Goal: Task Accomplishment & Management: Manage account settings

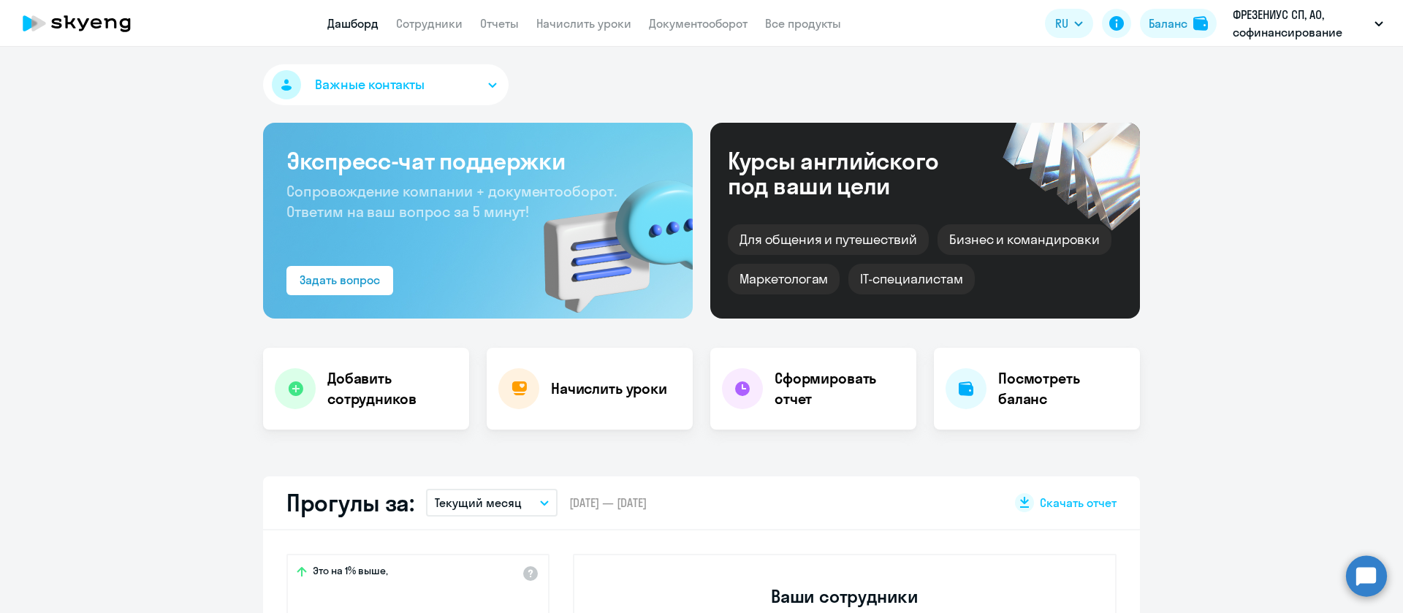
select select "30"
click at [422, 26] on link "Сотрудники" at bounding box center [429, 23] width 67 height 15
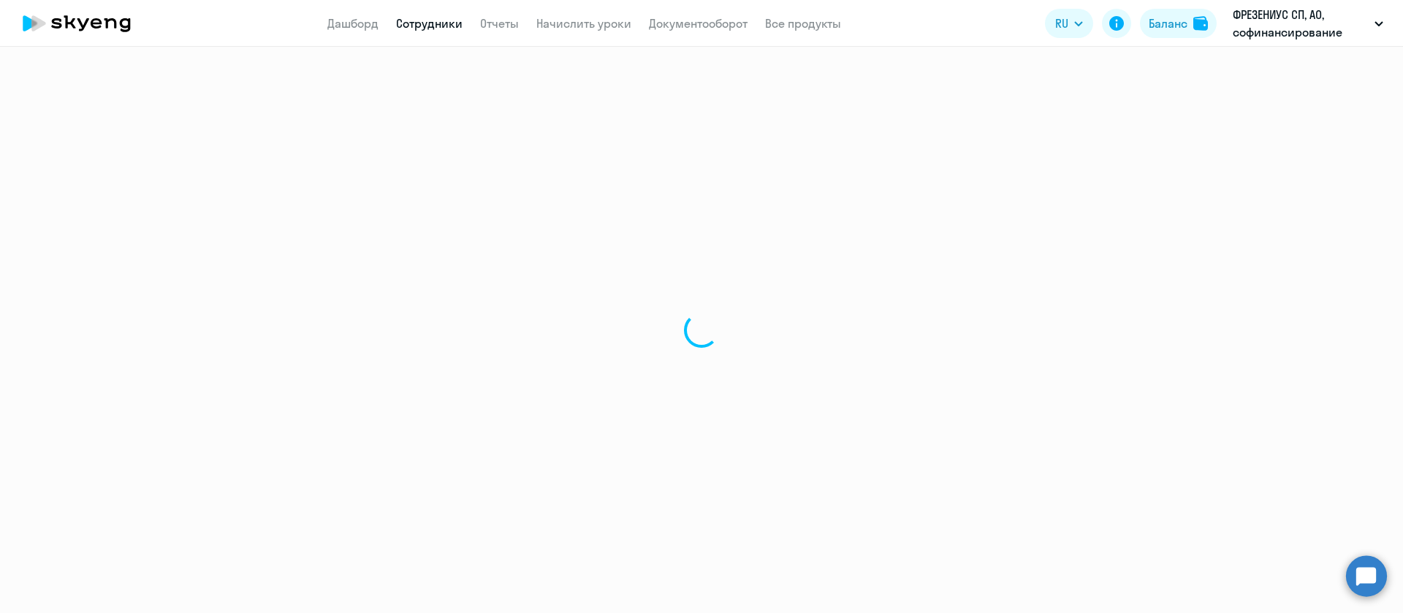
select select "30"
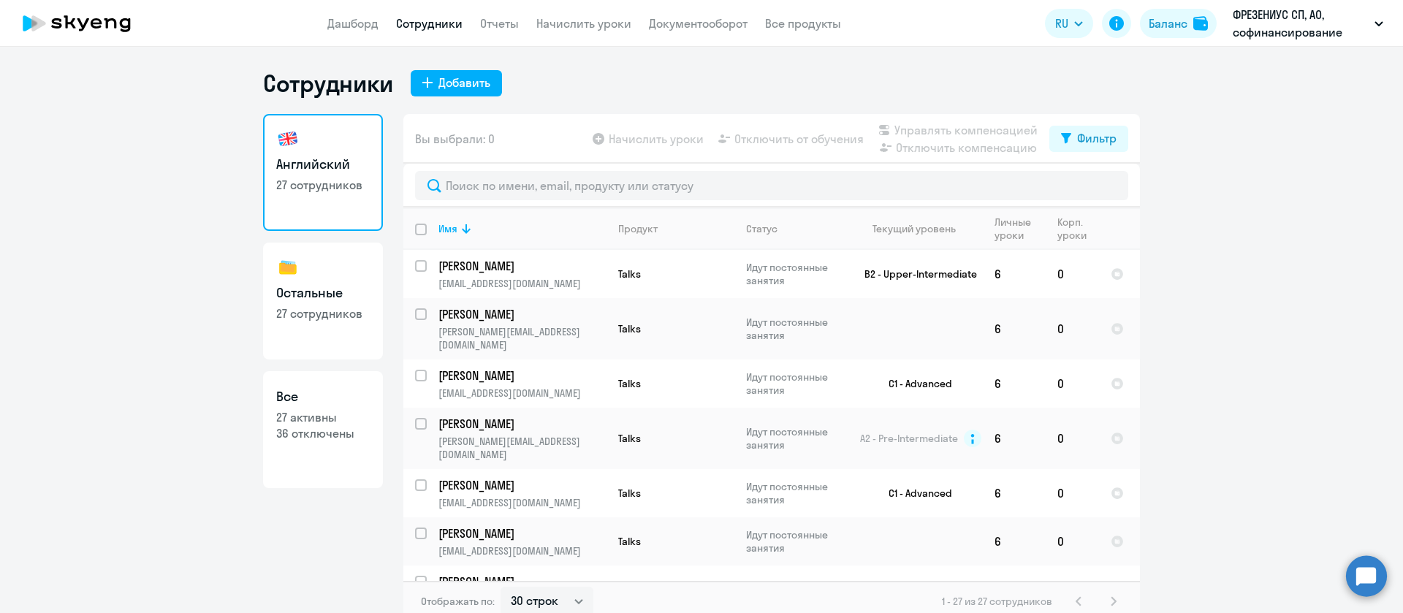
click at [354, 284] on h3 "Остальные" at bounding box center [323, 293] width 94 height 19
select select "30"
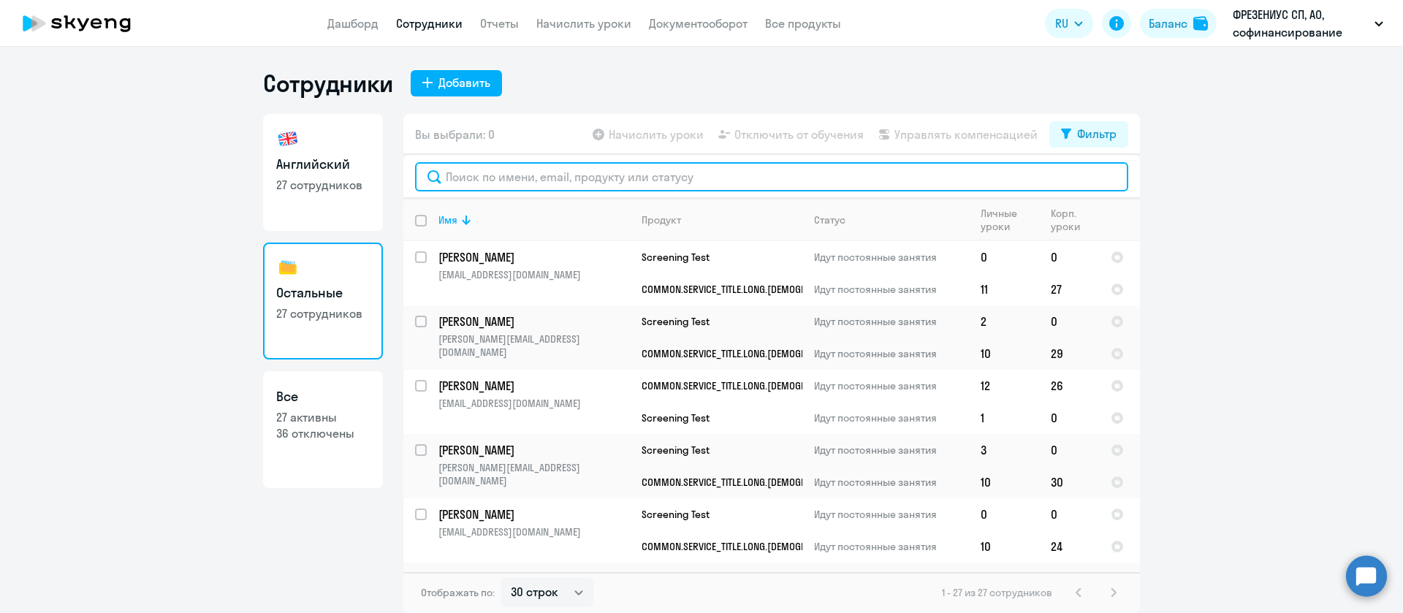
click at [648, 180] on input "text" at bounding box center [771, 176] width 713 height 29
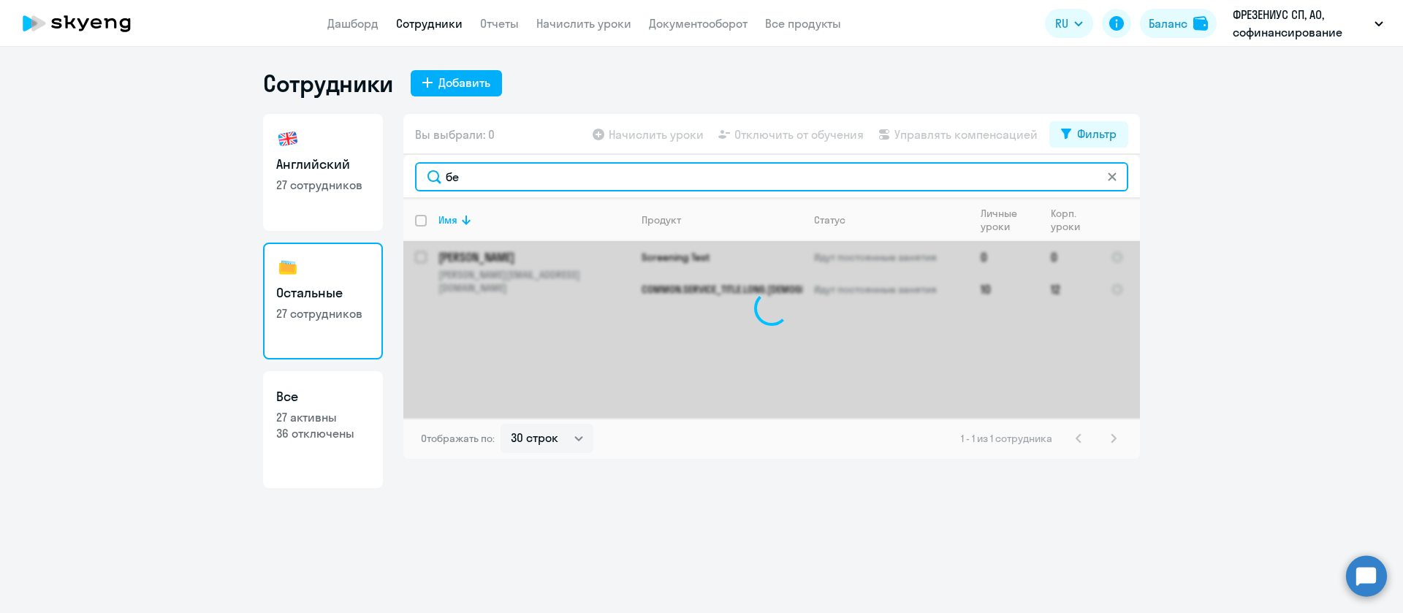
type input "б"
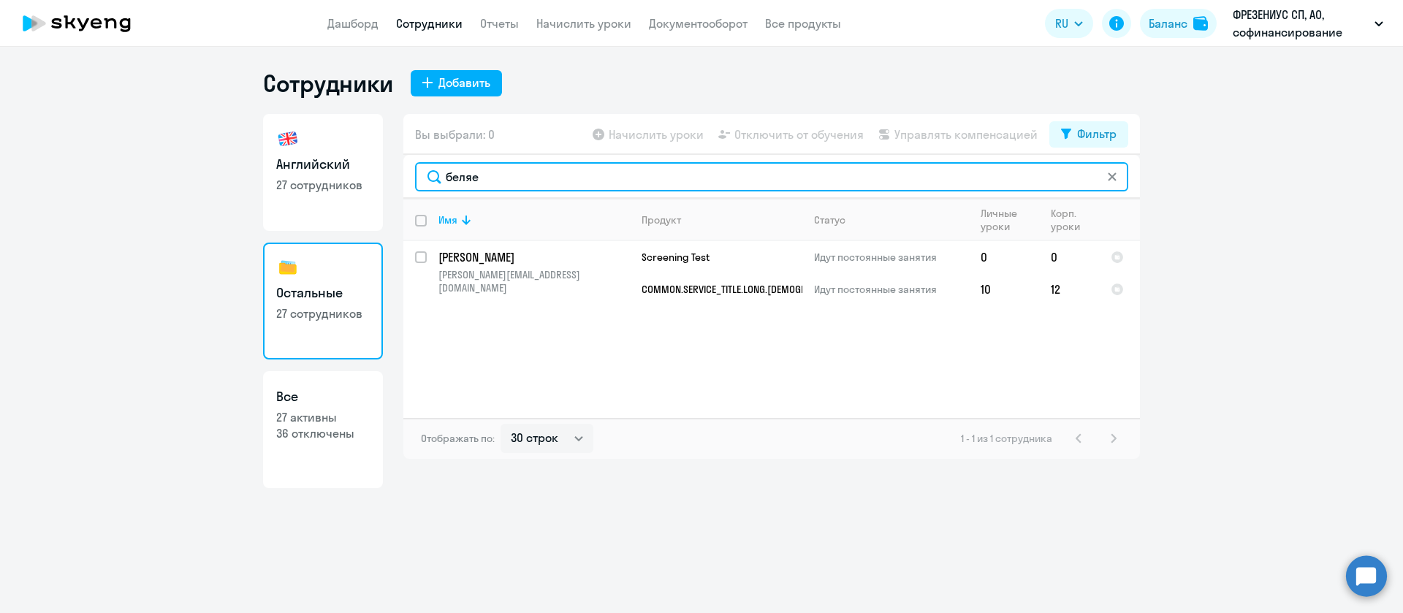
drag, startPoint x: 563, startPoint y: 170, endPoint x: 421, endPoint y: 167, distance: 141.8
click at [421, 167] on input "беляе" at bounding box center [771, 176] width 713 height 29
click at [587, 175] on input "румия" at bounding box center [771, 176] width 713 height 29
click at [585, 175] on input "румия" at bounding box center [771, 176] width 713 height 29
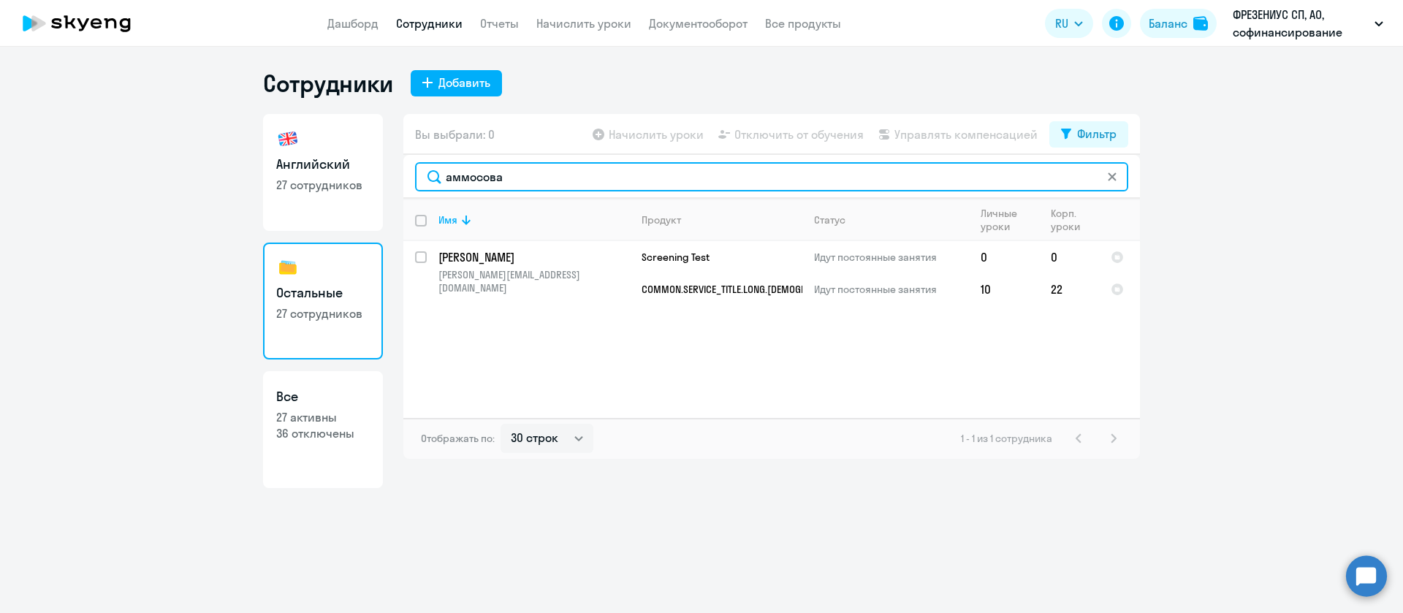
click at [544, 179] on input "аммосова" at bounding box center [771, 176] width 713 height 29
click at [478, 172] on input "виш" at bounding box center [771, 176] width 713 height 29
click at [479, 171] on input "виш" at bounding box center [771, 176] width 713 height 29
drag, startPoint x: 481, startPoint y: 179, endPoint x: 397, endPoint y: 189, distance: 84.7
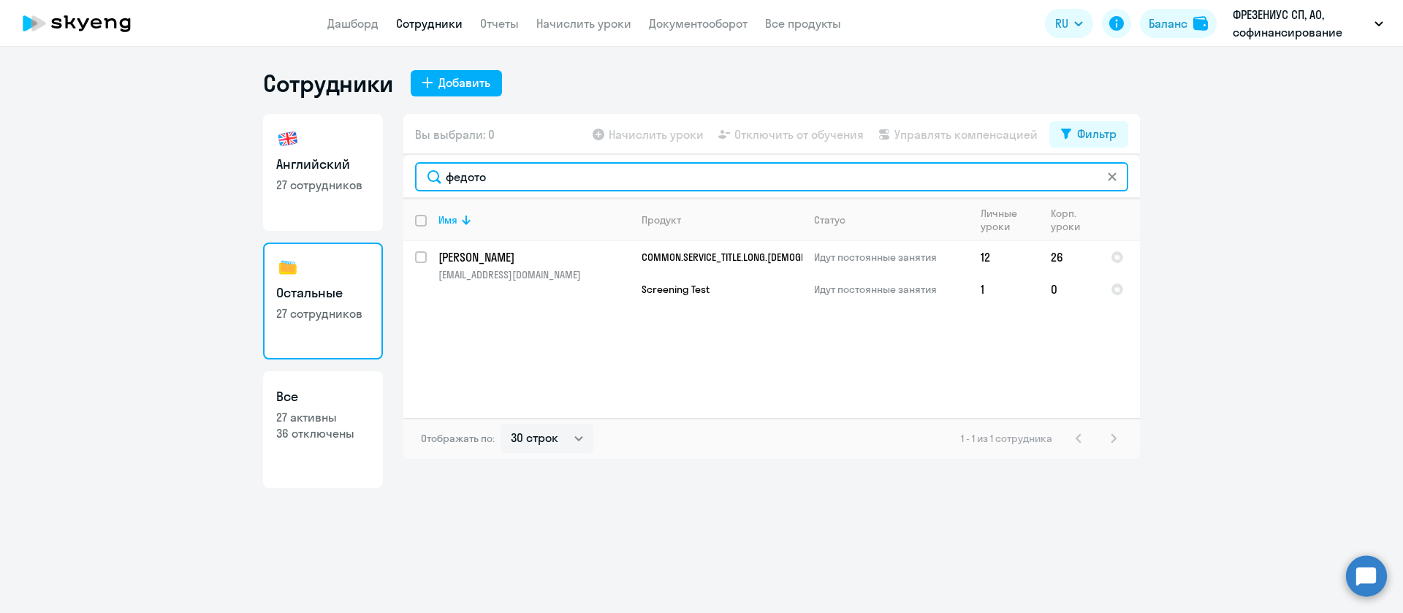
click at [397, 189] on div "Английский 27 сотрудников Остальные 27 сотрудников Все 27 активны 36 отключены …" at bounding box center [701, 301] width 877 height 374
type input "о"
click at [716, 179] on input "семе" at bounding box center [771, 176] width 713 height 29
click at [716, 178] on input "семе" at bounding box center [771, 176] width 713 height 29
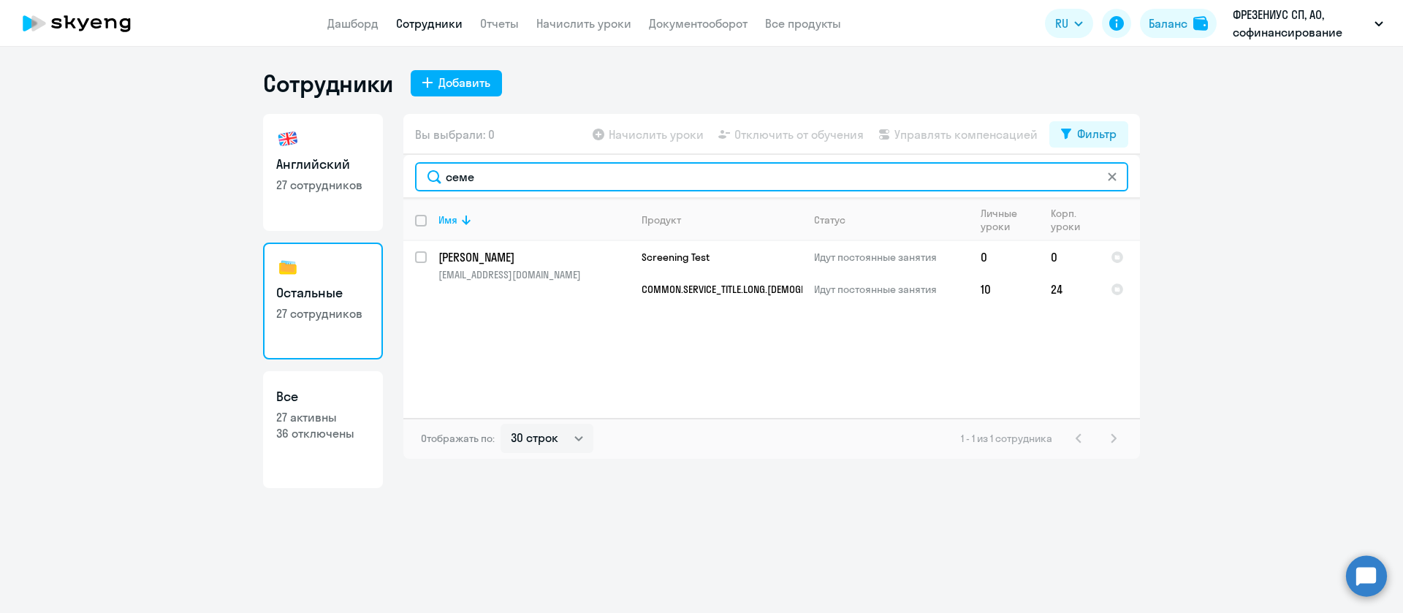
click at [716, 178] on input "семе" at bounding box center [771, 176] width 713 height 29
click at [487, 184] on input "черня" at bounding box center [771, 176] width 713 height 29
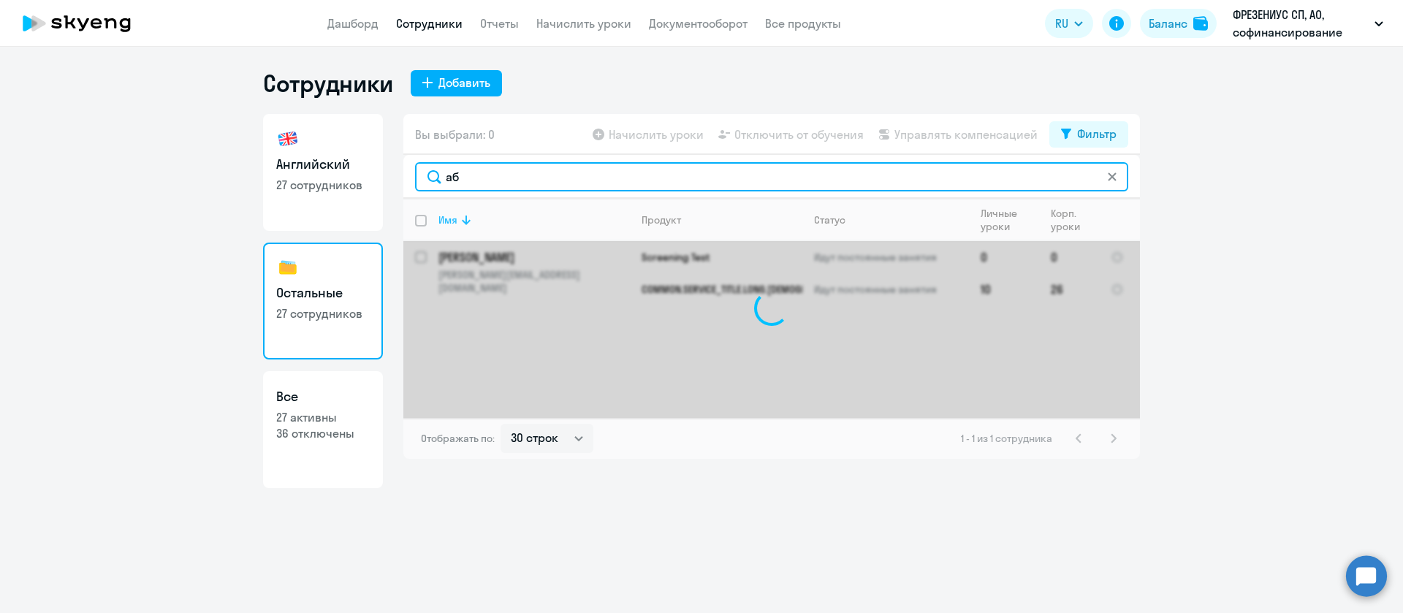
type input "а"
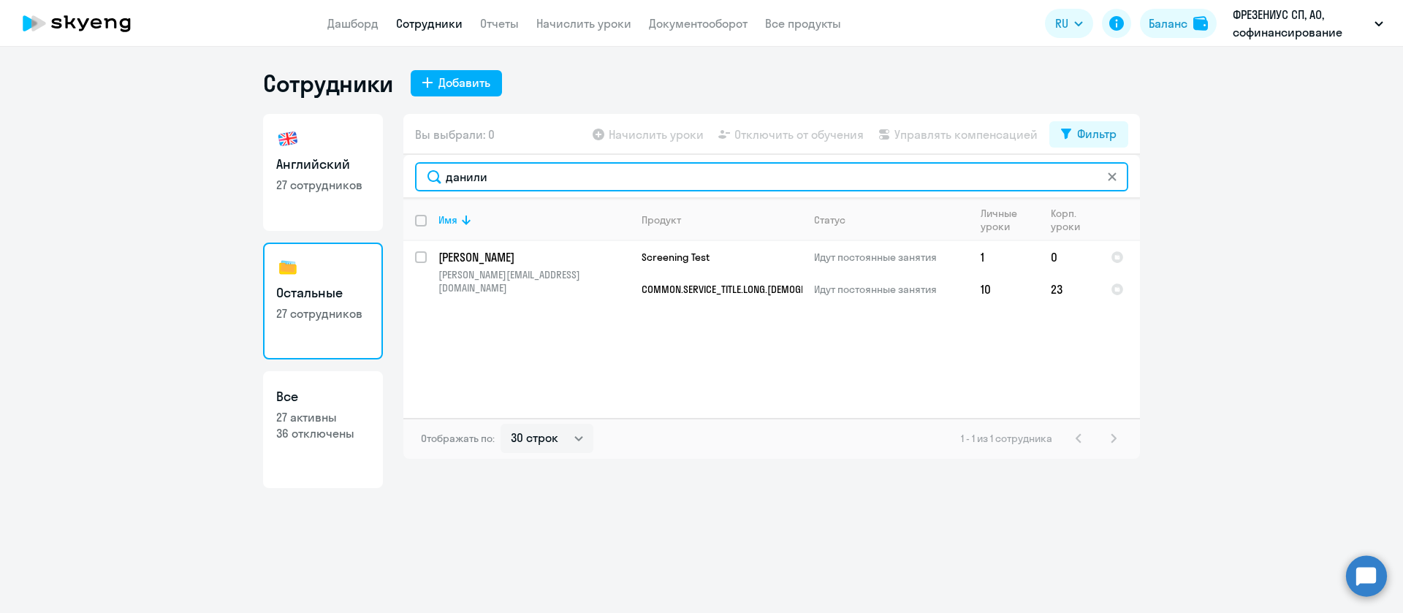
click at [690, 177] on input "данили" at bounding box center [771, 176] width 713 height 29
click at [547, 185] on input "демидо" at bounding box center [771, 176] width 713 height 29
click at [547, 183] on input "демидо" at bounding box center [771, 176] width 713 height 29
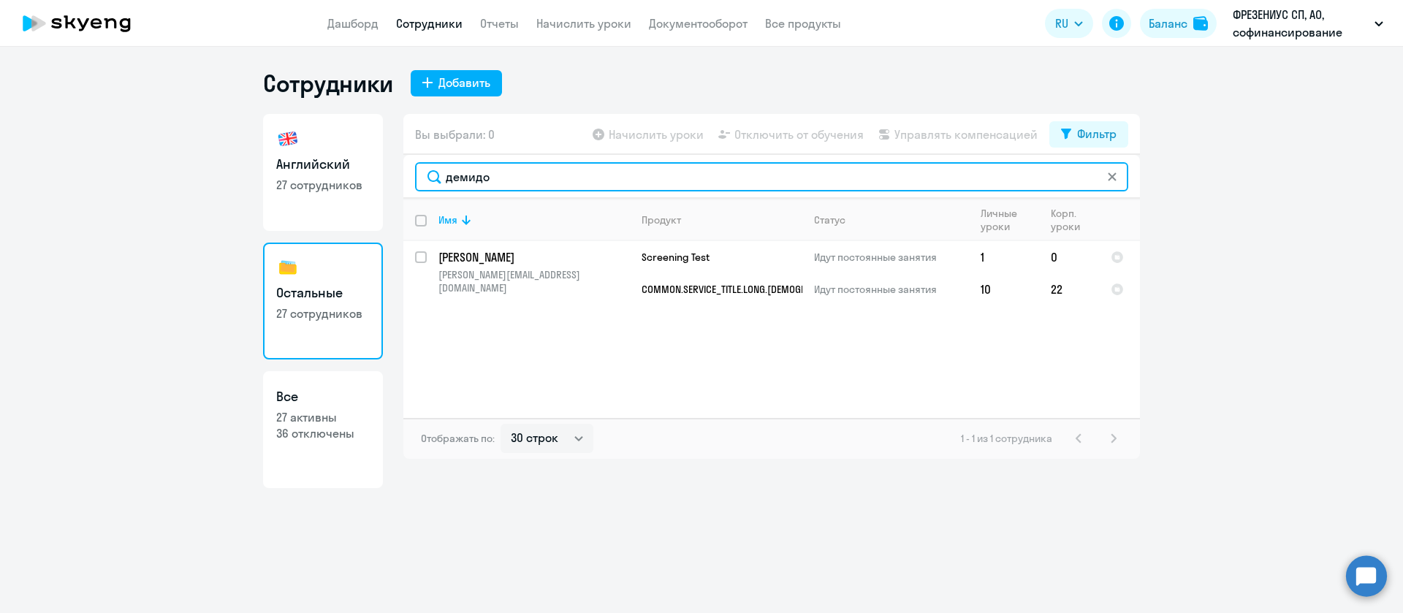
click at [546, 186] on input "демидо" at bounding box center [771, 176] width 713 height 29
click at [520, 186] on input "комиза" at bounding box center [771, 176] width 713 height 29
click at [519, 180] on input "фильк" at bounding box center [771, 176] width 713 height 29
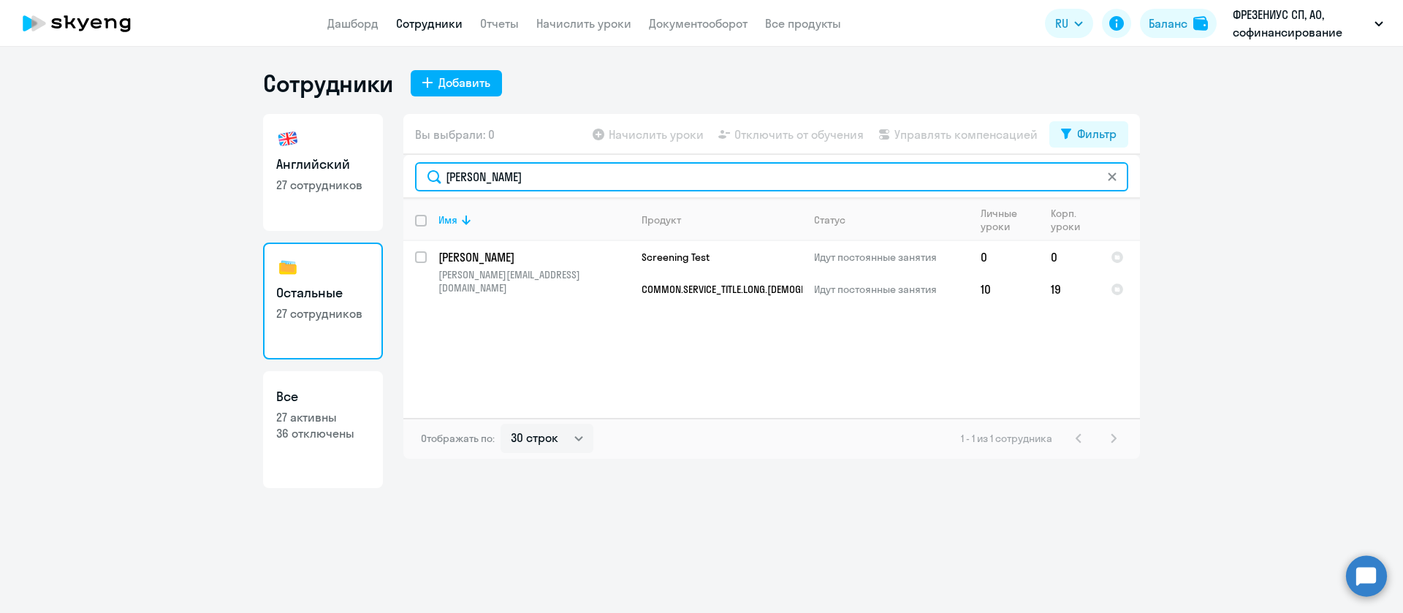
click at [542, 180] on input "вадим" at bounding box center [771, 176] width 713 height 29
click at [505, 178] on input "межевов" at bounding box center [771, 176] width 713 height 29
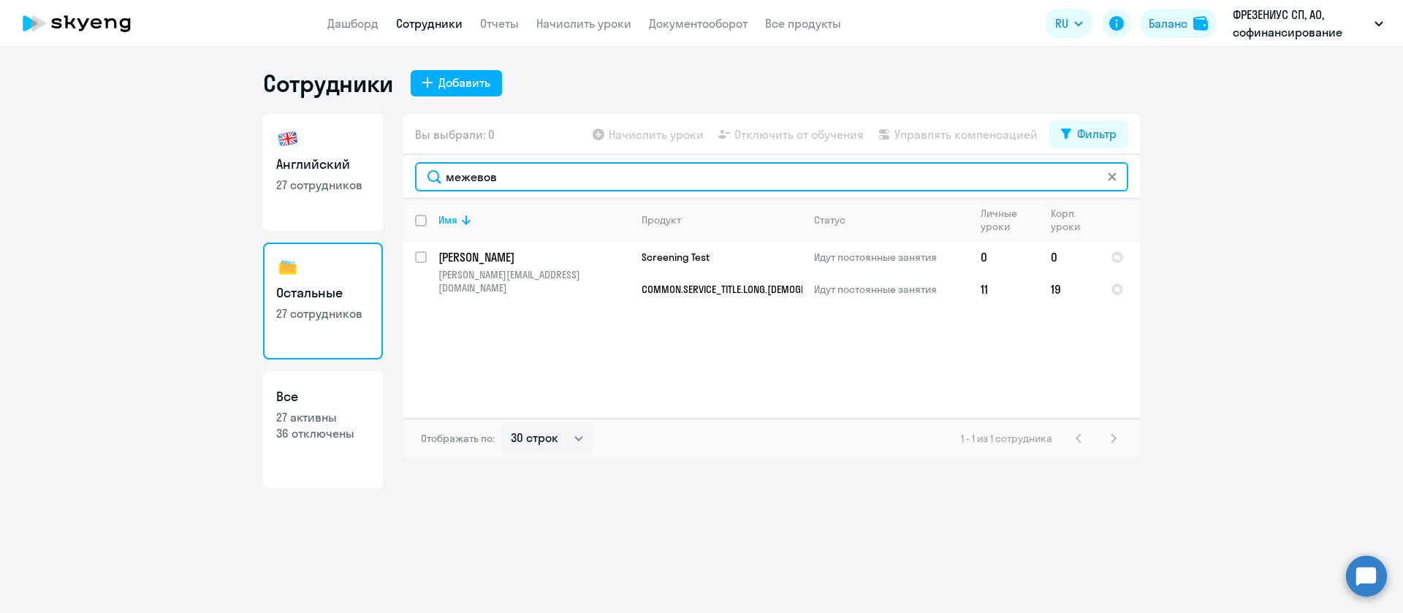
click at [505, 178] on input "межевов" at bounding box center [771, 176] width 713 height 29
click at [506, 183] on input "токарь" at bounding box center [771, 176] width 713 height 29
click at [531, 188] on input "репа" at bounding box center [771, 176] width 713 height 29
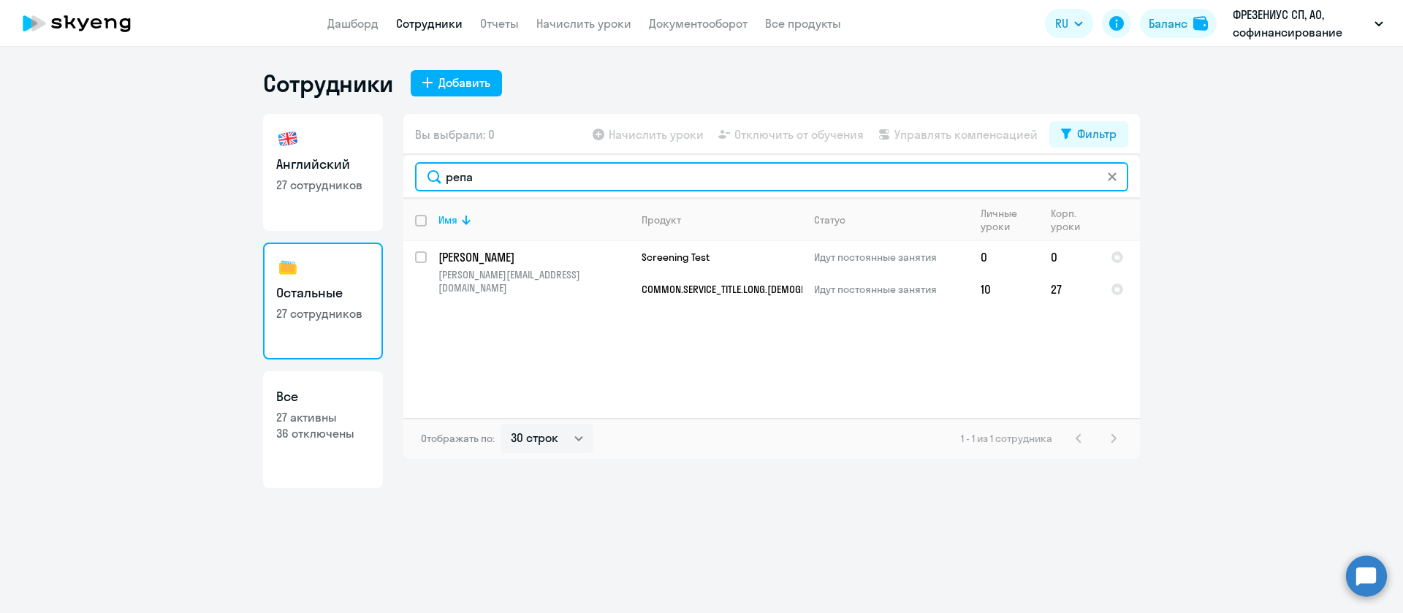
click at [525, 180] on input "репа" at bounding box center [771, 176] width 713 height 29
click at [523, 183] on input "репа" at bounding box center [771, 176] width 713 height 29
click at [748, 180] on input "олен" at bounding box center [771, 176] width 713 height 29
click at [747, 180] on input "олен" at bounding box center [771, 176] width 713 height 29
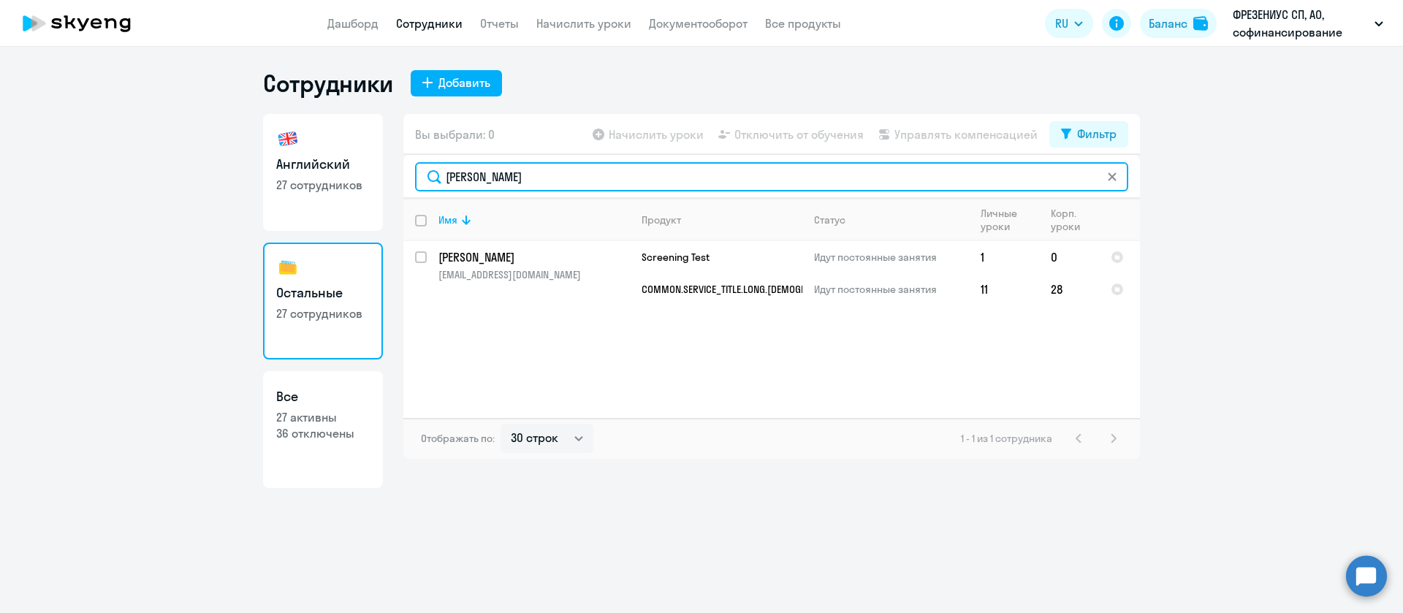
click at [492, 176] on input "давыд" at bounding box center [771, 176] width 713 height 29
click at [493, 176] on input "давыд" at bounding box center [771, 176] width 713 height 29
click at [500, 172] on input "бежано" at bounding box center [771, 176] width 713 height 29
click at [499, 172] on input "бежано" at bounding box center [771, 176] width 713 height 29
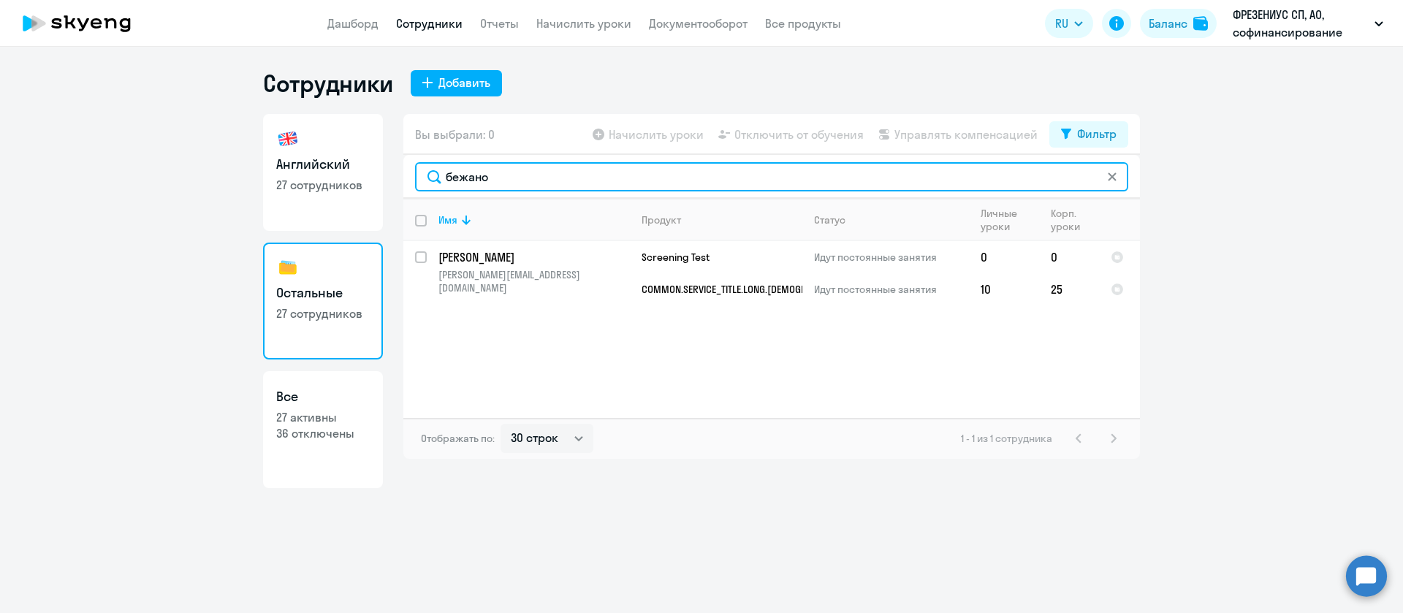
click at [500, 172] on input "бежано" at bounding box center [771, 176] width 713 height 29
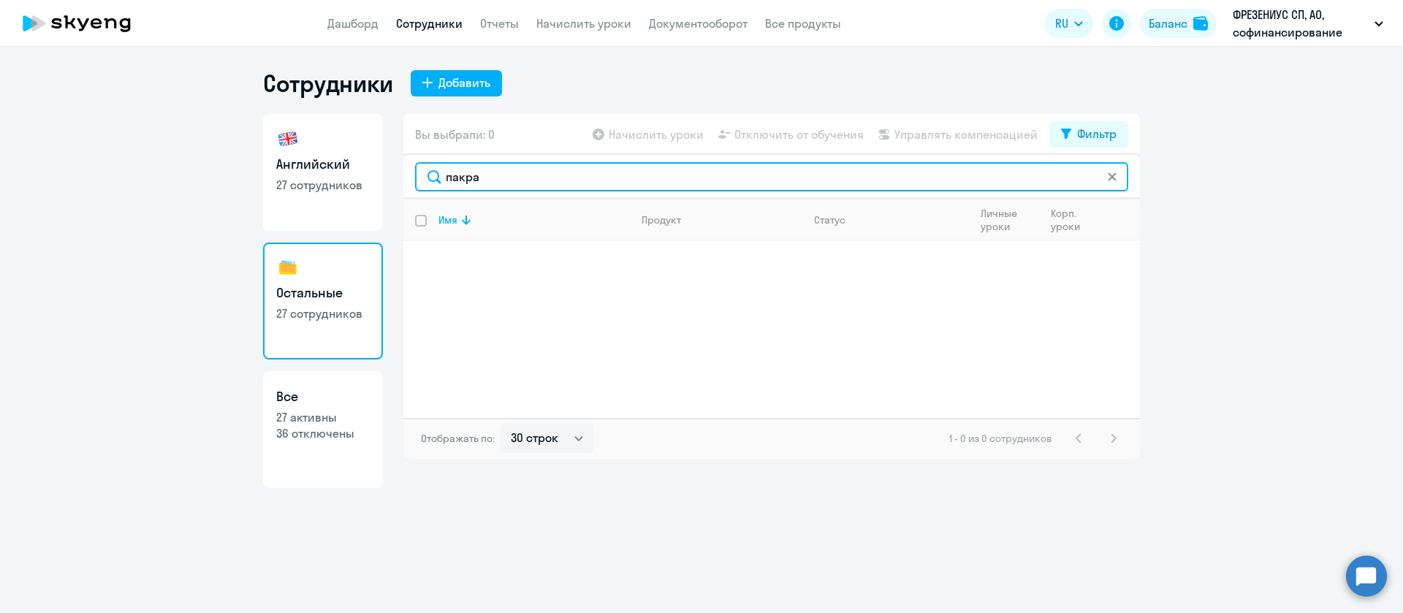
click at [457, 181] on input "пакра" at bounding box center [771, 176] width 713 height 29
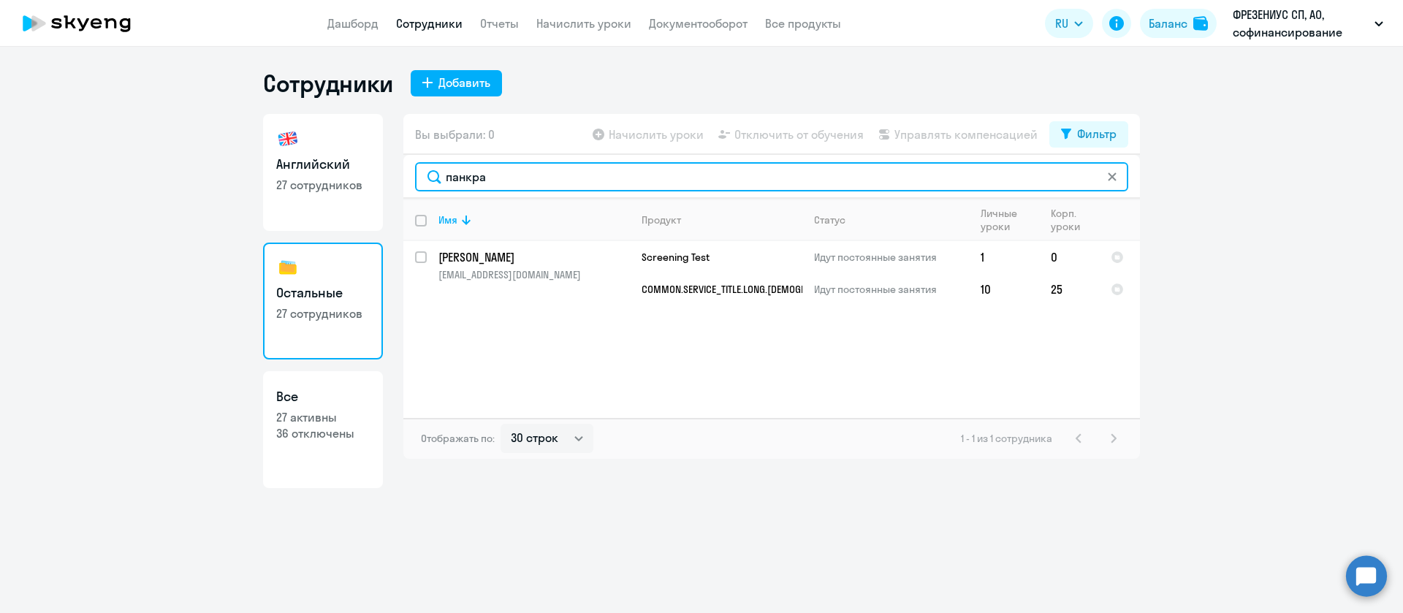
click at [501, 178] on input "панкра" at bounding box center [771, 176] width 713 height 29
click at [500, 178] on input "панкра" at bounding box center [771, 176] width 713 height 29
type input "з"
click at [622, 182] on input "гаранк" at bounding box center [771, 176] width 713 height 29
click at [623, 181] on input "гаранк" at bounding box center [771, 176] width 713 height 29
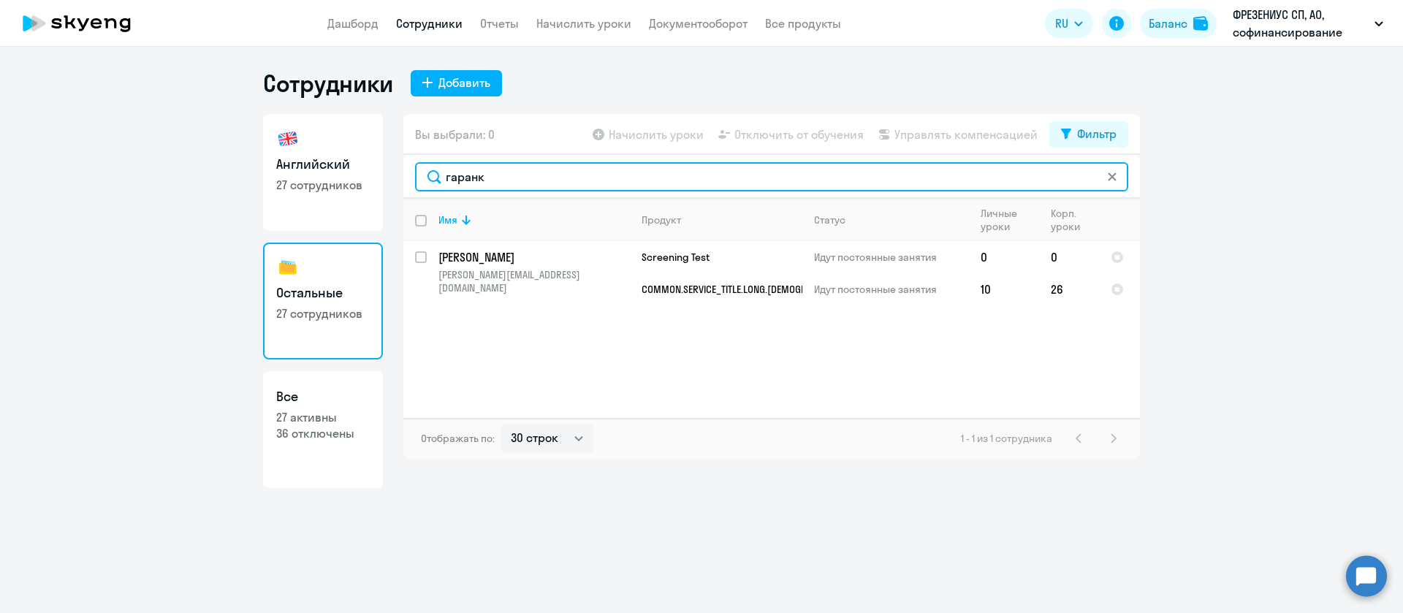
click at [623, 181] on input "гаранк" at bounding box center [771, 176] width 713 height 29
click at [534, 189] on input "боро" at bounding box center [771, 176] width 713 height 29
click at [530, 183] on input "боро" at bounding box center [771, 176] width 713 height 29
click at [528, 186] on input "боро" at bounding box center [771, 176] width 713 height 29
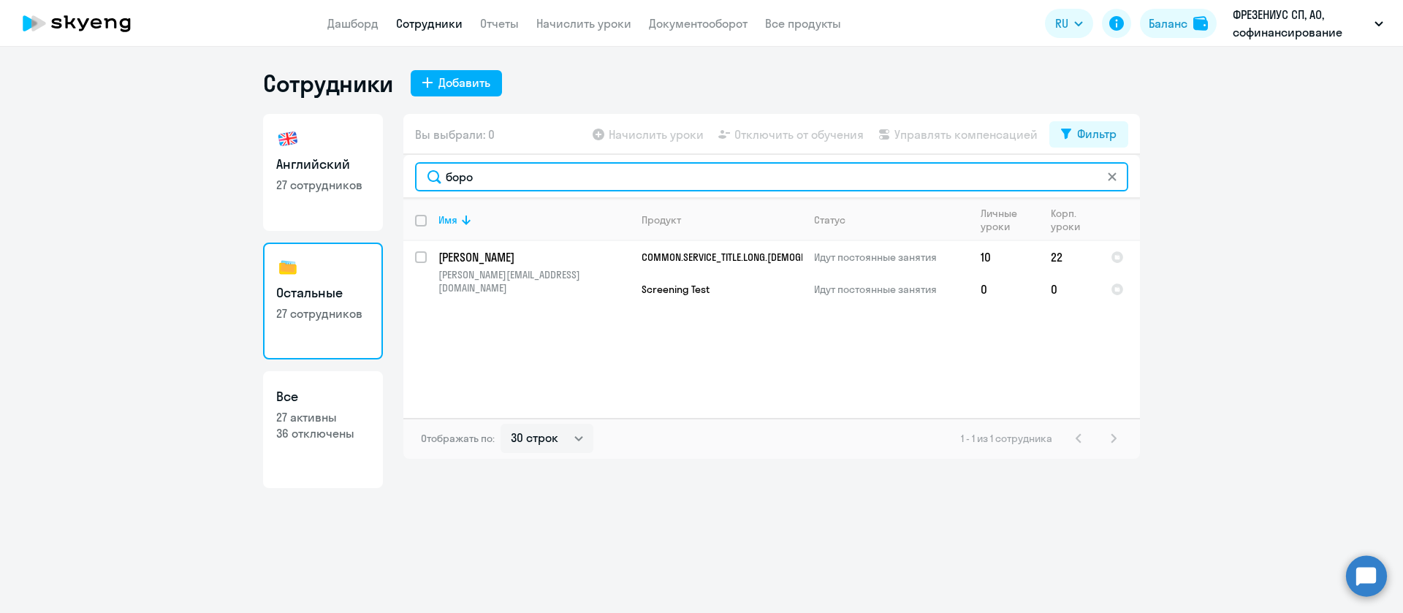
click at [528, 186] on input "боро" at bounding box center [771, 176] width 713 height 29
click at [488, 178] on input "изме" at bounding box center [771, 176] width 713 height 29
click at [509, 182] on input "кира" at bounding box center [771, 176] width 713 height 29
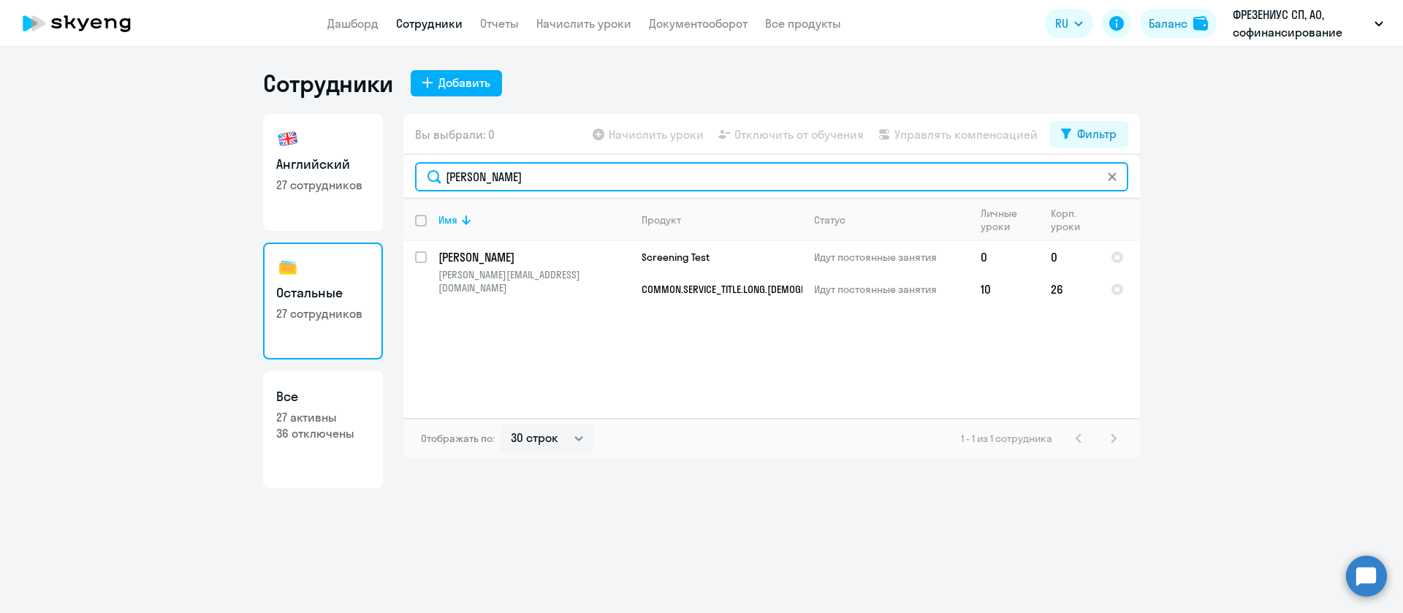
click at [509, 182] on input "кира" at bounding box center [771, 176] width 713 height 29
click at [526, 180] on input "краснова" at bounding box center [771, 176] width 713 height 29
click at [499, 175] on input "селив" at bounding box center [771, 176] width 713 height 29
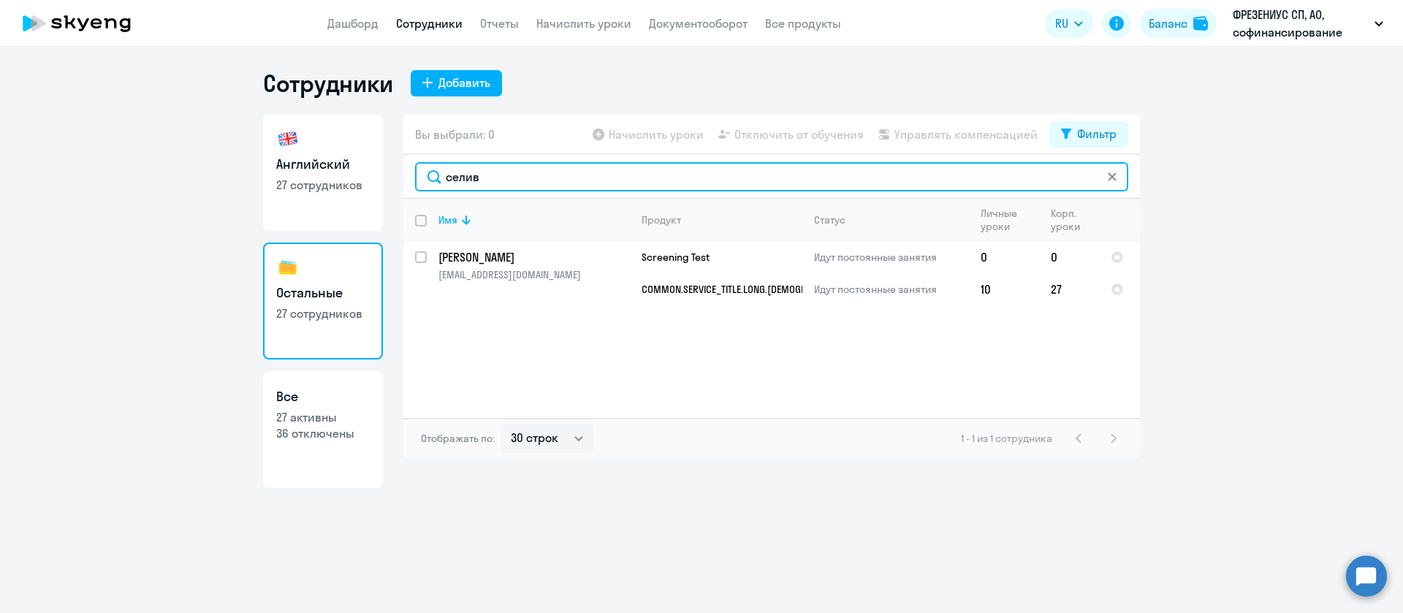
click at [499, 175] on input "селив" at bounding box center [771, 176] width 713 height 29
type input "аркуша"
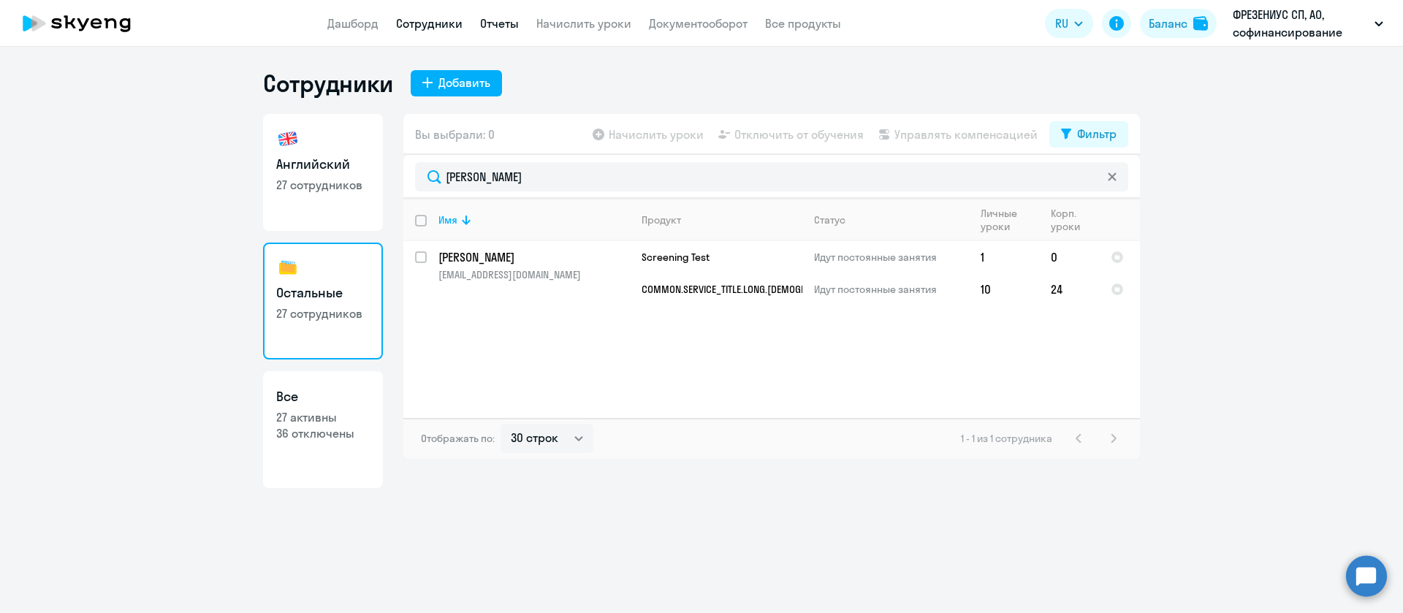
click at [512, 21] on link "Отчеты" at bounding box center [499, 23] width 39 height 15
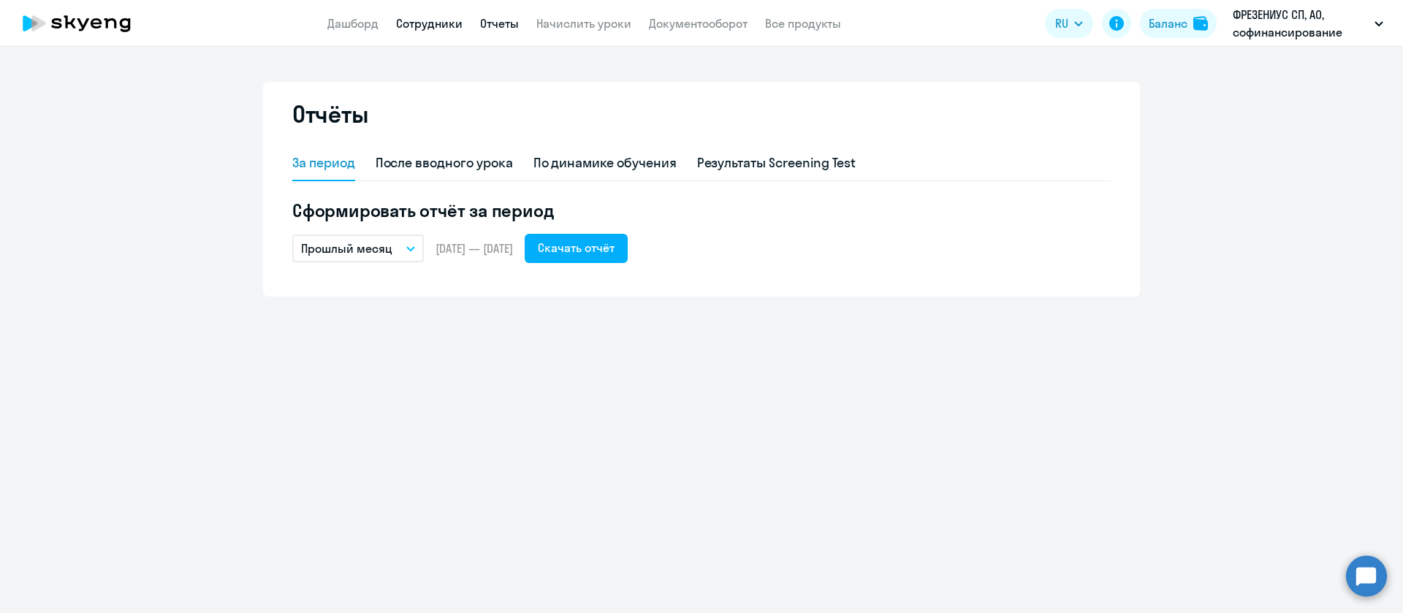
click at [431, 22] on link "Сотрудники" at bounding box center [429, 23] width 67 height 15
select select "30"
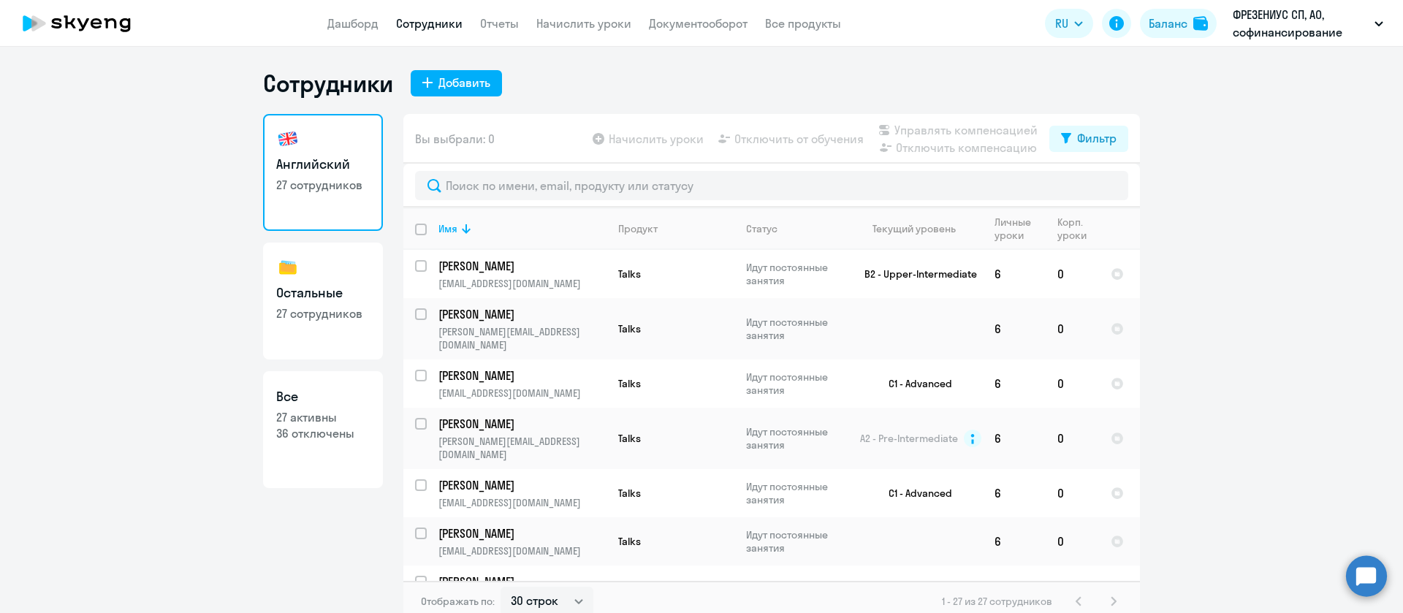
click at [348, 309] on p "27 сотрудников" at bounding box center [323, 313] width 94 height 16
select select "30"
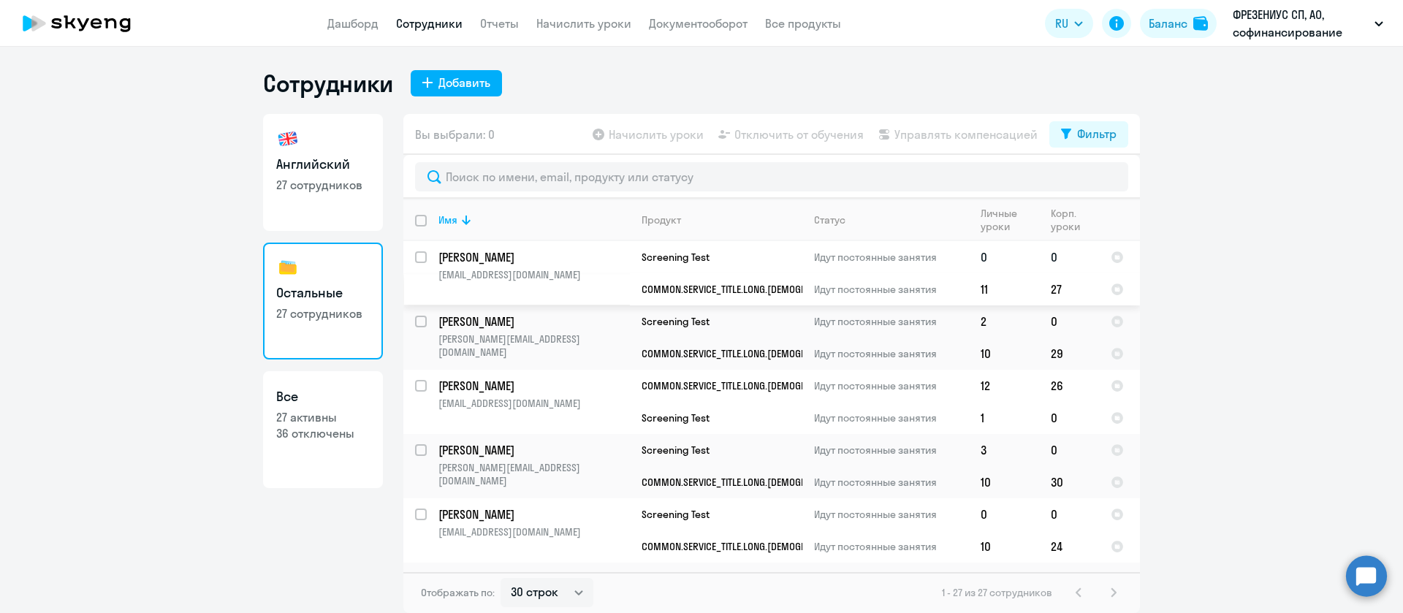
click at [592, 255] on p "Чернявская Ирина" at bounding box center [534, 257] width 191 height 16
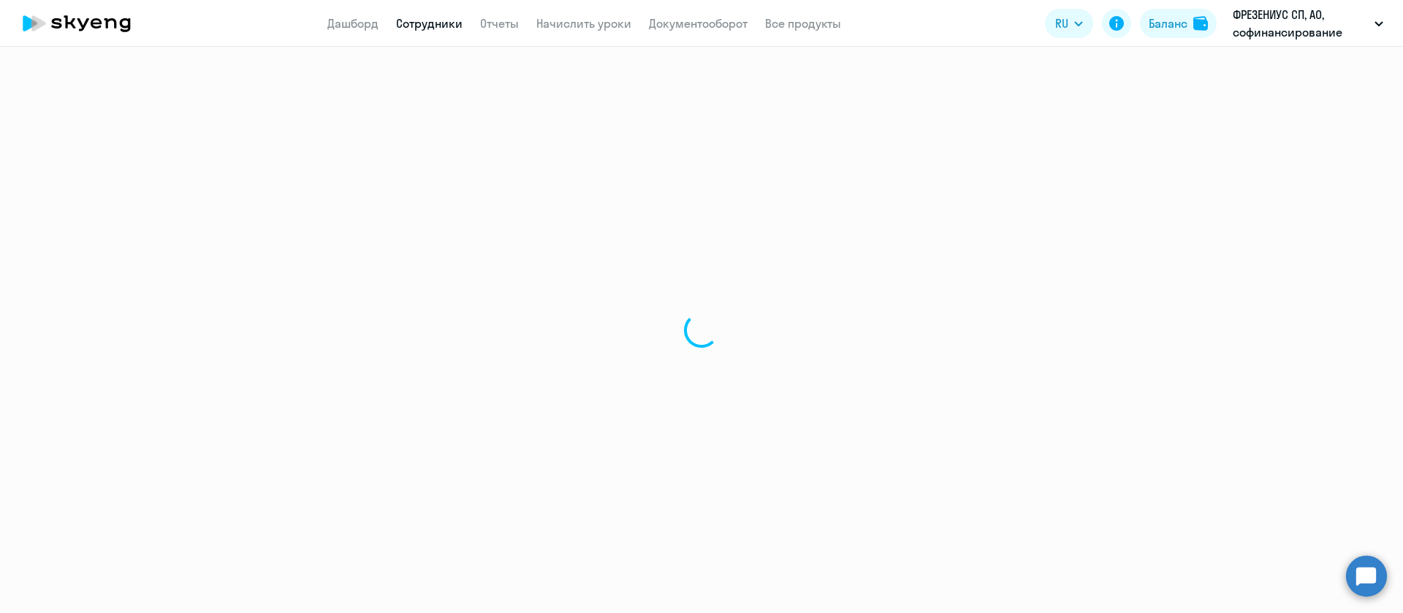
select select "english"
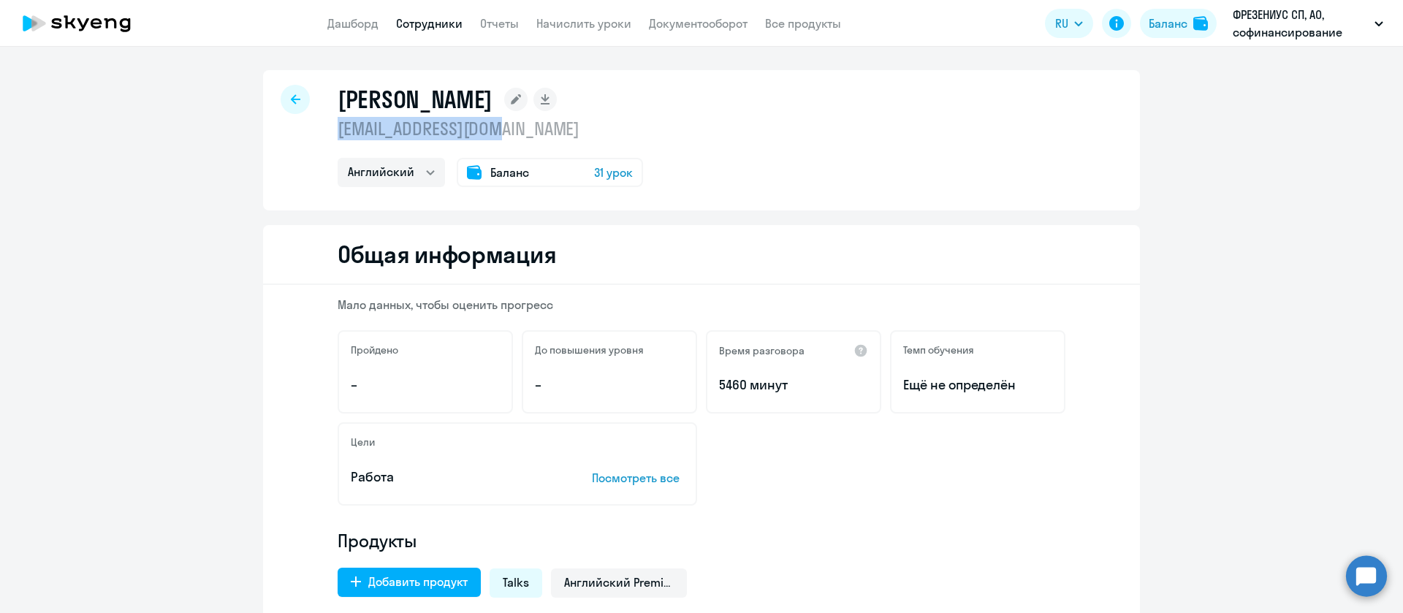
drag, startPoint x: 330, startPoint y: 131, endPoint x: 495, endPoint y: 124, distance: 164.6
click at [495, 124] on p "irish1504@yandex.ru" at bounding box center [490, 128] width 305 height 23
copy p "irish1504@yandex.ru"
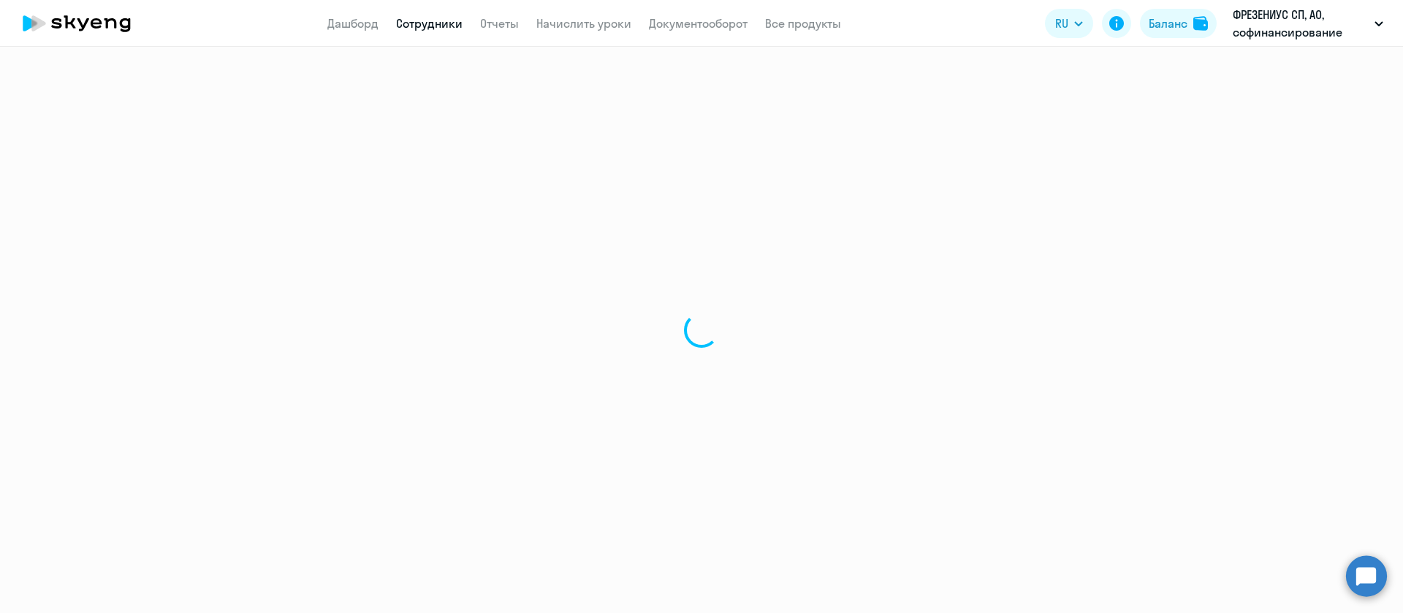
select select "30"
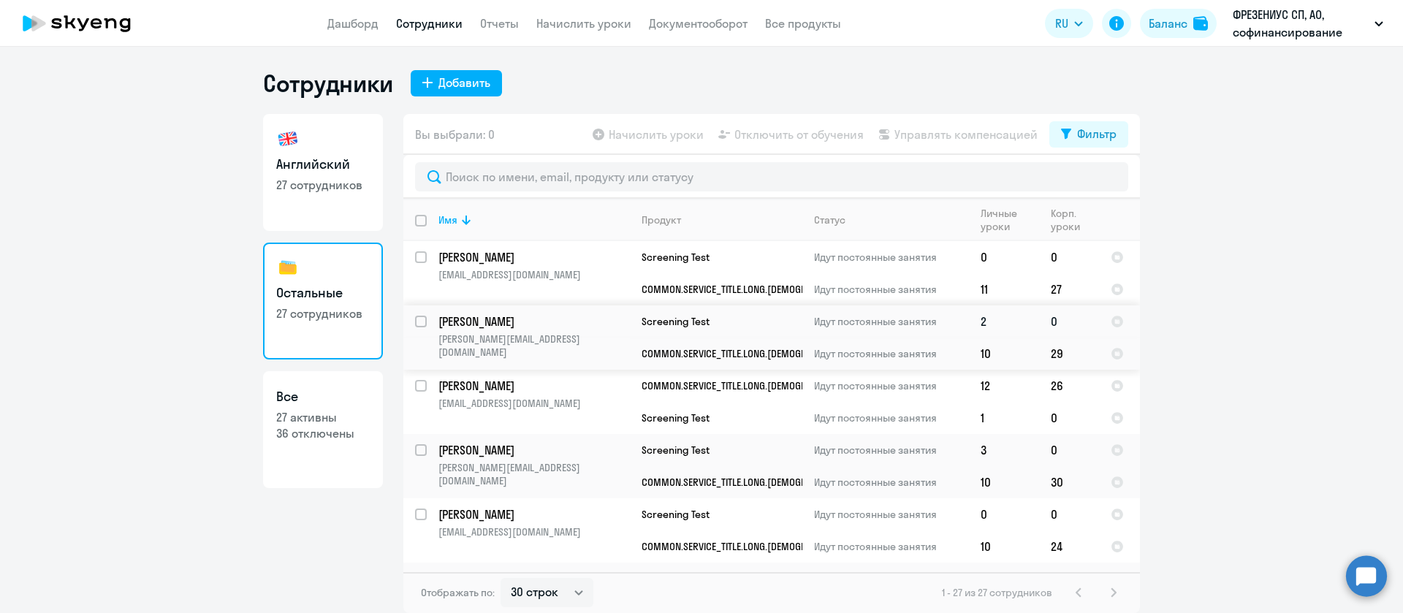
click at [593, 322] on p "Филькова Юлия" at bounding box center [534, 322] width 191 height 16
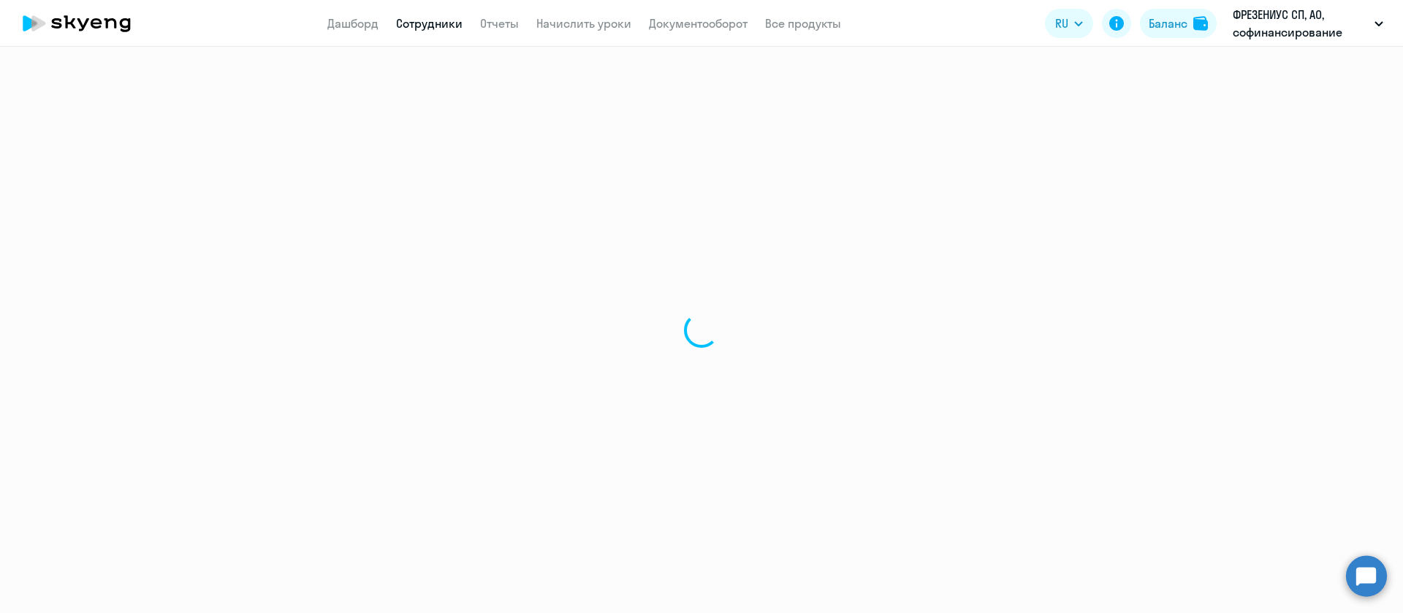
select select "english"
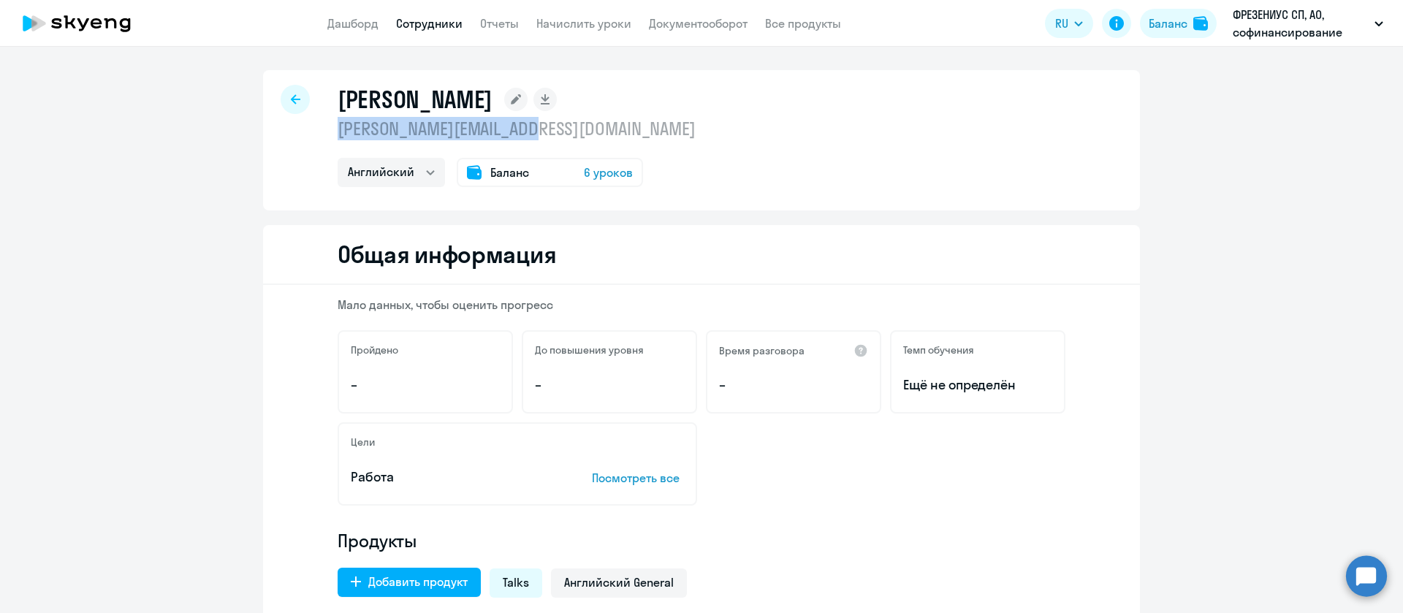
drag, startPoint x: 322, startPoint y: 126, endPoint x: 538, endPoint y: 134, distance: 215.8
click at [538, 134] on div "Филькова Юлия julia.filkova@fmc-ag.ru Английский Остальные Баланс 6 уроков" at bounding box center [701, 140] width 877 height 140
copy p "julia.filkova@fmc-ag.ru"
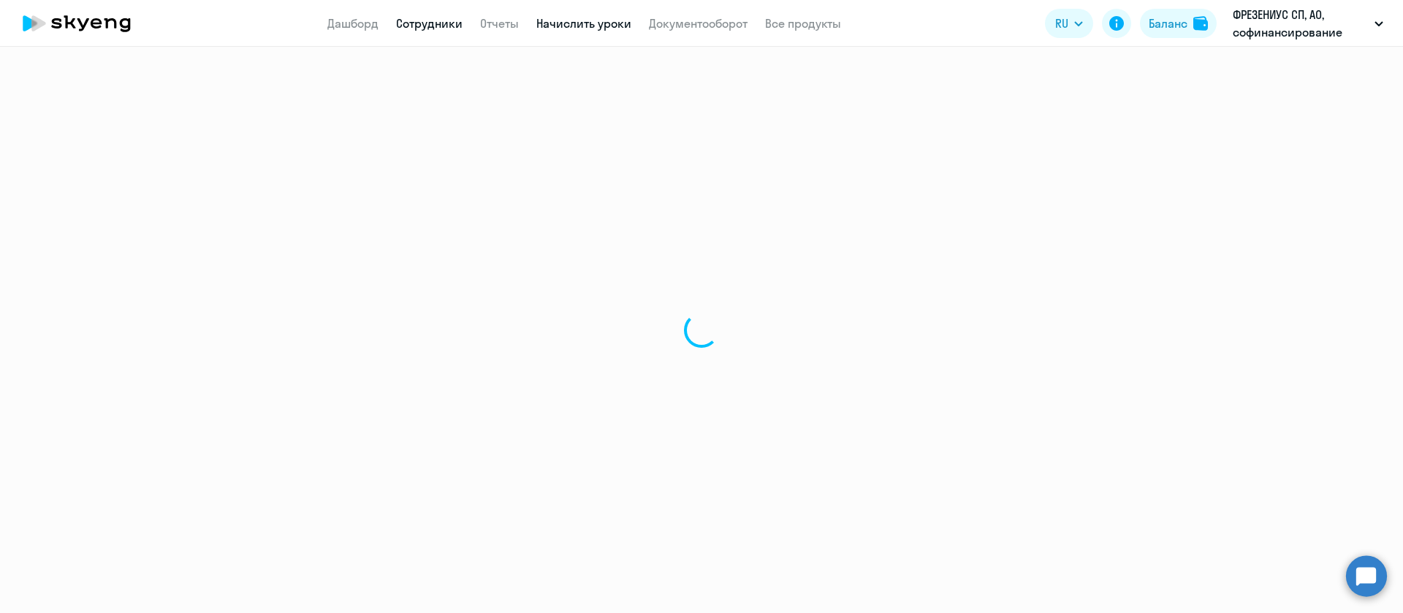
select select "30"
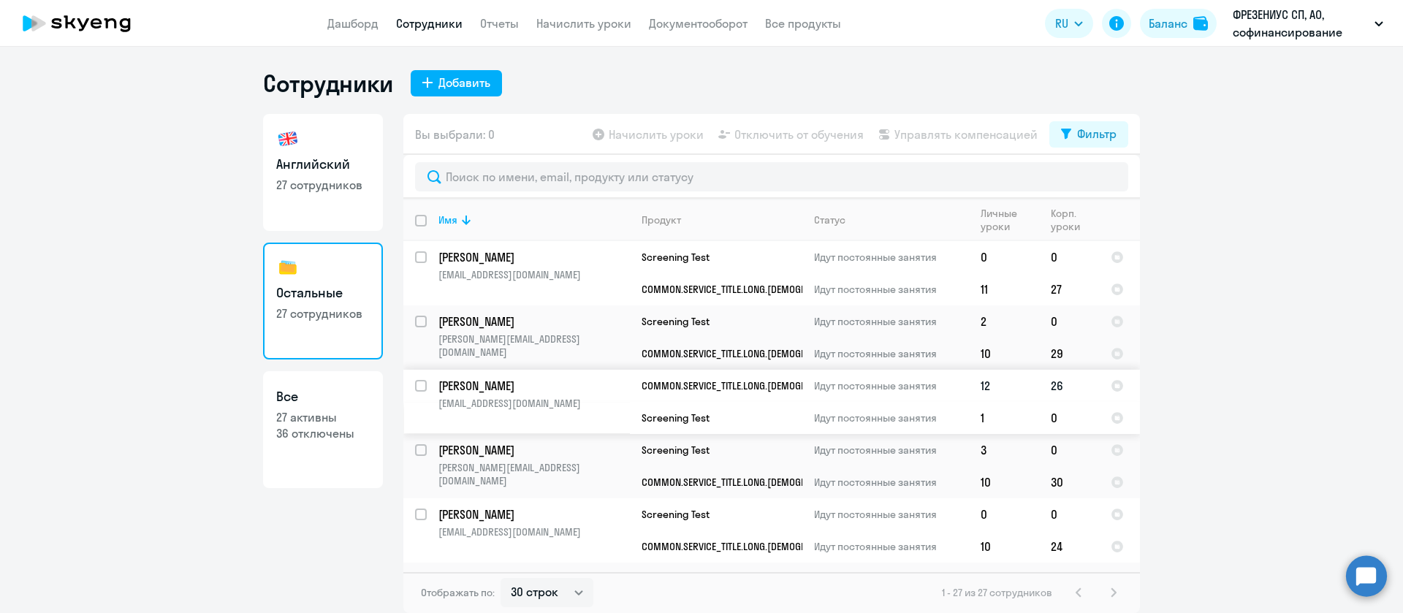
click at [575, 406] on p "fedotovatatianayu@gmail.com" at bounding box center [534, 403] width 191 height 13
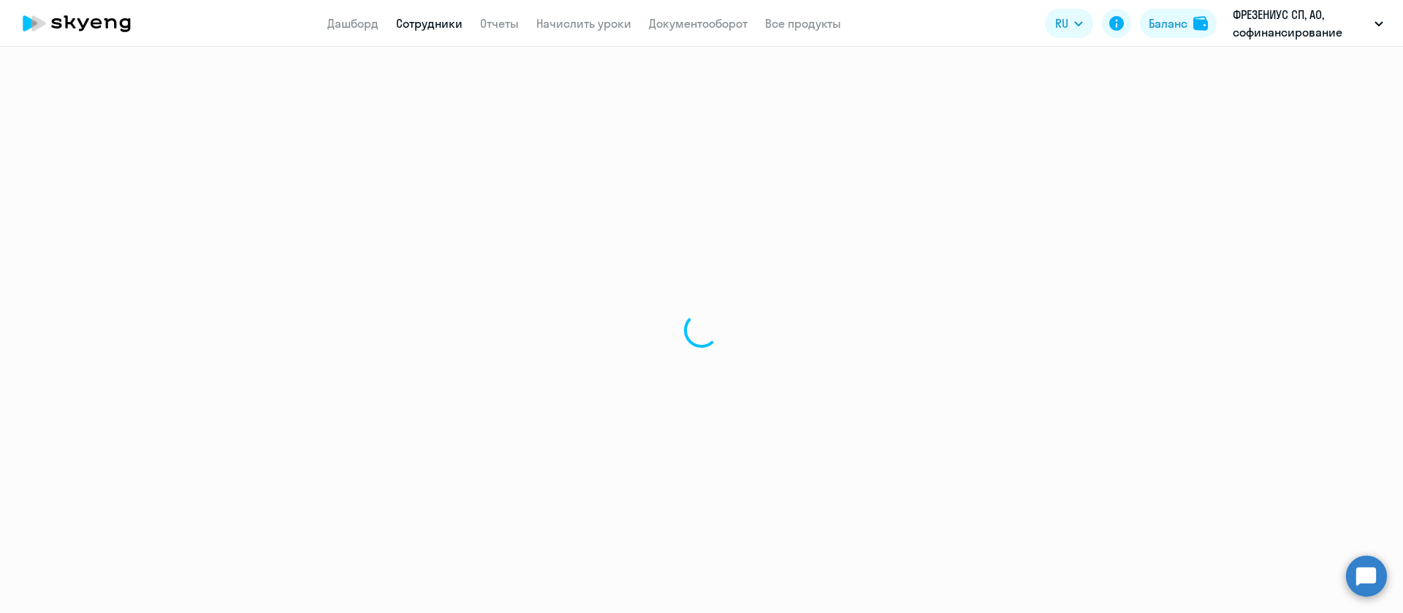
select select "english"
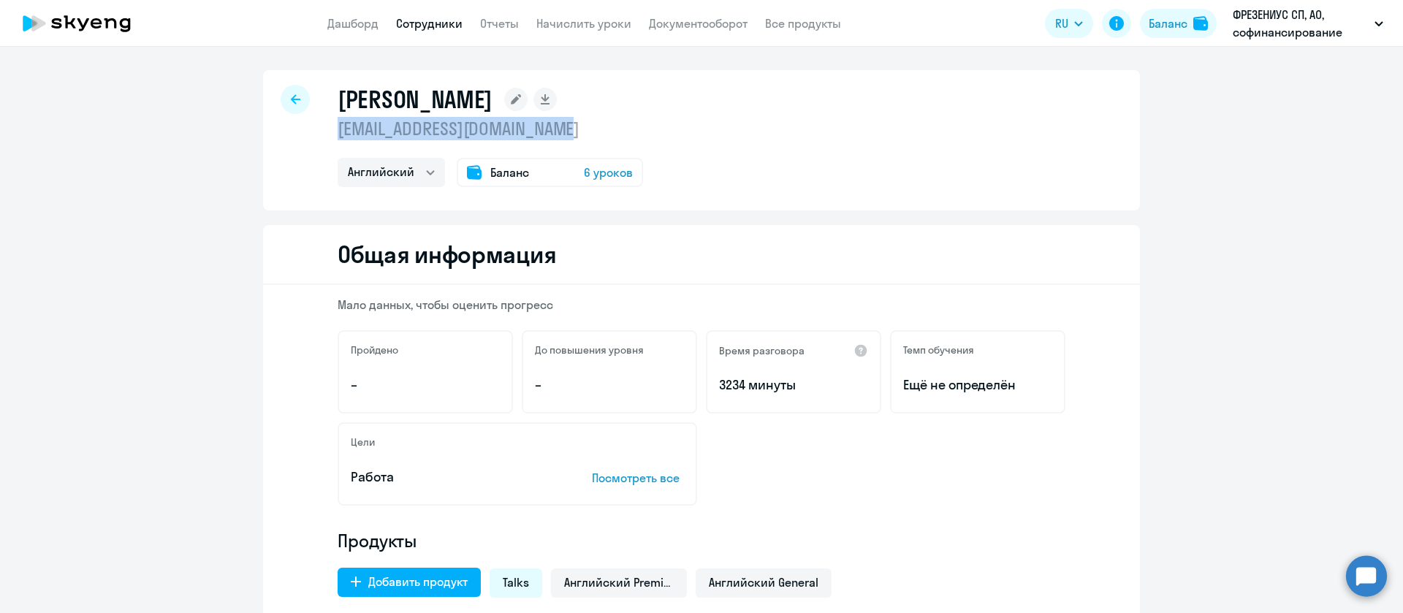
drag, startPoint x: 321, startPoint y: 132, endPoint x: 656, endPoint y: 139, distance: 334.8
click at [656, 139] on div "Федотова Татьяна fedotovatatianayu@gmail.com Английский Остальные Баланс 6 урок…" at bounding box center [701, 140] width 877 height 140
copy p "fedotovatatianayu@gmail.com"
select select "30"
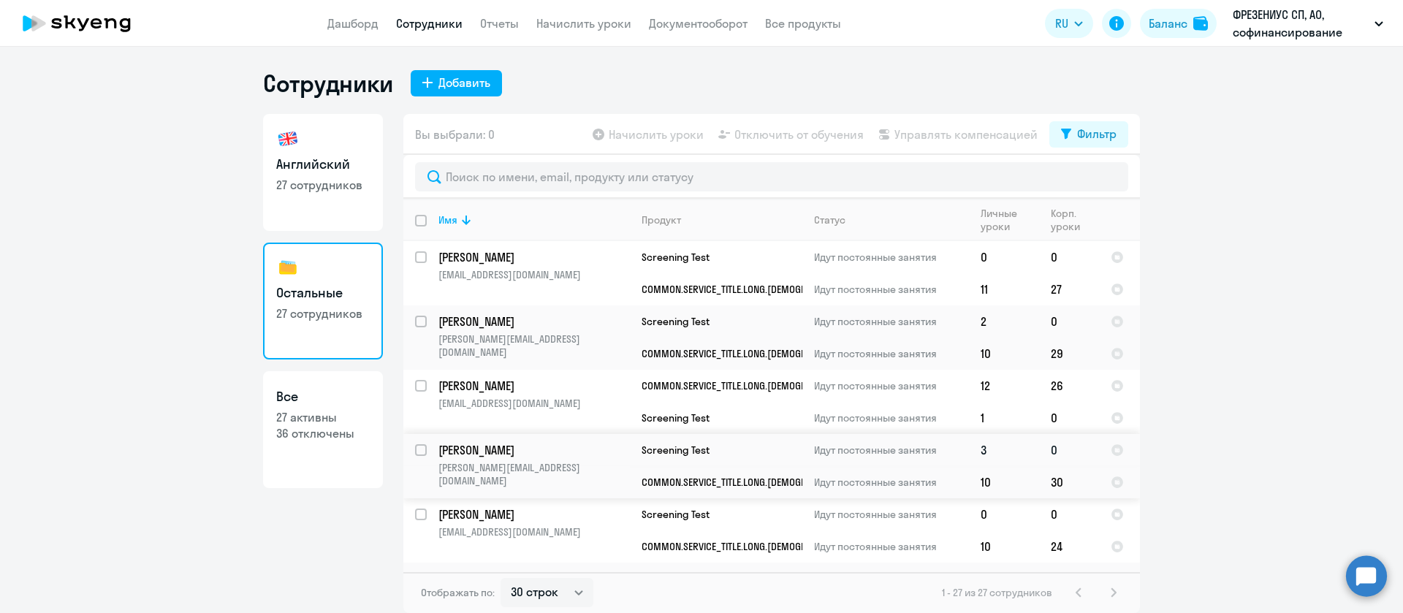
click at [553, 454] on p "Токарь Сергей" at bounding box center [534, 450] width 191 height 16
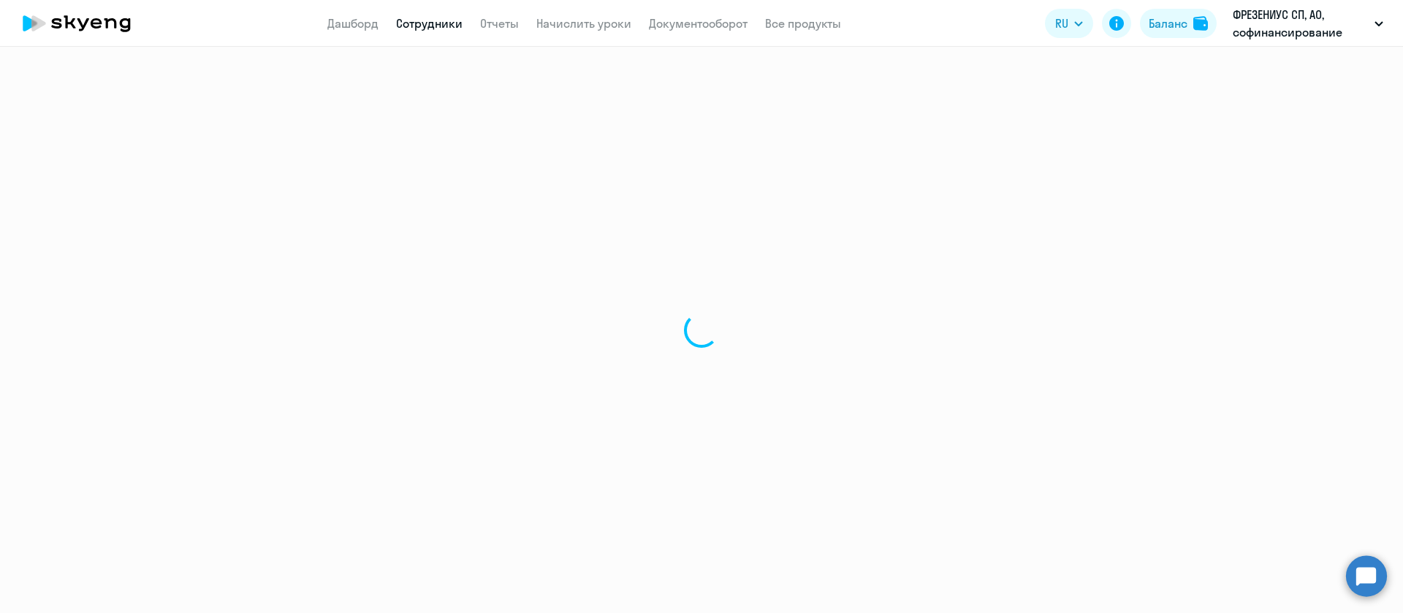
select select "english"
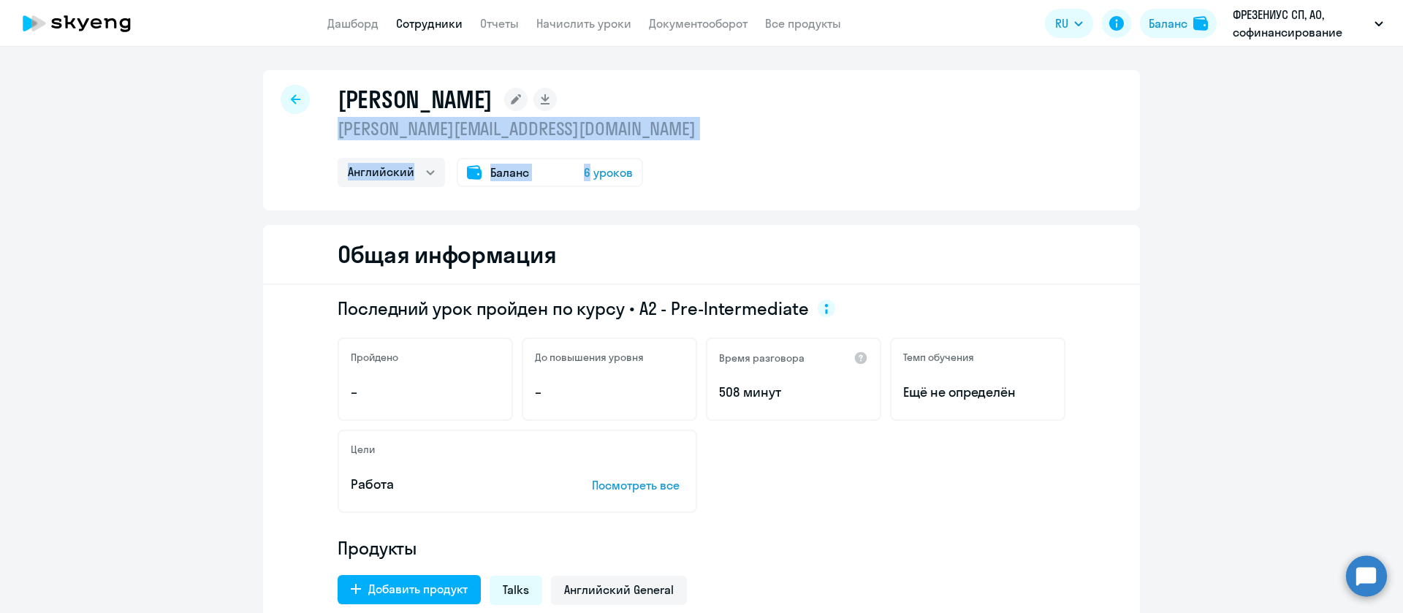
drag, startPoint x: 318, startPoint y: 134, endPoint x: 579, endPoint y: 153, distance: 261.7
click at [579, 153] on div "Токарь Сергей sergey.tokar@fmc-ag.com Английский Остальные Баланс 6 уроков" at bounding box center [701, 140] width 877 height 140
click at [582, 125] on p "sergey.tokar@fmc-ag.com" at bounding box center [517, 128] width 358 height 23
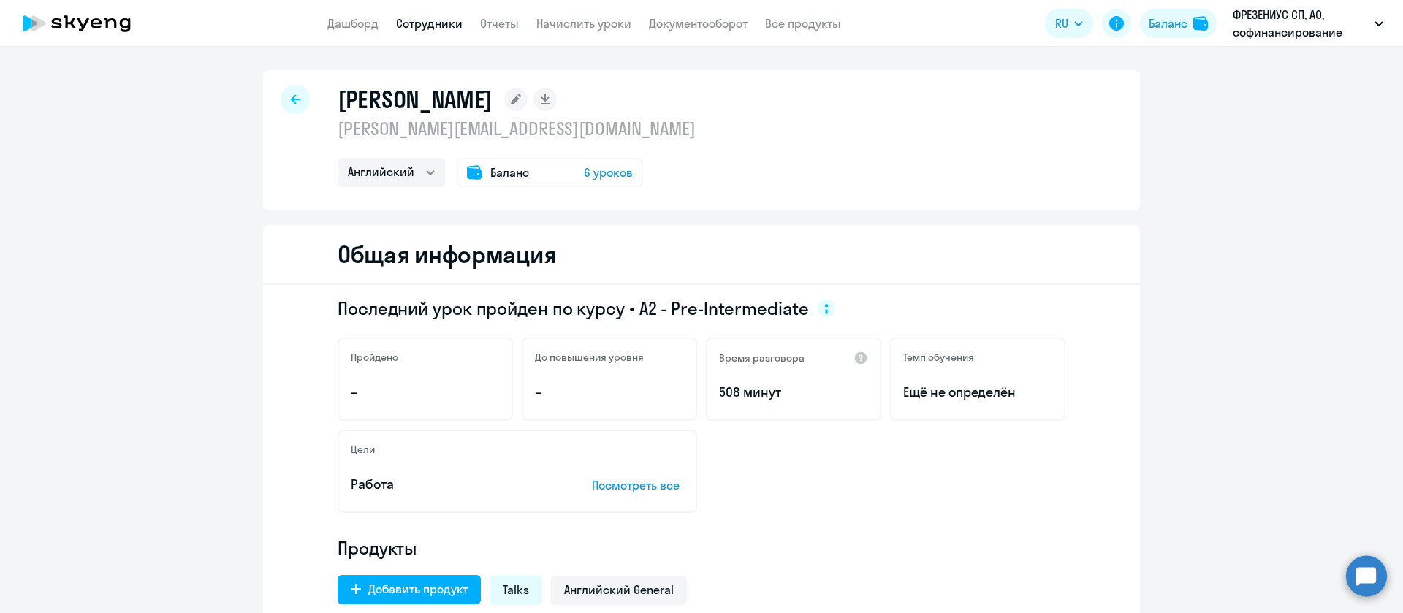
click at [569, 129] on p "sergey.tokar@fmc-ag.com" at bounding box center [517, 128] width 358 height 23
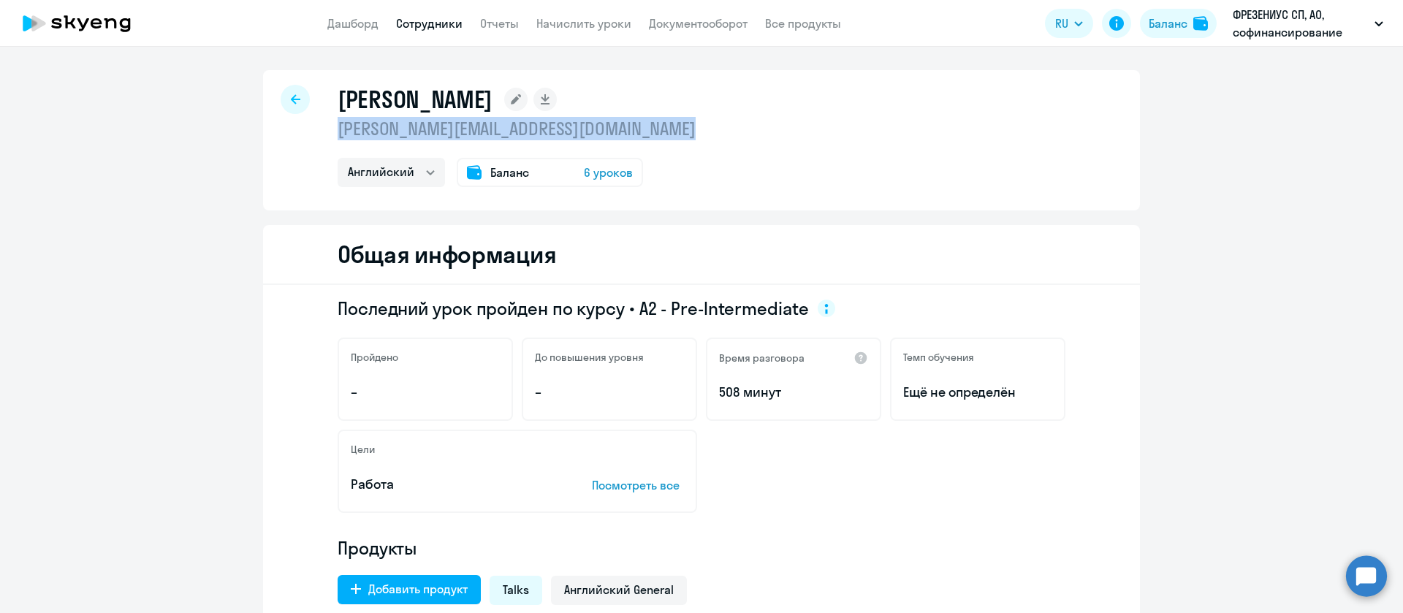
click at [569, 129] on p "sergey.tokar@fmc-ag.com" at bounding box center [517, 128] width 358 height 23
copy p "sergey.tokar@fmc-ag.com"
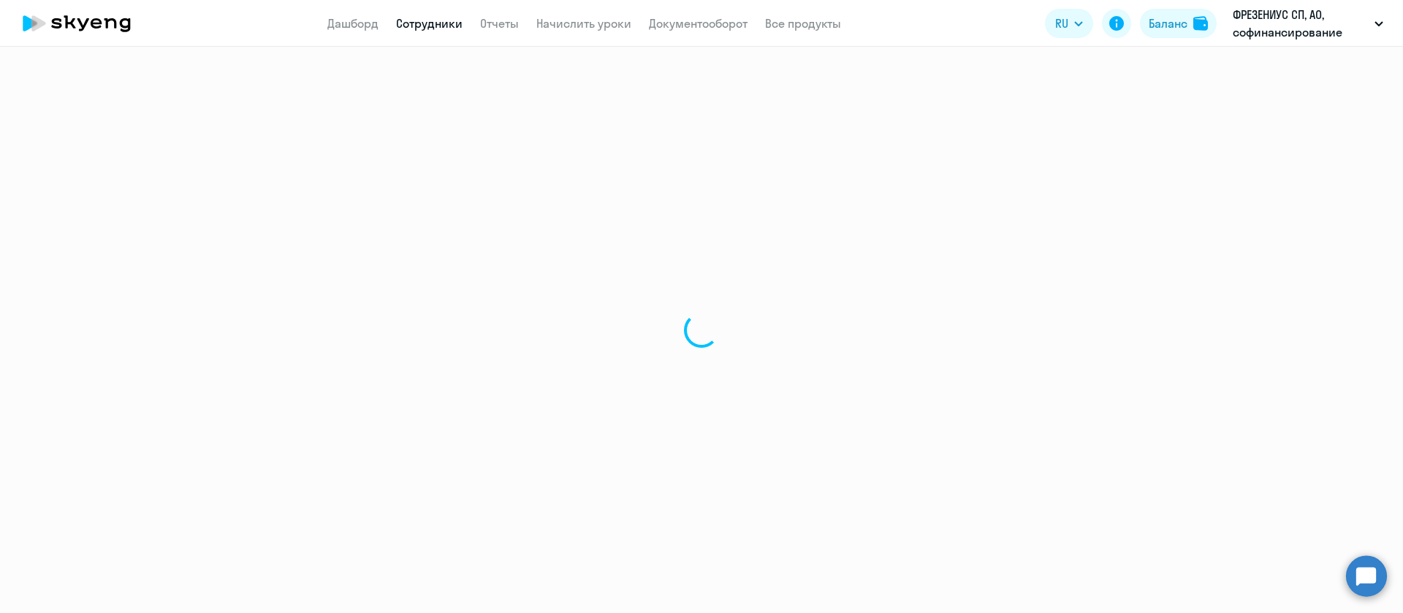
select select "30"
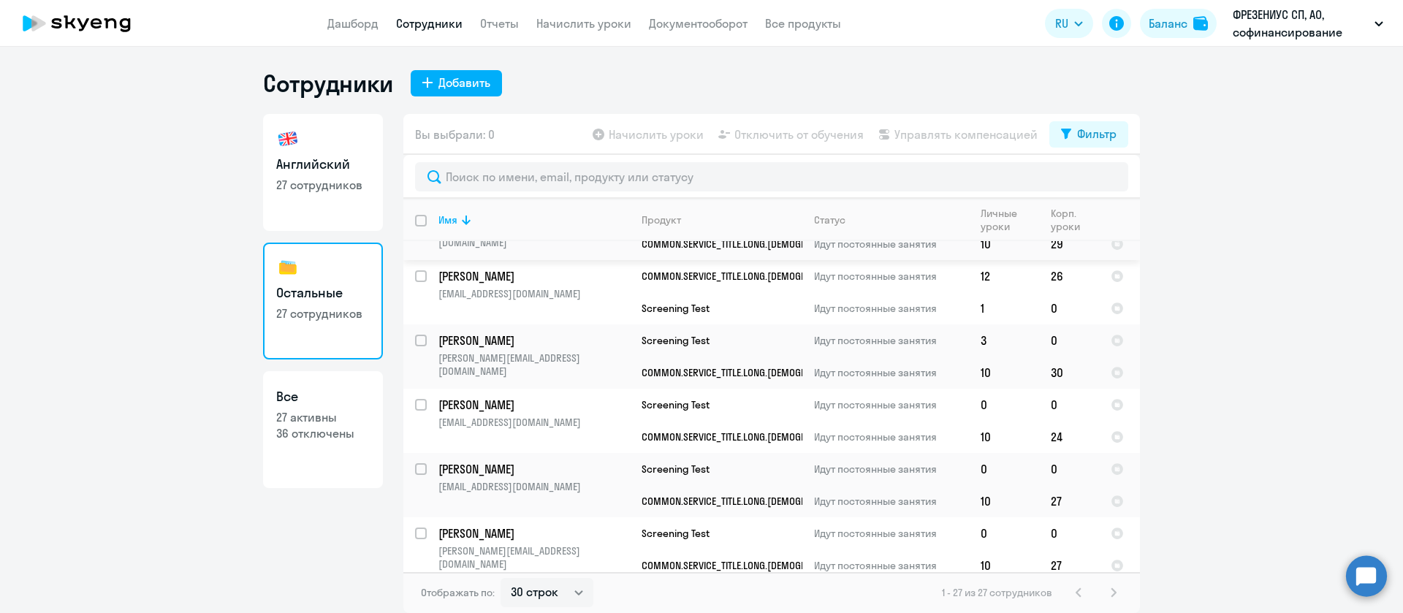
scroll to position [219, 0]
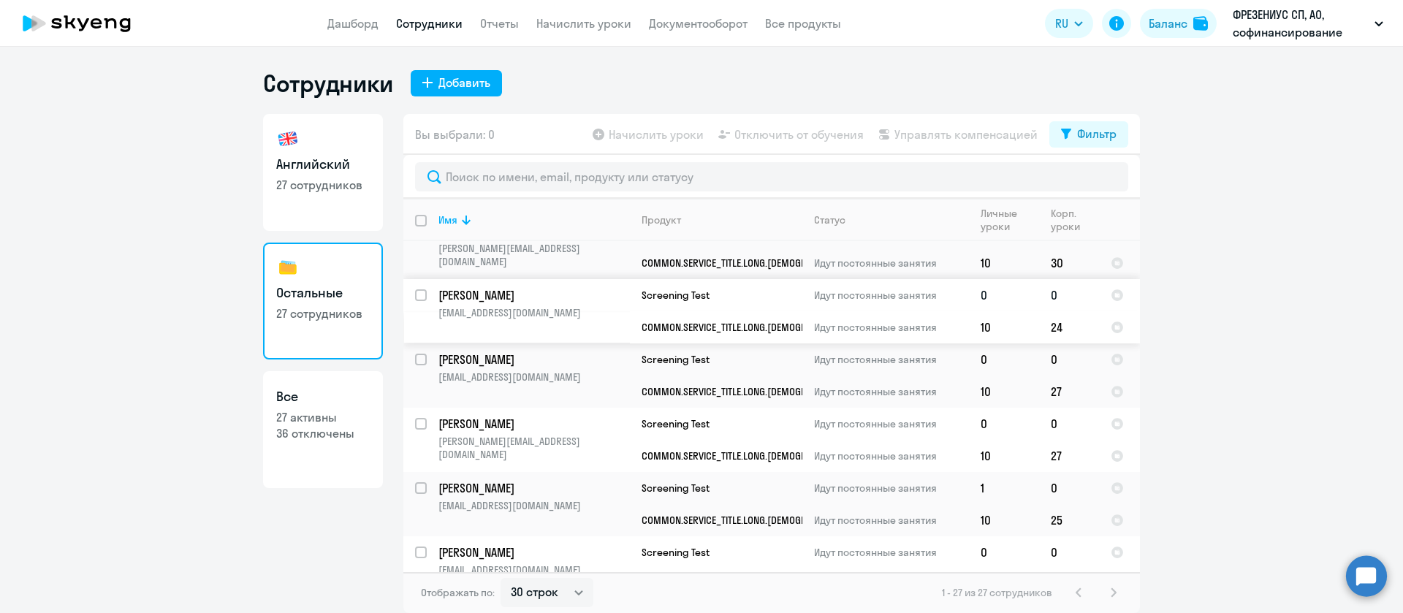
click at [641, 308] on td "Screening Test" at bounding box center [716, 295] width 172 height 32
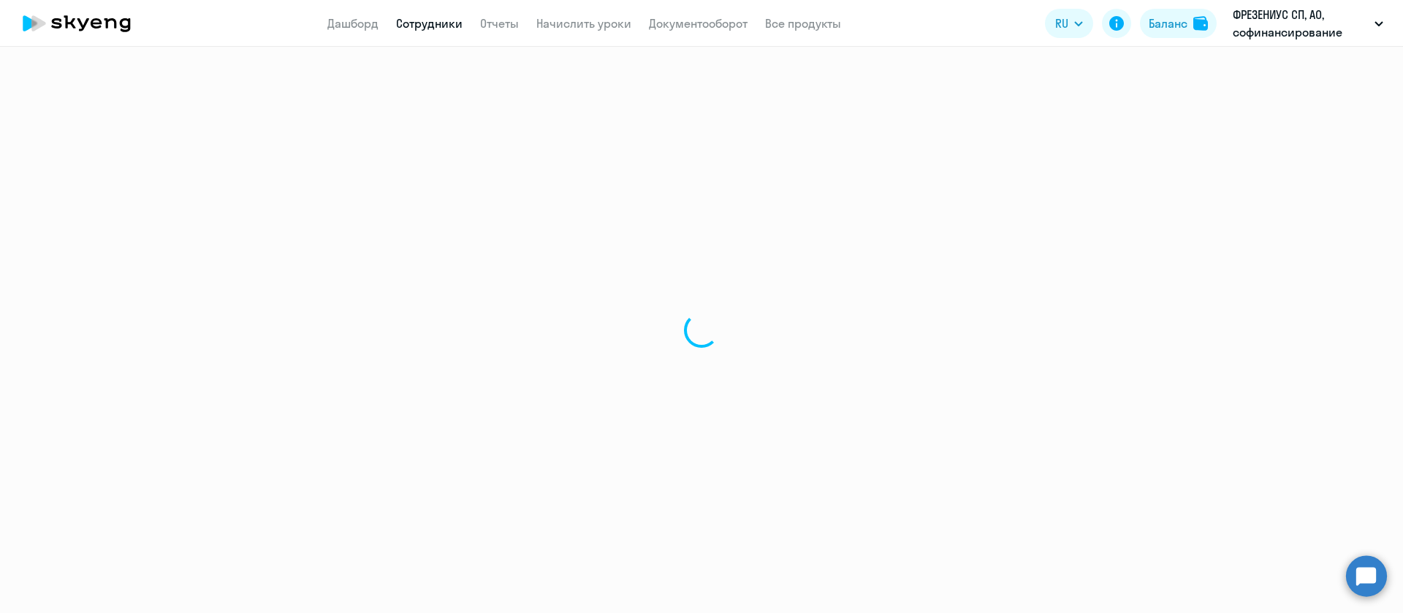
select select "english"
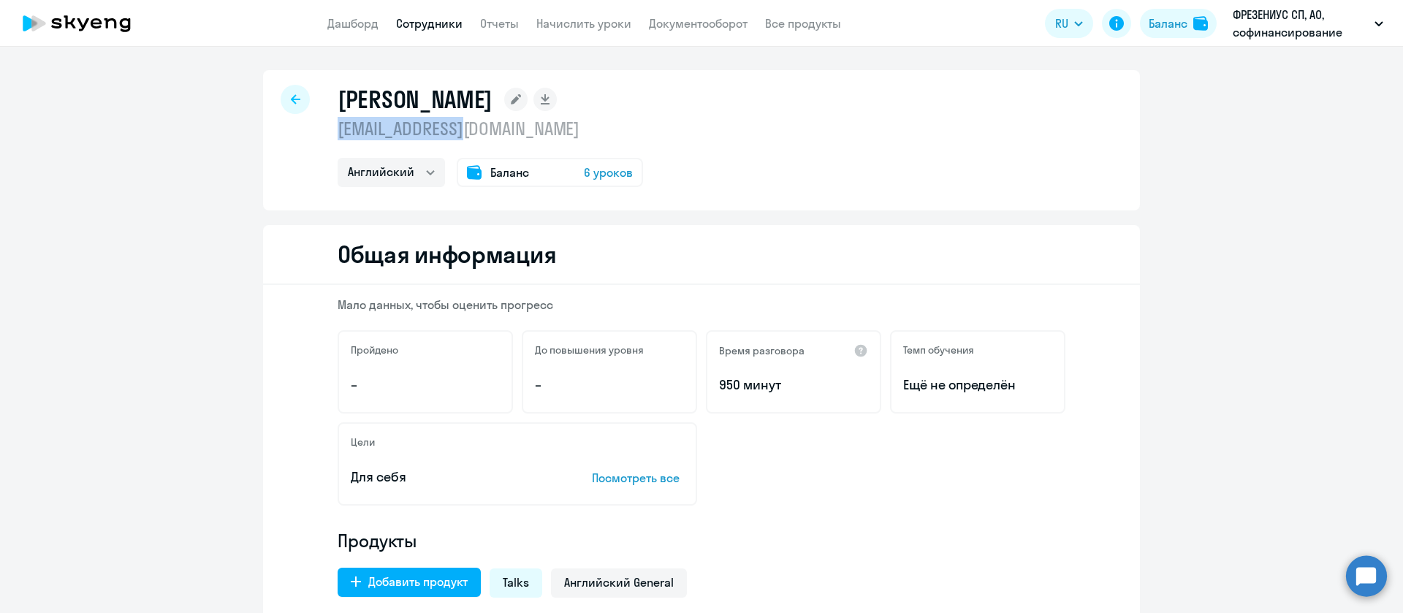
drag, startPoint x: 323, startPoint y: 129, endPoint x: 485, endPoint y: 129, distance: 162.3
click at [486, 129] on div "Семенова Наталья 1789814@mail.ru Английский Остальные Баланс 6 уроков" at bounding box center [701, 140] width 877 height 140
copy p "1789814@mail.ru"
select select "30"
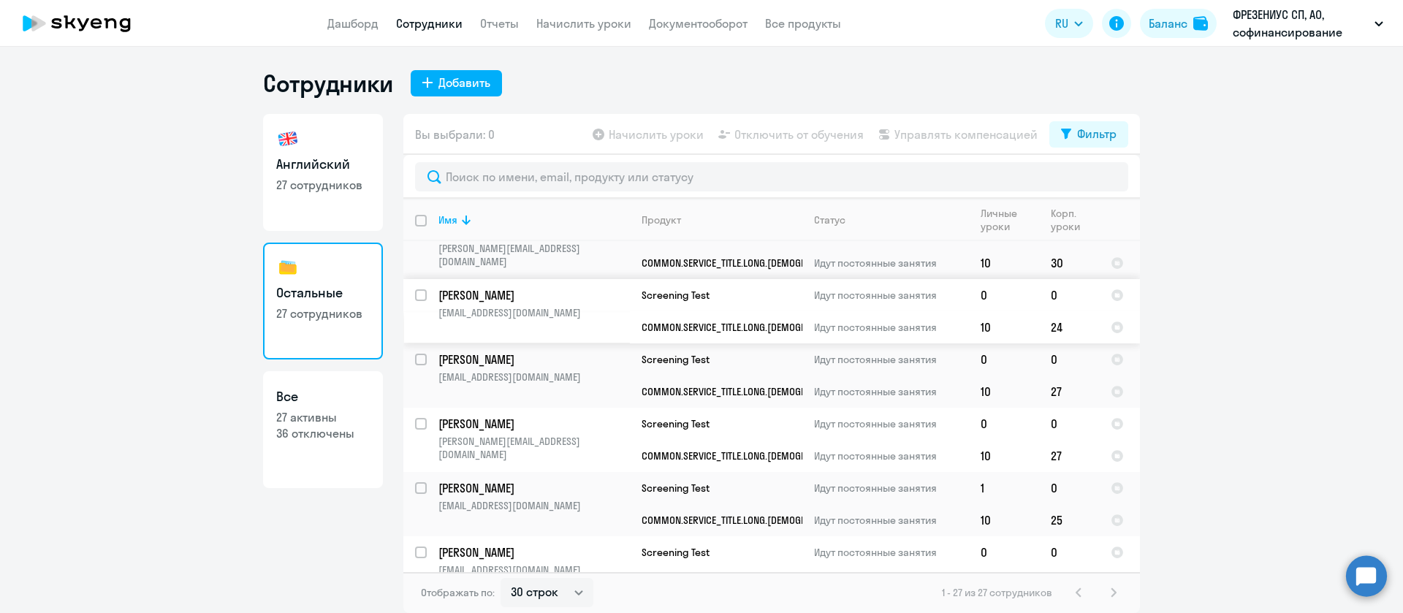
scroll to position [329, 0]
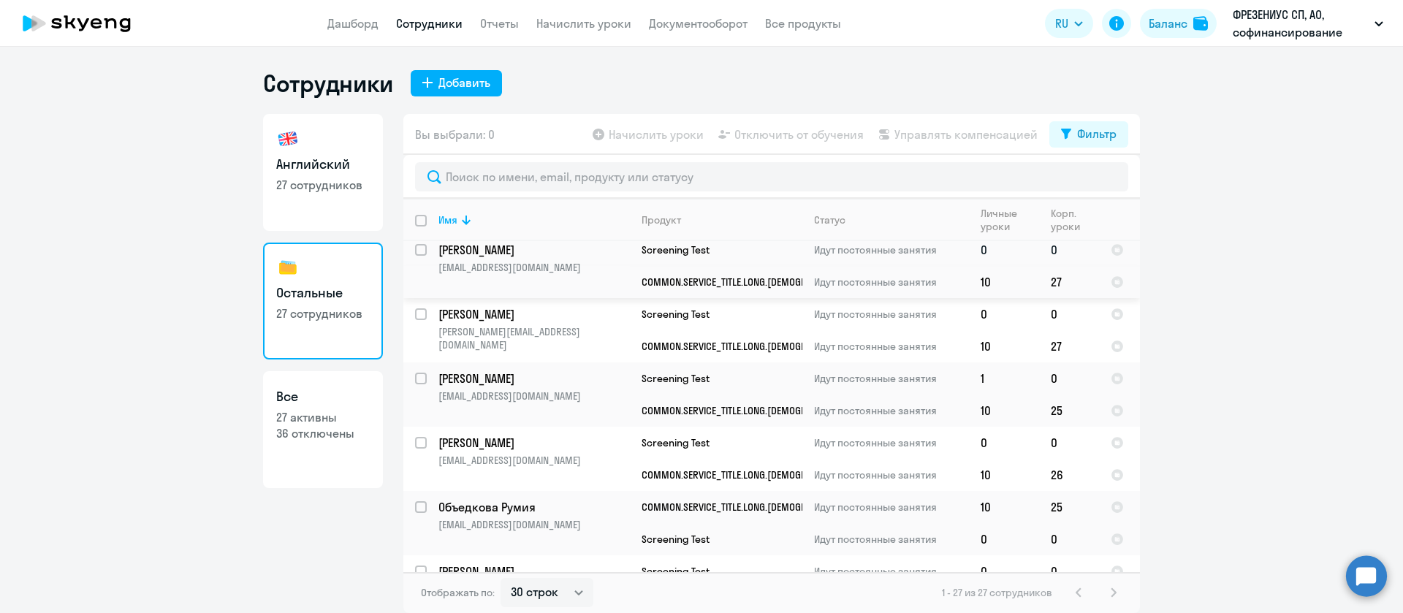
click at [625, 283] on td "Селиверстова Марина marina-seliverstova-00@inbox.ru" at bounding box center [528, 266] width 203 height 64
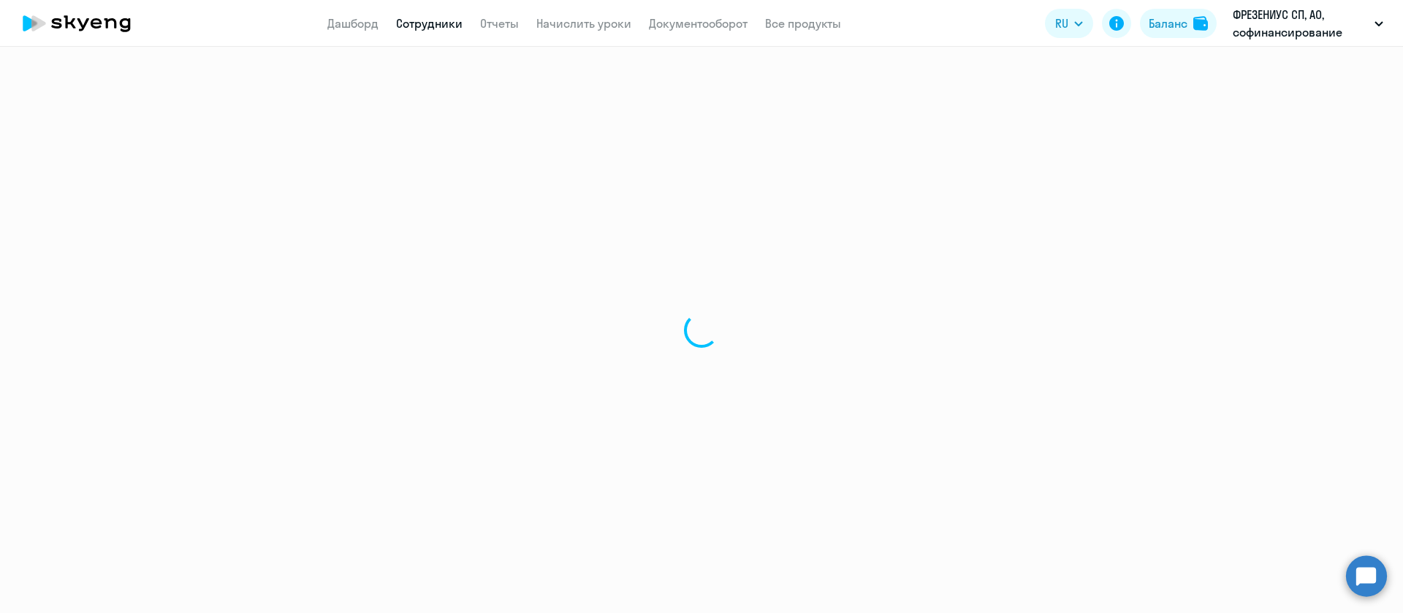
select select "english"
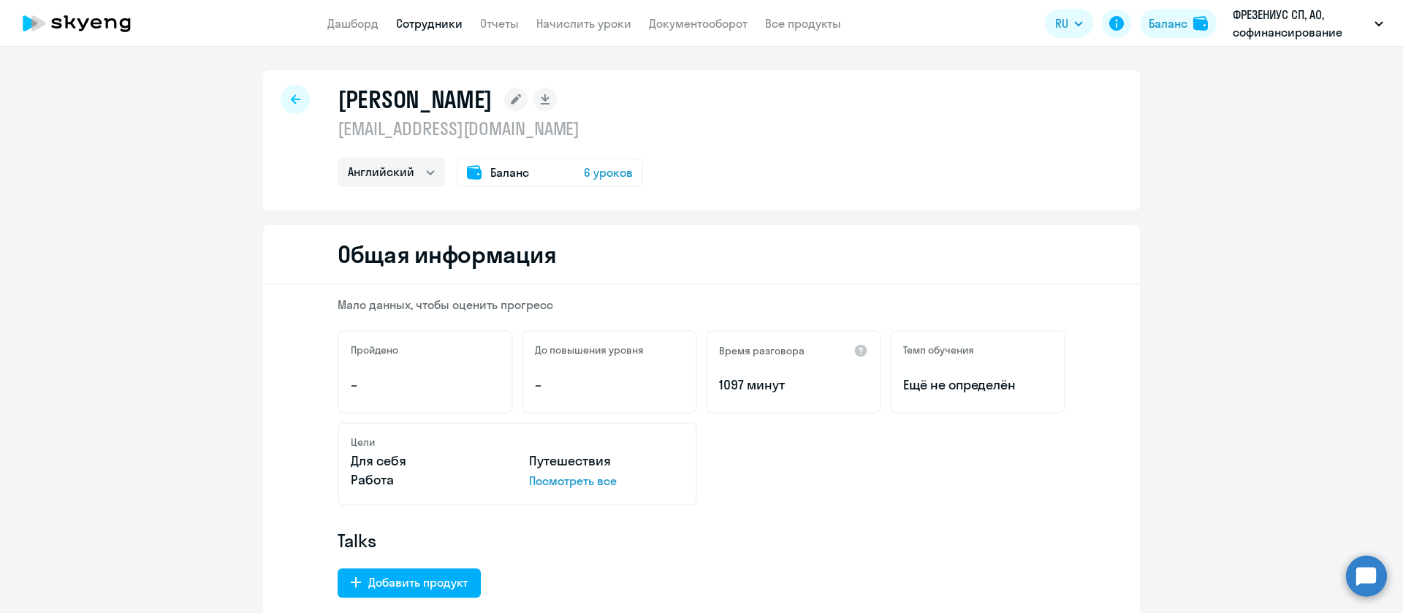
click at [458, 129] on p "marina-seliverstova-00@inbox.ru" at bounding box center [490, 128] width 305 height 23
copy p "marina-seliverstova-00@inbox.ru"
select select "30"
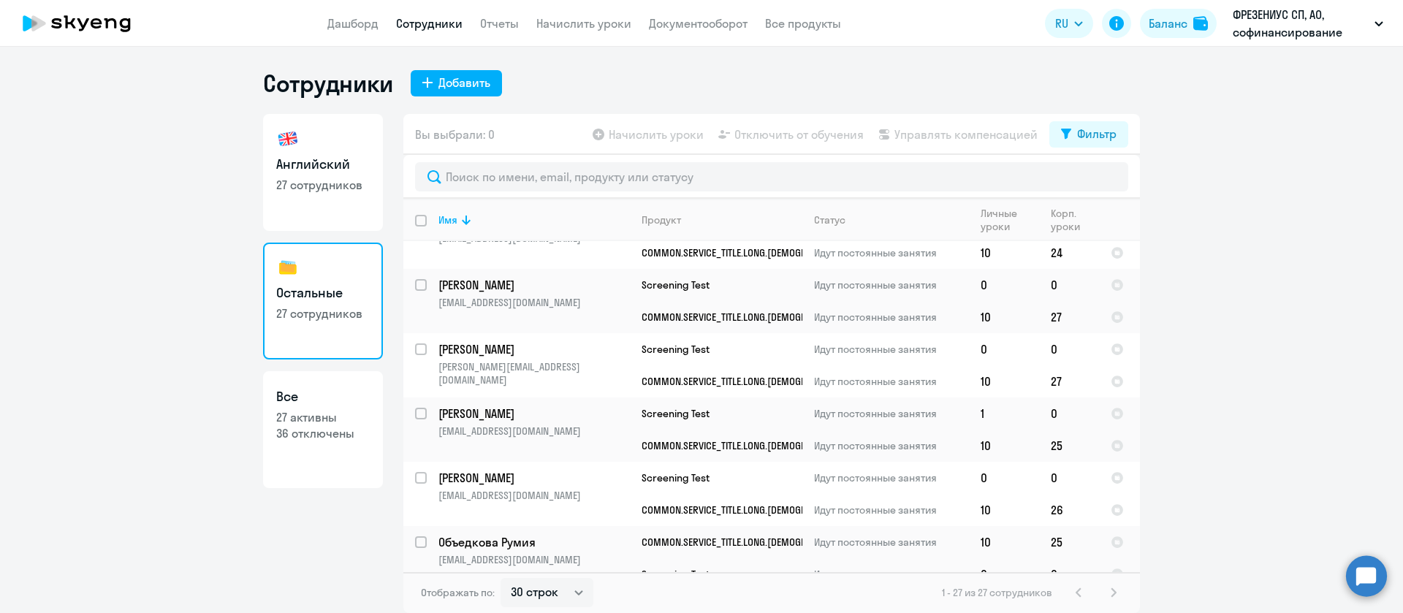
scroll to position [329, 0]
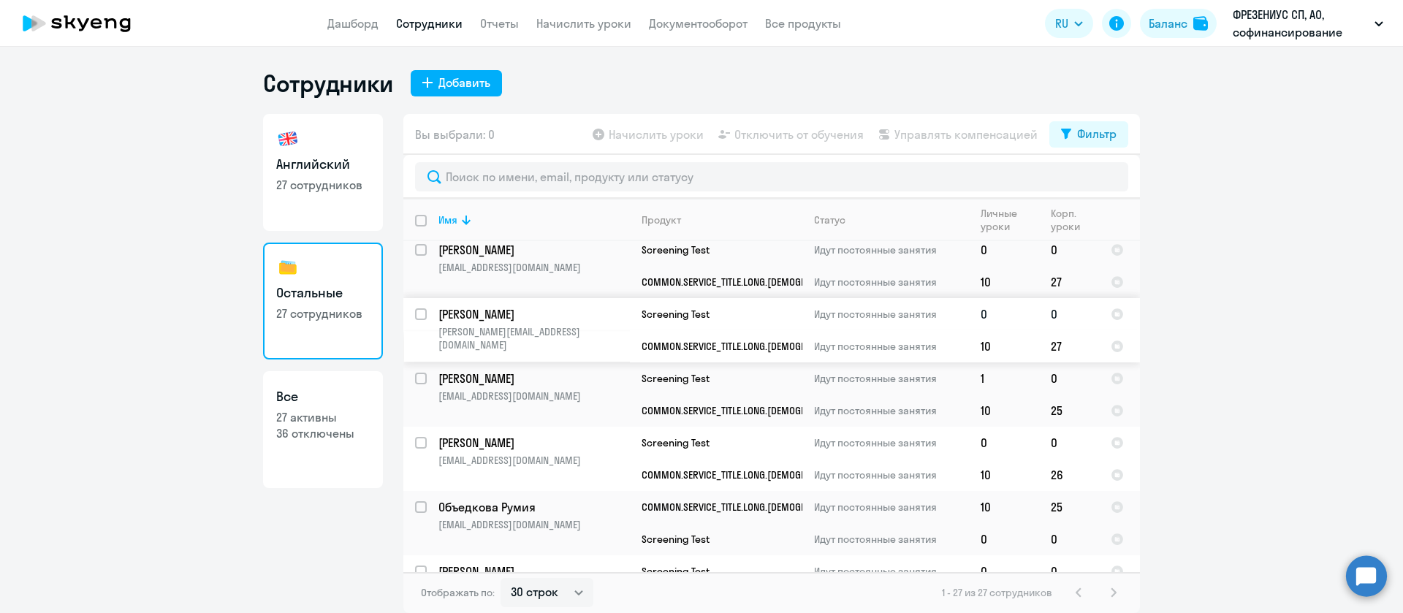
click at [578, 325] on p "anton.repa@fmc-ag.ru" at bounding box center [534, 338] width 191 height 26
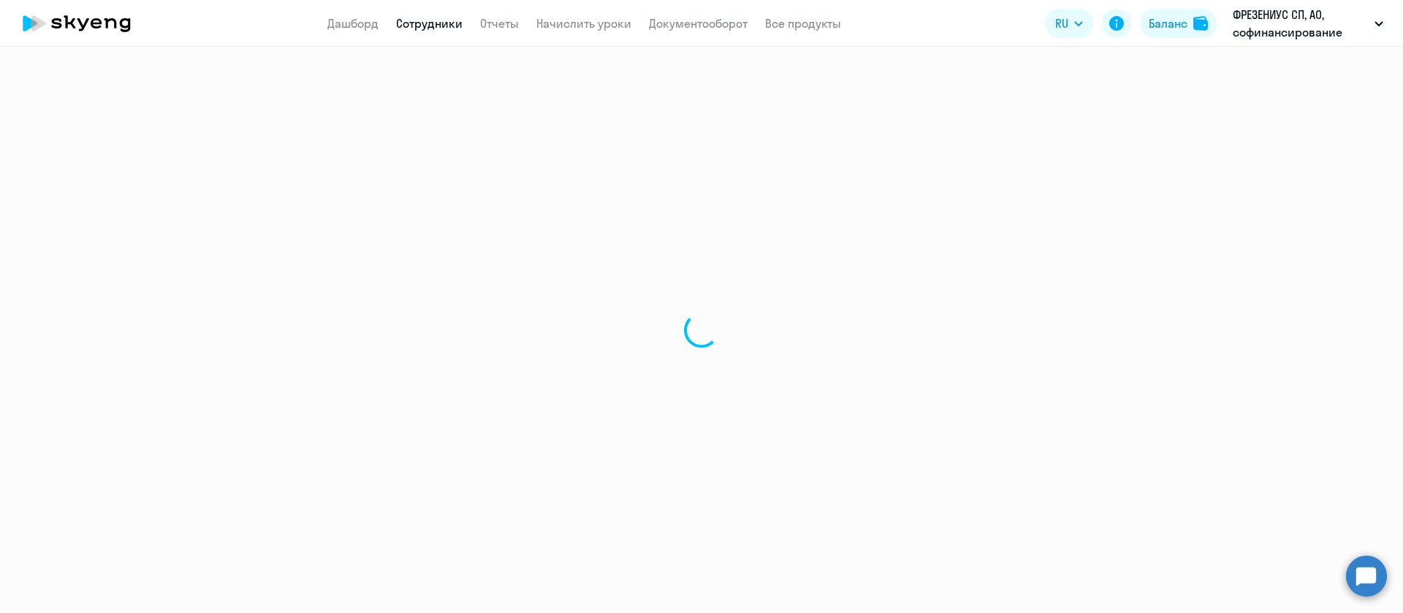
select select "english"
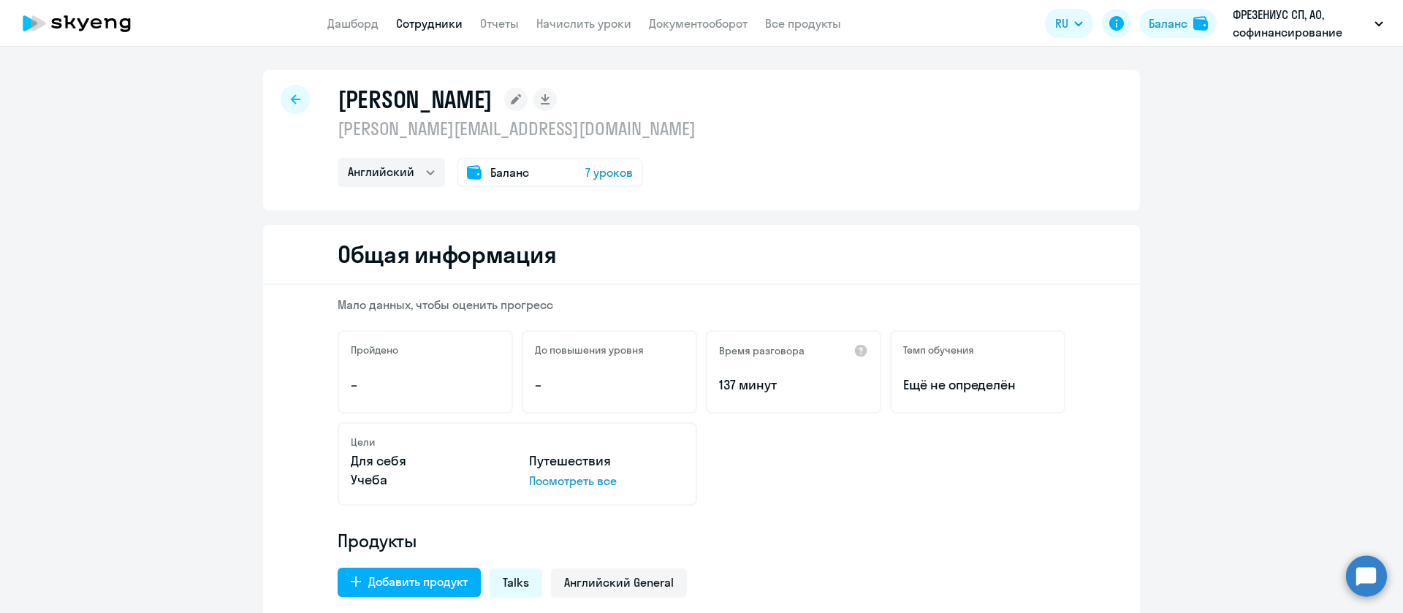
click at [406, 132] on p "anton.repa@fmc-ag.ru" at bounding box center [517, 128] width 358 height 23
click at [406, 131] on p "anton.repa@fmc-ag.ru" at bounding box center [517, 128] width 358 height 23
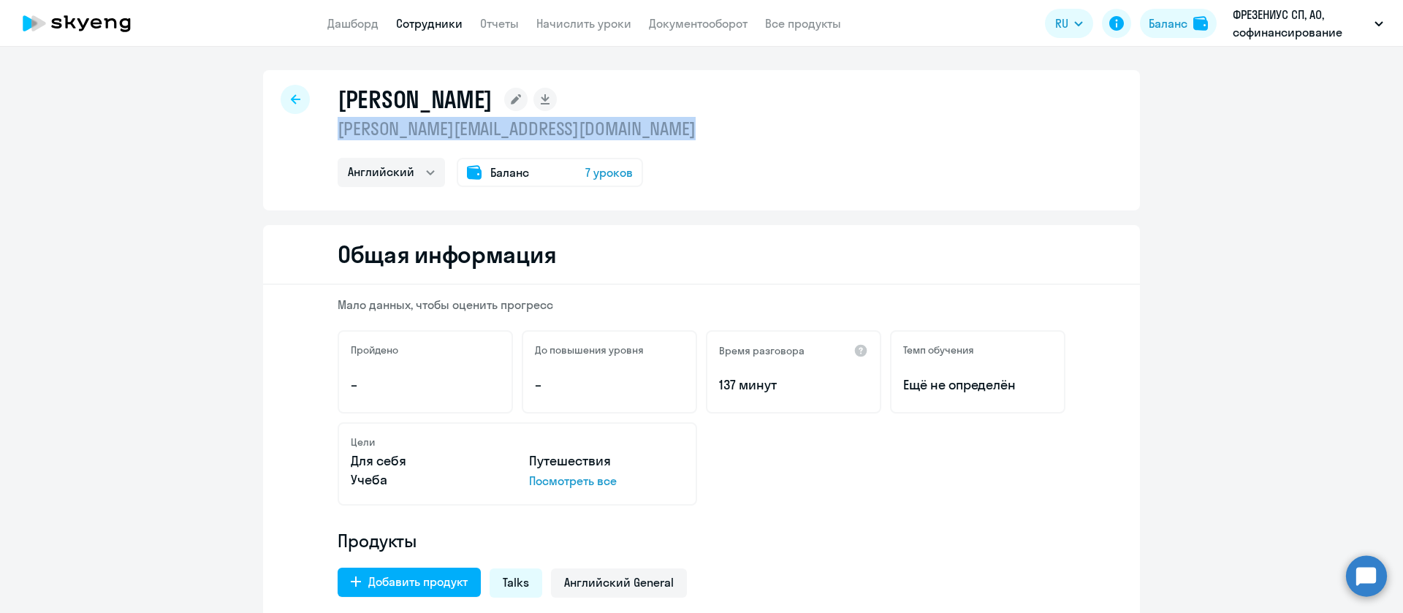
click at [406, 131] on p "anton.repa@fmc-ag.ru" at bounding box center [517, 128] width 358 height 23
copy p "anton.repa@fmc-ag.ru"
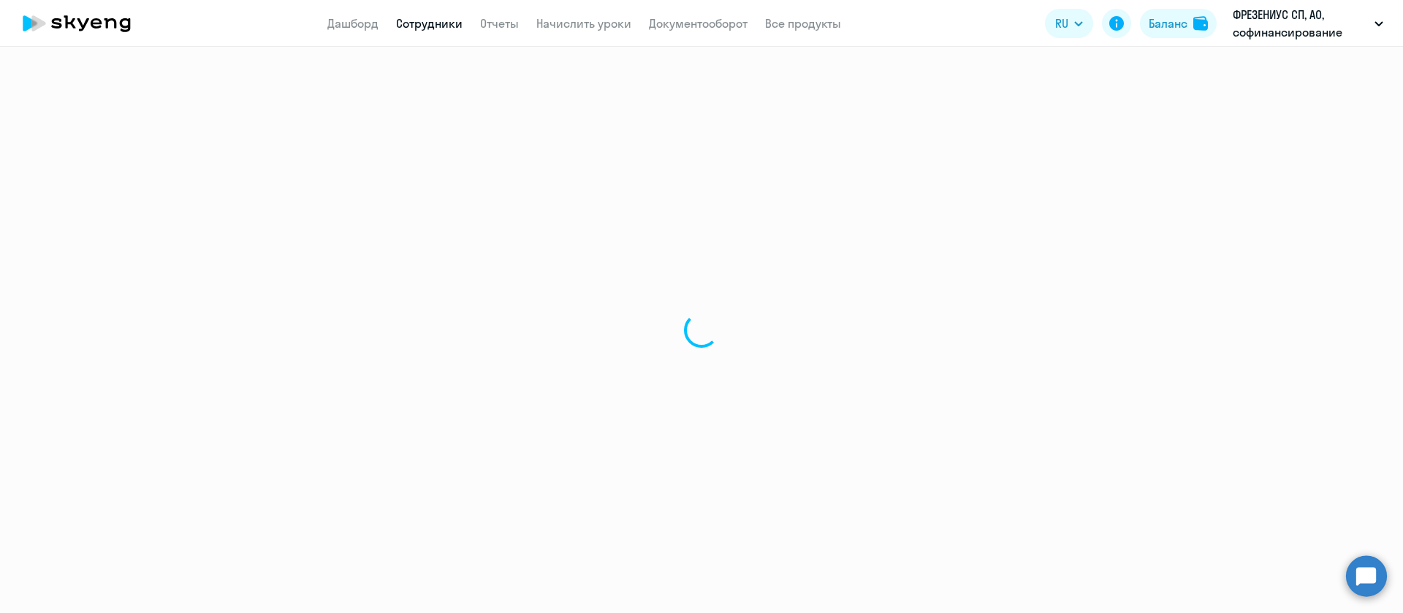
select select "30"
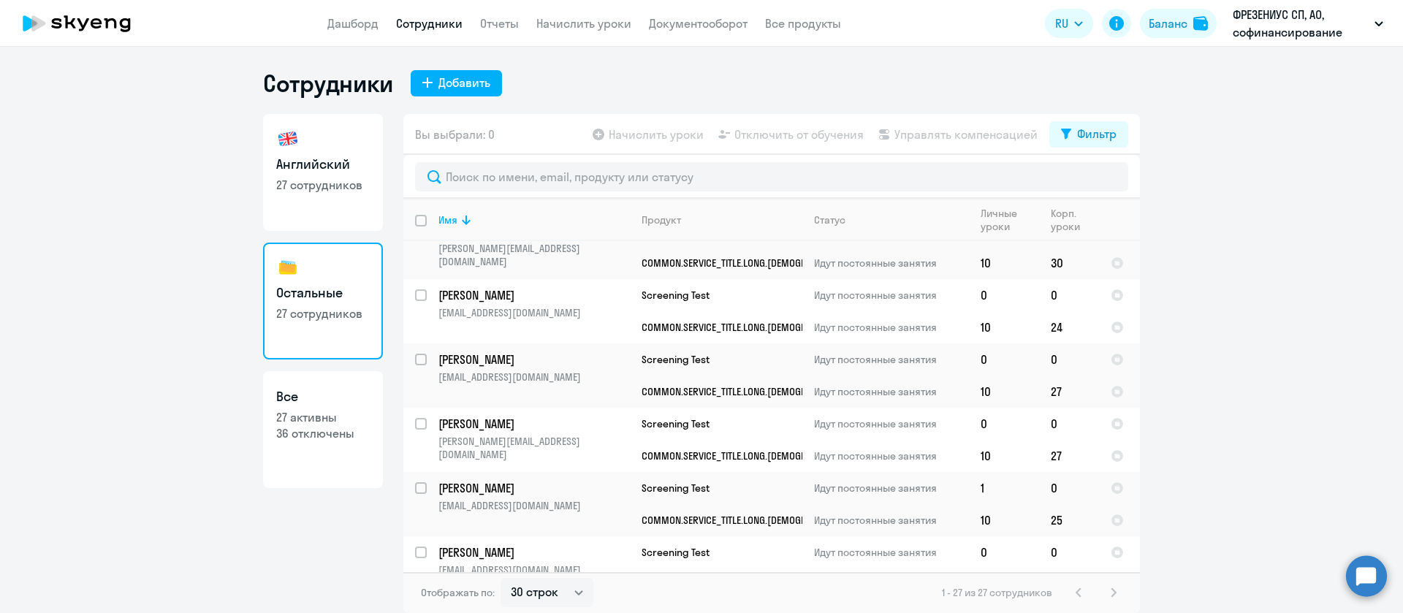
scroll to position [329, 0]
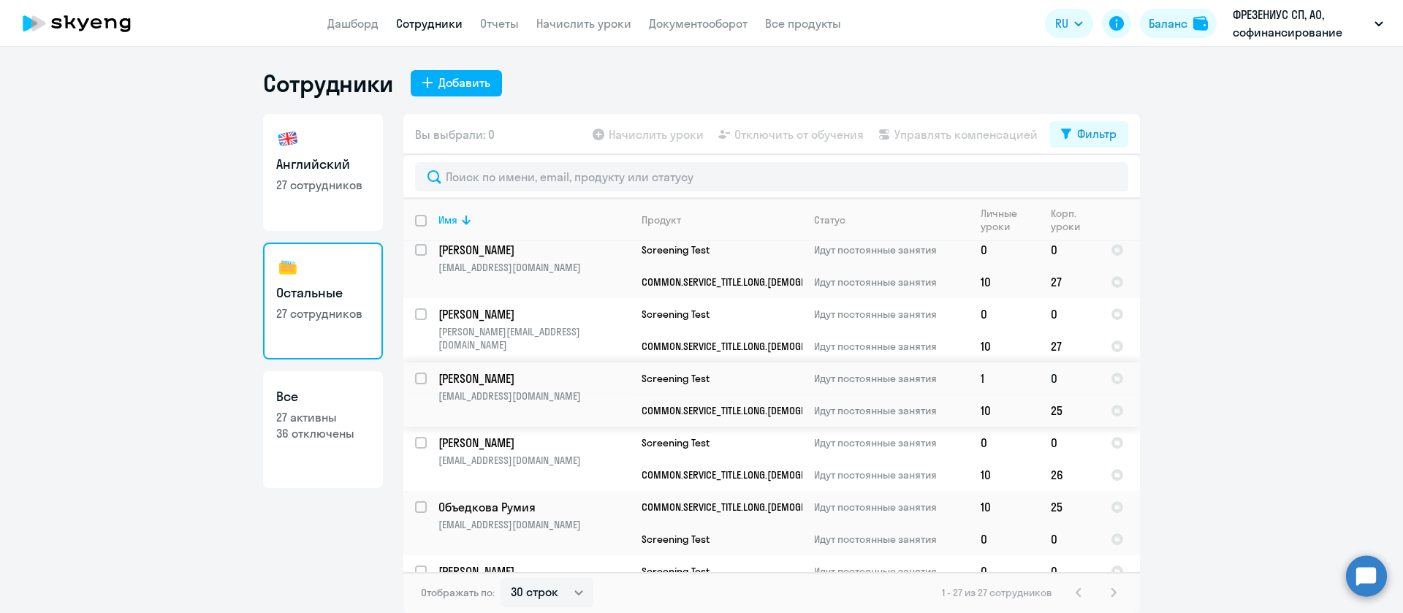
click at [611, 390] on p "demo21@bk.ru" at bounding box center [534, 396] width 191 height 13
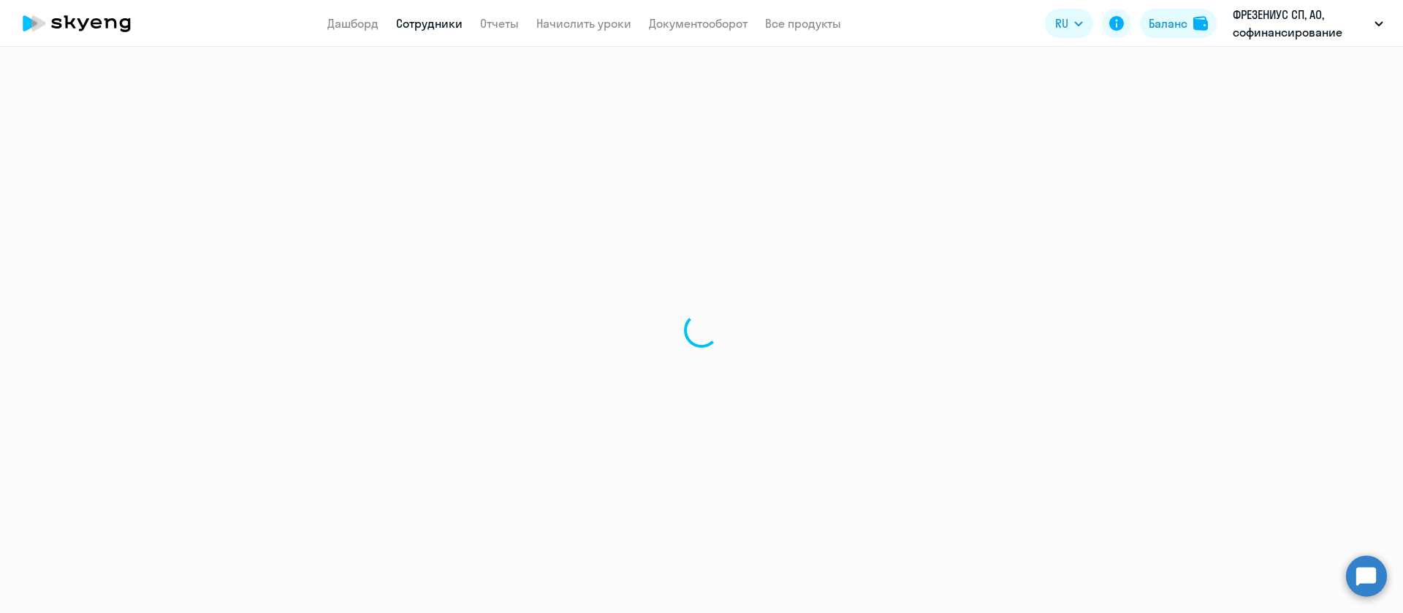
select select "english"
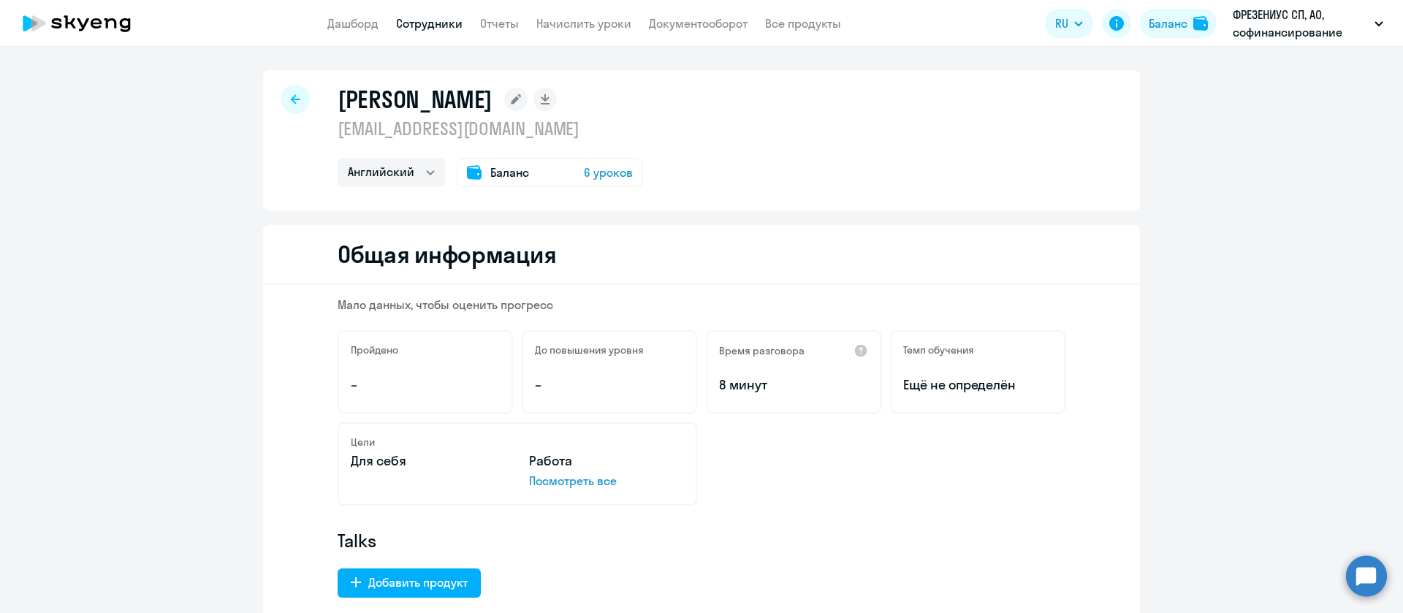
click at [371, 137] on p "demo21@bk.ru" at bounding box center [490, 128] width 305 height 23
copy p "demo21@bk.ru"
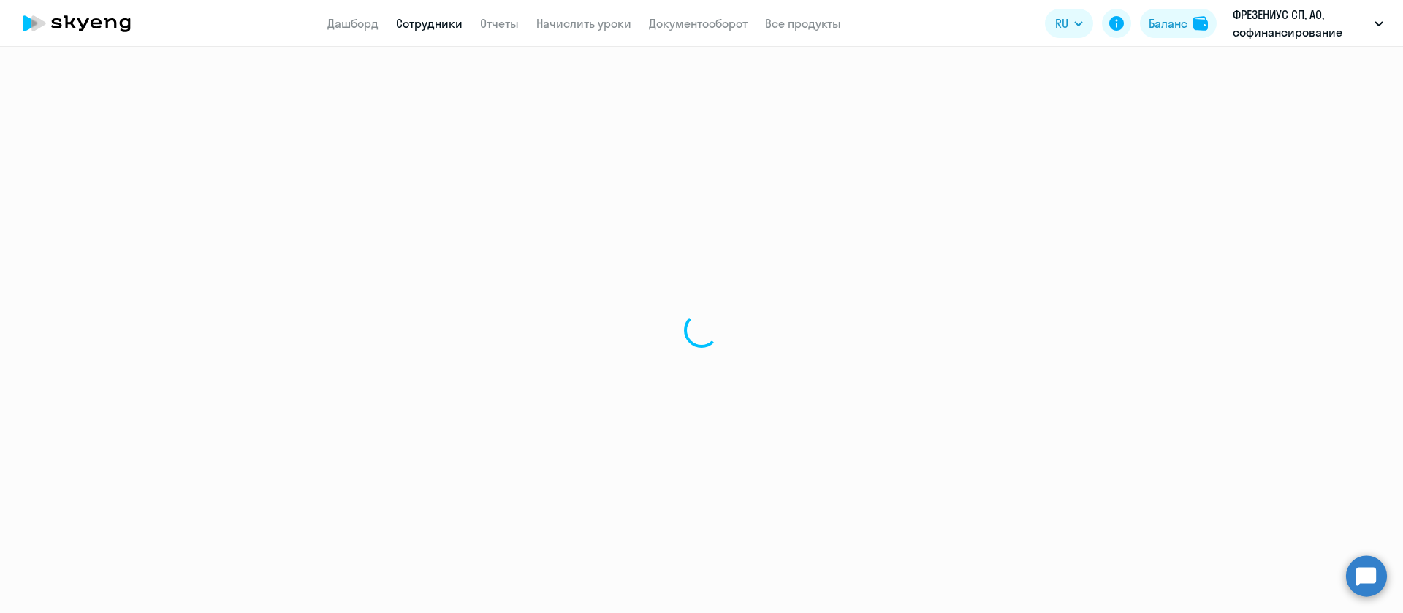
select select "30"
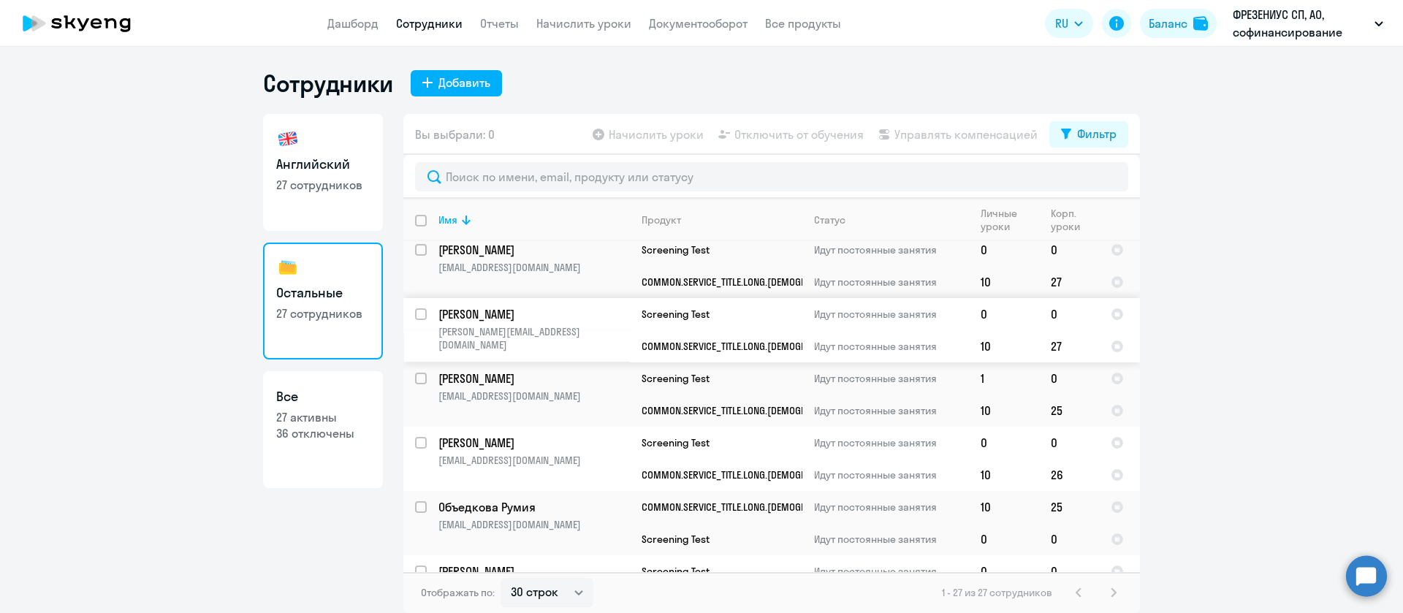
scroll to position [439, 0]
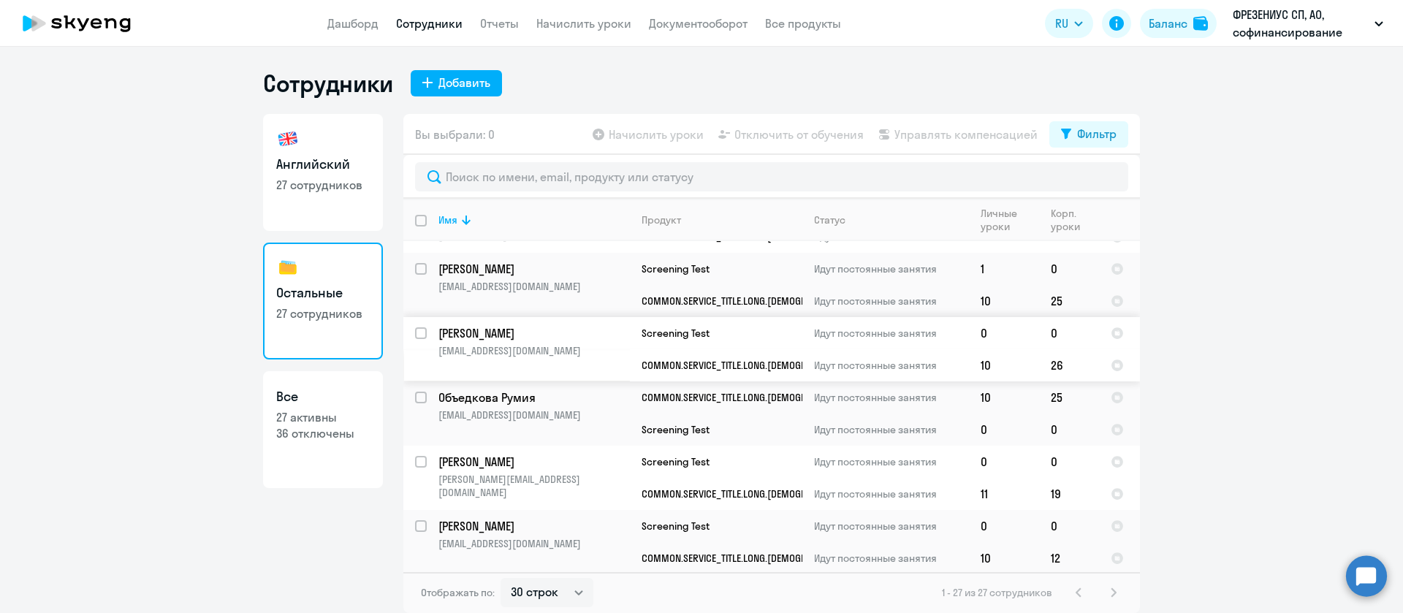
click at [588, 347] on p "mikhail3dochi@mail.ru" at bounding box center [534, 350] width 191 height 13
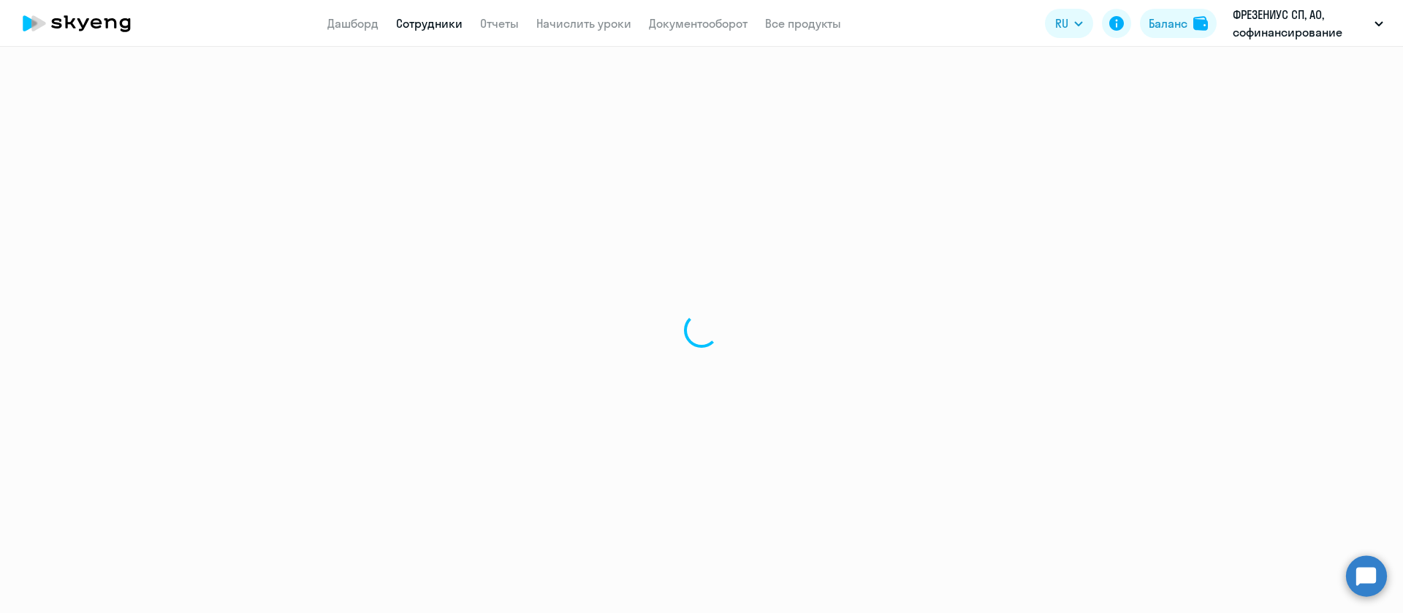
select select "english"
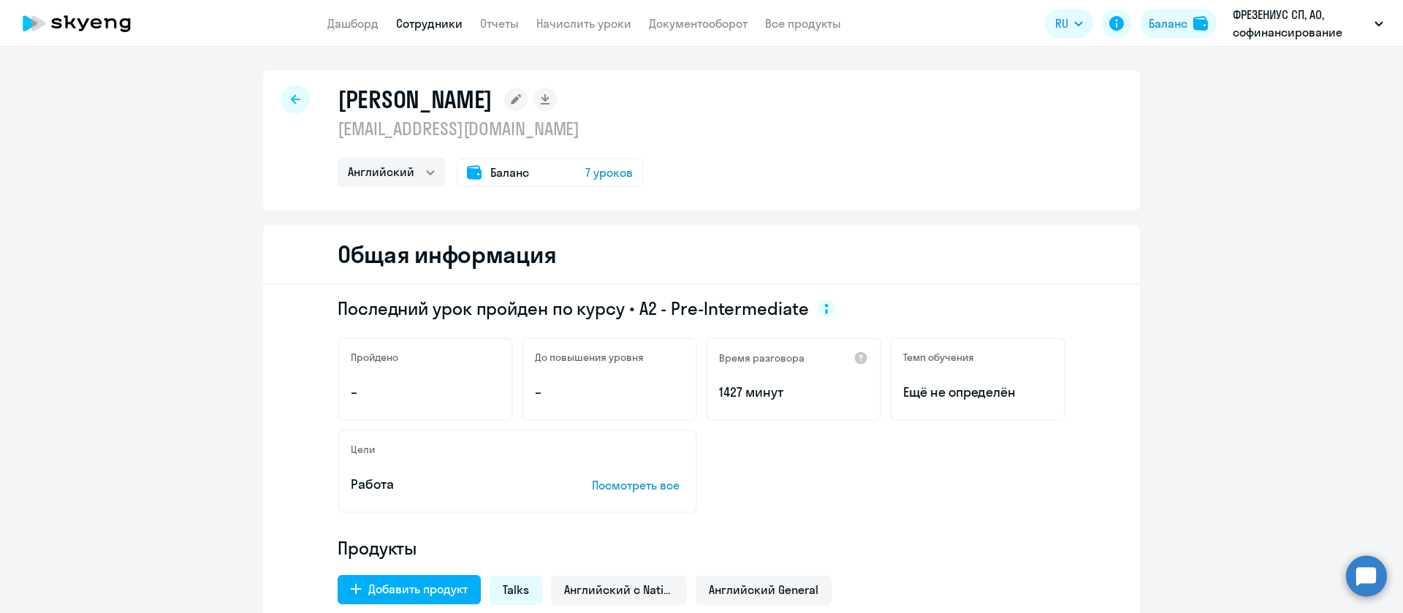
click at [423, 130] on p "mikhail3dochi@mail.ru" at bounding box center [490, 128] width 305 height 23
click at [423, 131] on p "mikhail3dochi@mail.ru" at bounding box center [490, 128] width 305 height 23
click at [423, 132] on p "mikhail3dochi@mail.ru" at bounding box center [490, 128] width 305 height 23
copy p "mikhail3dochi@mail.ru"
select select "30"
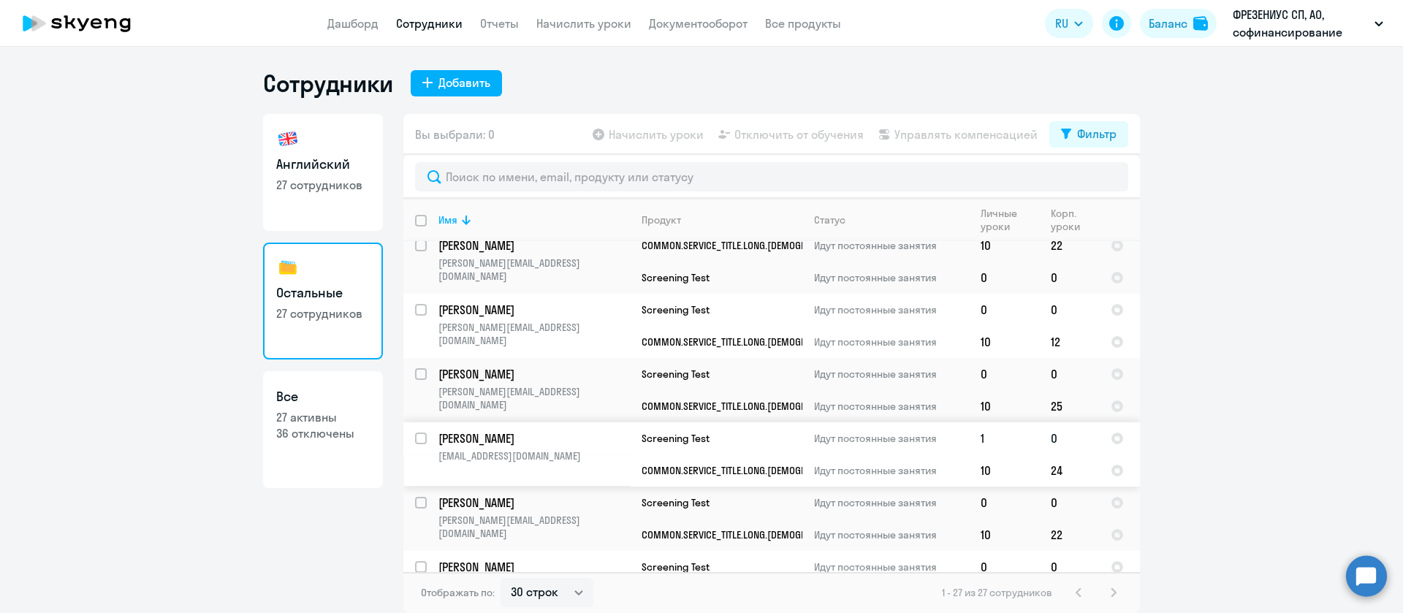
scroll to position [1405, 0]
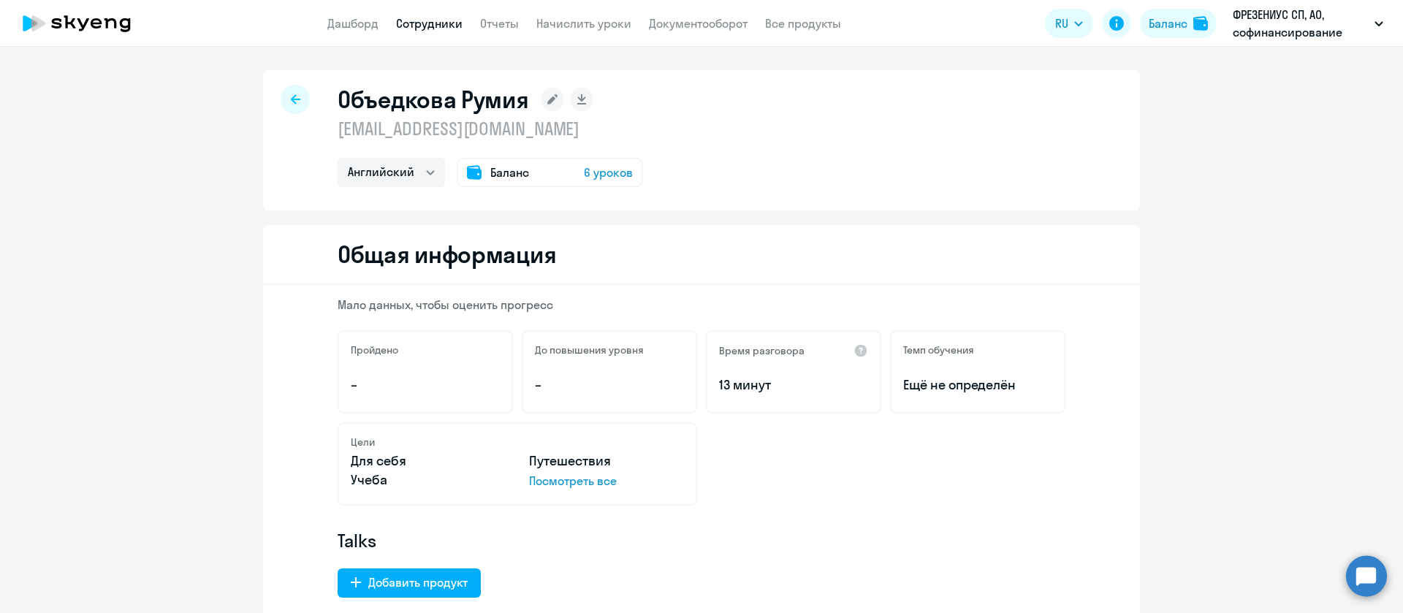
select select "english"
click at [493, 132] on p "[EMAIL_ADDRESS][DOMAIN_NAME]" at bounding box center [490, 128] width 305 height 23
copy p "[EMAIL_ADDRESS][DOMAIN_NAME]"
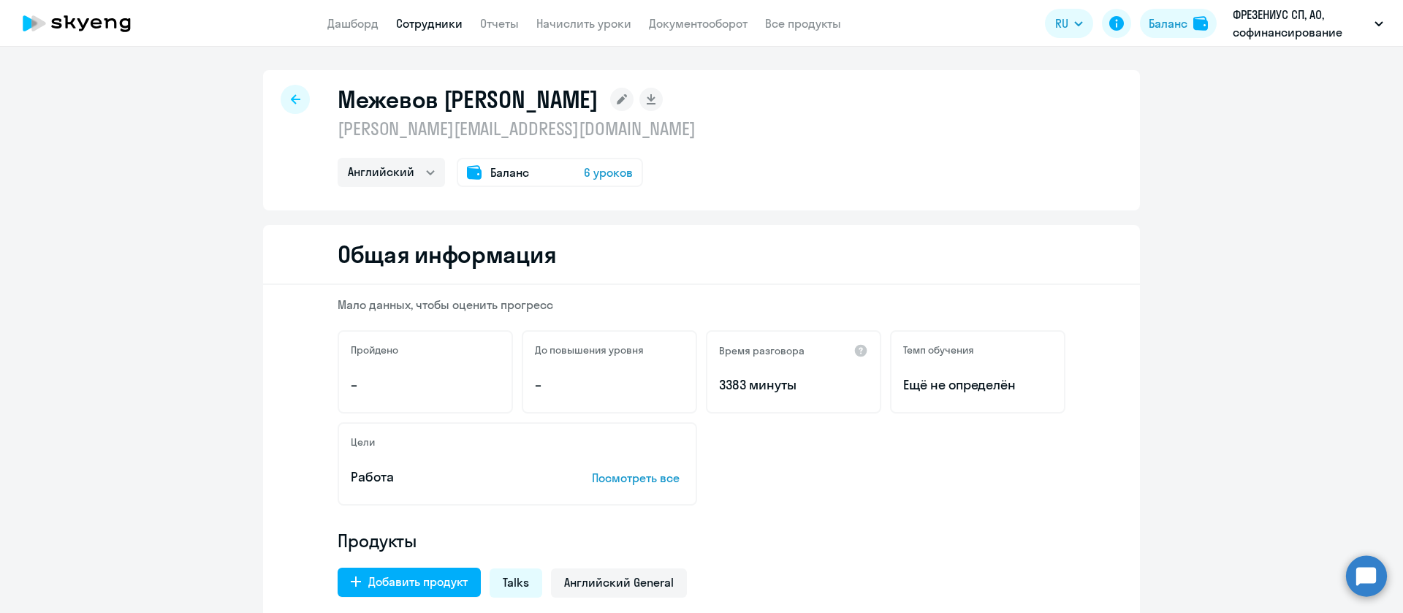
select select "english"
click at [549, 129] on p "[PERSON_NAME][EMAIL_ADDRESS][DOMAIN_NAME]" at bounding box center [517, 128] width 358 height 23
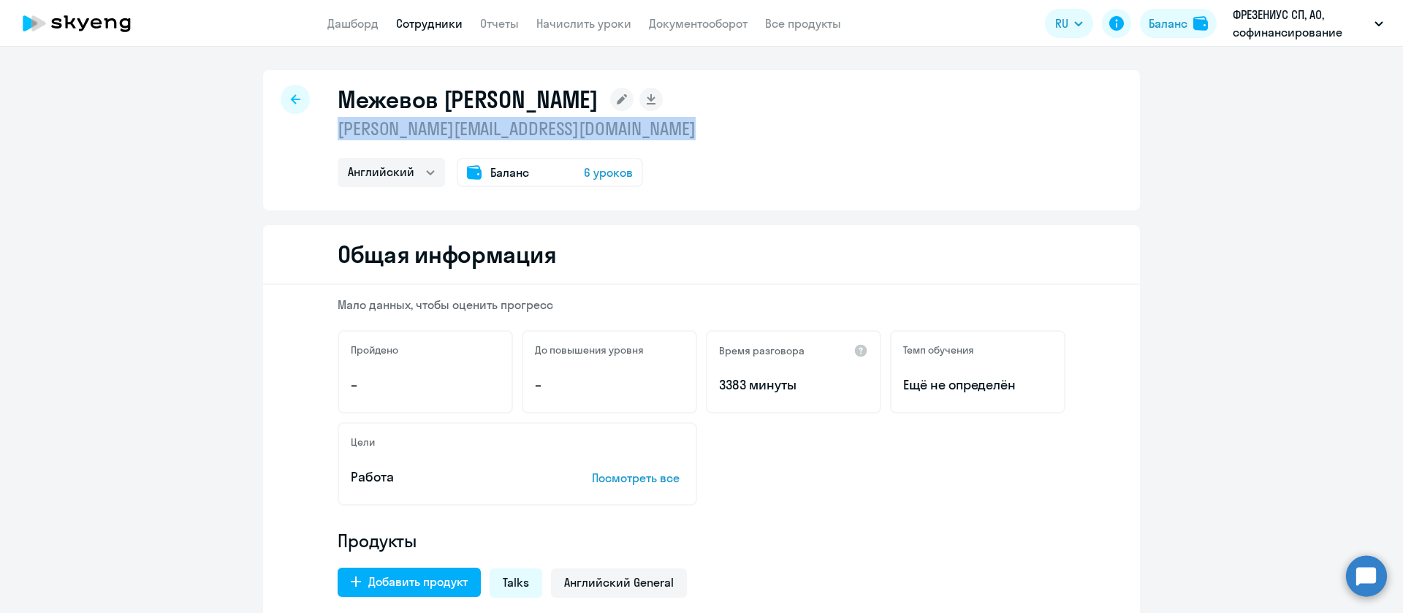
click at [549, 129] on p "[PERSON_NAME][EMAIL_ADDRESS][DOMAIN_NAME]" at bounding box center [517, 128] width 358 height 23
copy p "[PERSON_NAME][EMAIL_ADDRESS][DOMAIN_NAME]"
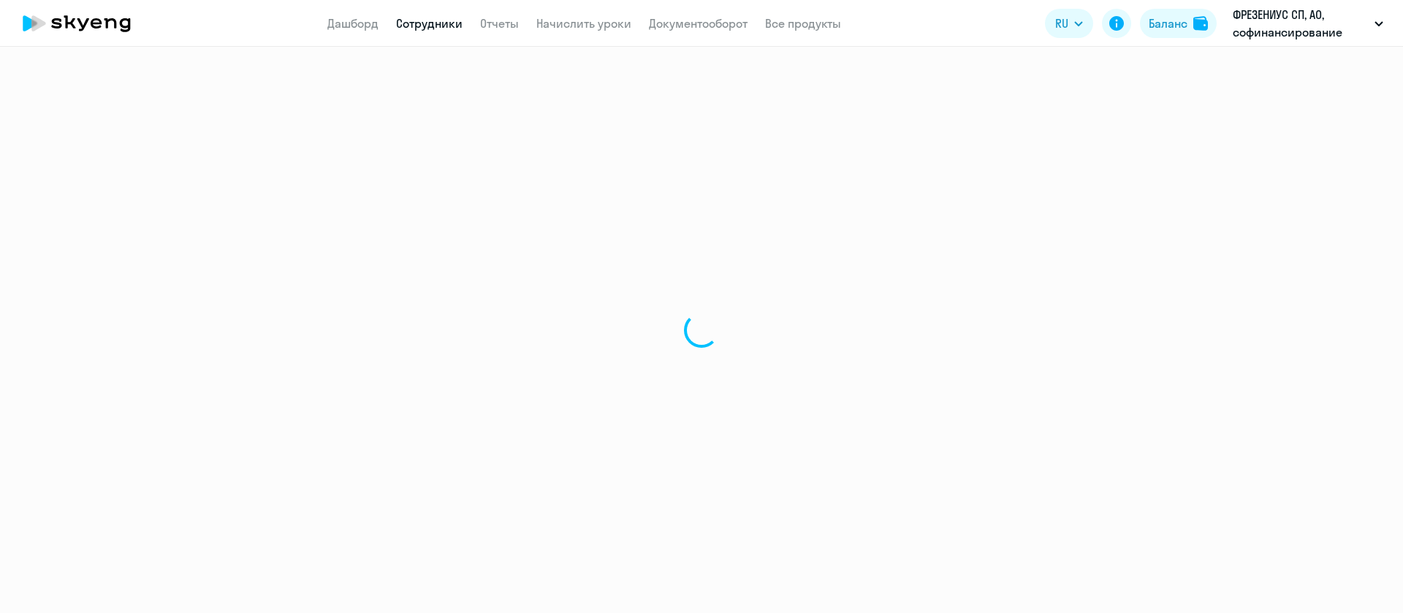
select select "english"
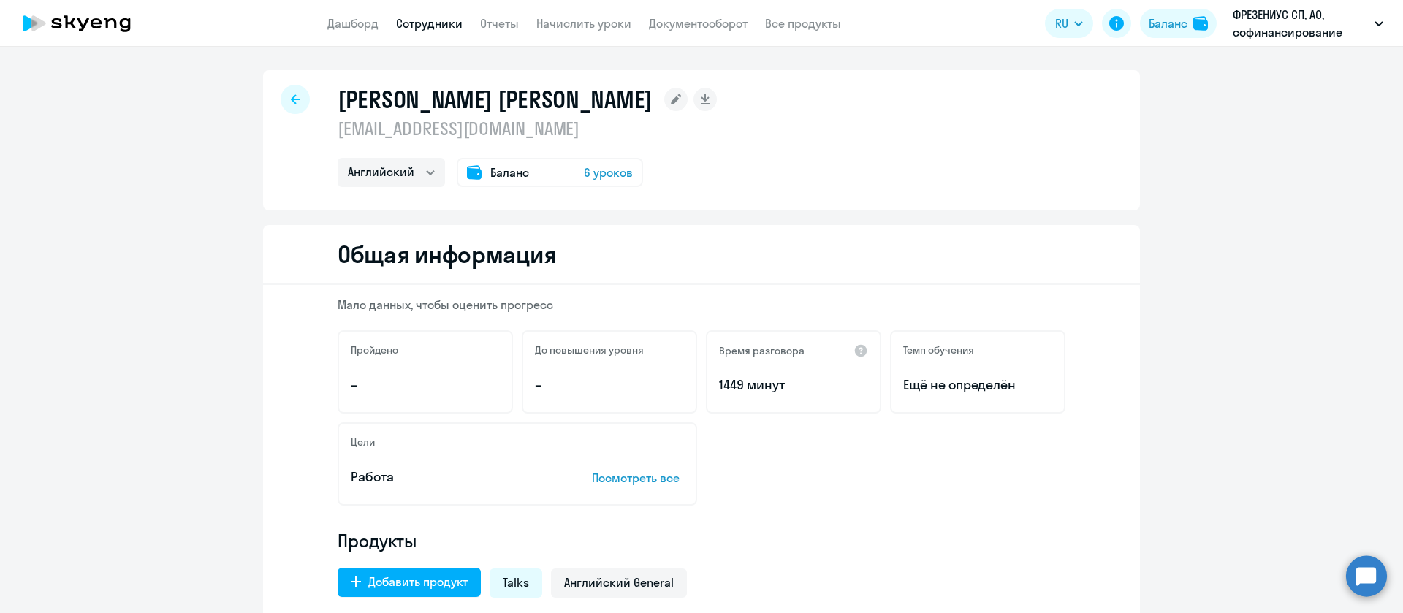
click at [436, 130] on p "[EMAIL_ADDRESS][DOMAIN_NAME]" at bounding box center [527, 128] width 379 height 23
copy p "[EMAIL_ADDRESS][DOMAIN_NAME]"
select select "english"
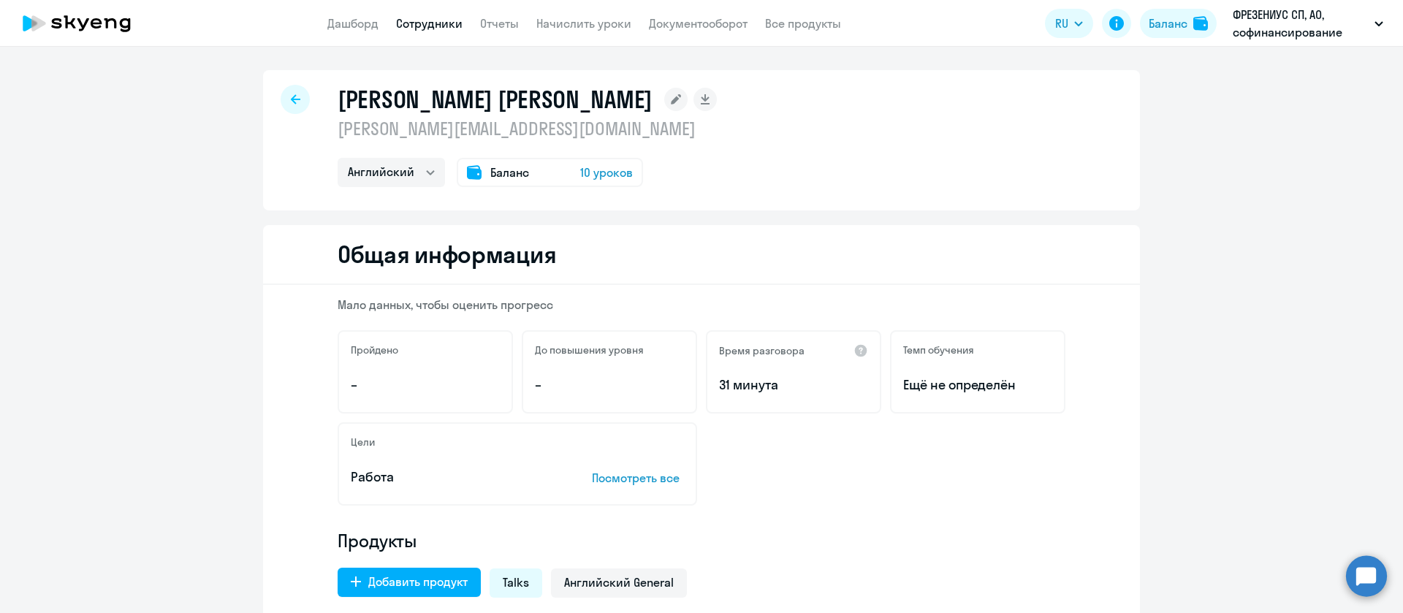
click at [417, 126] on p "tatiana.komizarova@fmc-ag.ru" at bounding box center [527, 128] width 379 height 23
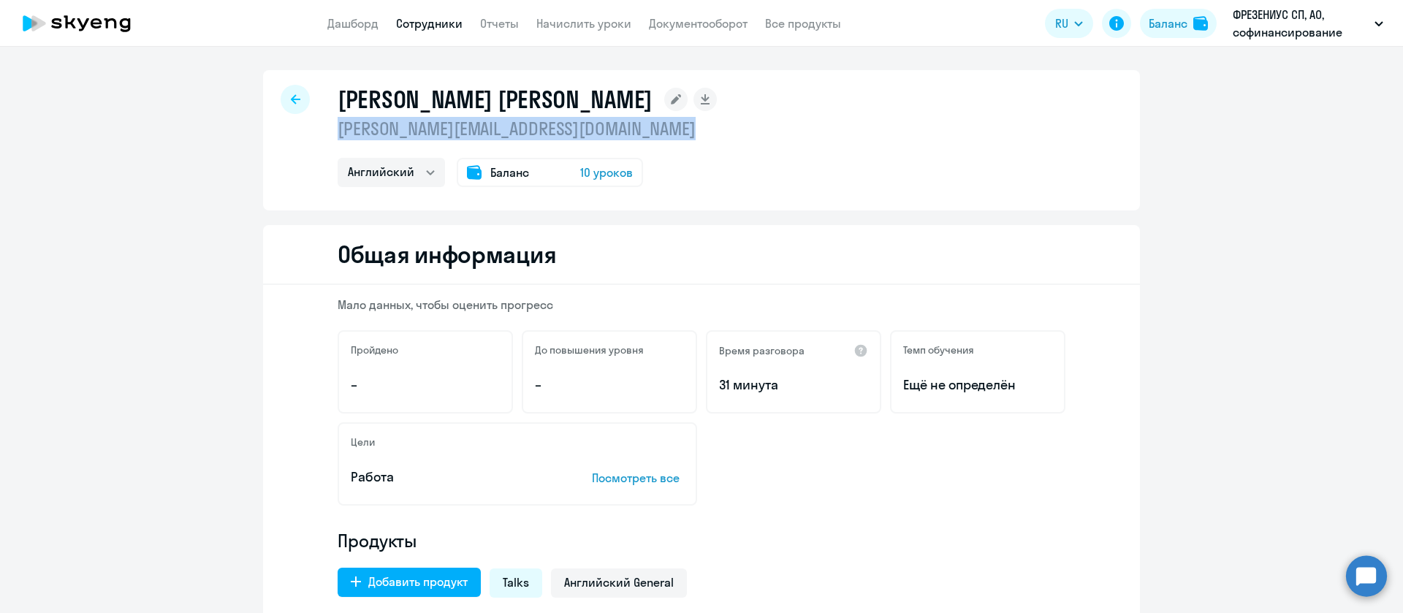
click at [417, 126] on p "tatiana.komizarova@fmc-ag.ru" at bounding box center [527, 128] width 379 height 23
copy p "tatiana.komizarova@fmc-ag.ru"
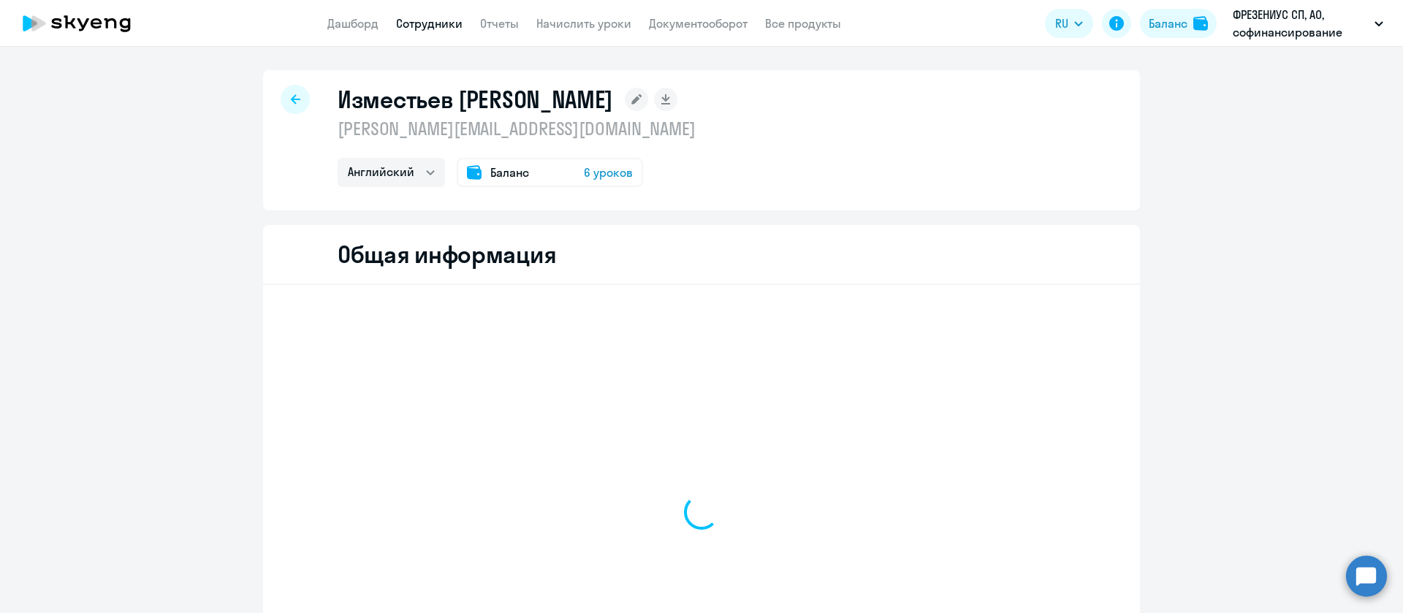
select select "english"
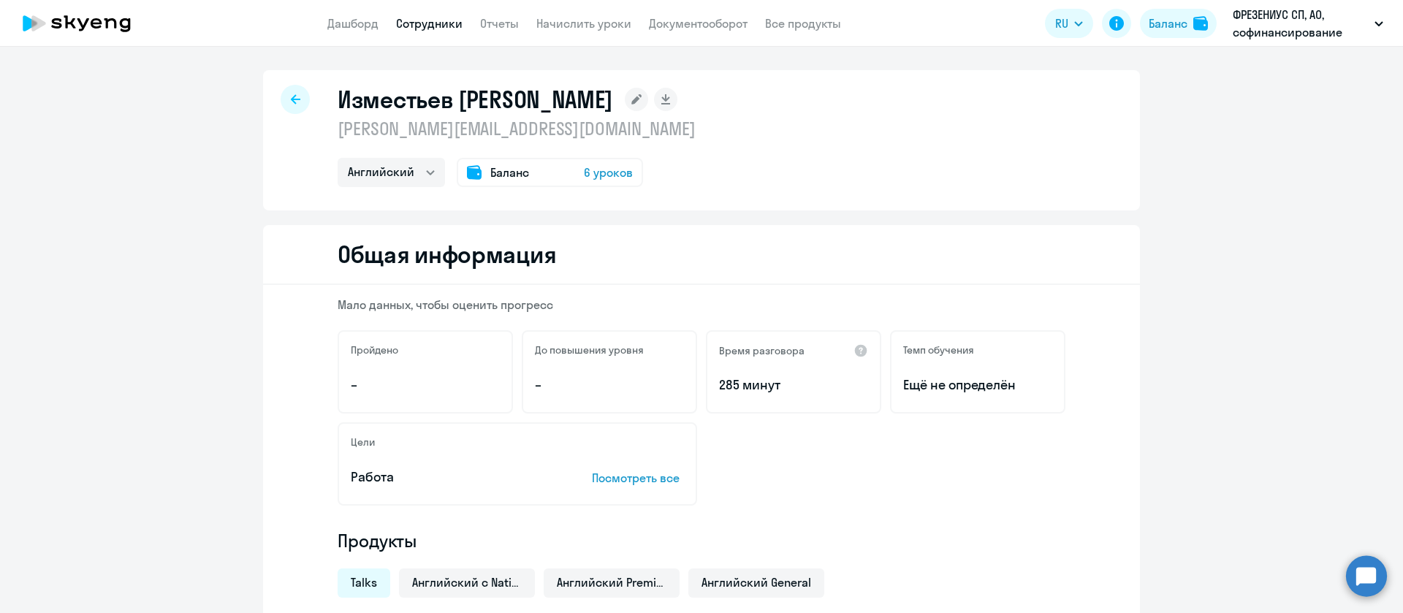
click at [452, 132] on p "sergey.izmestev@fmc-ag.ru" at bounding box center [517, 128] width 358 height 23
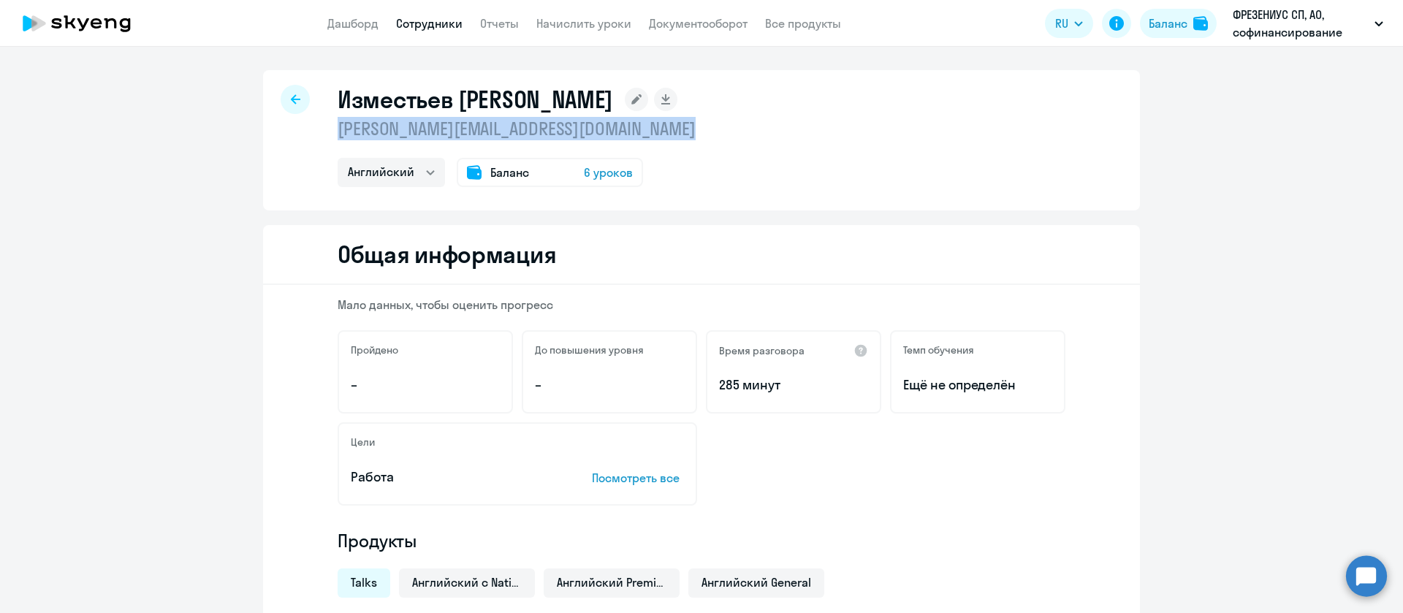
click at [452, 134] on p "sergey.izmestev@fmc-ag.ru" at bounding box center [517, 128] width 358 height 23
copy p "sergey.izmestev@fmc-ag.ru"
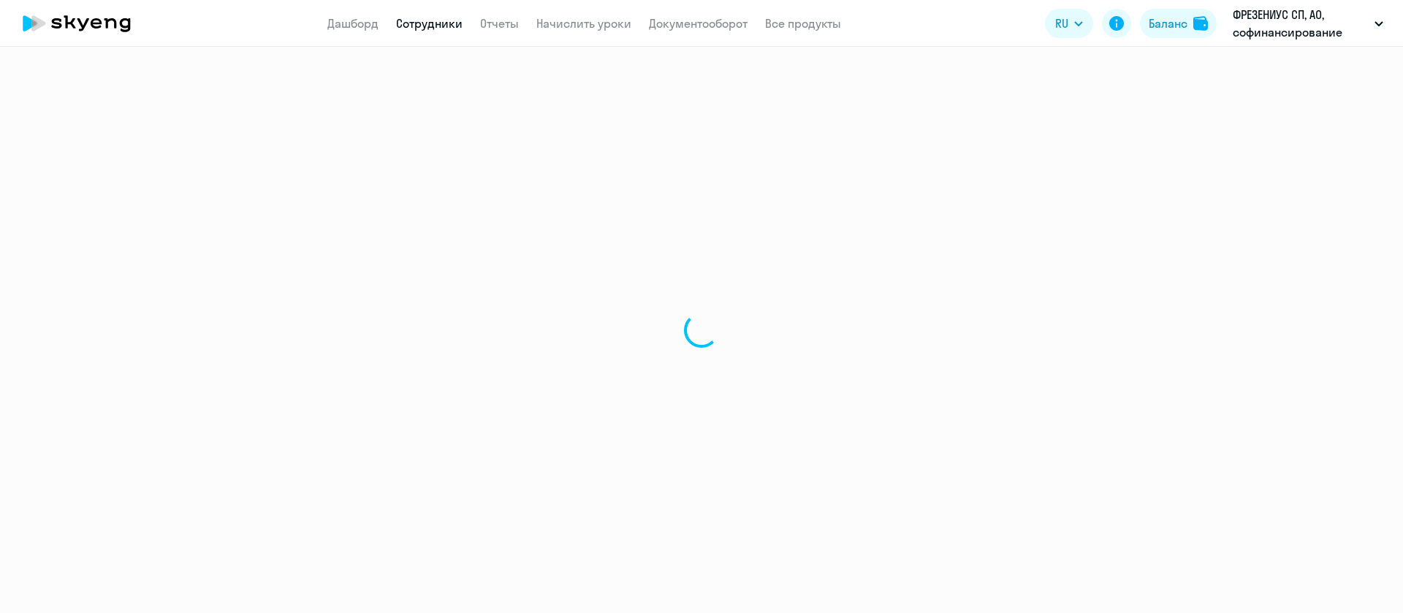
select select "english"
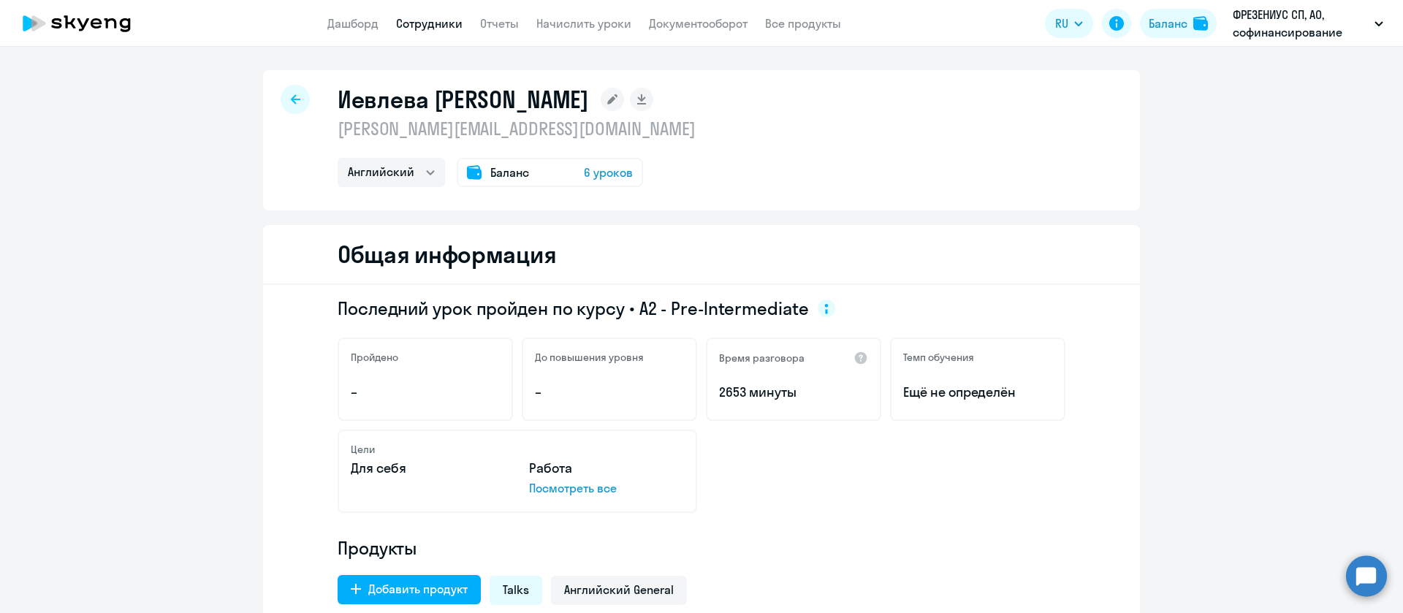
click at [475, 133] on p "[PERSON_NAME][EMAIL_ADDRESS][DOMAIN_NAME]" at bounding box center [517, 128] width 358 height 23
click at [474, 134] on p "[PERSON_NAME][EMAIL_ADDRESS][DOMAIN_NAME]" at bounding box center [517, 128] width 358 height 23
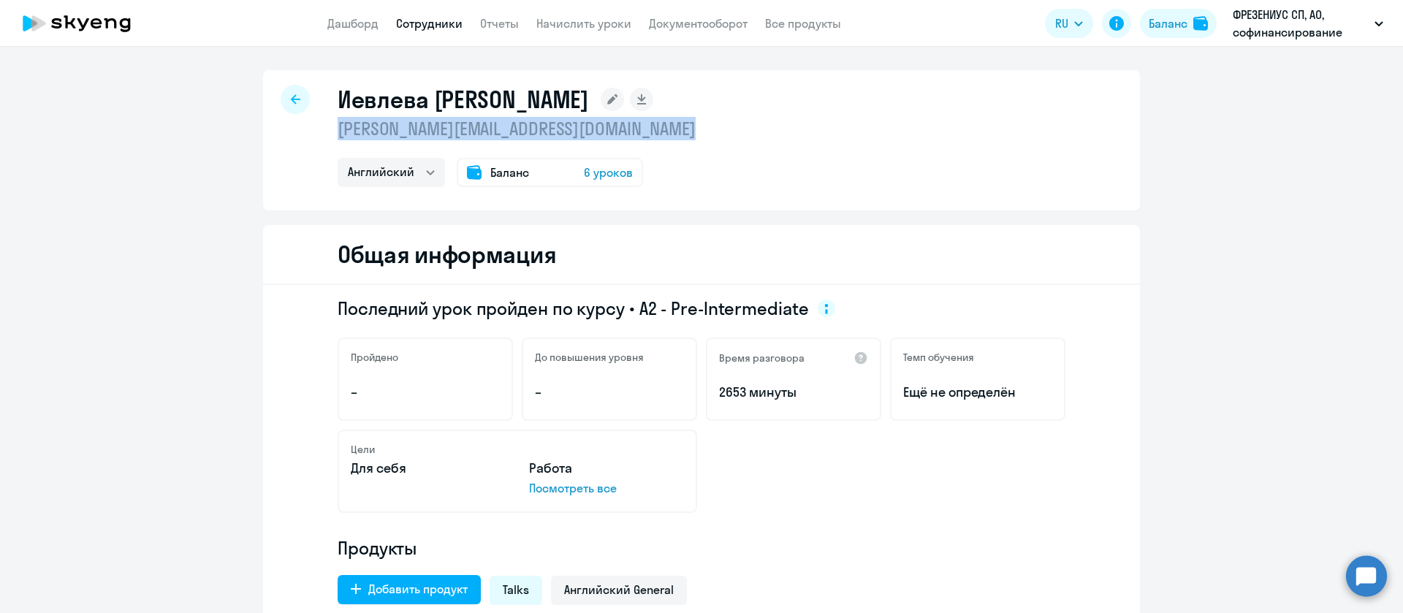
click at [475, 133] on p "[PERSON_NAME][EMAIL_ADDRESS][DOMAIN_NAME]" at bounding box center [517, 128] width 358 height 23
copy p "[PERSON_NAME][EMAIL_ADDRESS][DOMAIN_NAME]"
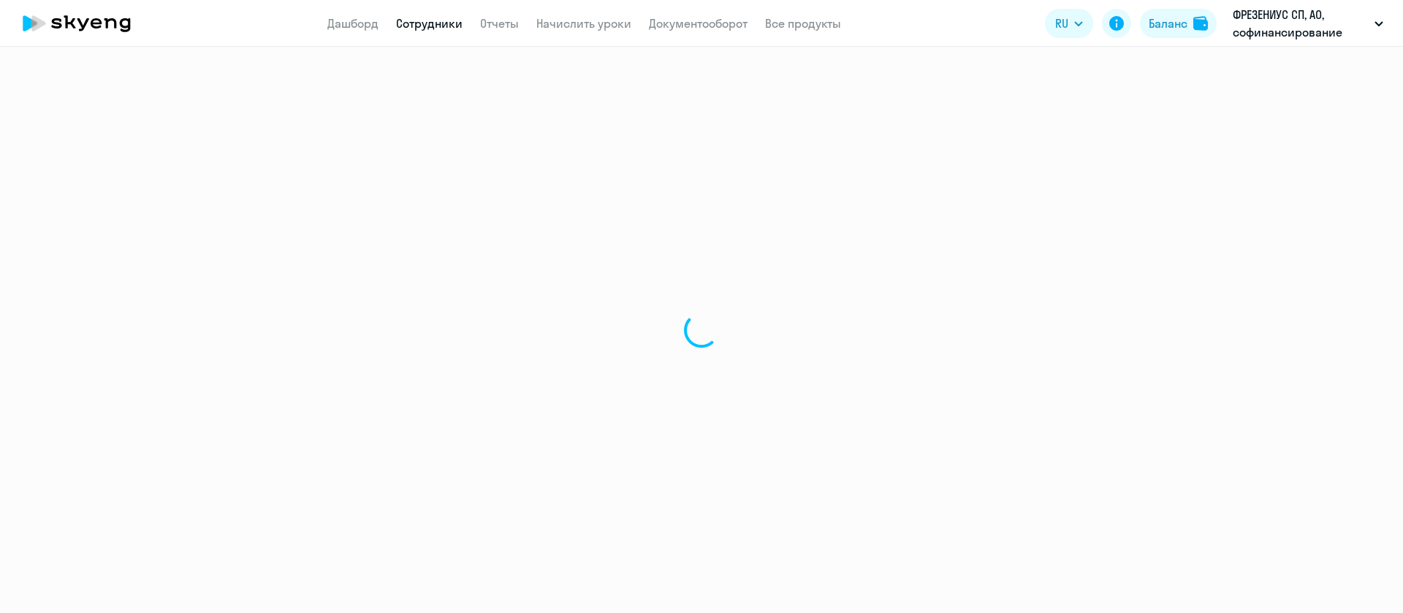
select select "english"
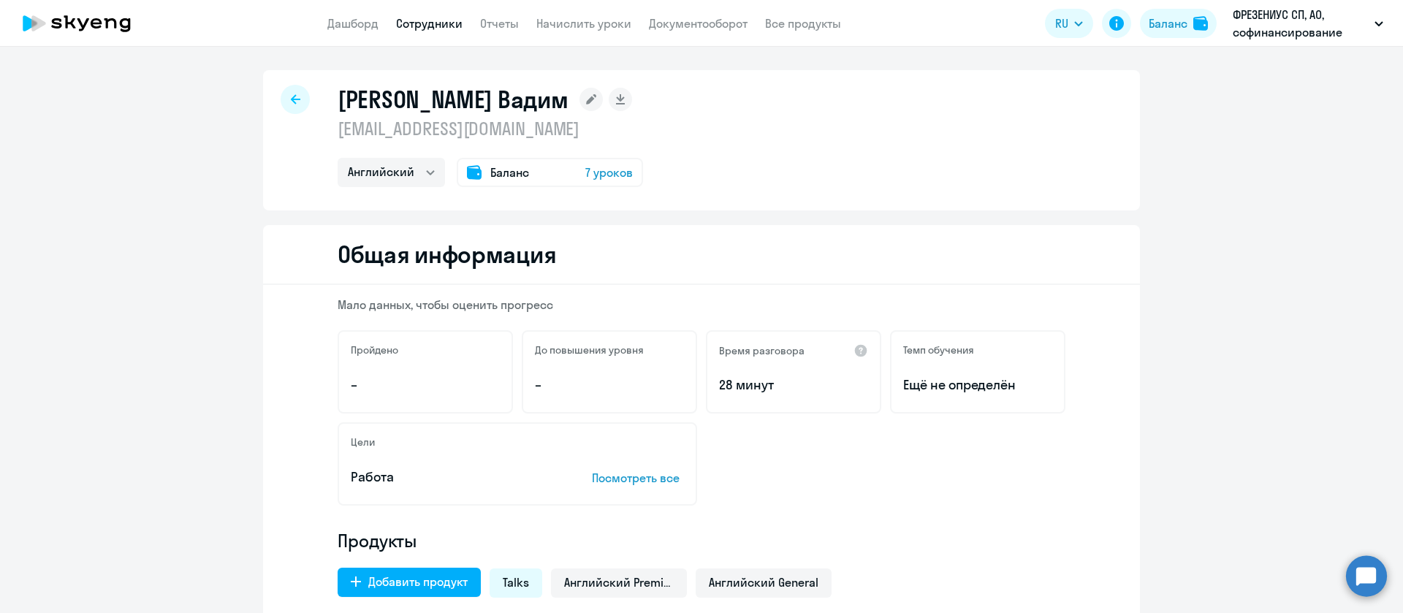
click at [430, 128] on p "vadim.zagayniy@fmc-ag.ru" at bounding box center [490, 128] width 305 height 23
copy p "vadim.zagayniy@fmc-ag.ru"
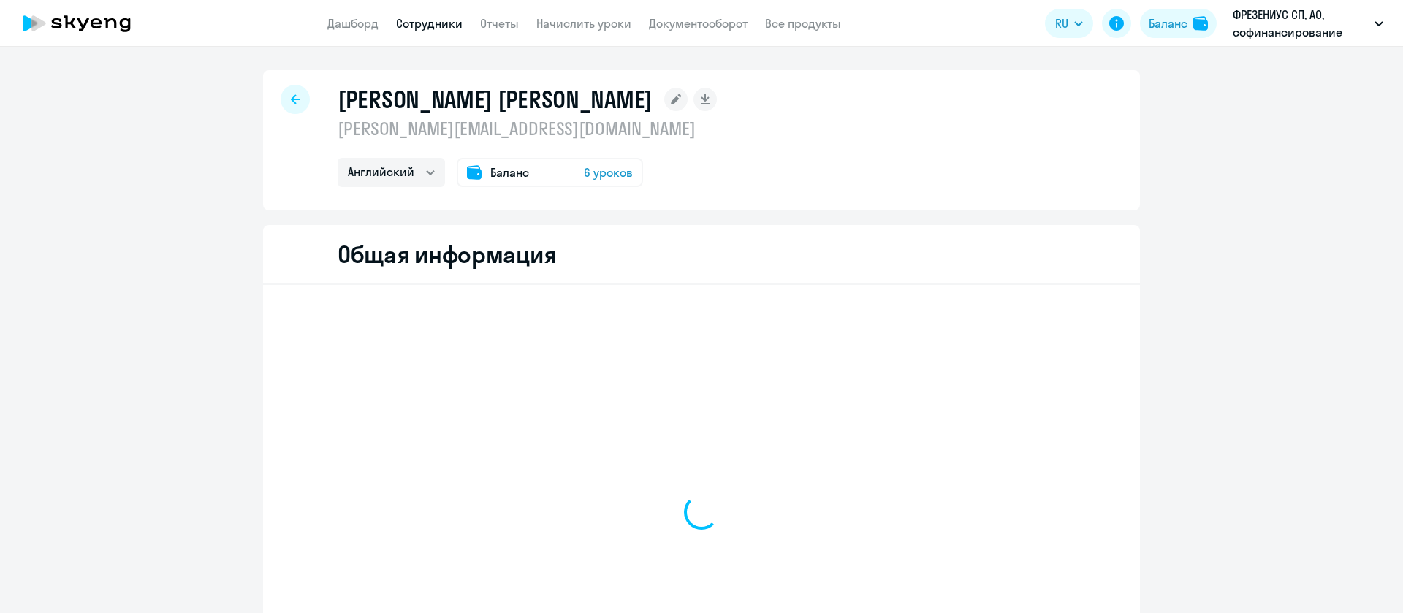
select select "english"
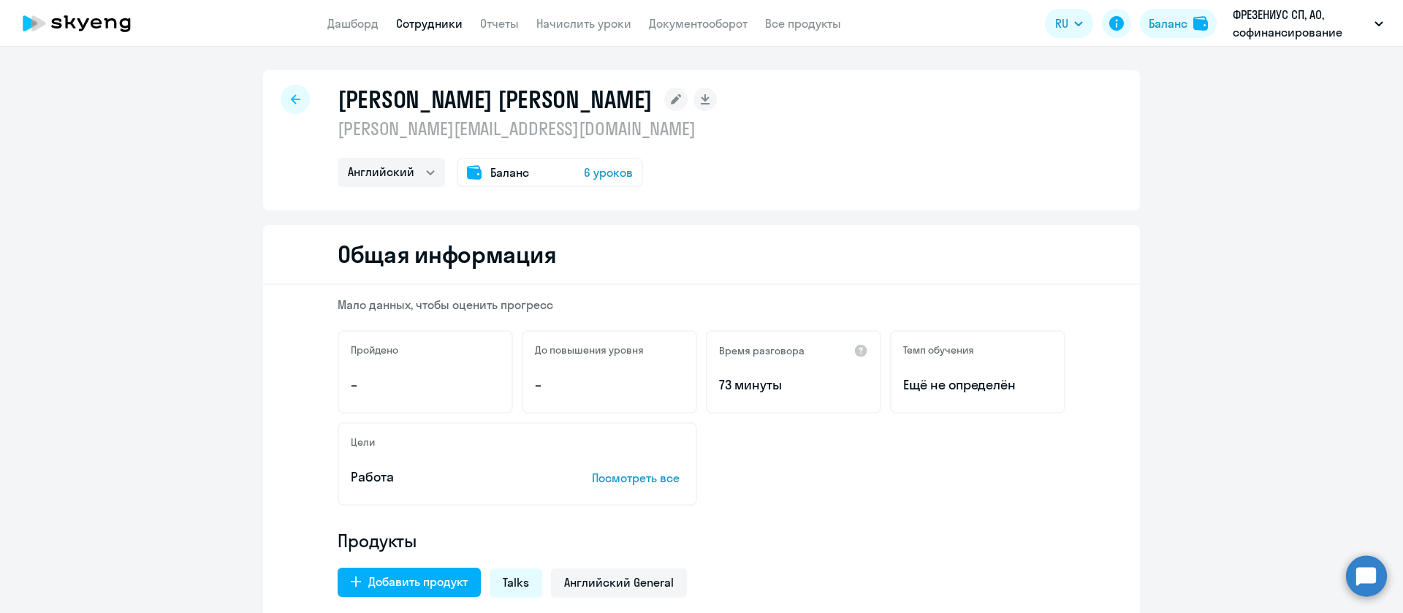
click at [425, 138] on p "[PERSON_NAME][EMAIL_ADDRESS][DOMAIN_NAME]" at bounding box center [527, 128] width 379 height 23
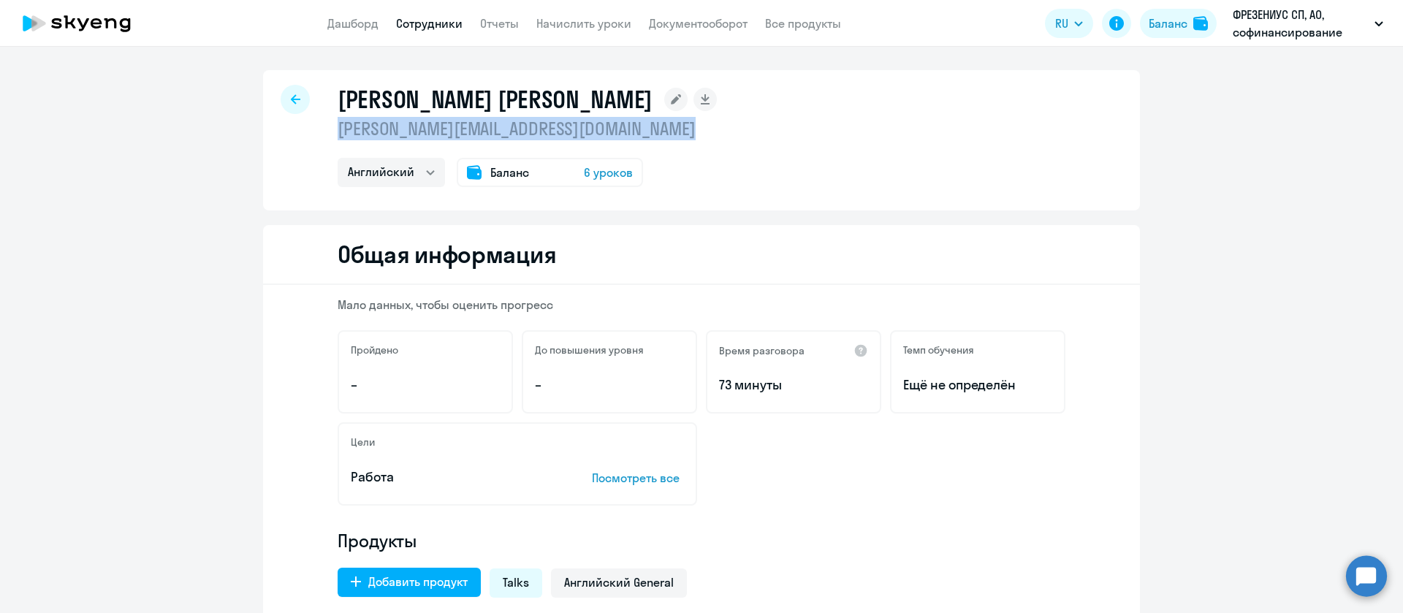
click at [425, 138] on p "[PERSON_NAME][EMAIL_ADDRESS][DOMAIN_NAME]" at bounding box center [527, 128] width 379 height 23
copy p "[PERSON_NAME][EMAIL_ADDRESS][DOMAIN_NAME]"
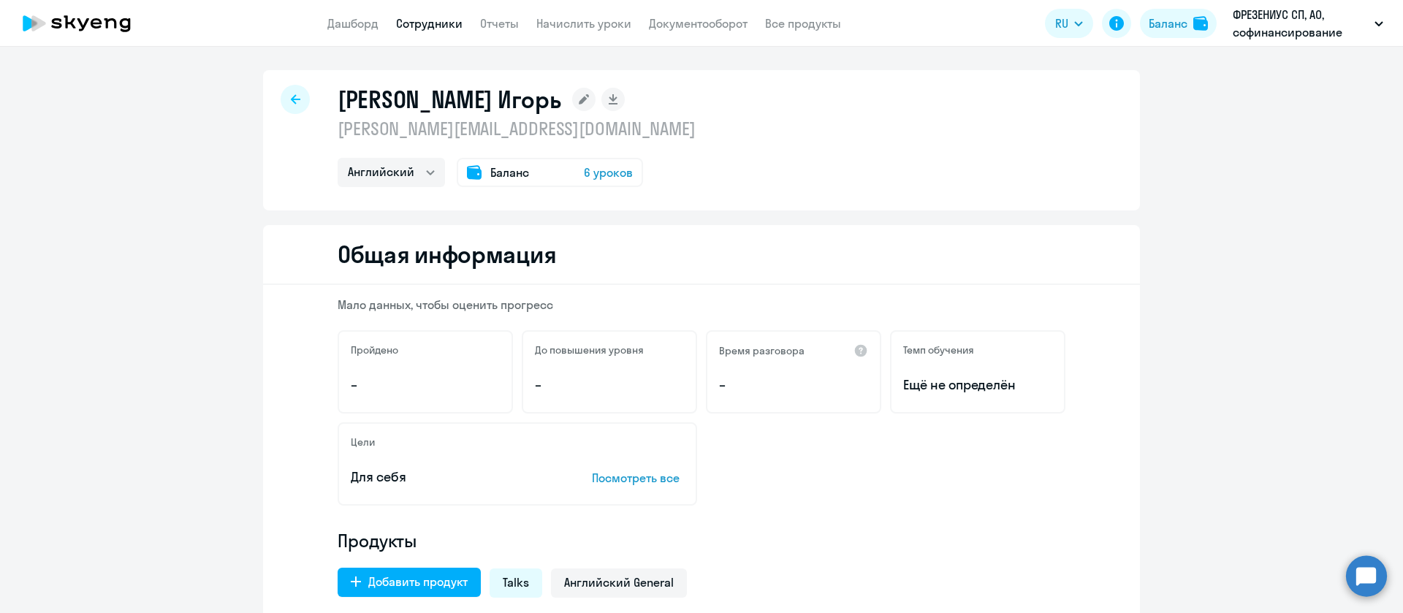
select select "english"
click at [463, 130] on p "[PERSON_NAME][EMAIL_ADDRESS][DOMAIN_NAME]" at bounding box center [517, 128] width 358 height 23
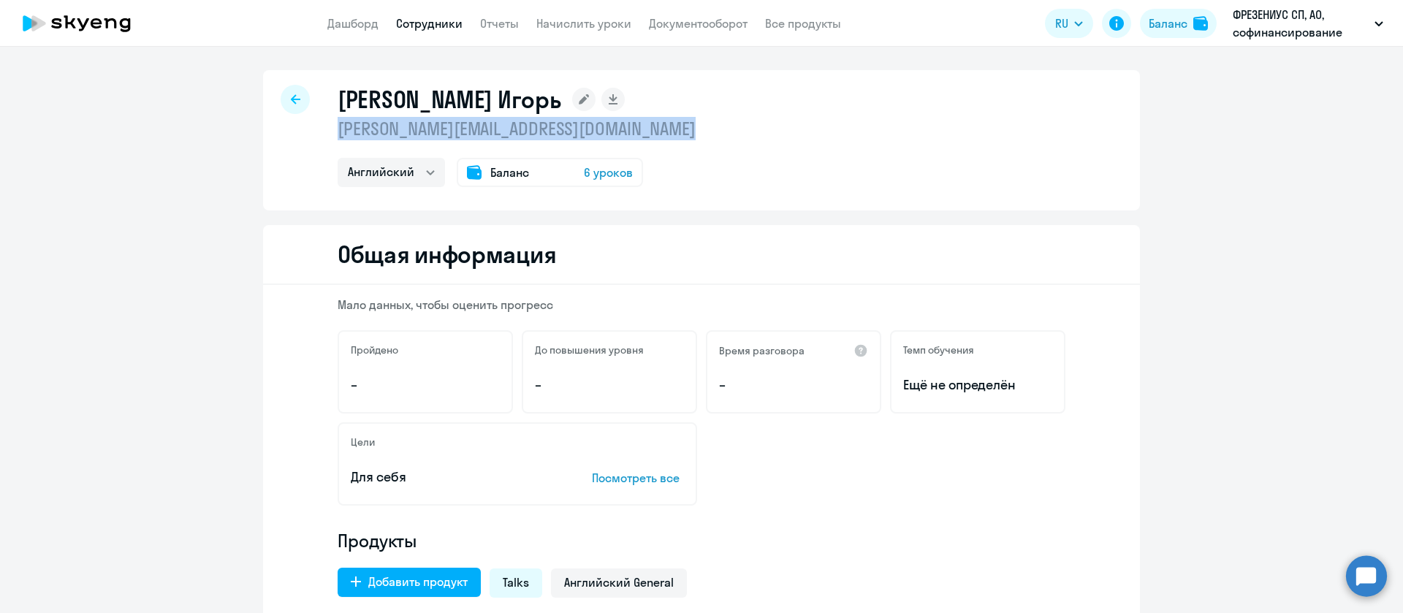
click at [463, 130] on p "igor.danilich@fmc-ag.ru" at bounding box center [517, 128] width 358 height 23
copy p "igor.danilich@fmc-ag.ru"
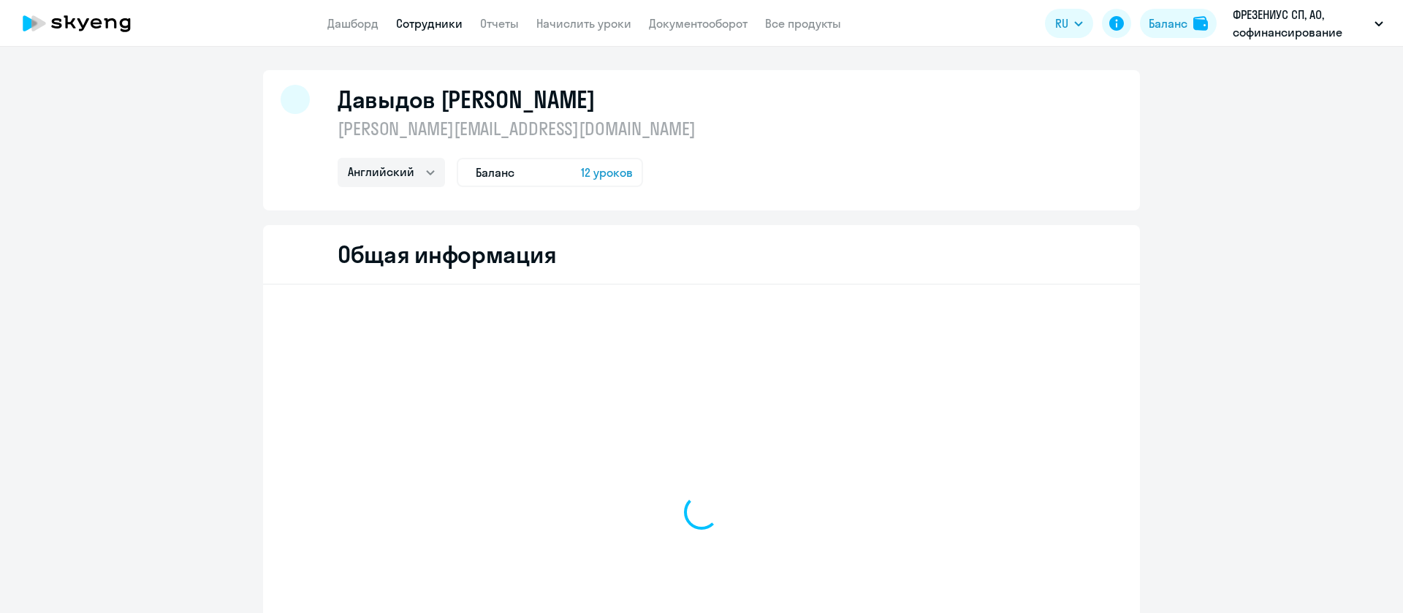
select select "english"
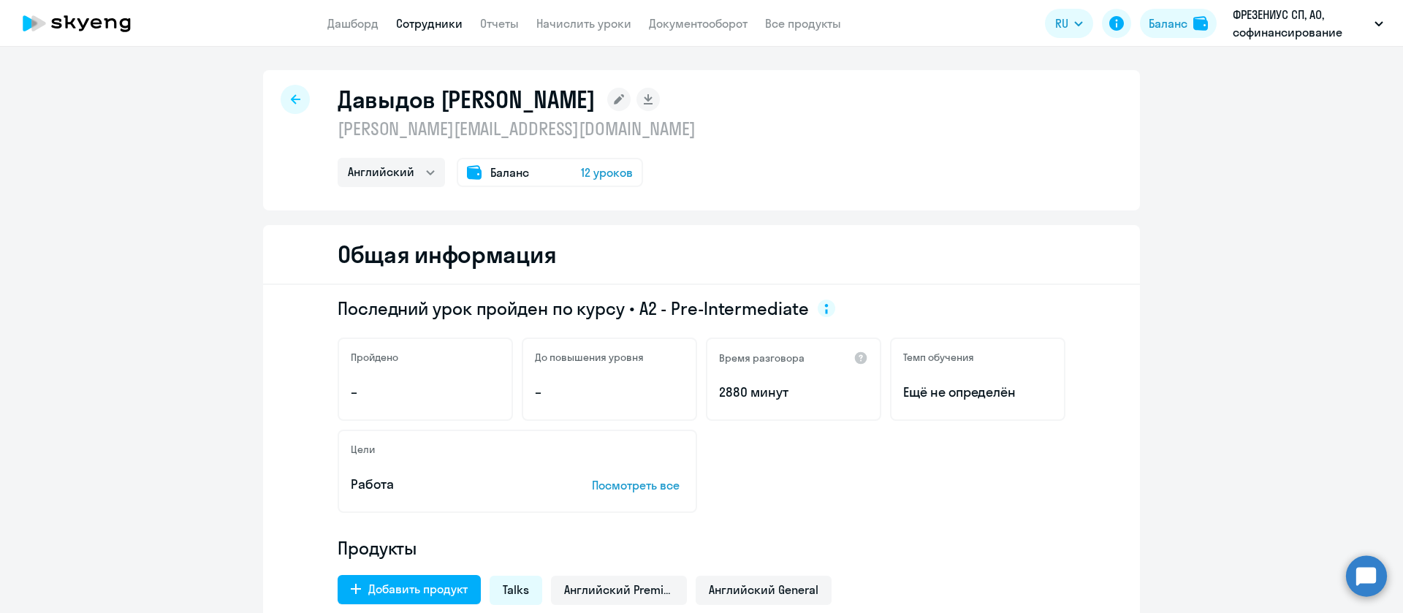
click at [477, 132] on p "davydov.33@mail.ru" at bounding box center [517, 128] width 358 height 23
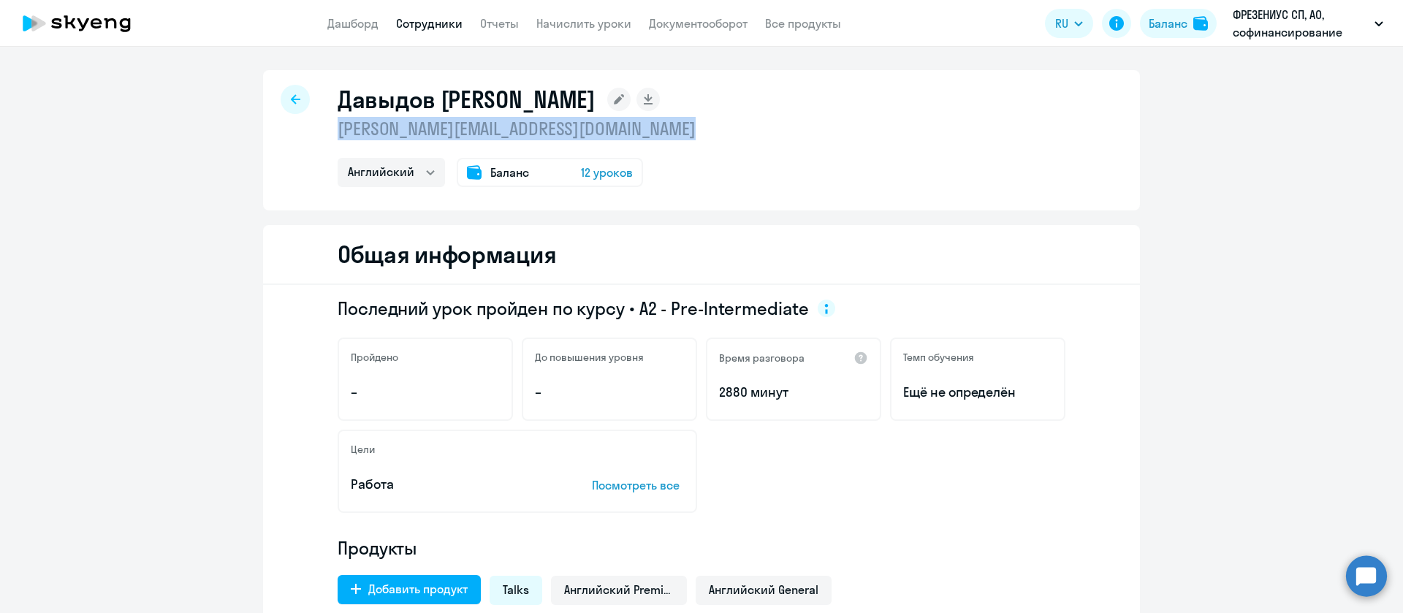
click at [477, 132] on p "davydov.33@mail.ru" at bounding box center [517, 128] width 358 height 23
copy p "davydov.33@mail.ru"
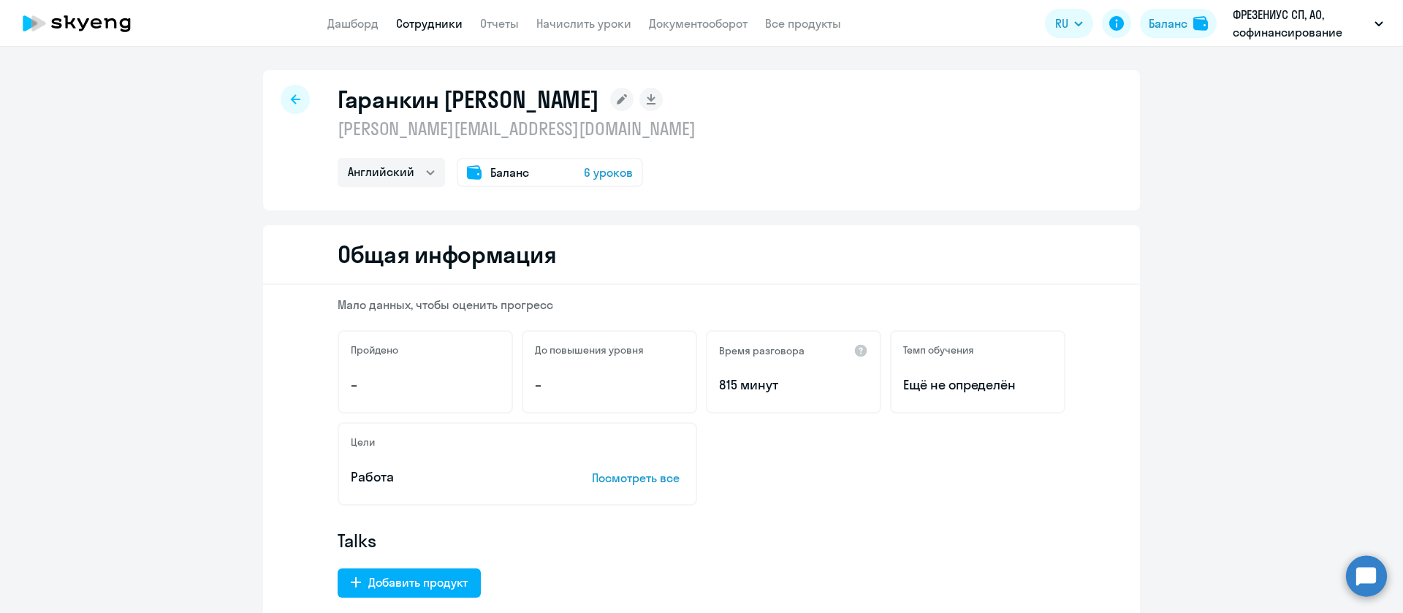
select select "english"
click at [471, 124] on p "[PERSON_NAME][EMAIL_ADDRESS][DOMAIN_NAME]" at bounding box center [517, 128] width 358 height 23
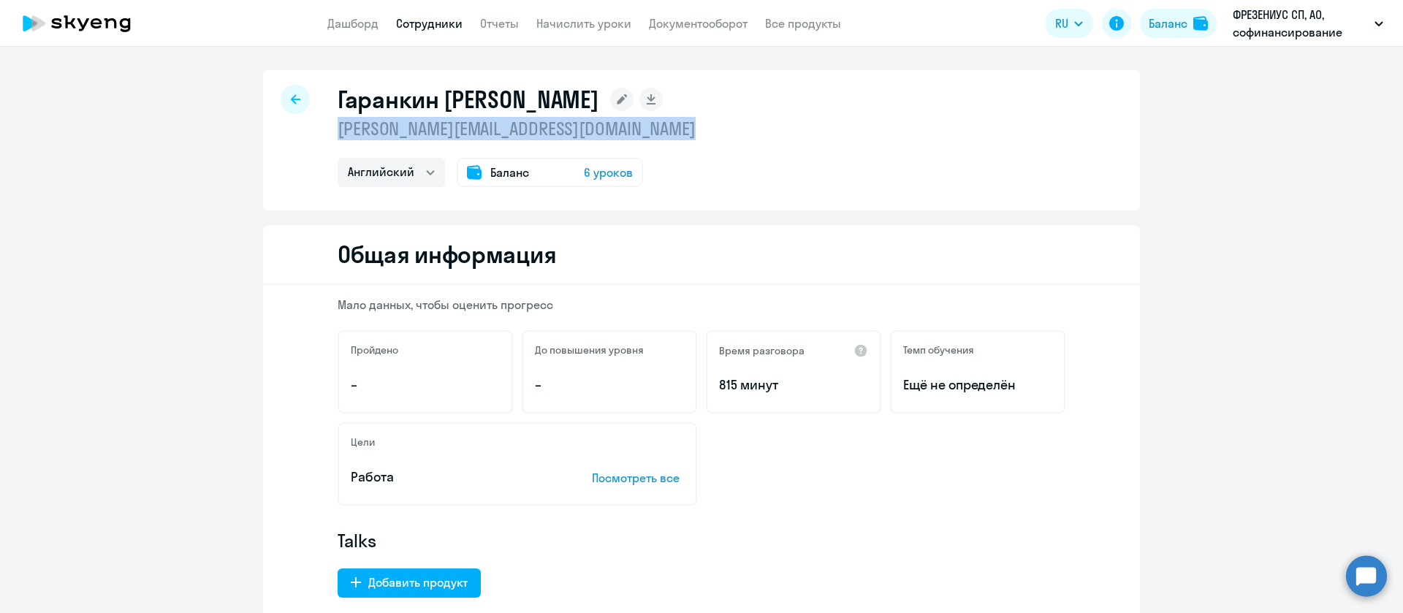
click at [471, 124] on p "[PERSON_NAME][EMAIL_ADDRESS][DOMAIN_NAME]" at bounding box center [517, 128] width 358 height 23
copy p "[PERSON_NAME][EMAIL_ADDRESS][DOMAIN_NAME]"
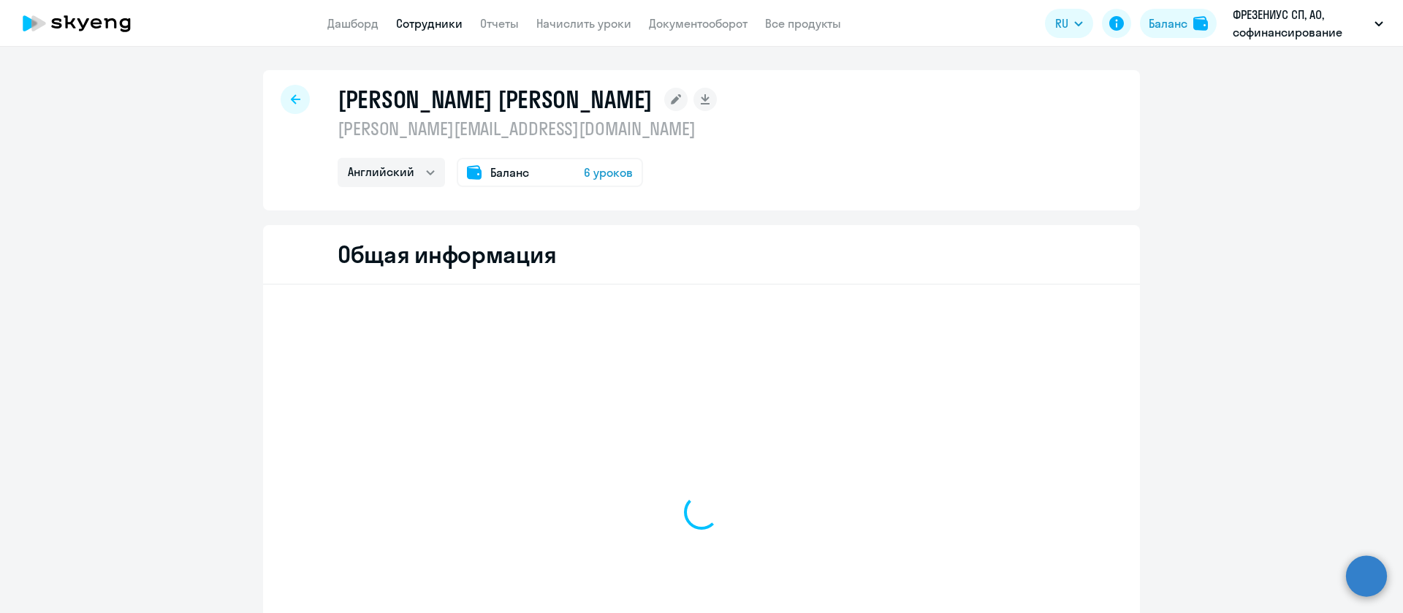
select select "english"
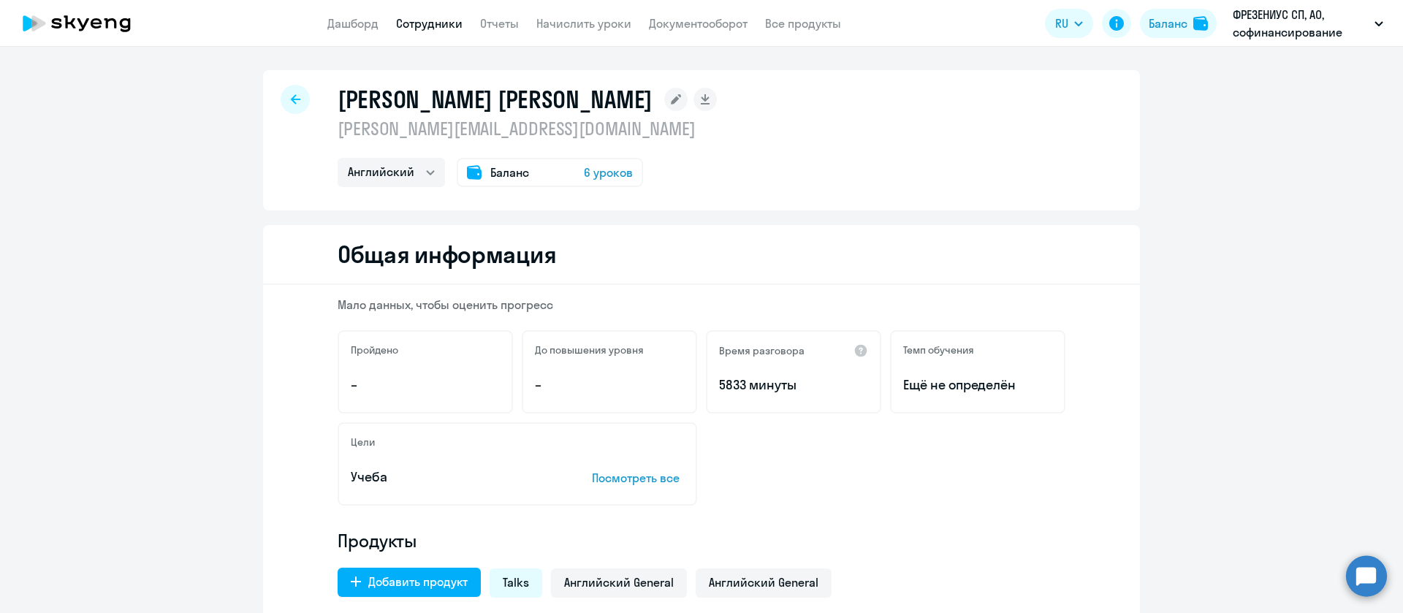
click at [486, 132] on p "[PERSON_NAME][EMAIL_ADDRESS][DOMAIN_NAME]" at bounding box center [527, 128] width 379 height 23
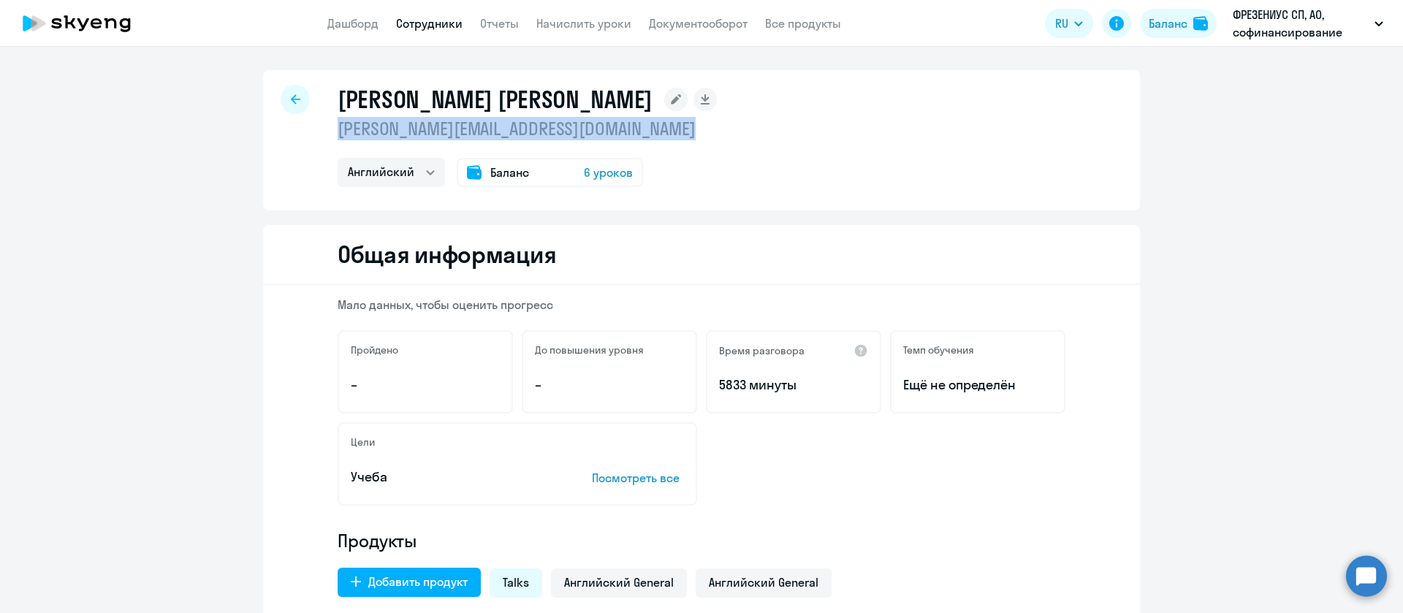
click at [486, 132] on p "[PERSON_NAME][EMAIL_ADDRESS][DOMAIN_NAME]" at bounding box center [527, 128] width 379 height 23
copy p "[PERSON_NAME][EMAIL_ADDRESS][DOMAIN_NAME]"
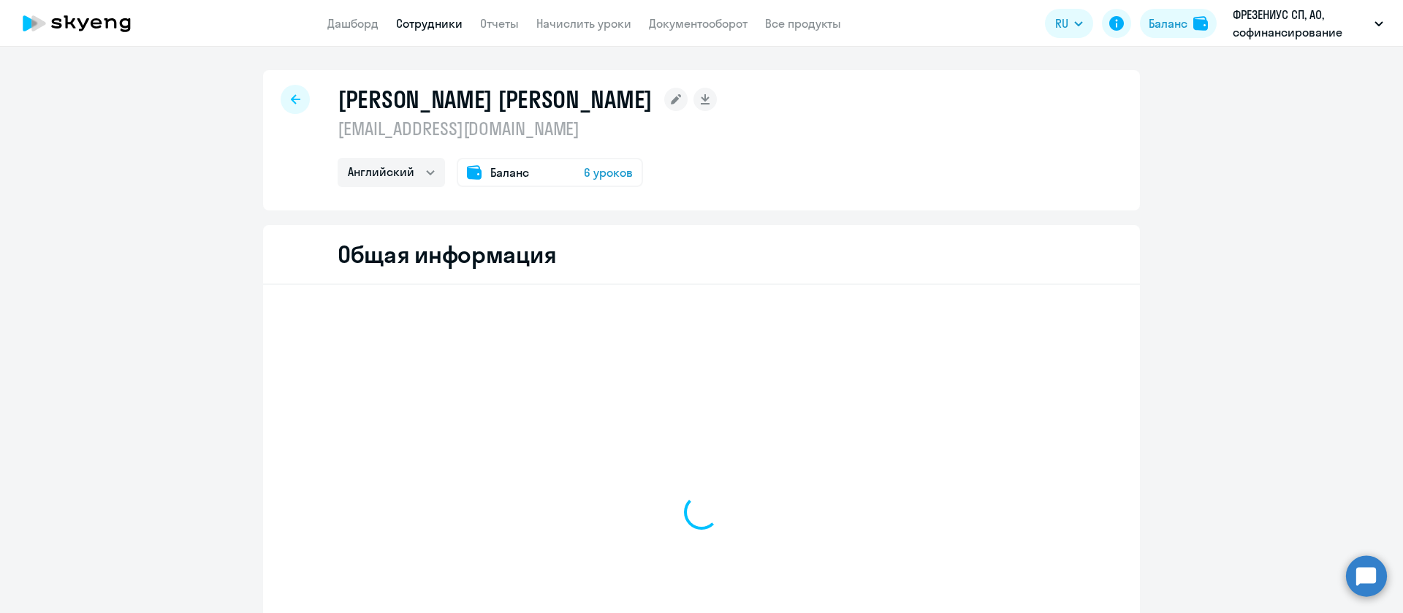
select select "english"
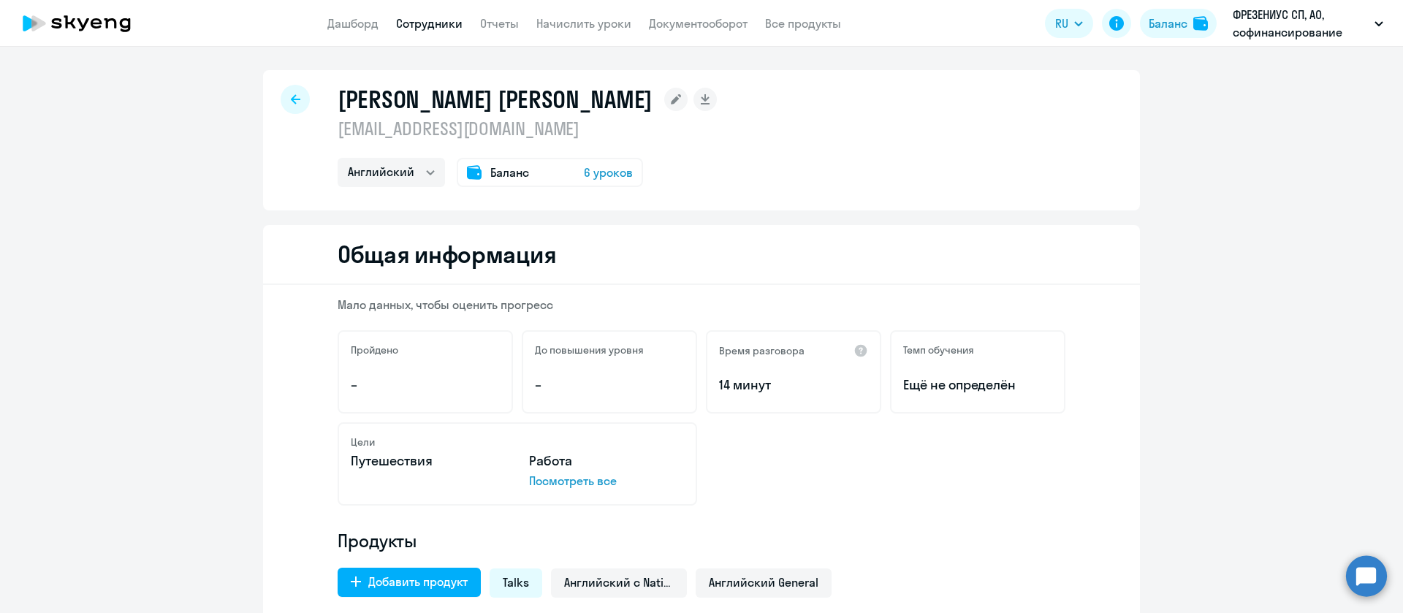
click at [433, 133] on p "[EMAIL_ADDRESS][DOMAIN_NAME]" at bounding box center [527, 128] width 379 height 23
click at [432, 132] on p "[EMAIL_ADDRESS][DOMAIN_NAME]" at bounding box center [527, 128] width 379 height 23
click at [430, 133] on p "[EMAIL_ADDRESS][DOMAIN_NAME]" at bounding box center [527, 128] width 379 height 23
click at [430, 132] on p "[EMAIL_ADDRESS][DOMAIN_NAME]" at bounding box center [527, 128] width 379 height 23
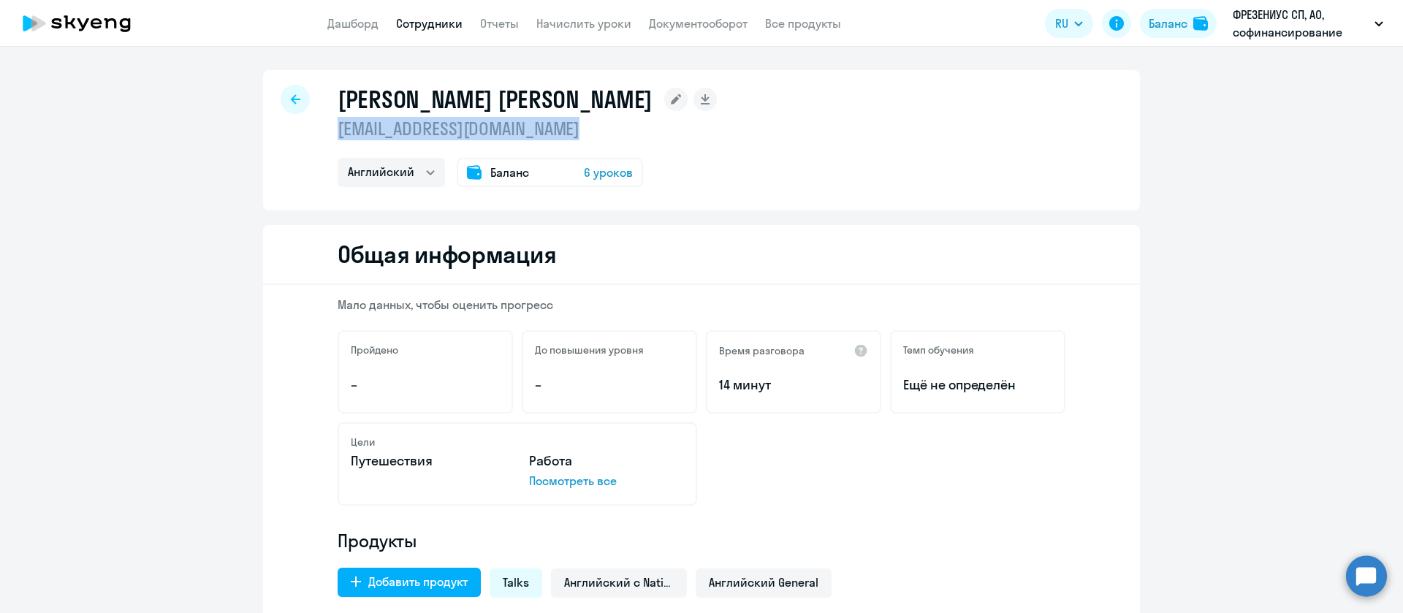
click at [432, 133] on p "[EMAIL_ADDRESS][DOMAIN_NAME]" at bounding box center [527, 128] width 379 height 23
copy p "[EMAIL_ADDRESS][DOMAIN_NAME]"
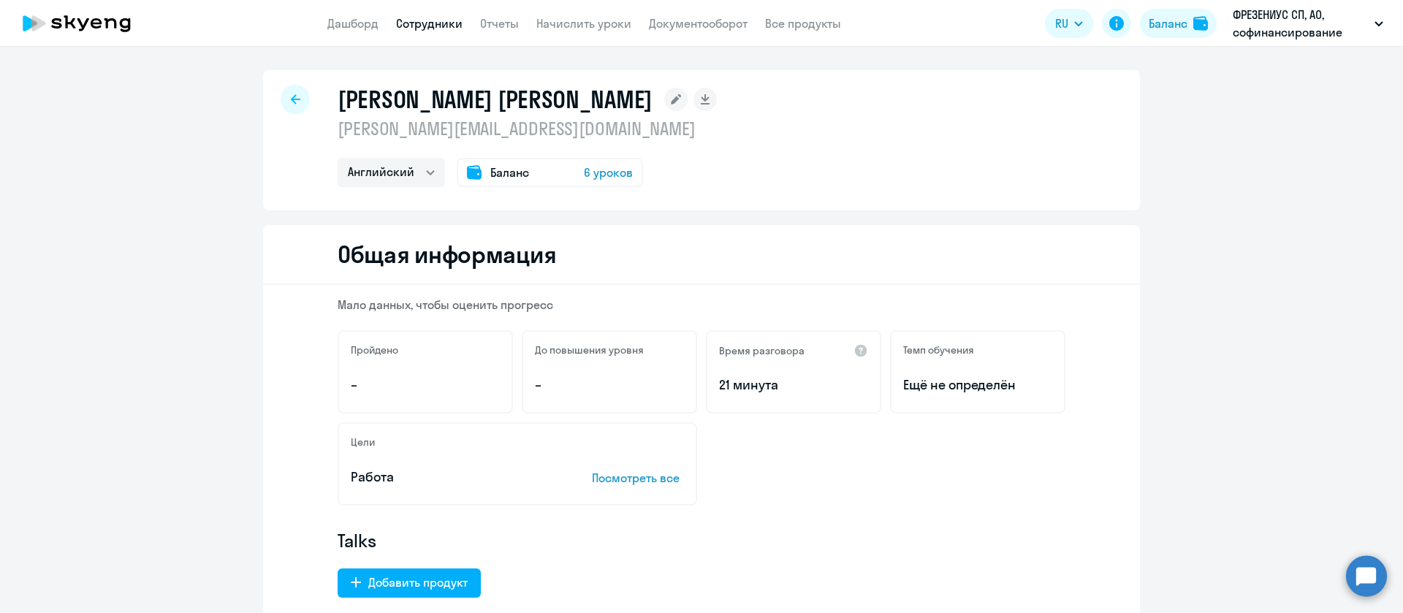
select select "english"
click at [499, 132] on p "maria.bezhanova@fmc-ag.ru" at bounding box center [527, 128] width 379 height 23
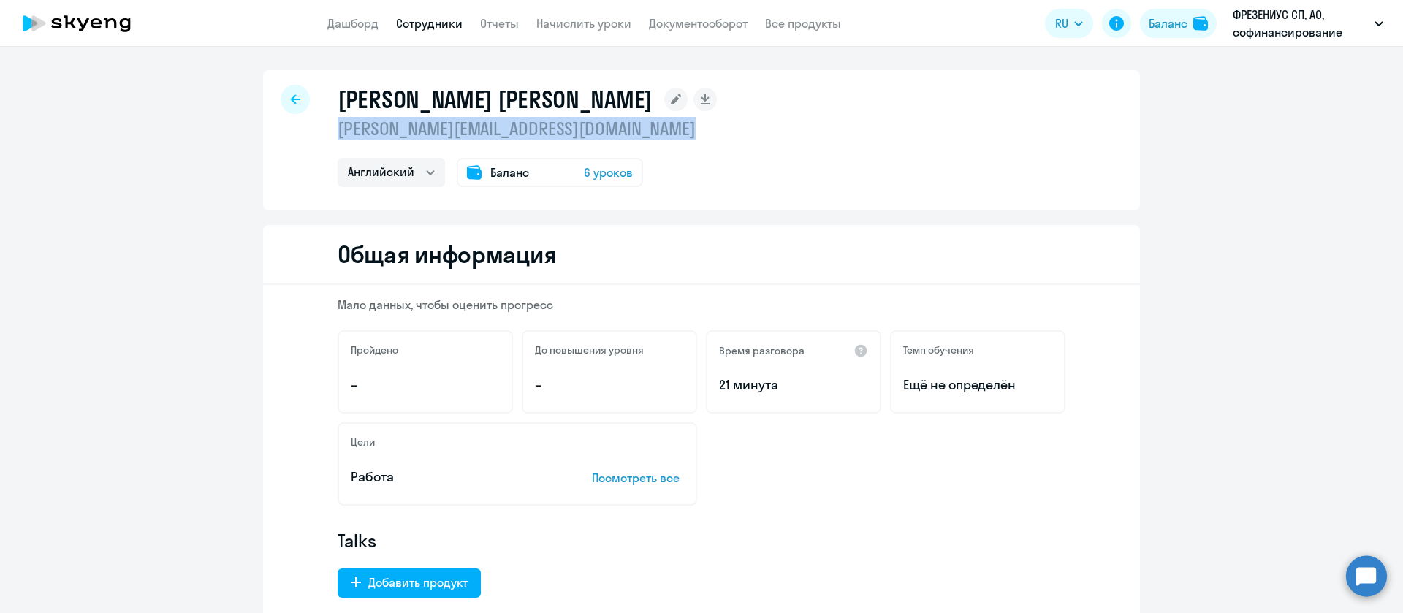
copy p "maria.bezhanova@fmc-ag.ru"
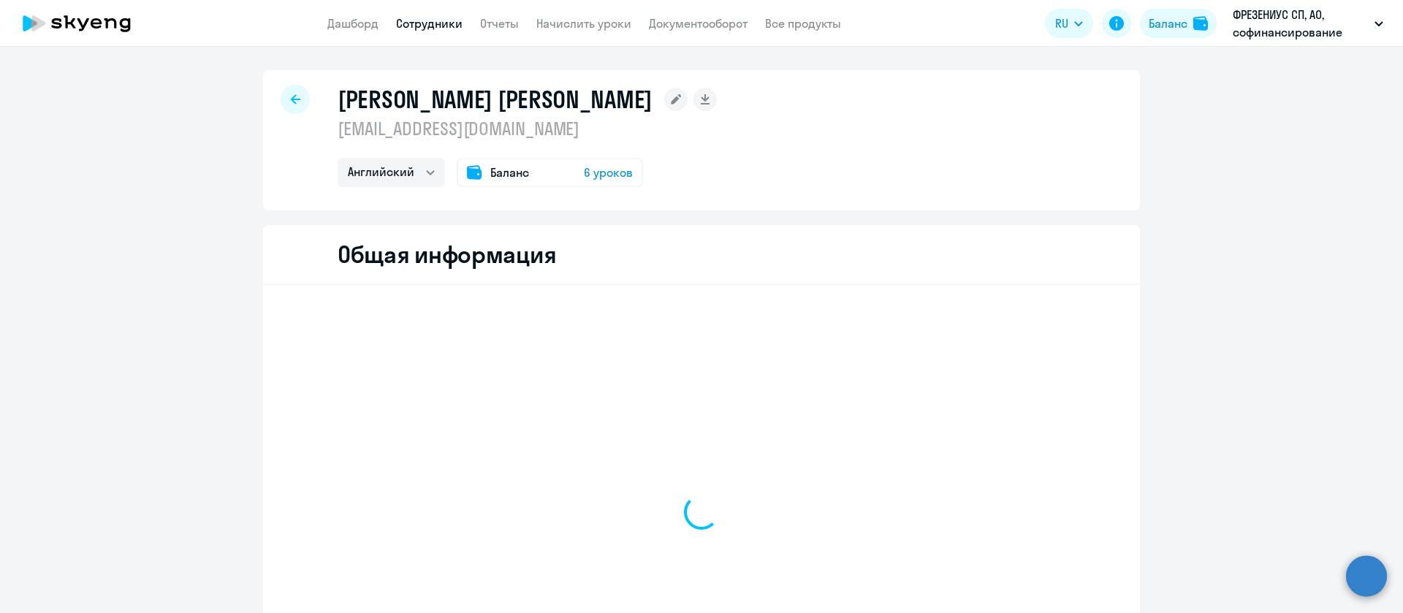
select select "english"
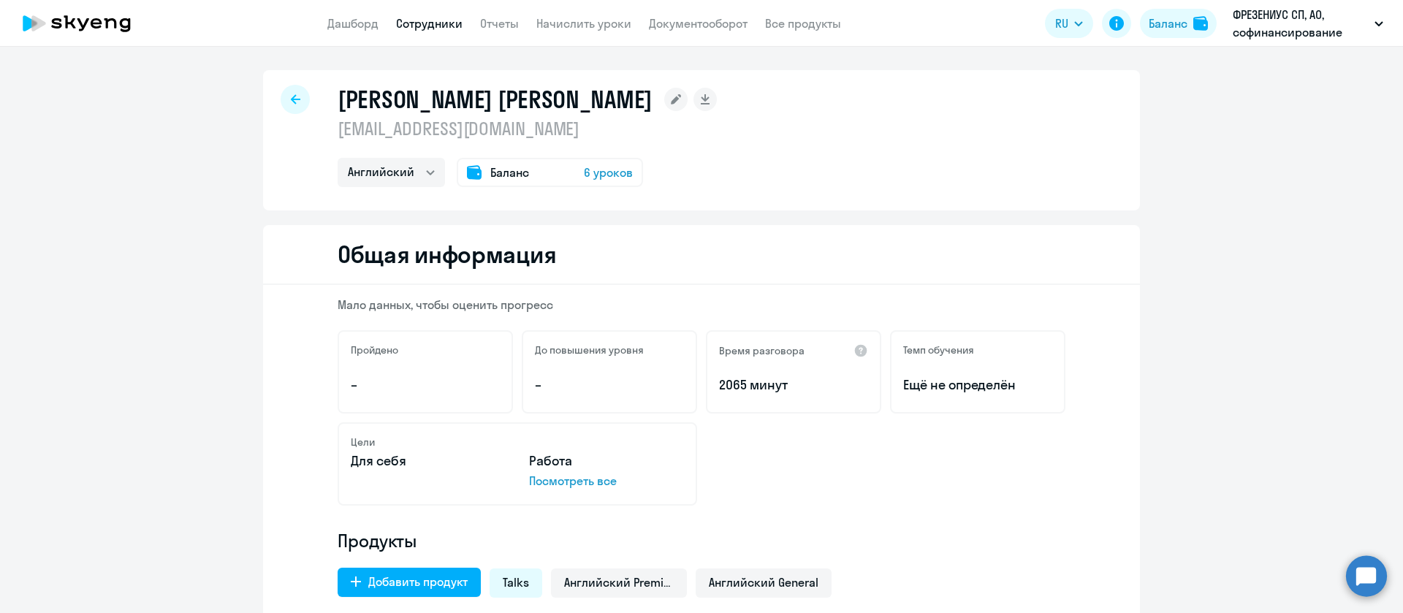
click at [466, 138] on p "[EMAIL_ADDRESS][DOMAIN_NAME]" at bounding box center [527, 128] width 379 height 23
copy p "[EMAIL_ADDRESS][DOMAIN_NAME]"
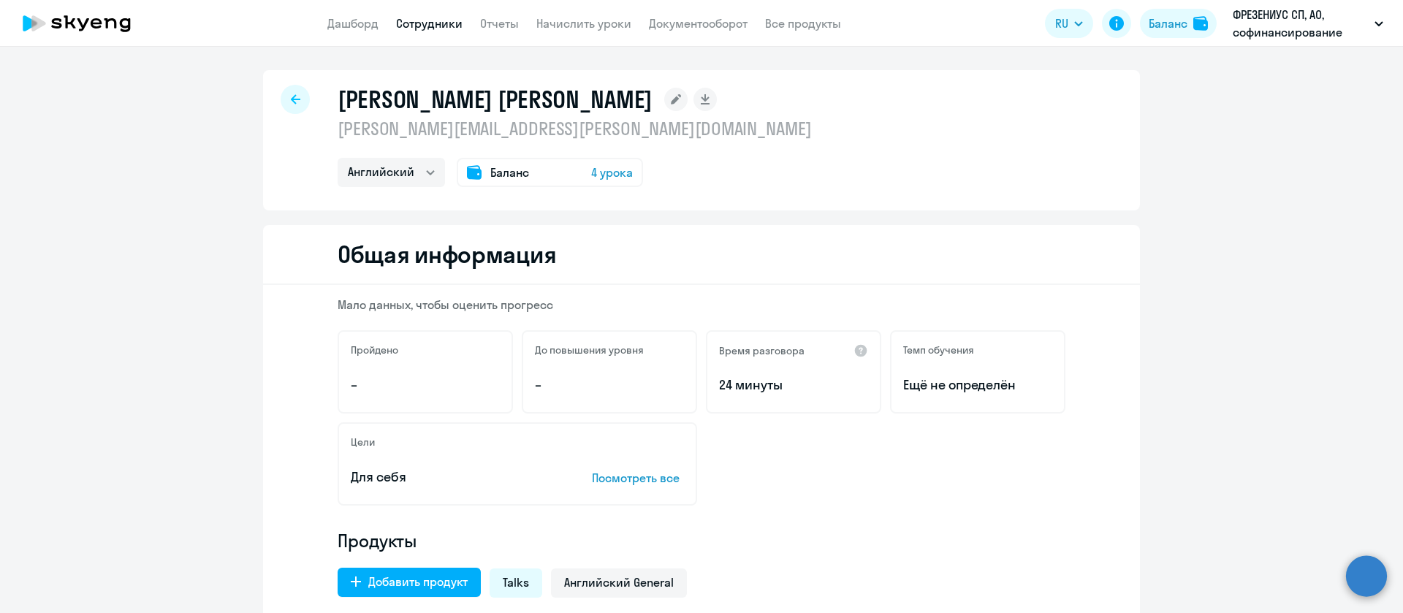
select select "english"
click at [442, 129] on p "[PERSON_NAME][EMAIL_ADDRESS][PERSON_NAME][DOMAIN_NAME]" at bounding box center [575, 128] width 474 height 23
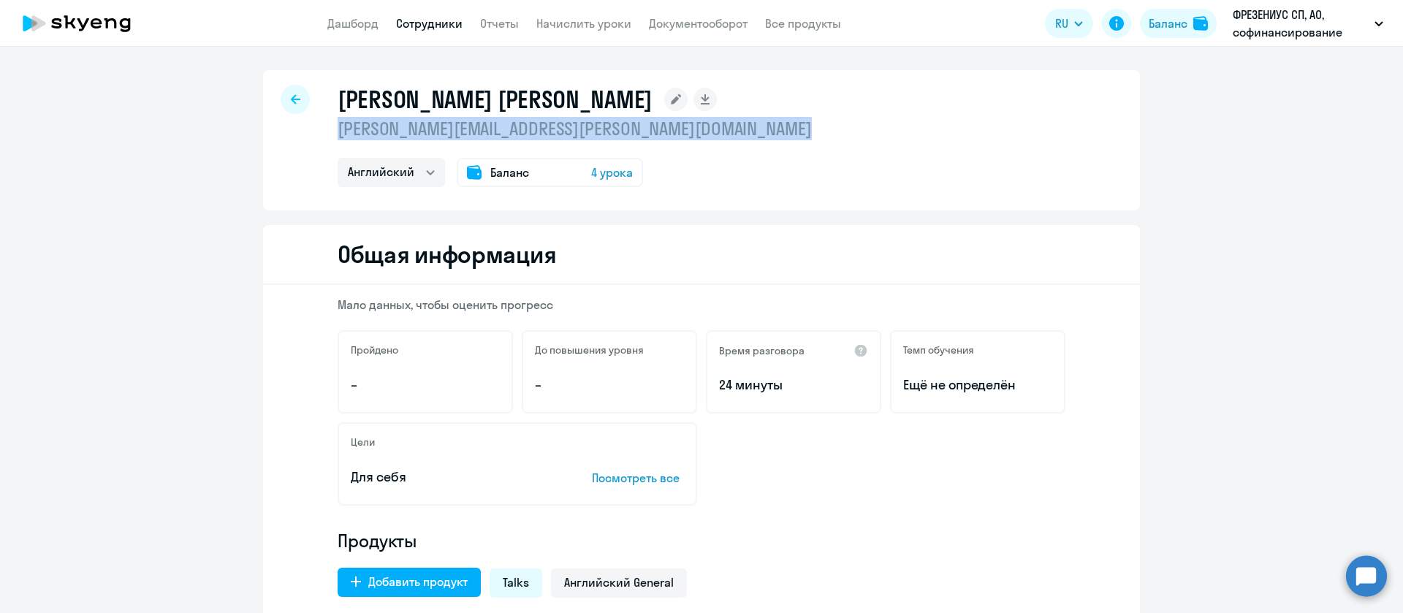
click at [442, 129] on p "[PERSON_NAME][EMAIL_ADDRESS][PERSON_NAME][DOMAIN_NAME]" at bounding box center [575, 128] width 474 height 23
copy p "[PERSON_NAME][EMAIL_ADDRESS][PERSON_NAME][DOMAIN_NAME]"
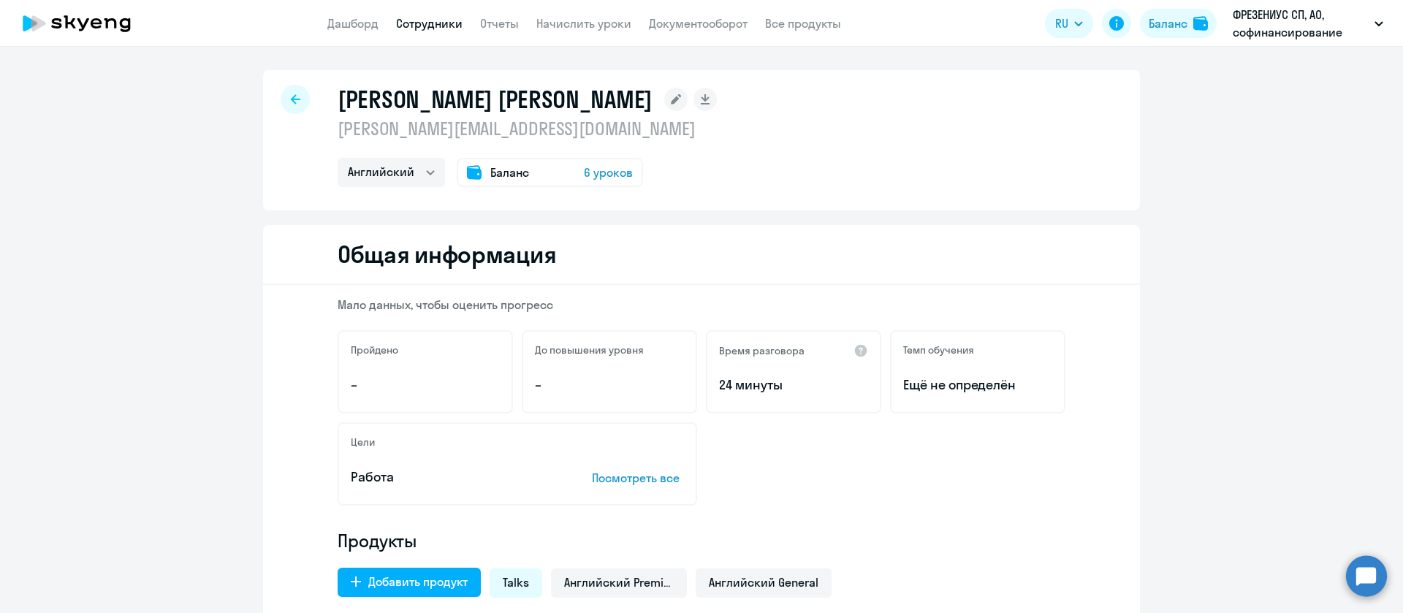
select select "english"
click at [458, 140] on p "[PERSON_NAME][EMAIL_ADDRESS][DOMAIN_NAME]" at bounding box center [527, 128] width 379 height 23
click at [466, 130] on p "[PERSON_NAME][EMAIL_ADDRESS][DOMAIN_NAME]" at bounding box center [527, 128] width 379 height 23
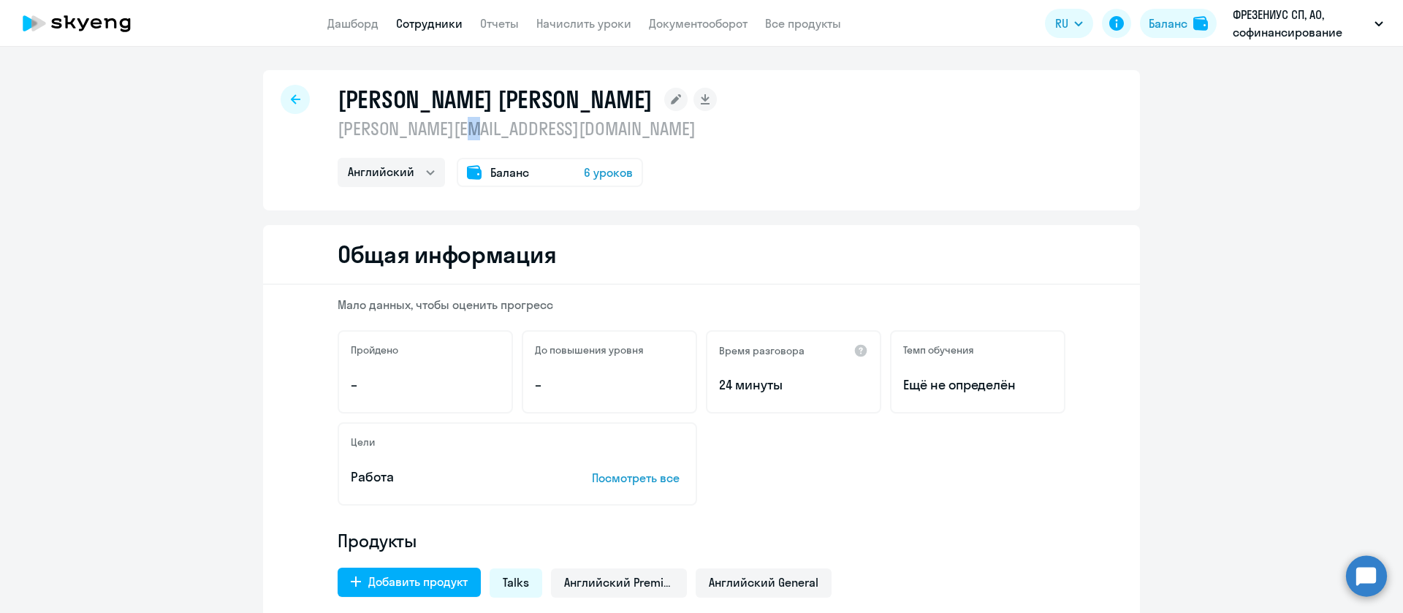
click at [466, 130] on p "[PERSON_NAME][EMAIL_ADDRESS][DOMAIN_NAME]" at bounding box center [527, 128] width 379 height 23
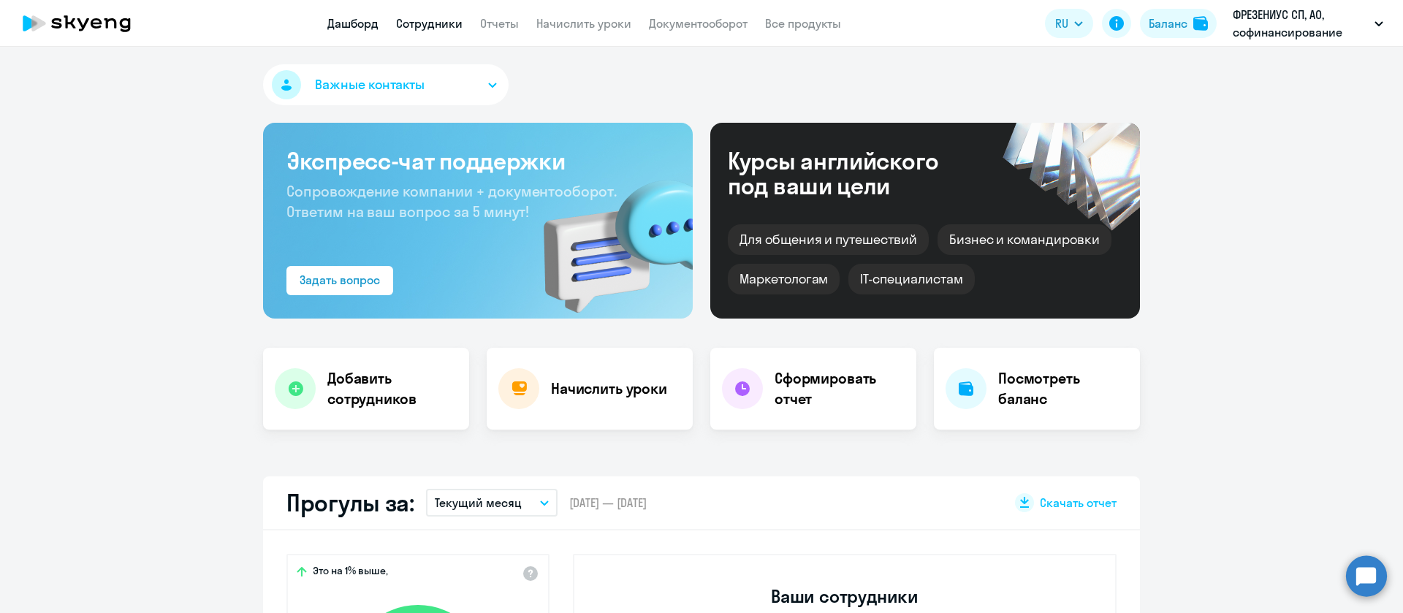
click at [460, 22] on link "Сотрудники" at bounding box center [429, 23] width 67 height 15
select select "30"
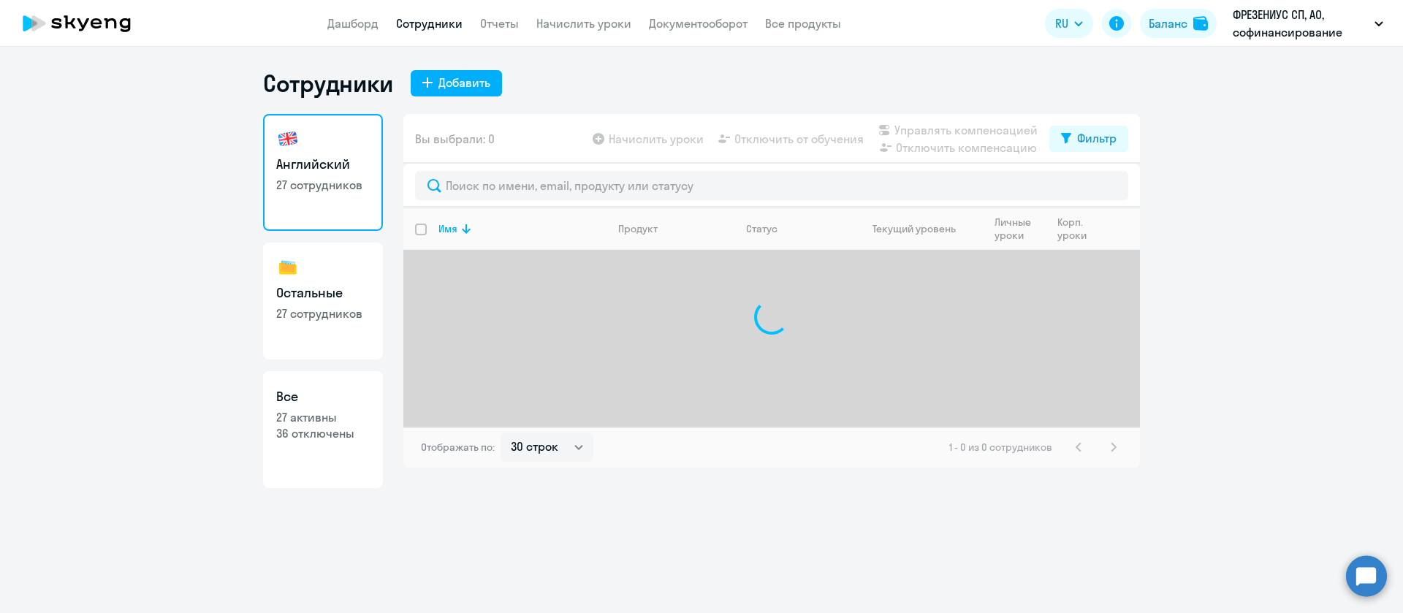
drag, startPoint x: 345, startPoint y: 240, endPoint x: 344, endPoint y: 262, distance: 21.2
click at [344, 243] on div "Английский 27 сотрудников Остальные 27 сотрудников Все 27 активны 36 отключены" at bounding box center [323, 301] width 120 height 374
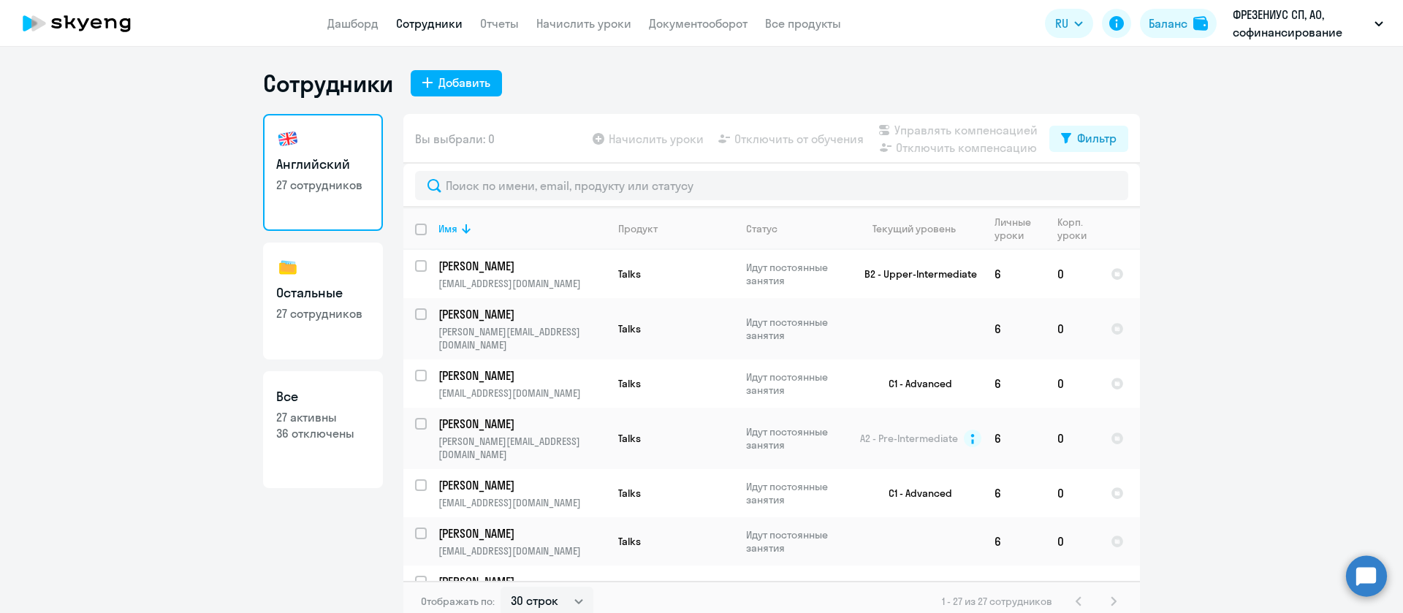
click at [352, 267] on link "Остальные 27 сотрудников" at bounding box center [323, 301] width 120 height 117
select select "30"
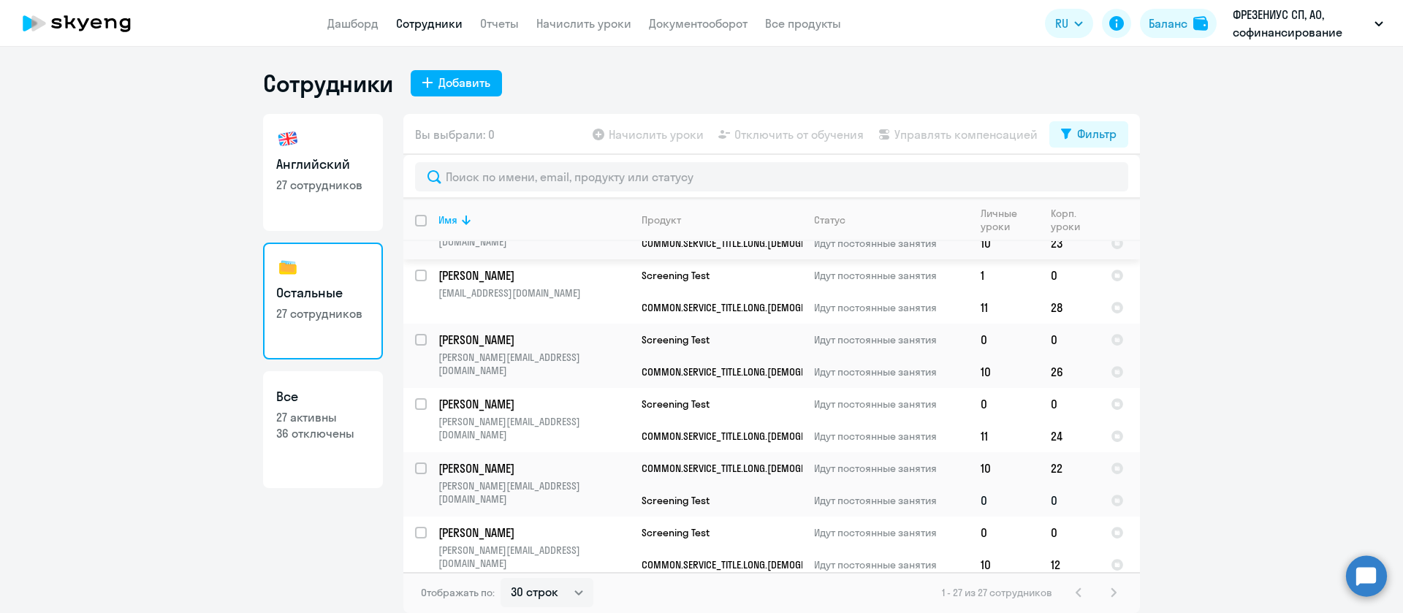
scroll to position [1405, 0]
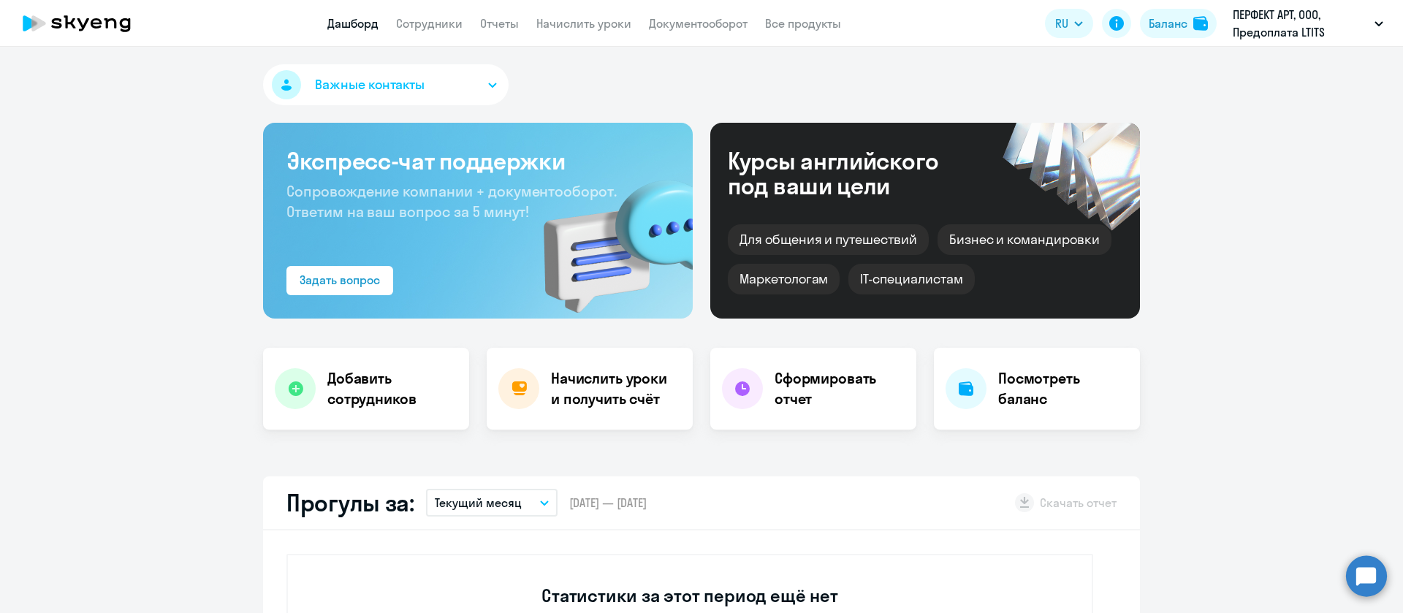
select select "30"
click at [596, 16] on link "Начислить уроки" at bounding box center [583, 23] width 95 height 15
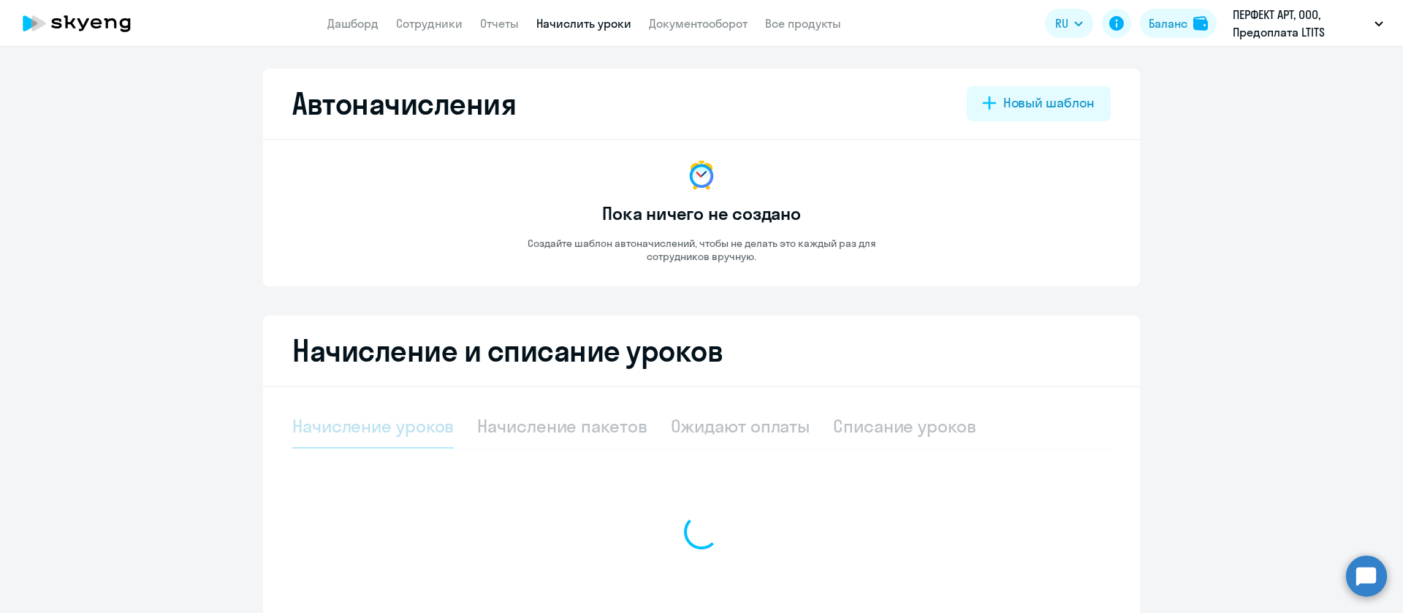
select select "10"
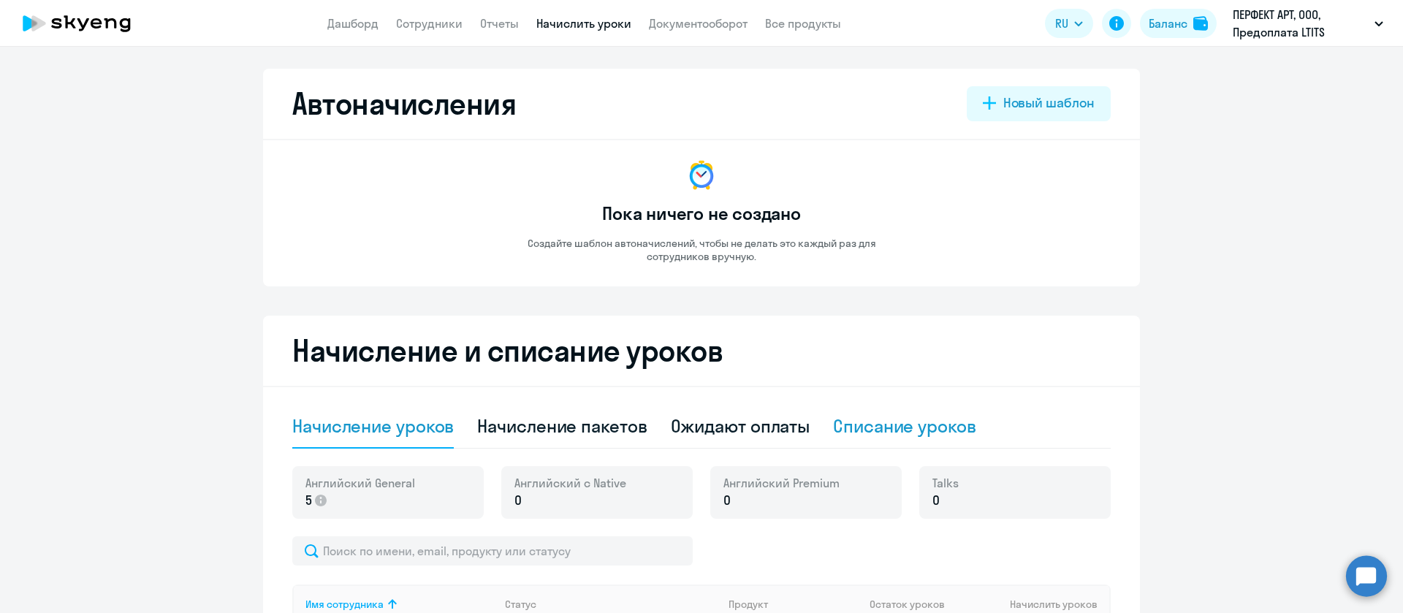
click at [854, 429] on div "Списание уроков" at bounding box center [904, 425] width 143 height 23
select select "10"
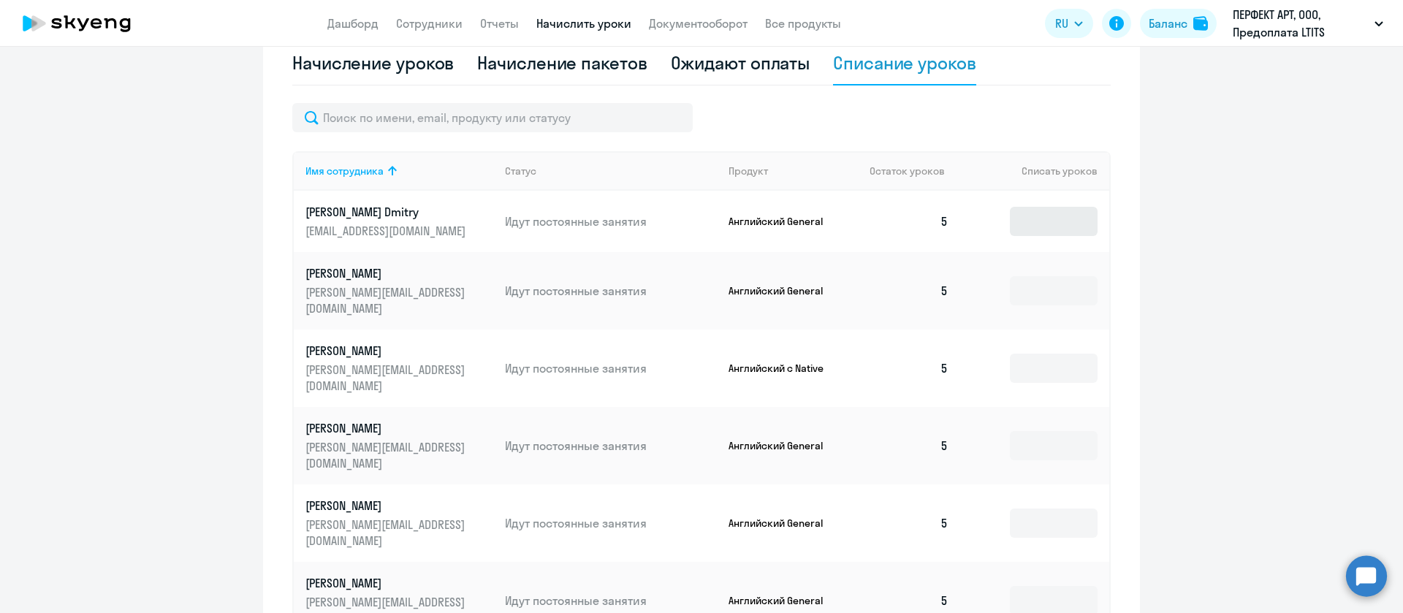
scroll to position [329, 0]
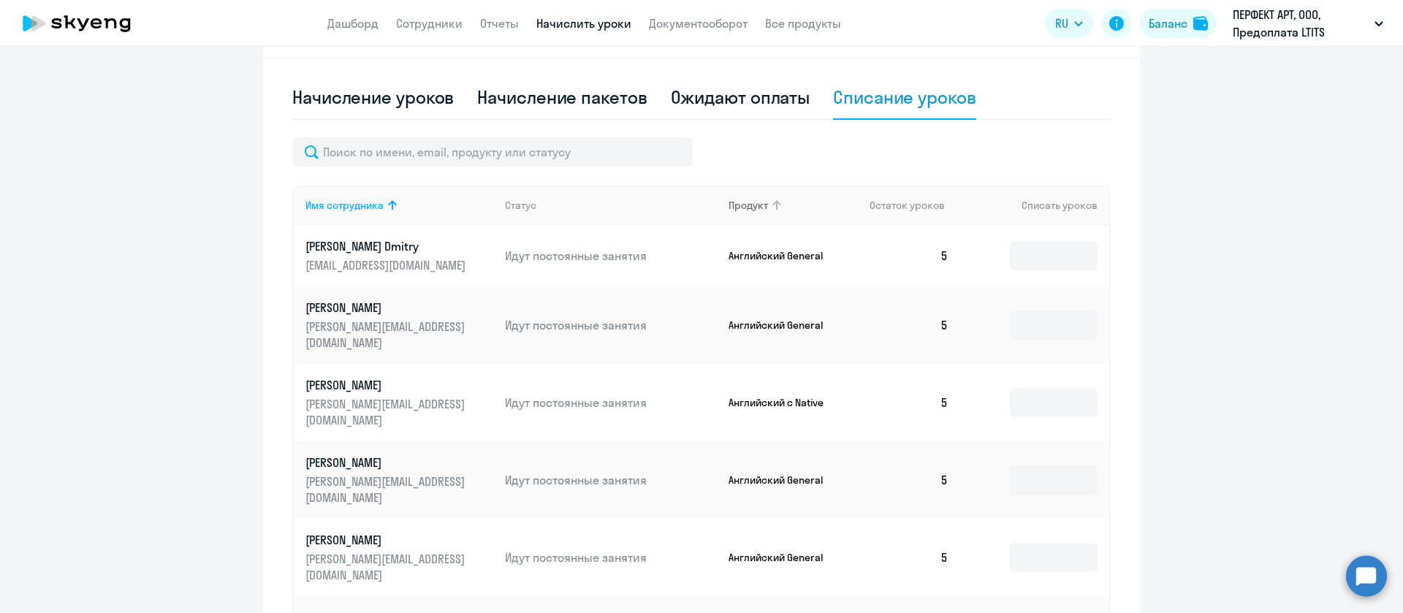
click at [768, 209] on icon at bounding box center [777, 206] width 18 height 18
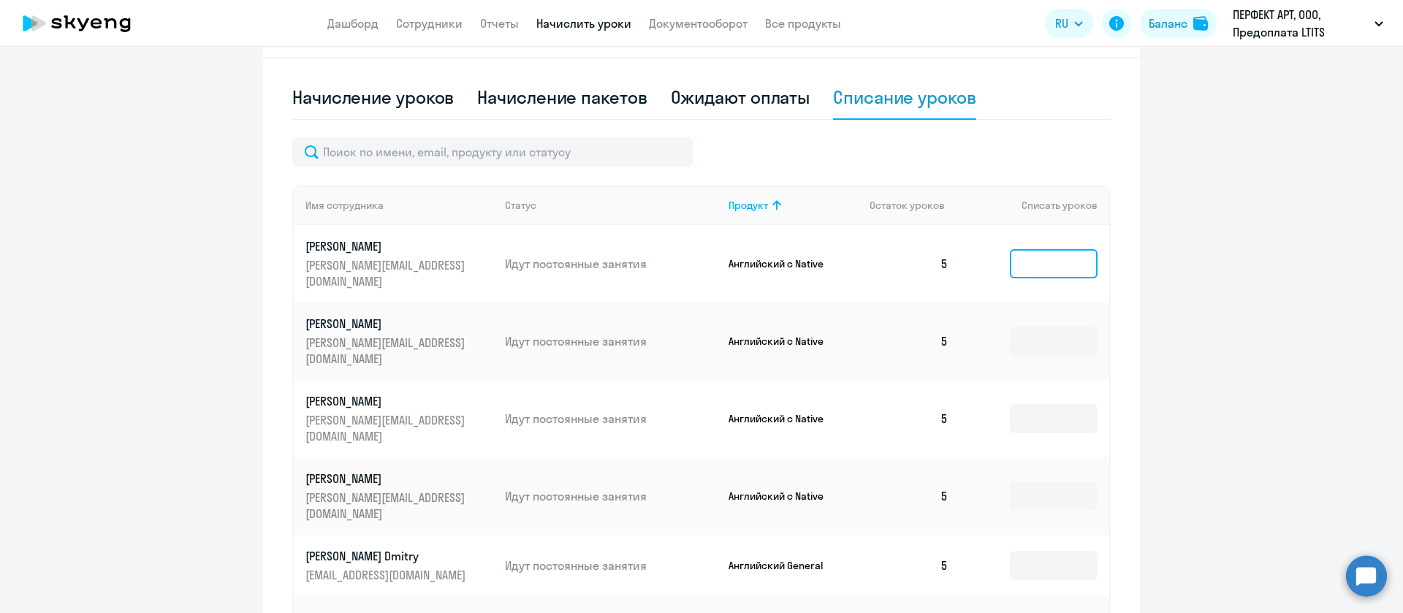
click at [1077, 251] on input at bounding box center [1054, 263] width 88 height 29
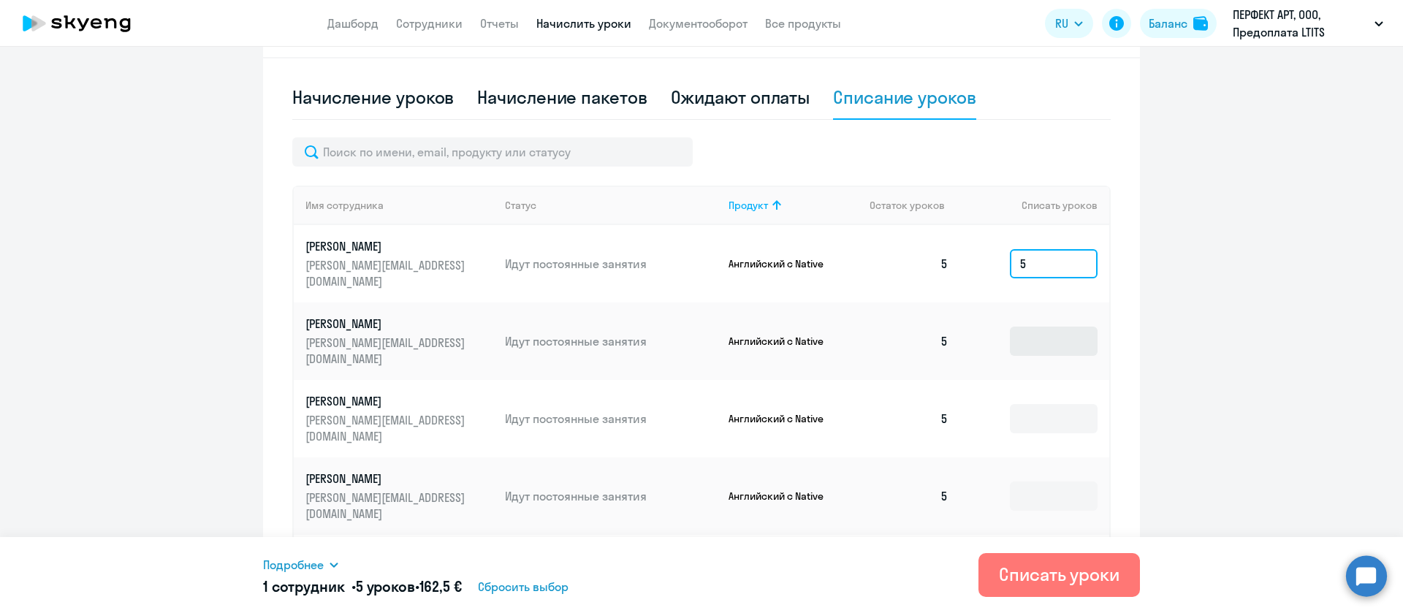
type input "5"
click at [1035, 327] on input at bounding box center [1054, 341] width 88 height 29
type input "5"
click at [1032, 404] on input at bounding box center [1054, 418] width 88 height 29
type input "5"
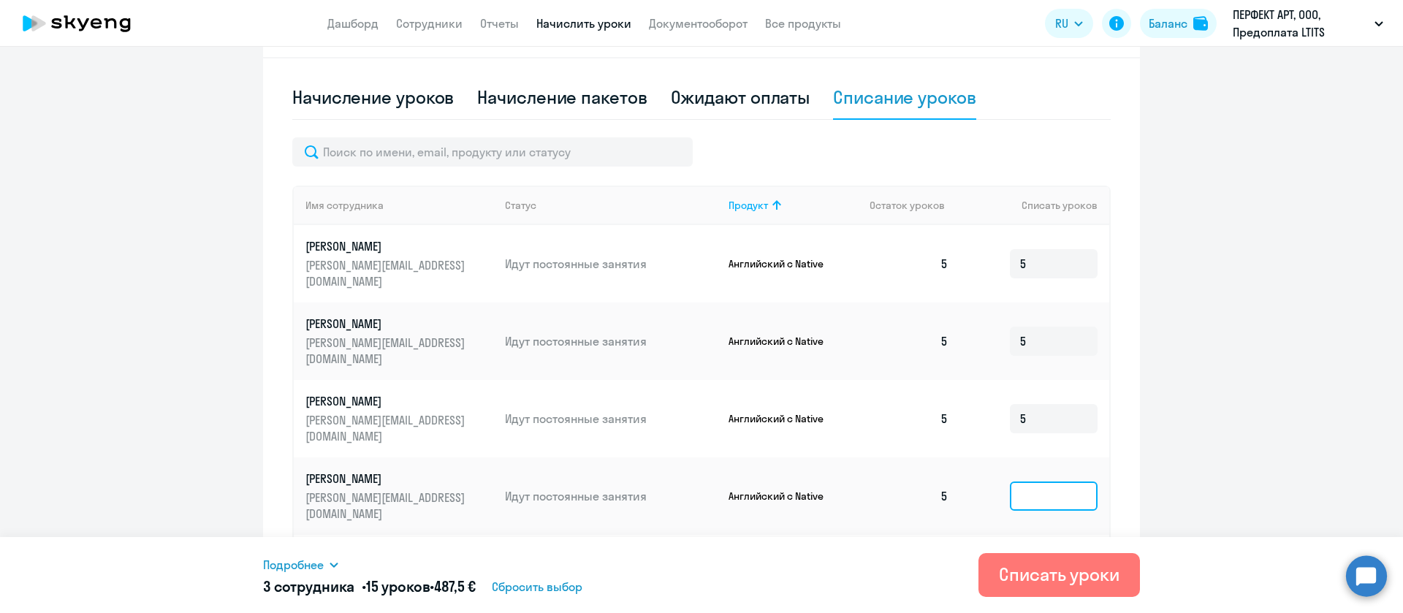
click at [1043, 482] on input at bounding box center [1054, 496] width 88 height 29
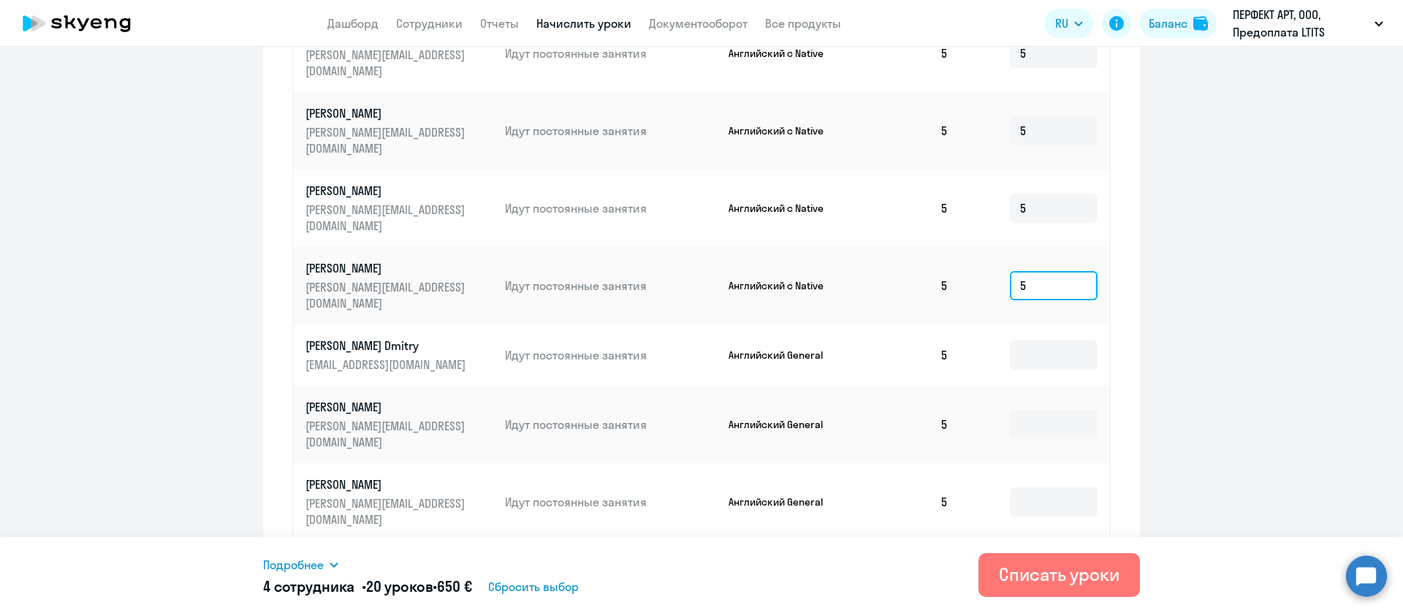
scroll to position [548, 0]
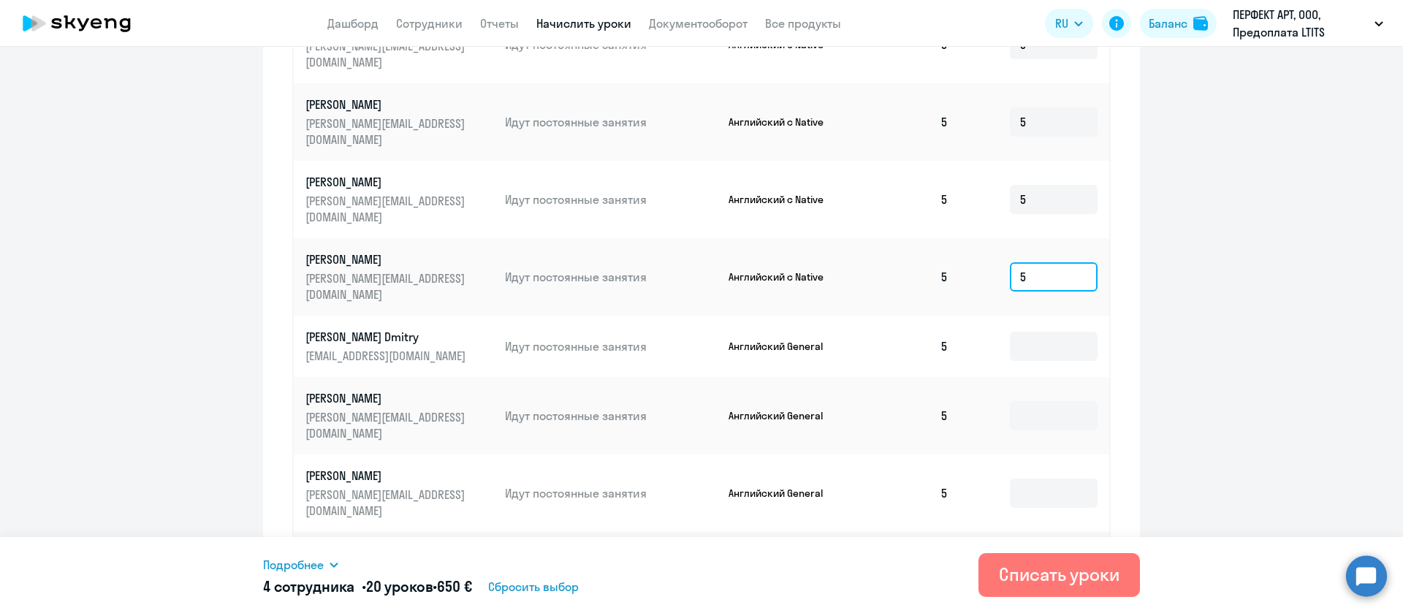
type input "5"
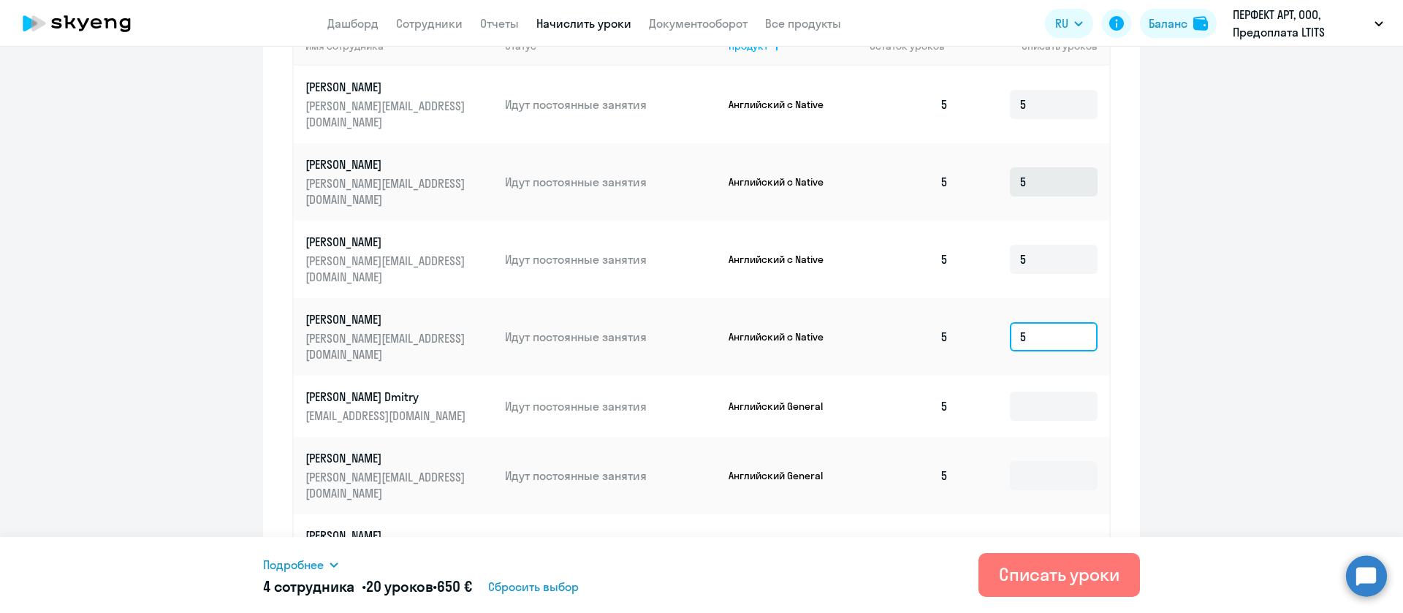
scroll to position [439, 0]
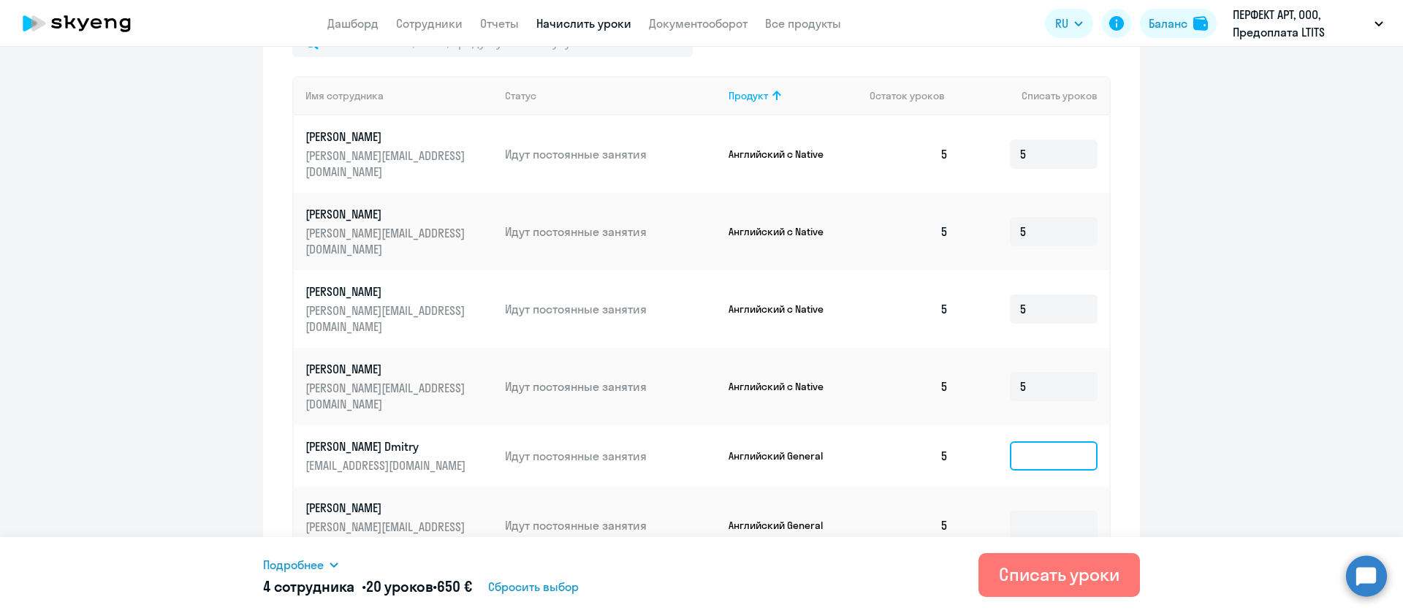
click at [1029, 441] on input at bounding box center [1054, 455] width 88 height 29
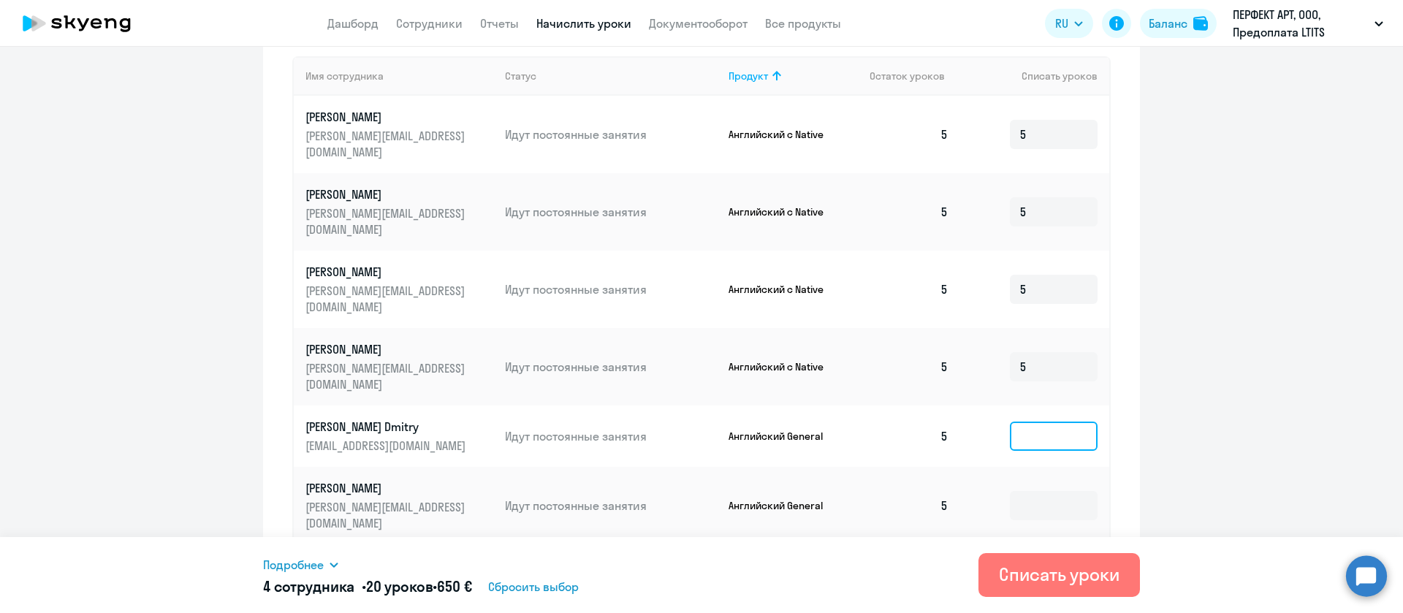
scroll to position [349, 0]
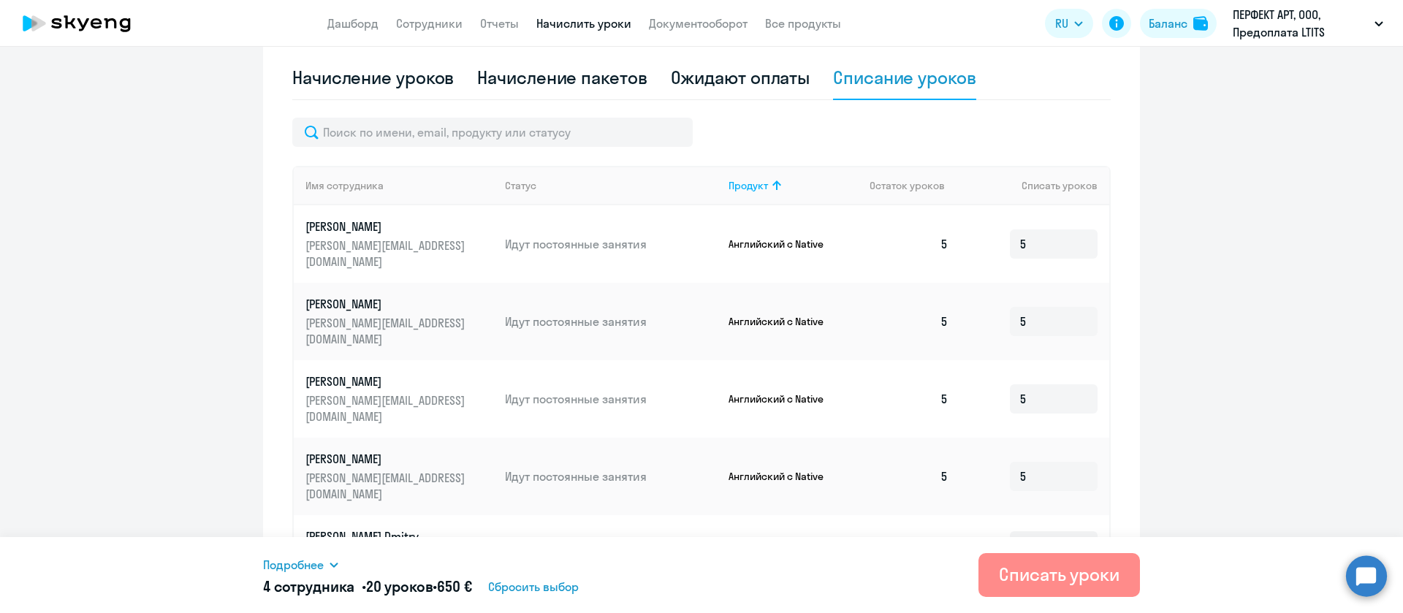
click at [1071, 575] on div "Списать уроки" at bounding box center [1059, 574] width 121 height 23
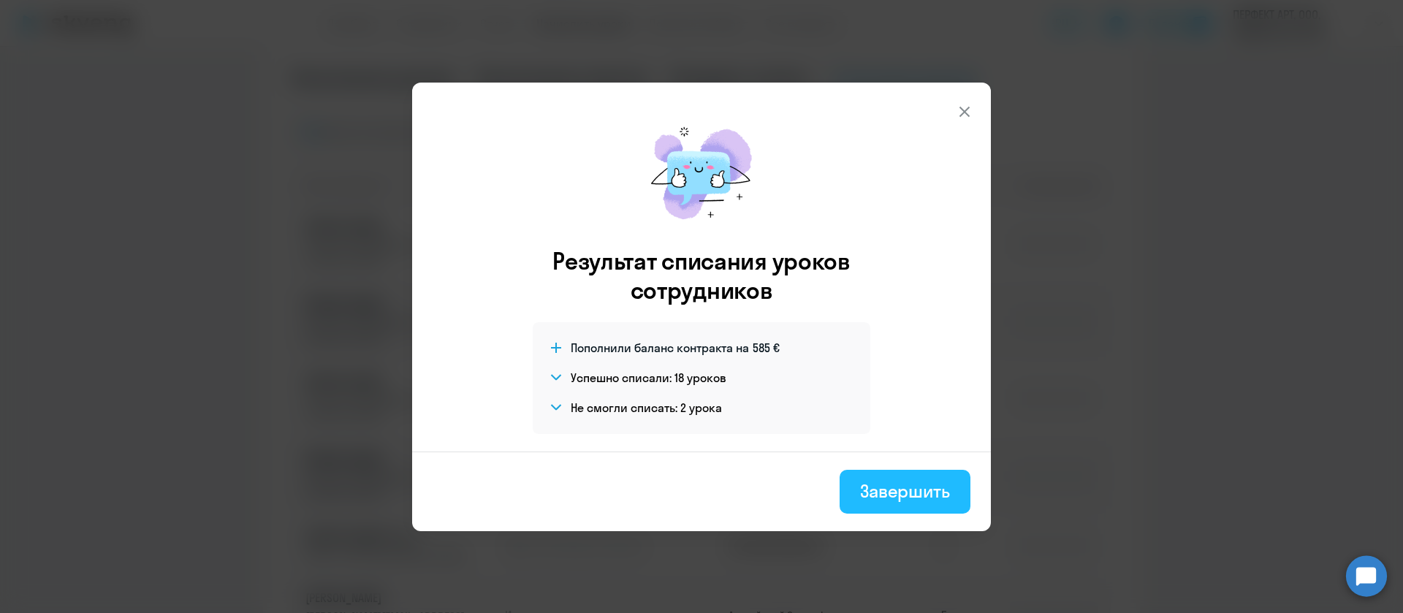
click at [907, 493] on div "Завершить" at bounding box center [905, 490] width 90 height 23
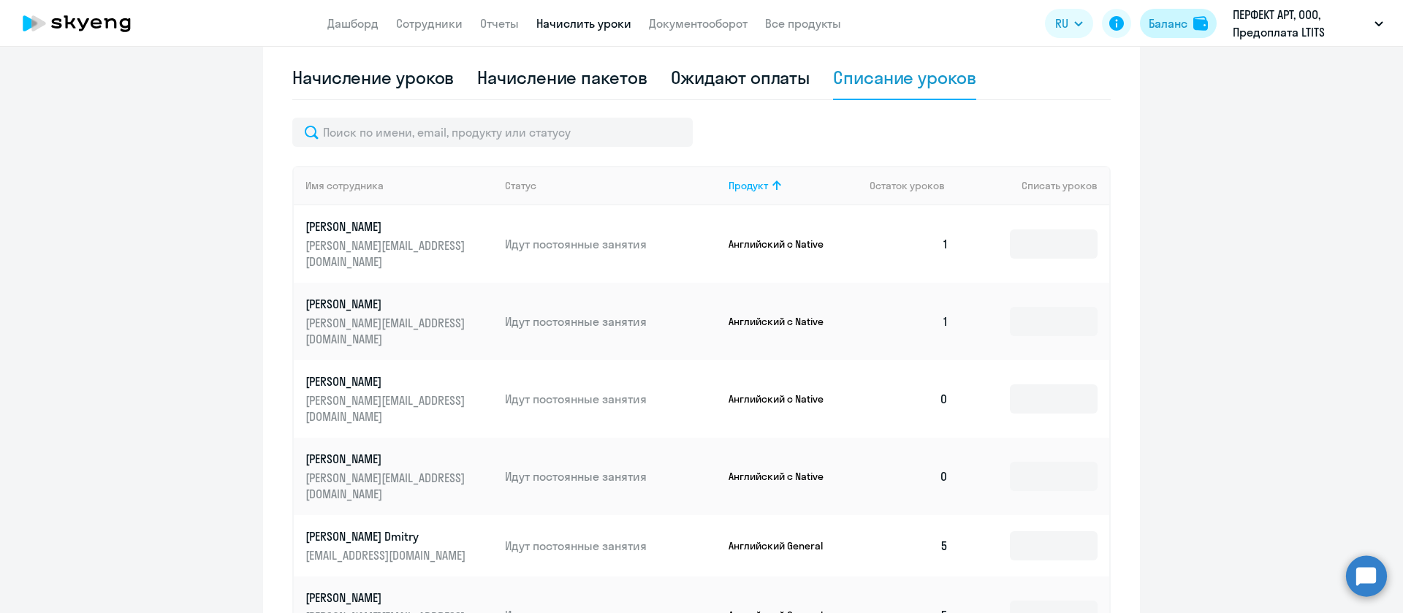
click at [1179, 12] on button "Баланс" at bounding box center [1178, 23] width 77 height 29
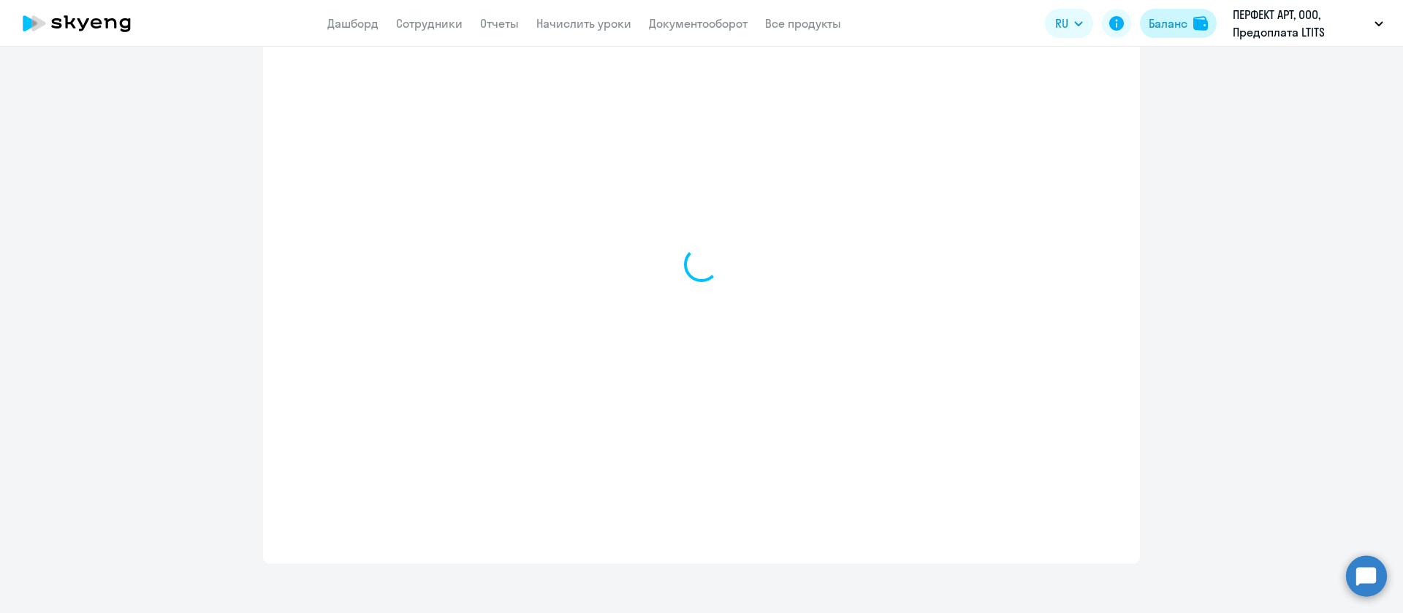
select select "english_adult_not_native_speaker"
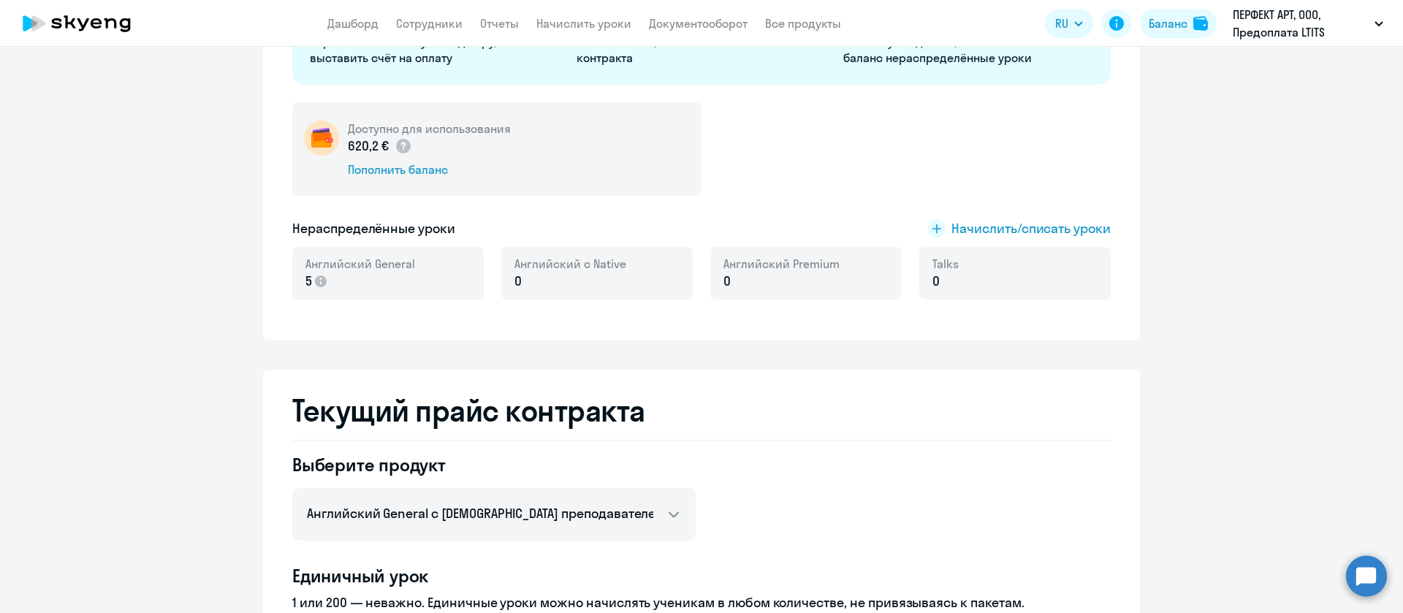
scroll to position [65, 0]
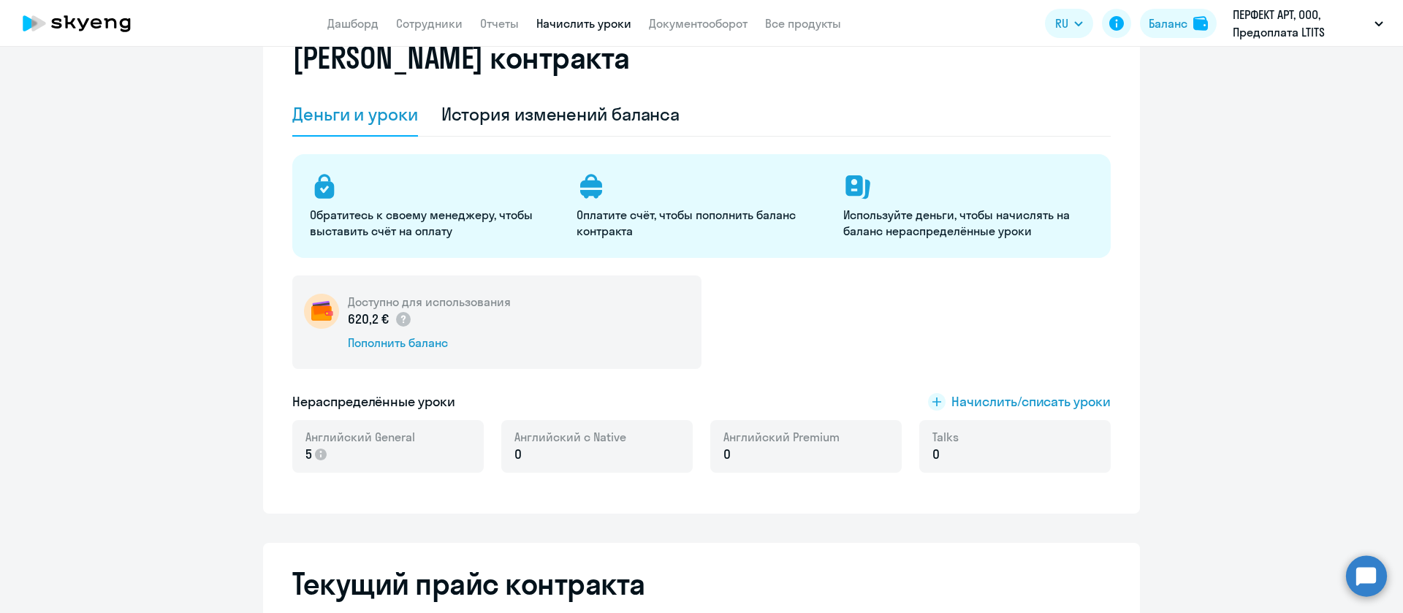
click at [564, 29] on link "Начислить уроки" at bounding box center [583, 23] width 95 height 15
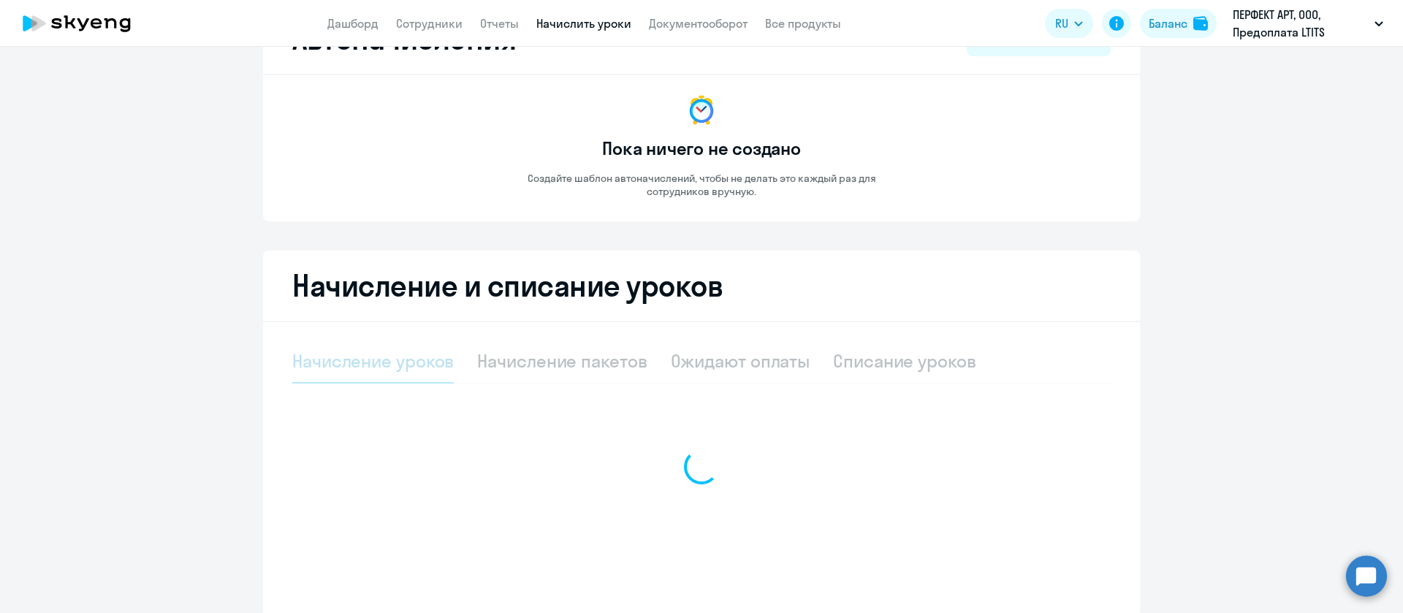
select select "10"
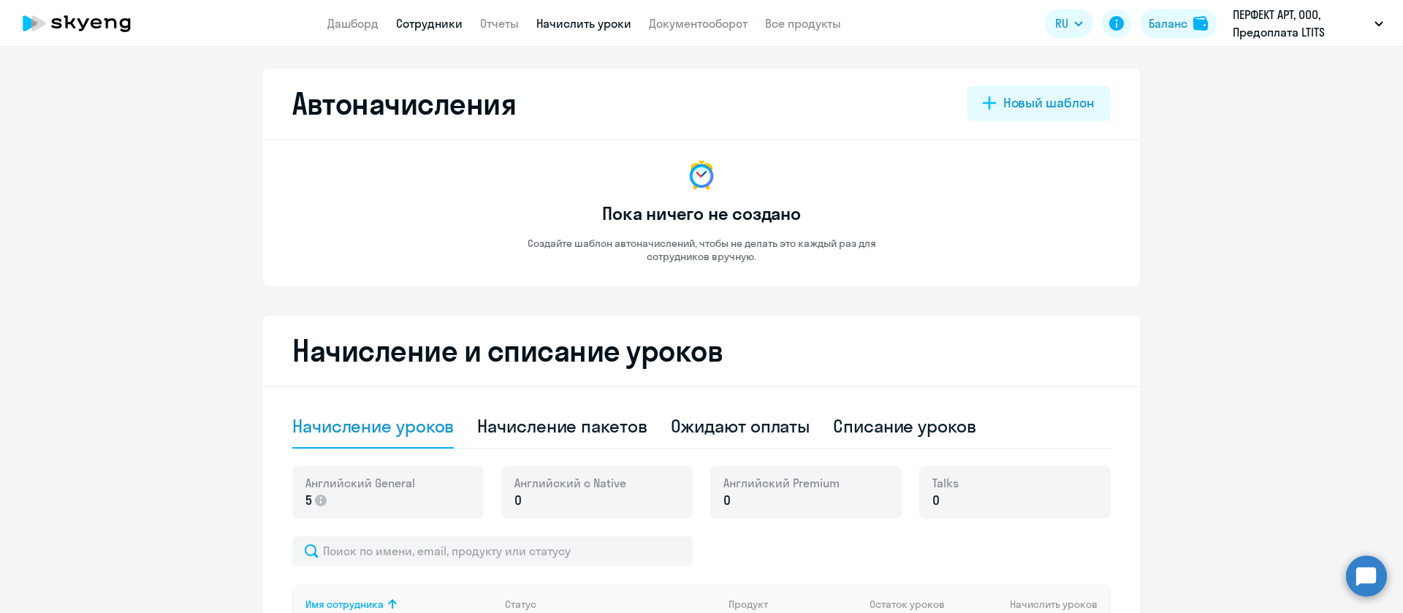
click at [427, 24] on link "Сотрудники" at bounding box center [429, 23] width 67 height 15
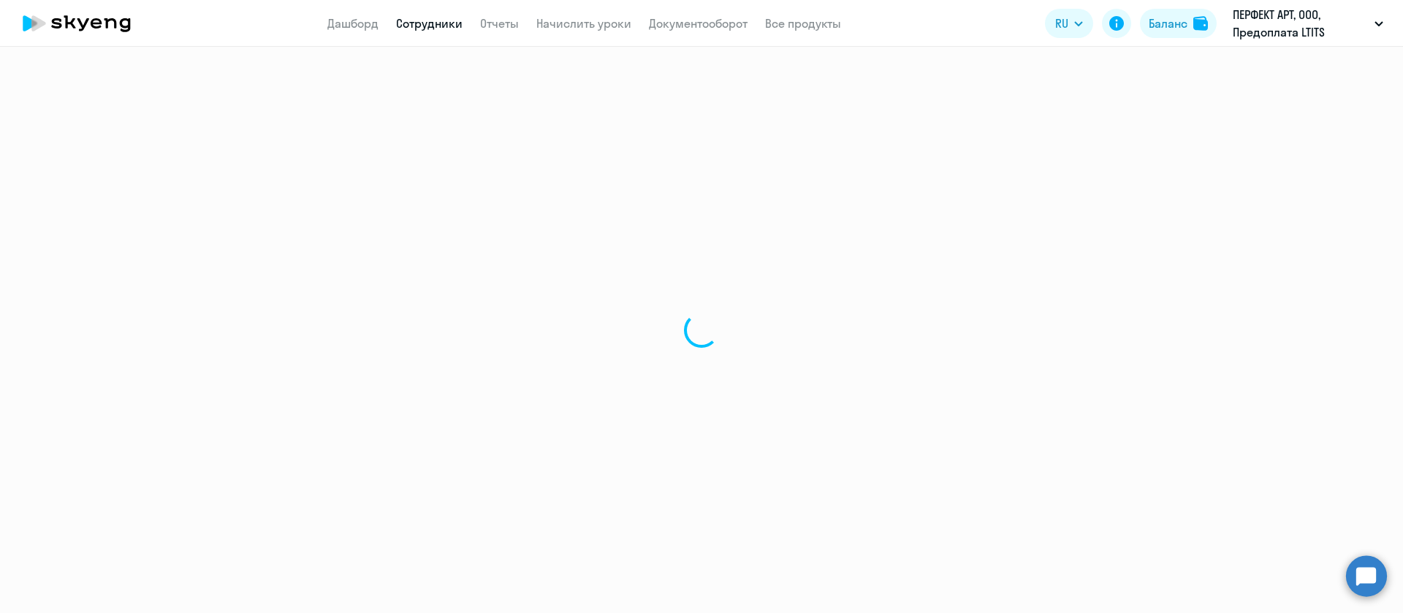
select select "30"
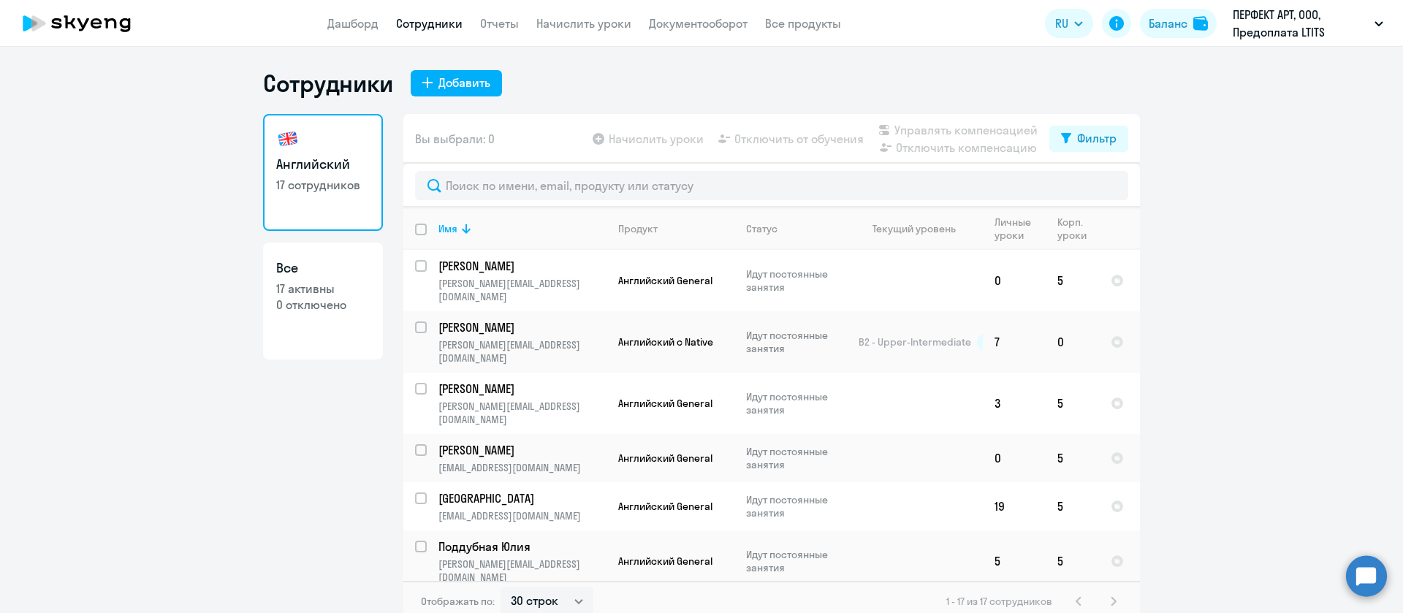
click at [415, 224] on input "deselect all" at bounding box center [429, 238] width 29 height 29
checkbox input "true"
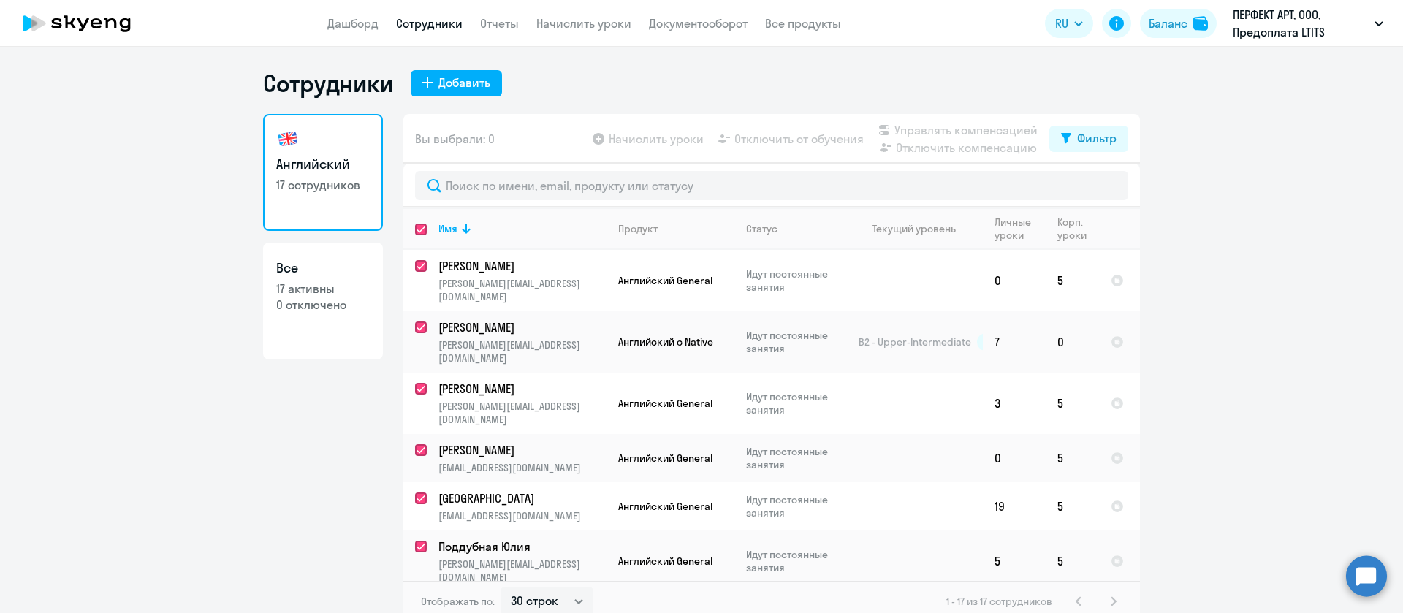
checkbox input "true"
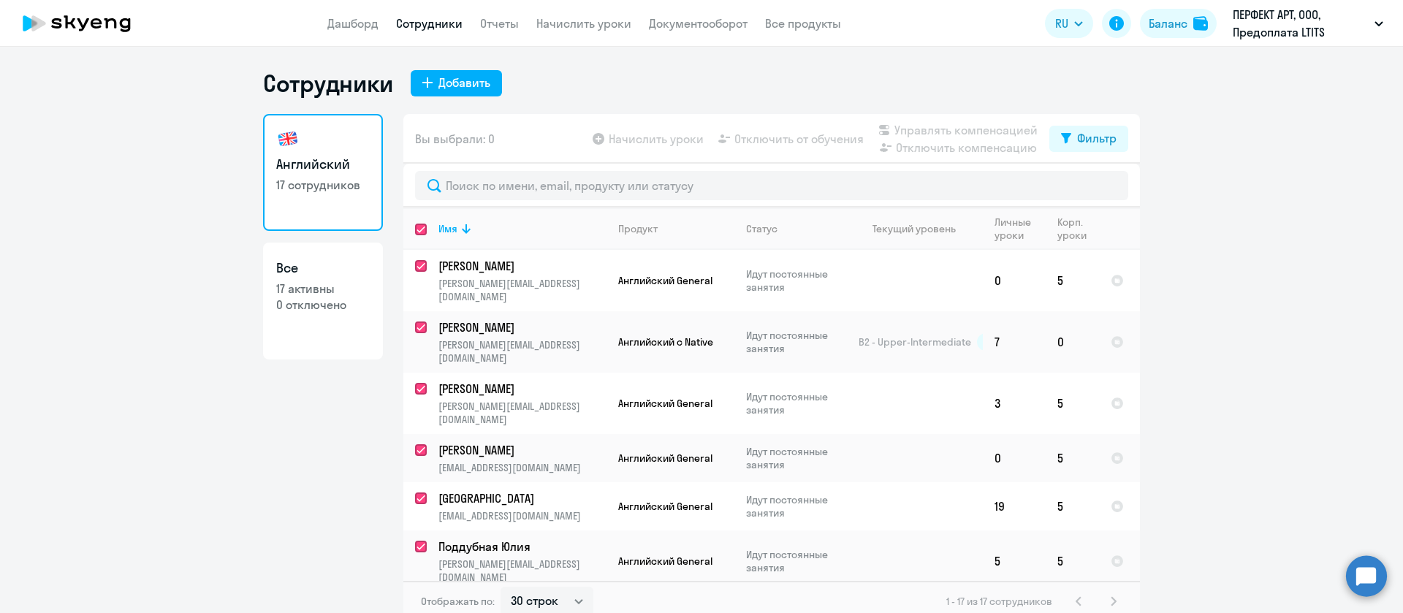
checkbox input "true"
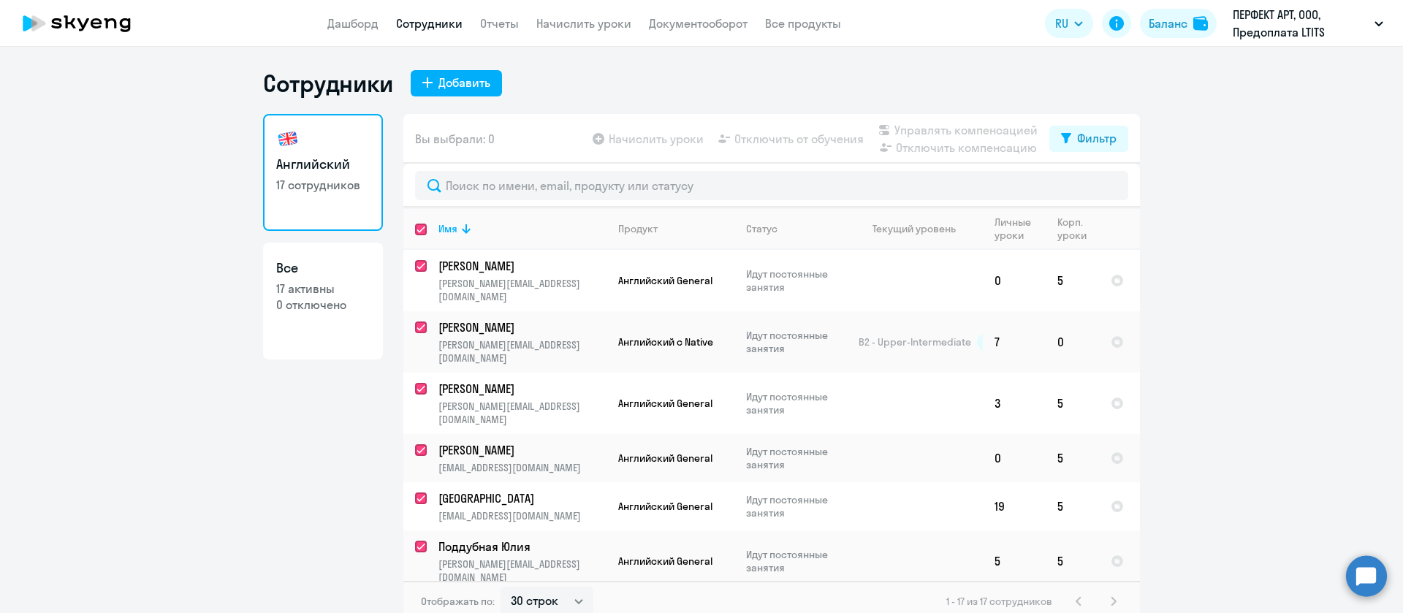
checkbox input "true"
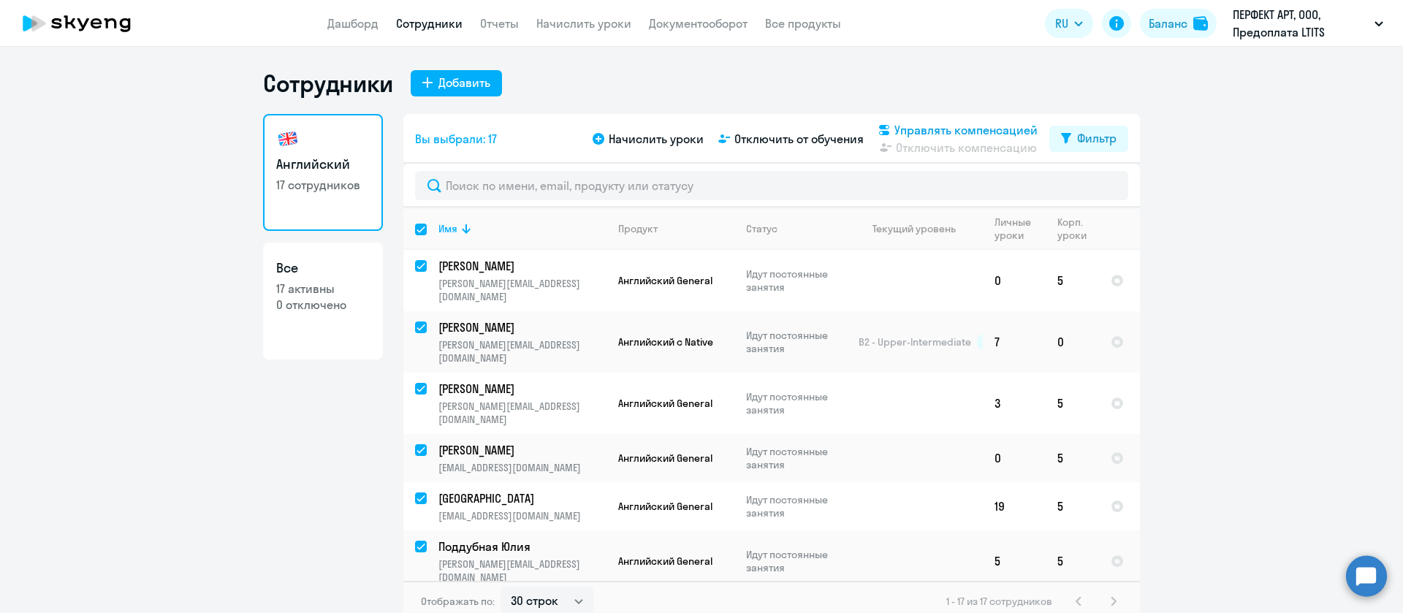
click at [934, 131] on span "Управлять компенсацией" at bounding box center [966, 130] width 143 height 18
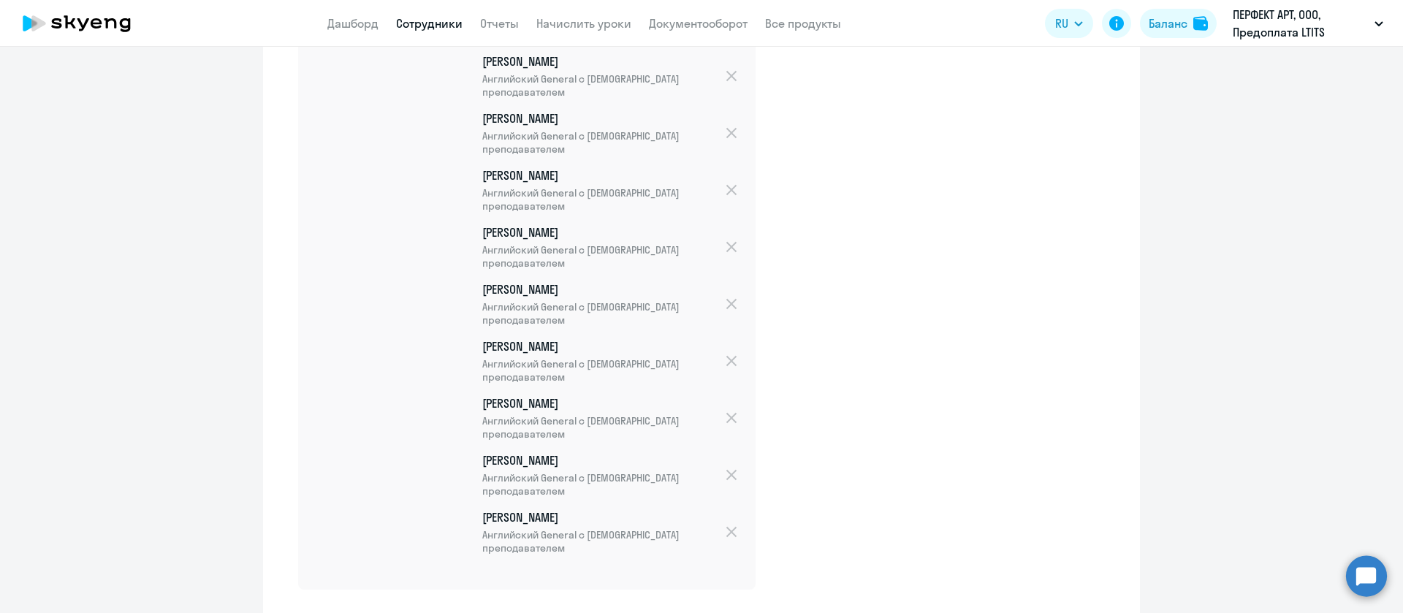
scroll to position [867, 0]
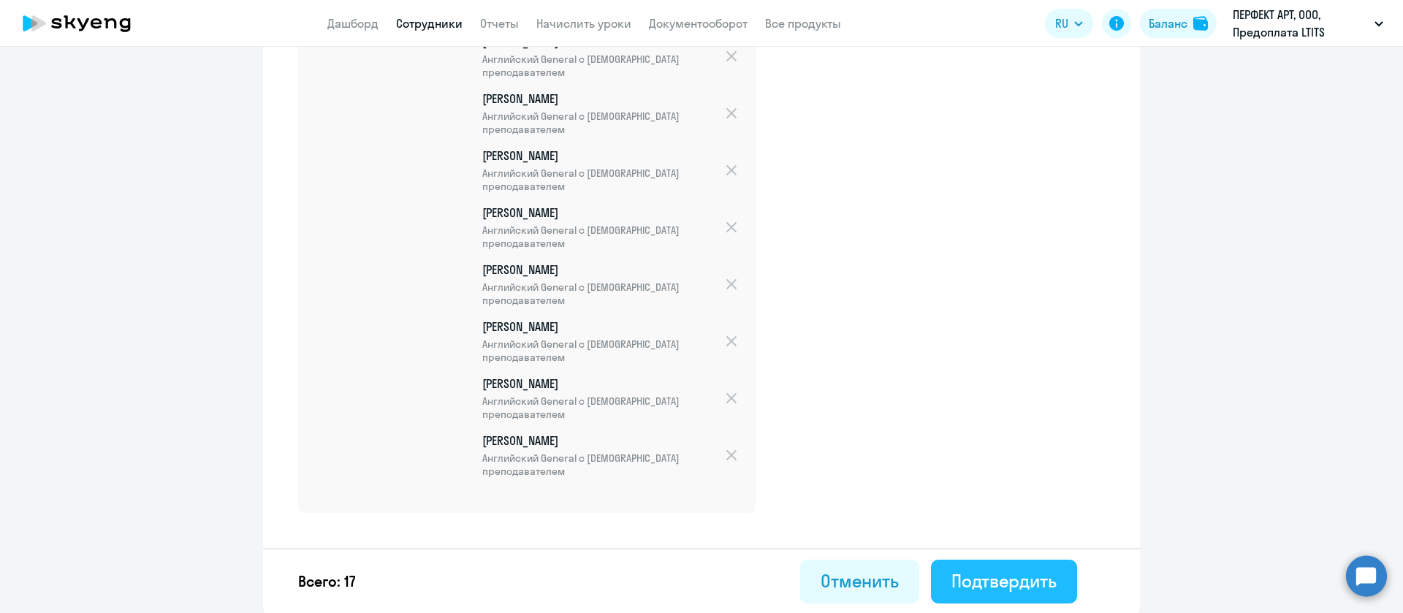
click at [995, 580] on div "Подтвердить" at bounding box center [1004, 580] width 105 height 23
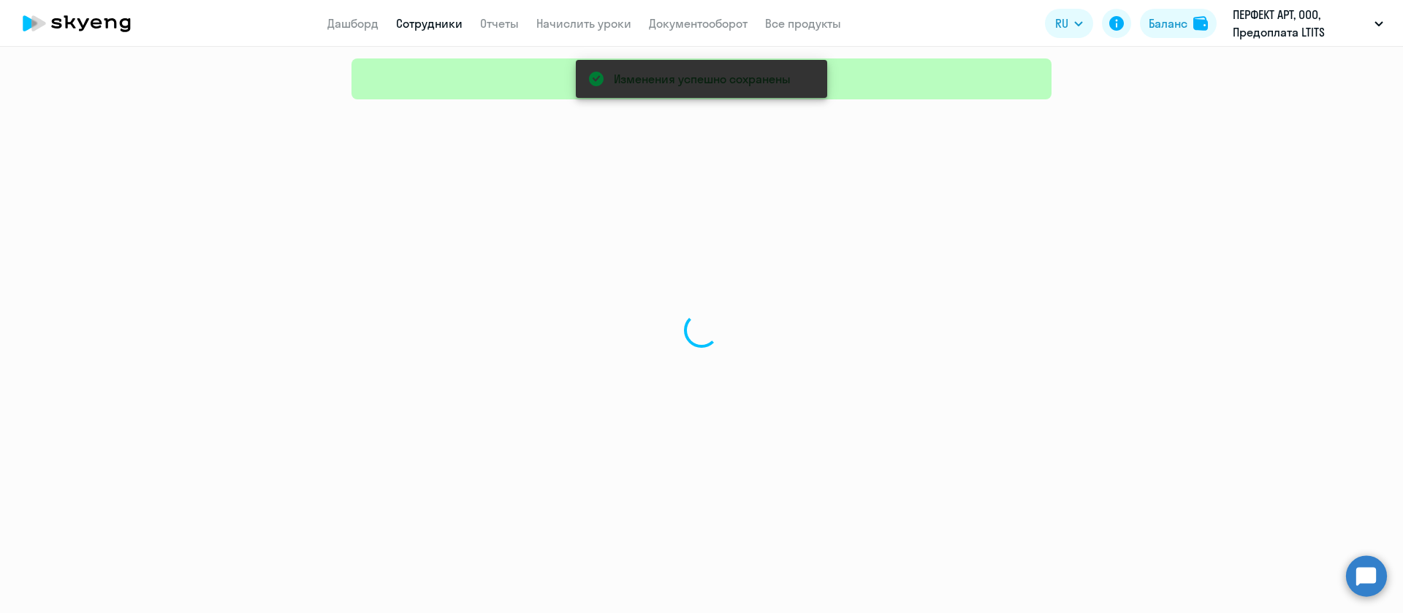
select select "30"
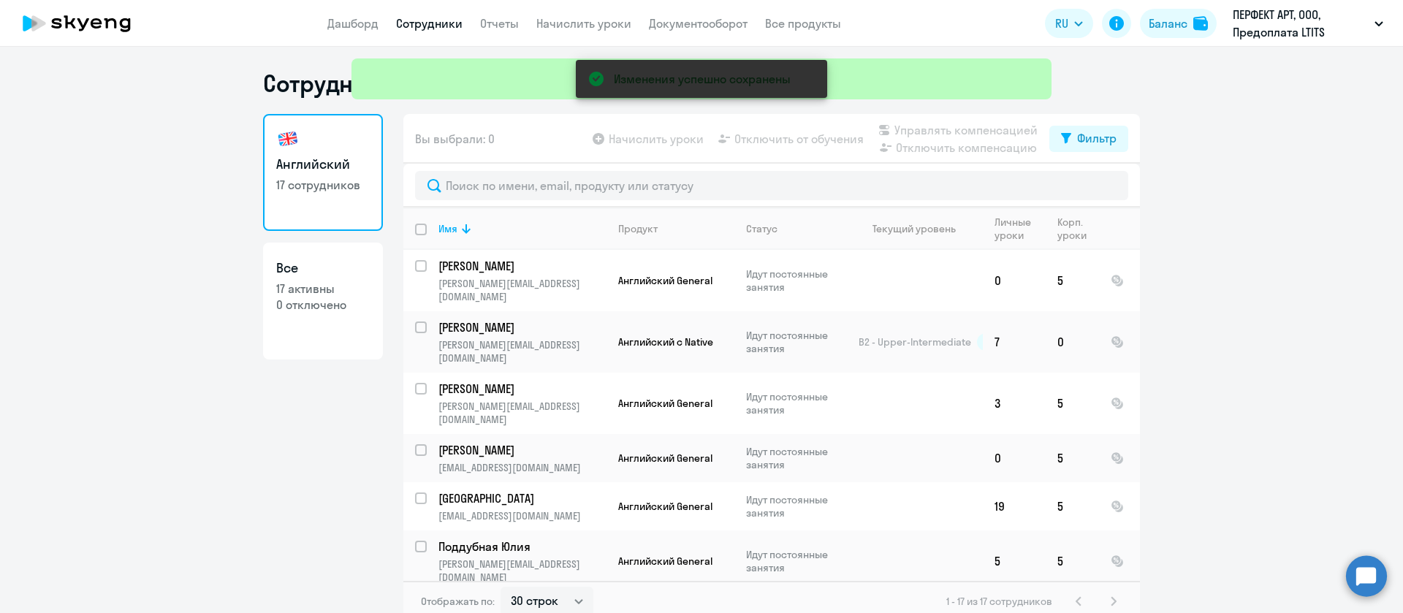
click at [550, 26] on div "Изменения успешно сохранены" at bounding box center [702, 52] width 712 height 105
click at [566, 20] on div "Изменения успешно сохранены" at bounding box center [702, 52] width 712 height 105
click at [1264, 209] on ng-component "Сотрудники Добавить Английский 17 сотрудников Все 17 активны 0 отключено Вы выб…" at bounding box center [701, 345] width 1403 height 553
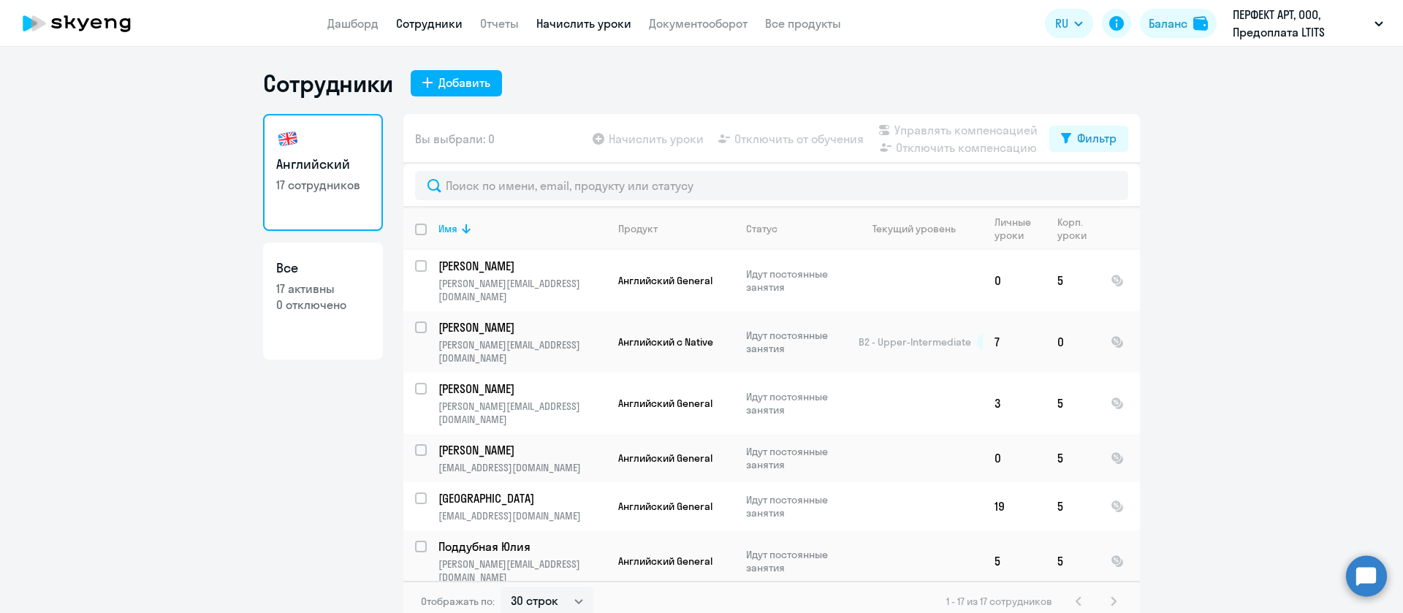
click at [577, 23] on link "Начислить уроки" at bounding box center [583, 23] width 95 height 15
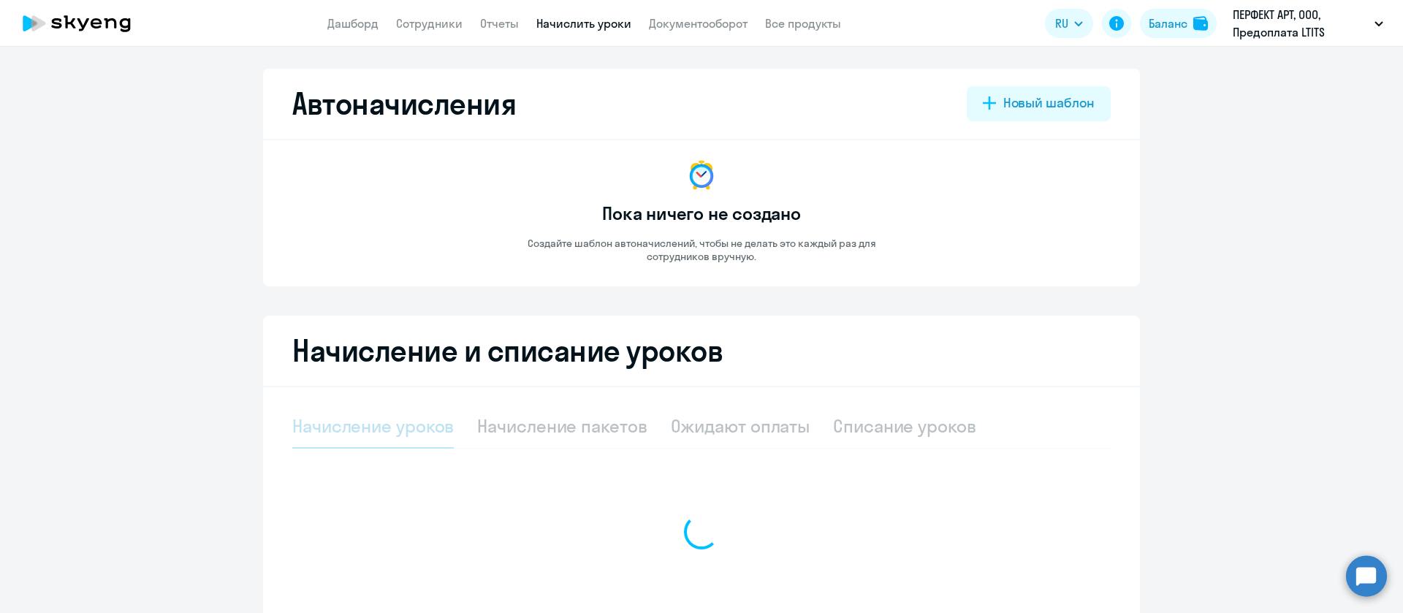
select select "10"
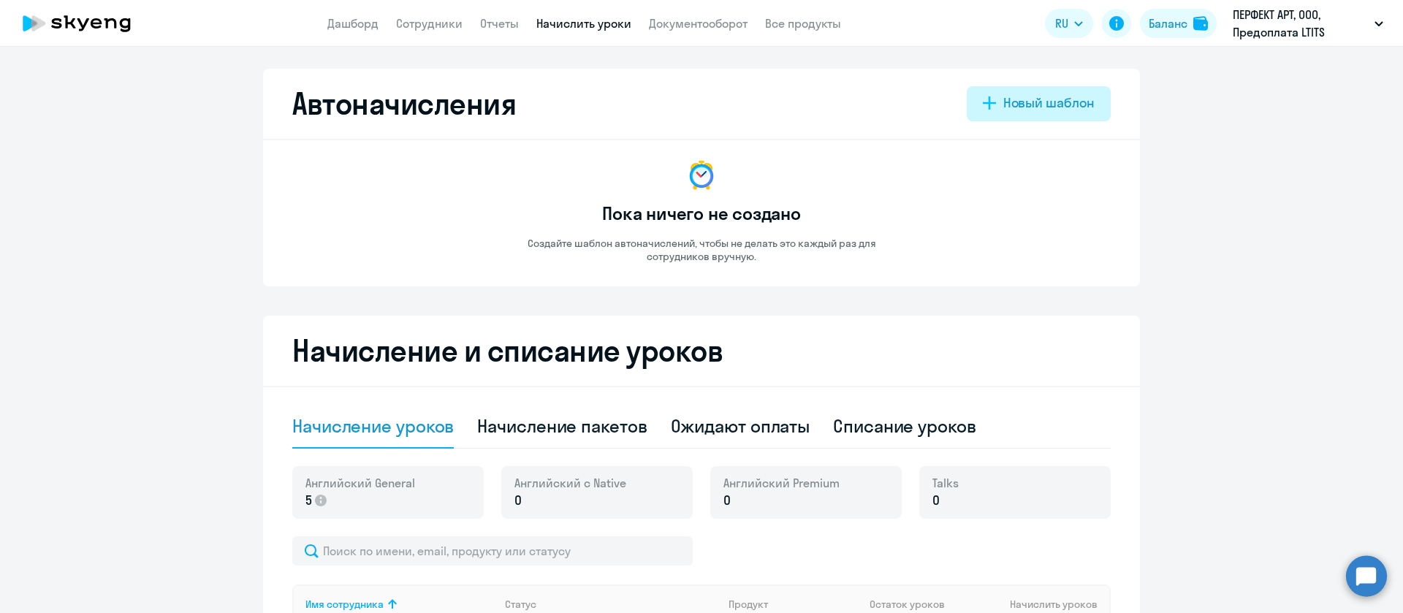
click at [1014, 99] on div "Новый шаблон" at bounding box center [1048, 103] width 91 height 19
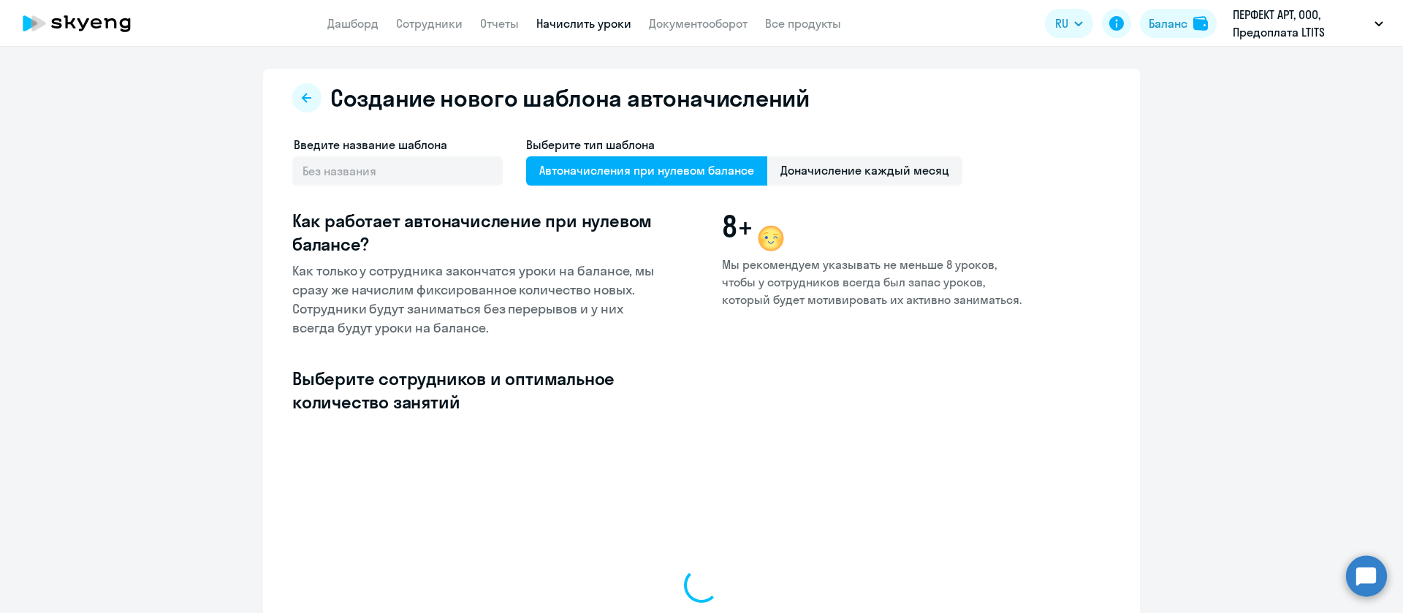
select select "10"
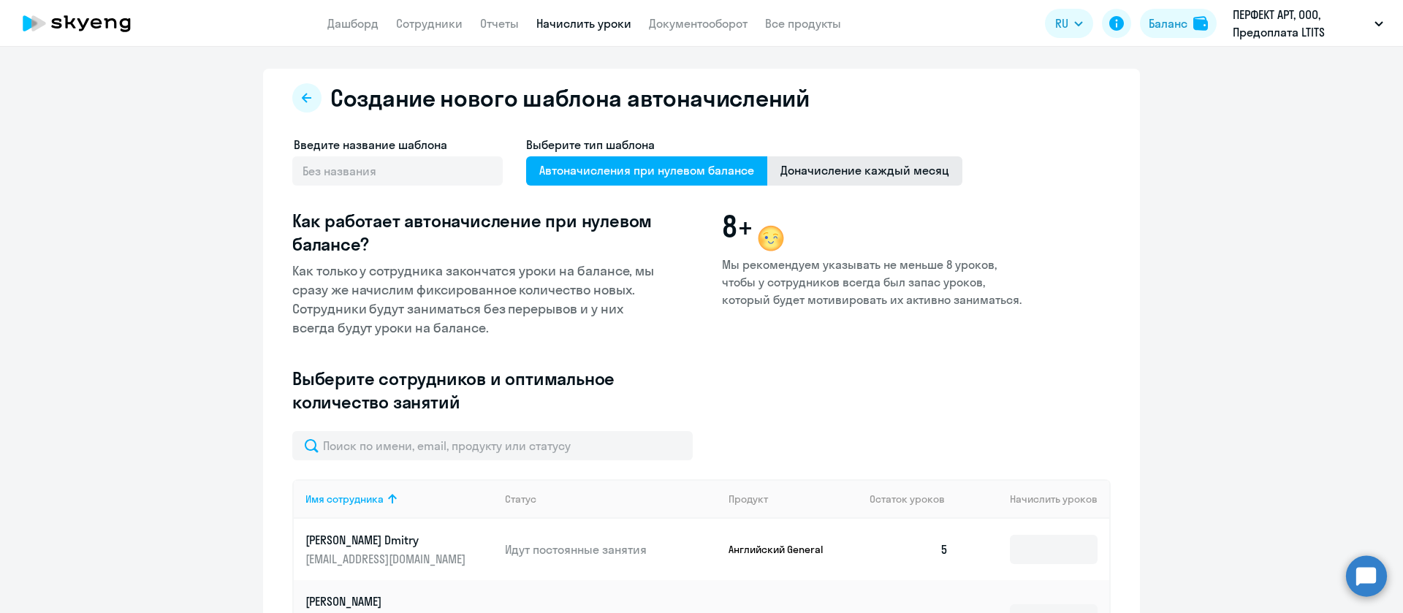
click at [836, 167] on span "Доначисление каждый месяц" at bounding box center [864, 170] width 195 height 29
click at [0, 0] on input "Доначисление каждый месяц" at bounding box center [0, 0] width 0 height 0
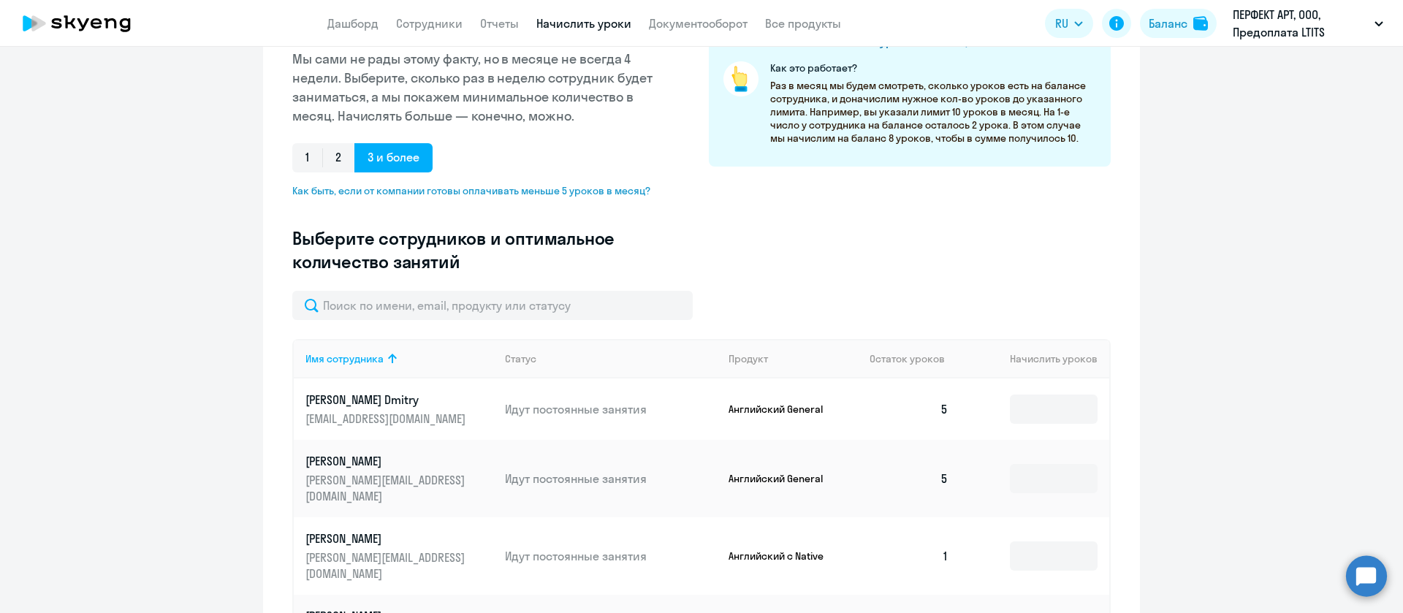
scroll to position [219, 0]
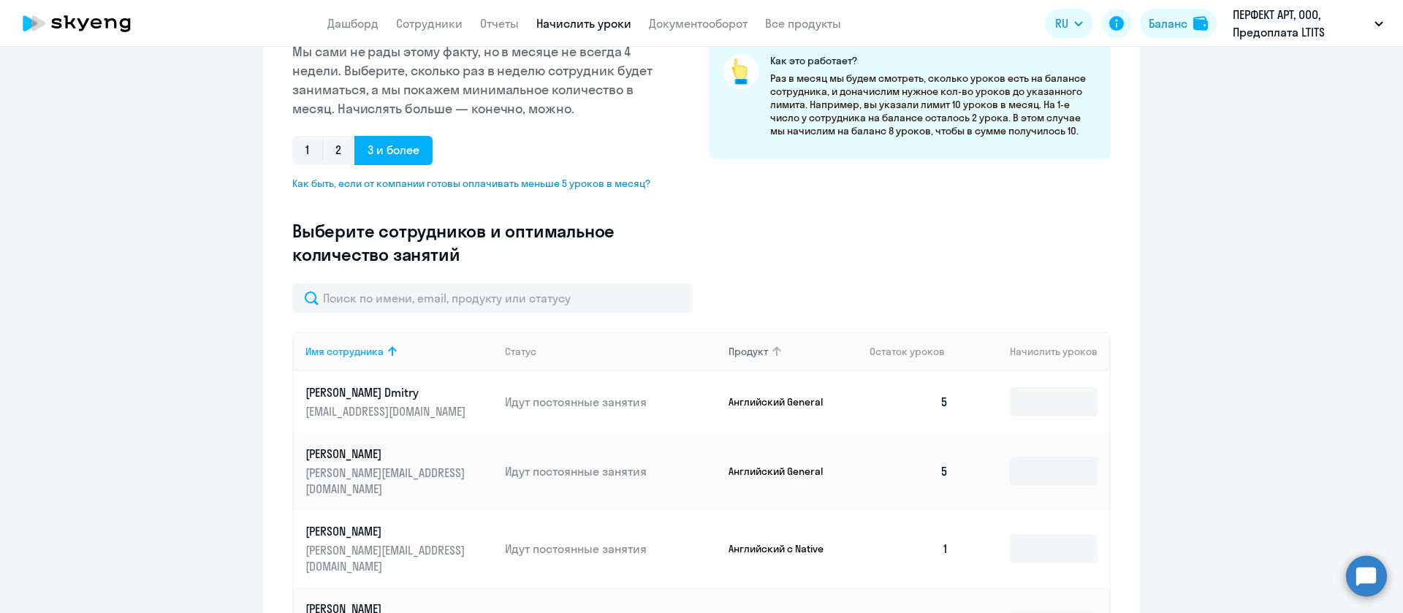
click at [747, 366] on th "Продукт" at bounding box center [788, 351] width 142 height 39
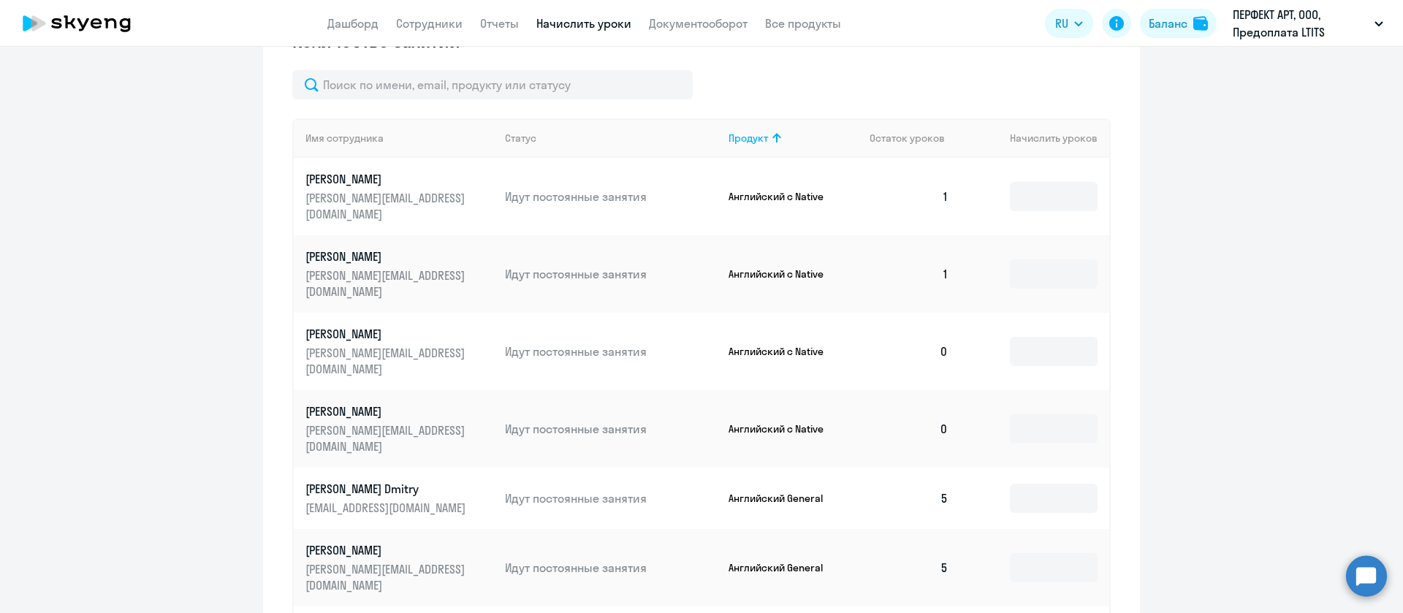
scroll to position [439, 0]
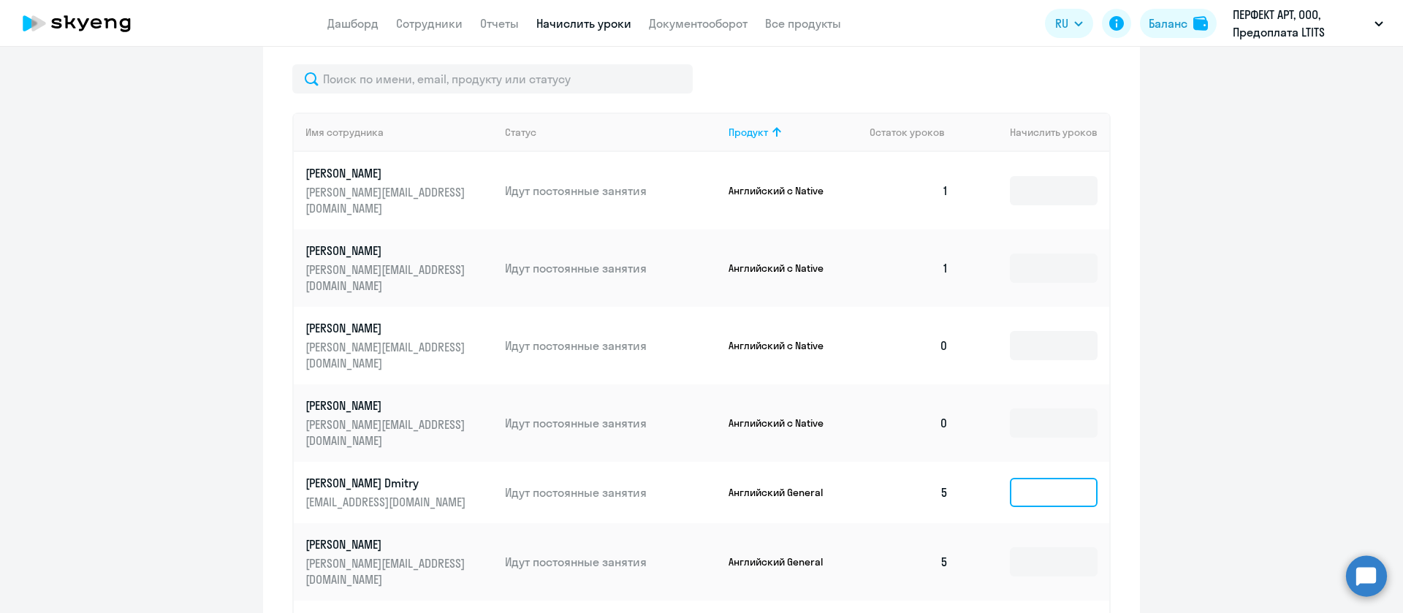
click at [1045, 478] on input at bounding box center [1054, 492] width 88 height 29
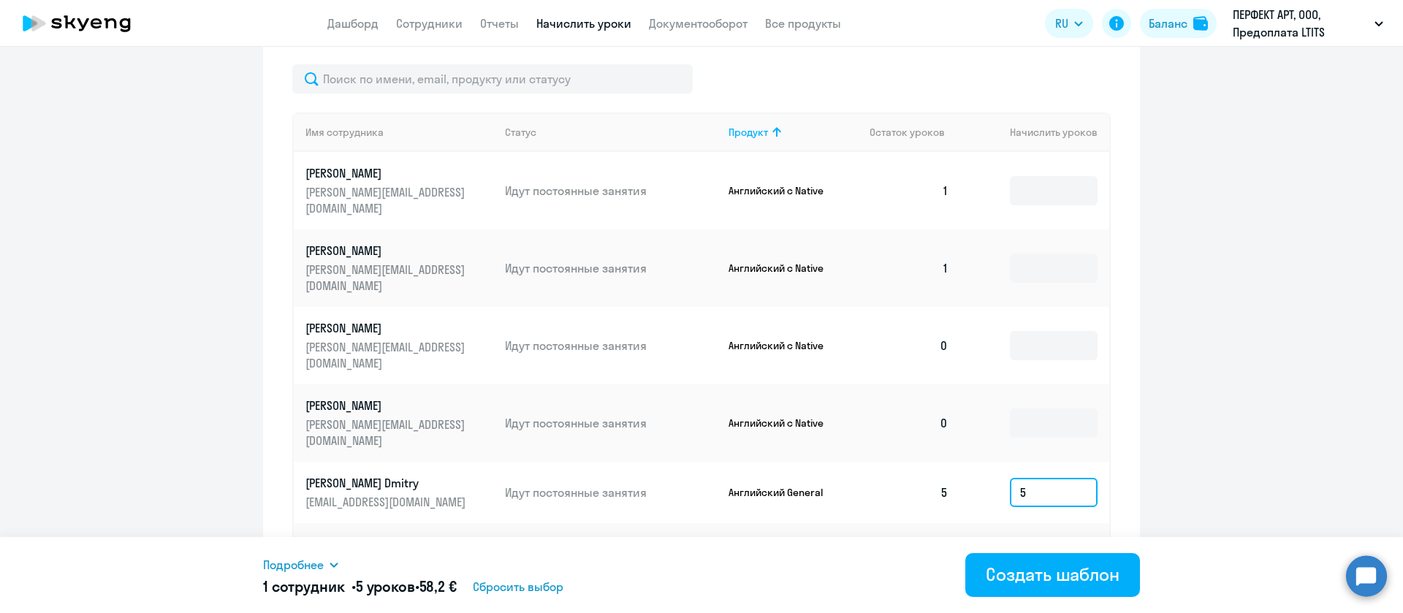
type input "5"
click at [1054, 547] on input at bounding box center [1054, 561] width 88 height 29
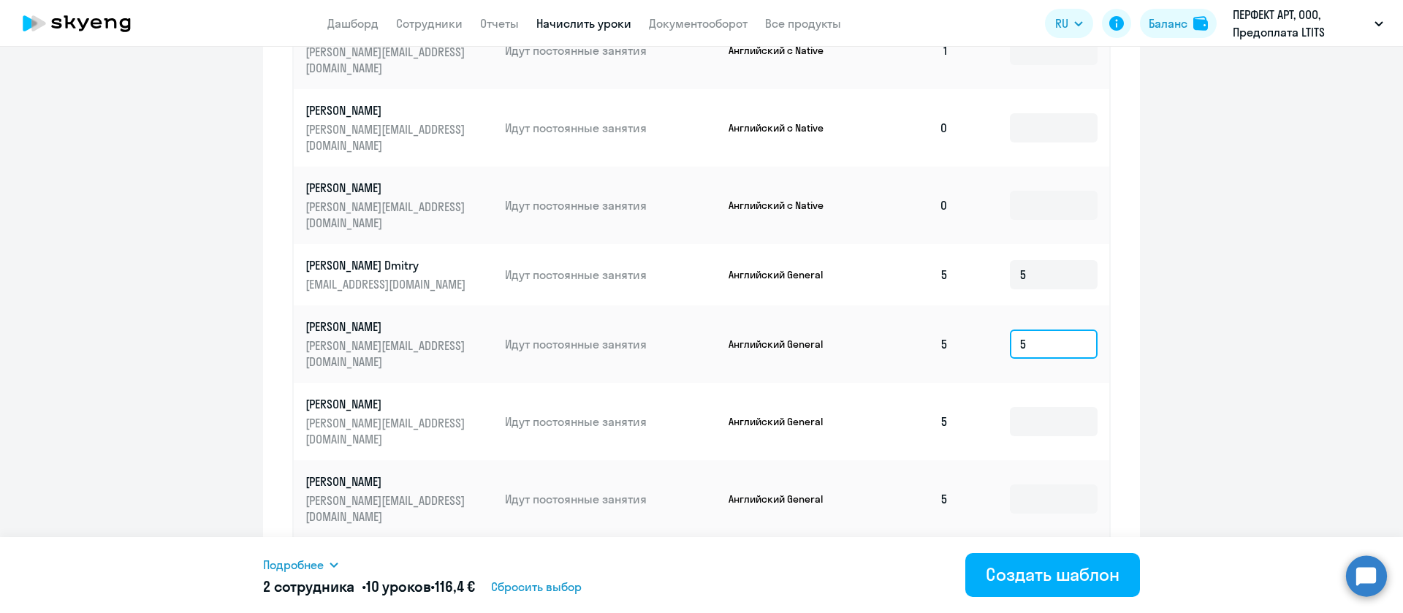
scroll to position [658, 0]
type input "5"
click at [1049, 406] on input at bounding box center [1054, 420] width 88 height 29
type input "5"
click at [1051, 483] on input at bounding box center [1054, 497] width 88 height 29
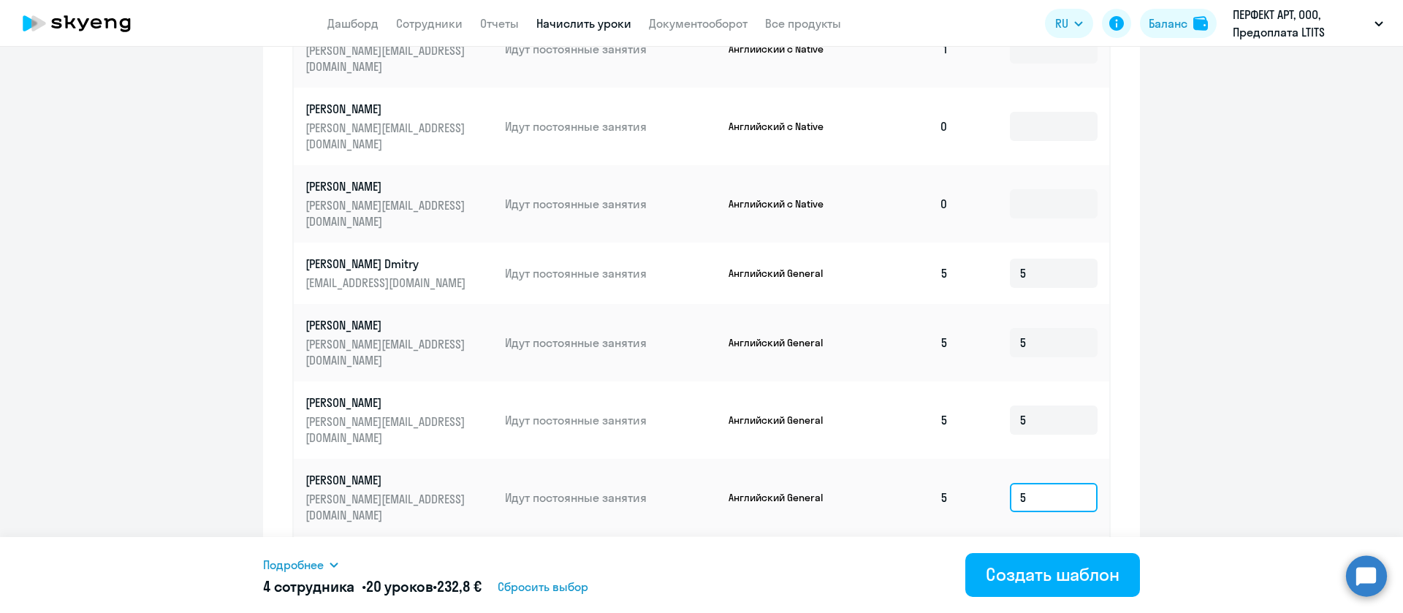
type input "5"
click at [1039, 561] on input at bounding box center [1054, 575] width 88 height 29
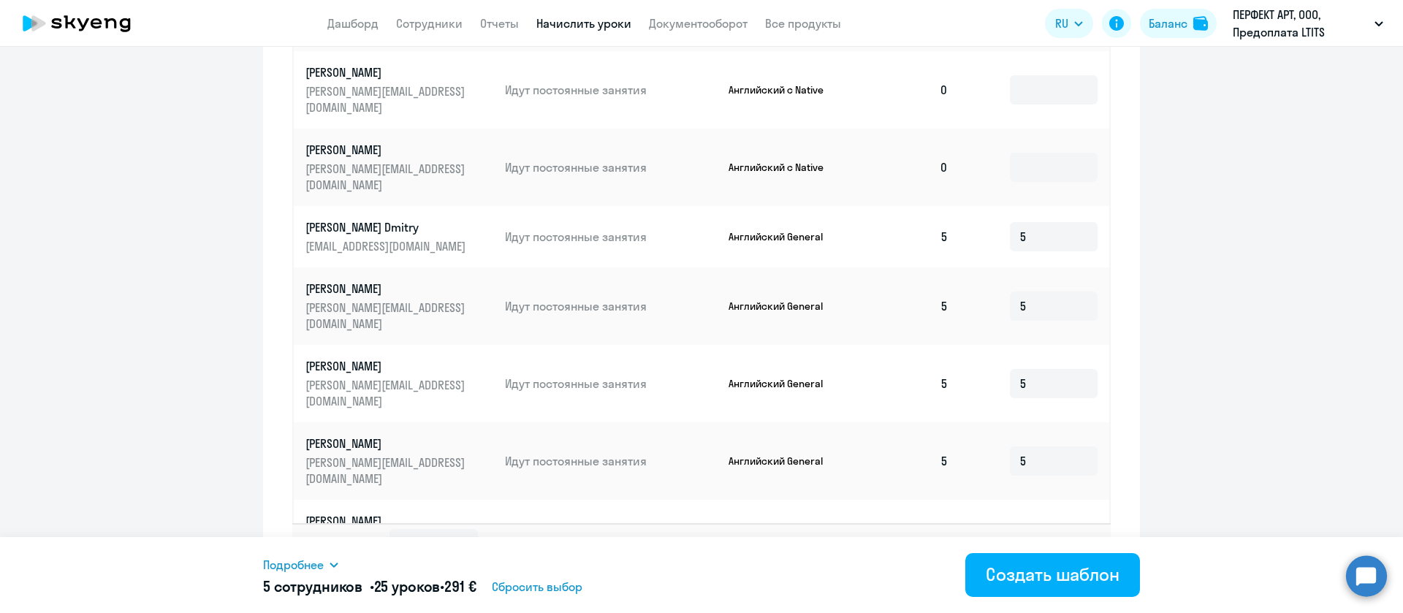
scroll to position [714, 0]
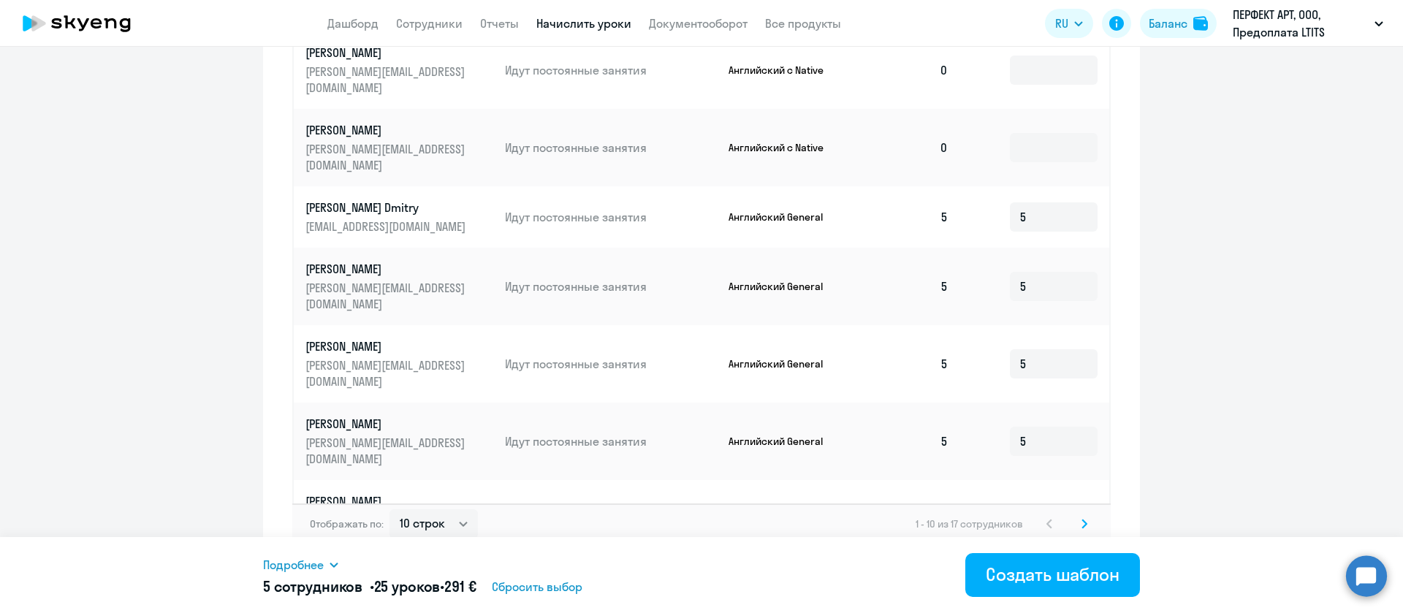
type input "5"
click at [1044, 582] on input at bounding box center [1054, 596] width 88 height 29
type input "5"
click at [1076, 515] on svg-icon at bounding box center [1085, 524] width 18 height 18
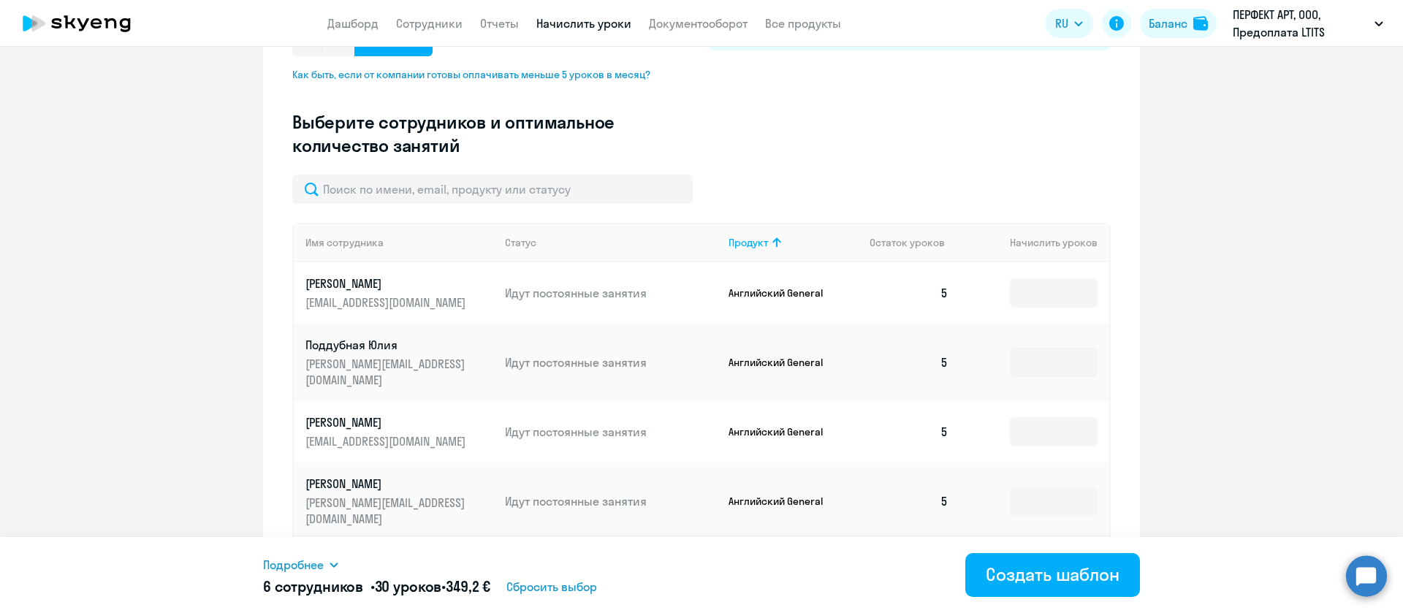
scroll to position [329, 0]
click at [1052, 289] on input at bounding box center [1054, 292] width 88 height 29
type input "5"
click at [1031, 355] on input at bounding box center [1054, 361] width 88 height 29
type input "5"
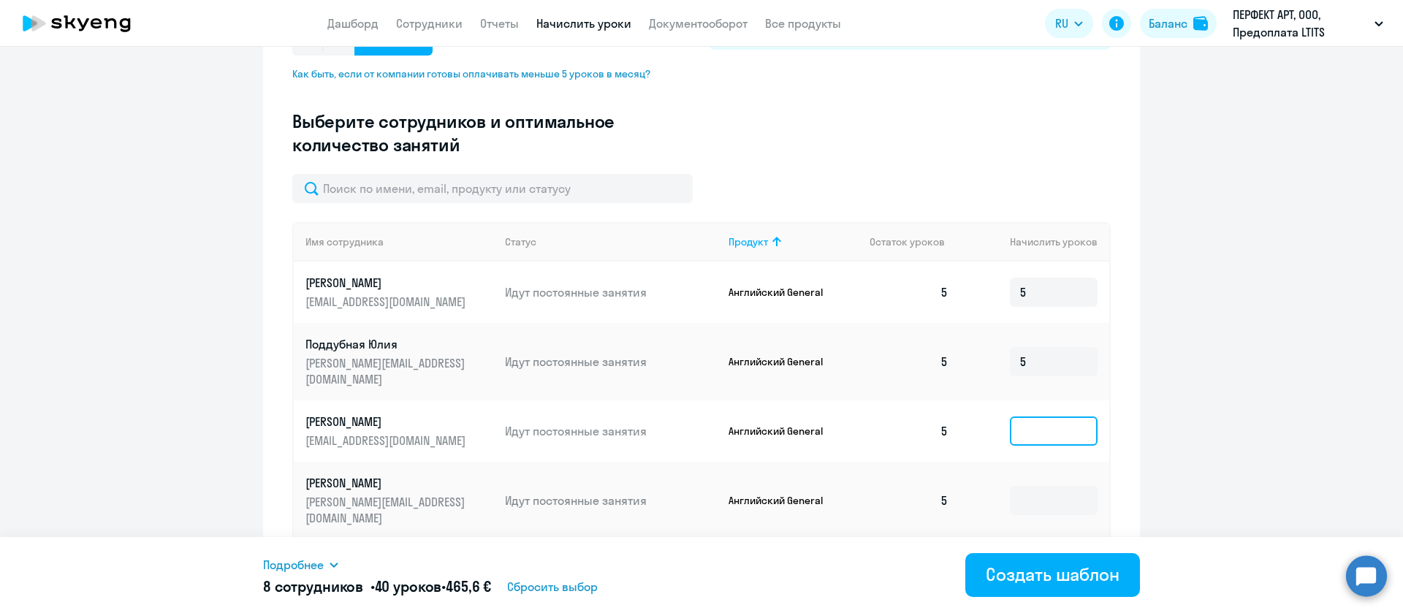
click at [1047, 417] on input at bounding box center [1054, 431] width 88 height 29
type input "5"
click at [1044, 486] on input at bounding box center [1054, 500] width 88 height 29
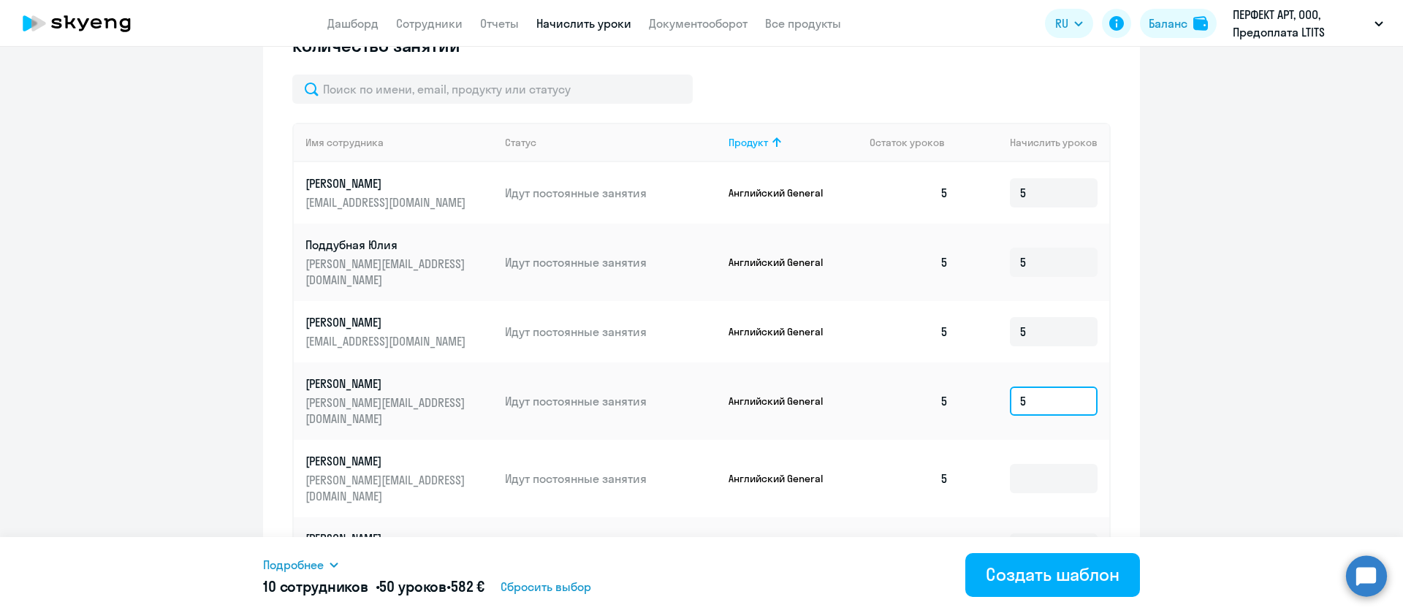
scroll to position [530, 0]
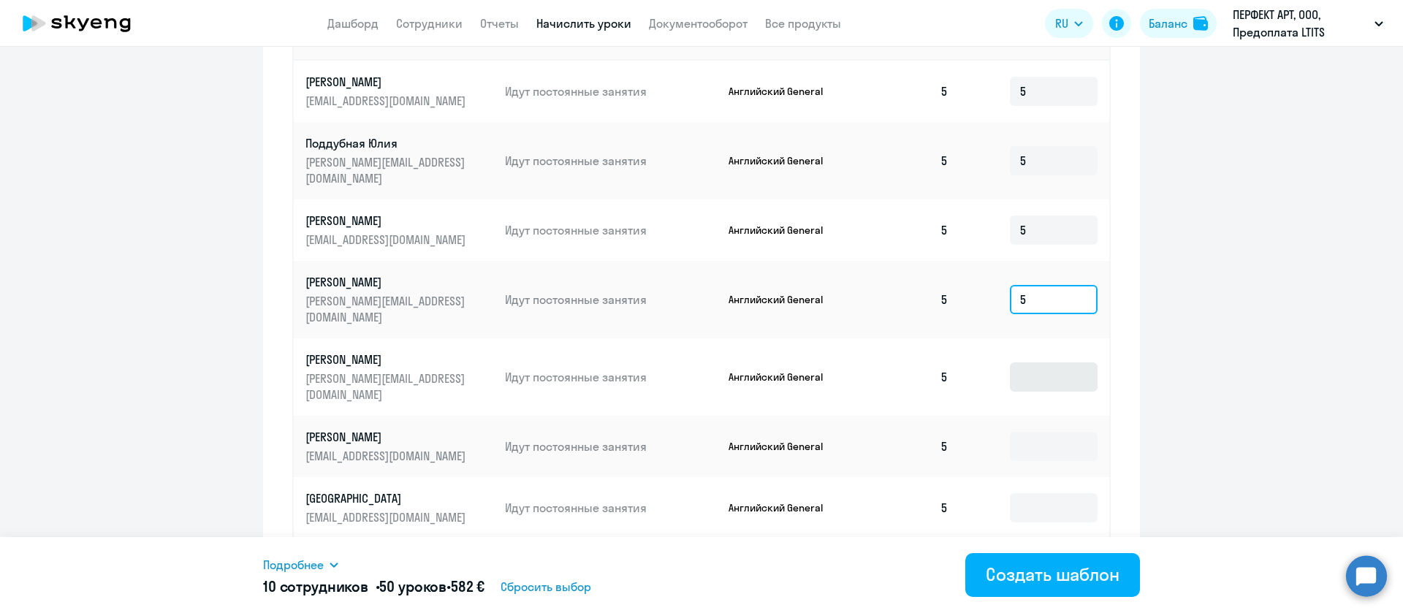
type input "5"
click at [1048, 363] on input at bounding box center [1054, 377] width 88 height 29
type input "5"
click at [1044, 432] on input at bounding box center [1054, 446] width 88 height 29
type input "5"
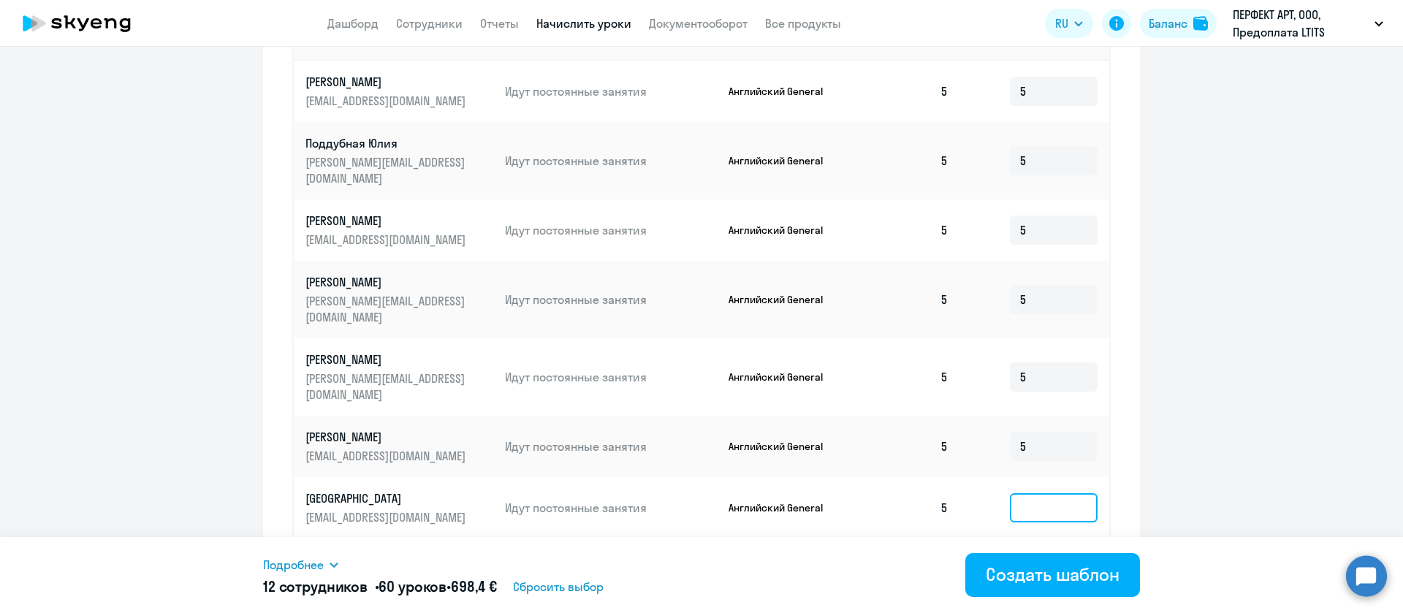
click at [1053, 493] on input at bounding box center [1054, 507] width 88 height 29
type input "5"
click at [1050, 577] on div "Создать шаблон" at bounding box center [1053, 574] width 134 height 23
